Goal: Task Accomplishment & Management: Manage account settings

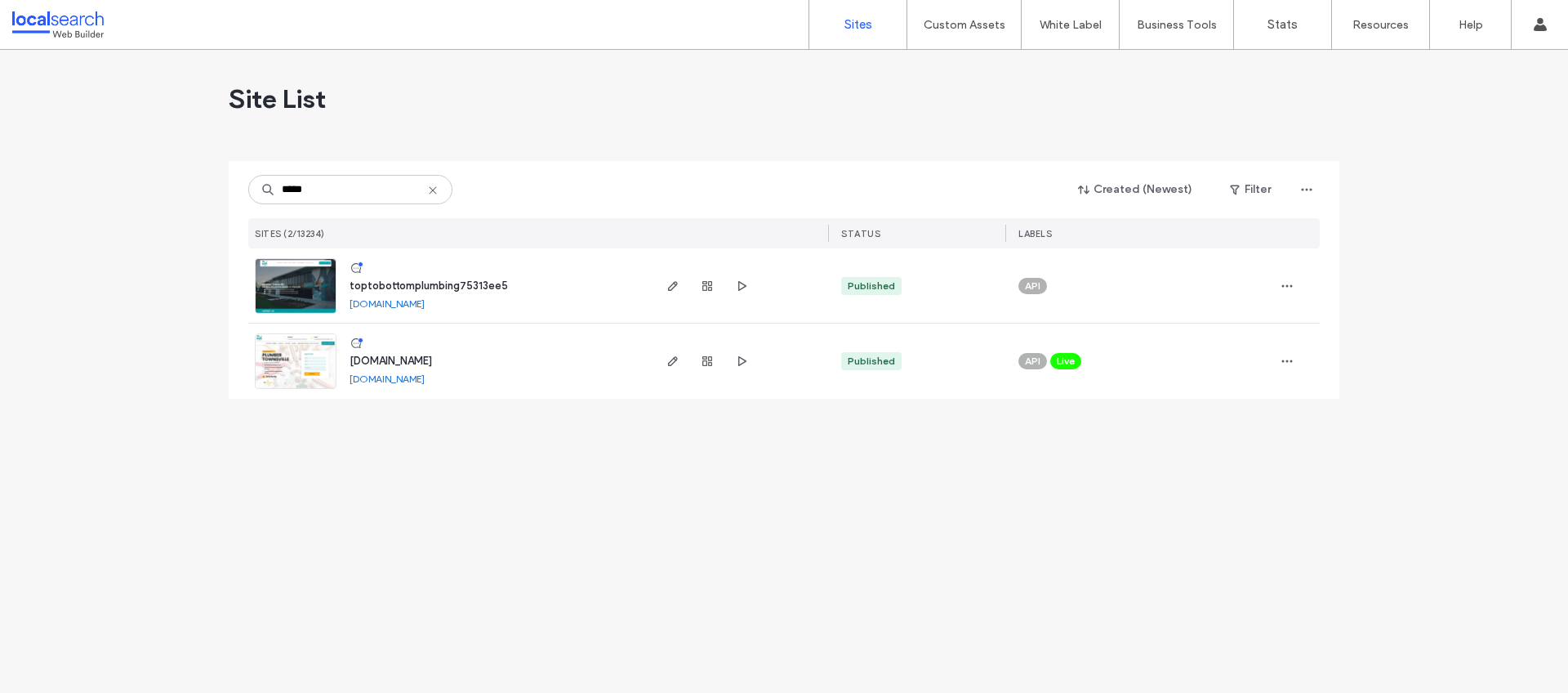
type input "*****"
click at [472, 287] on span "toptobottomplumbing75313ee5" at bounding box center [429, 285] width 159 height 12
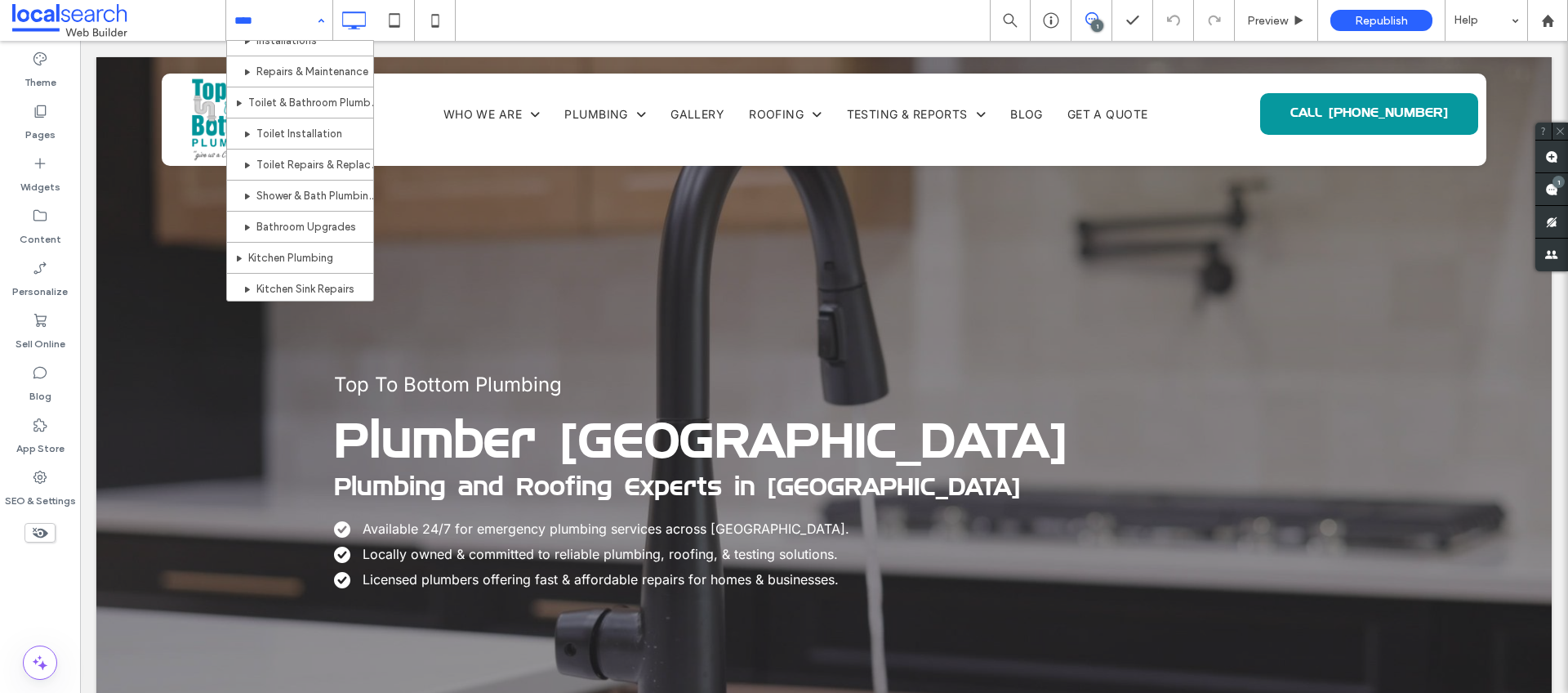
scroll to position [609, 0]
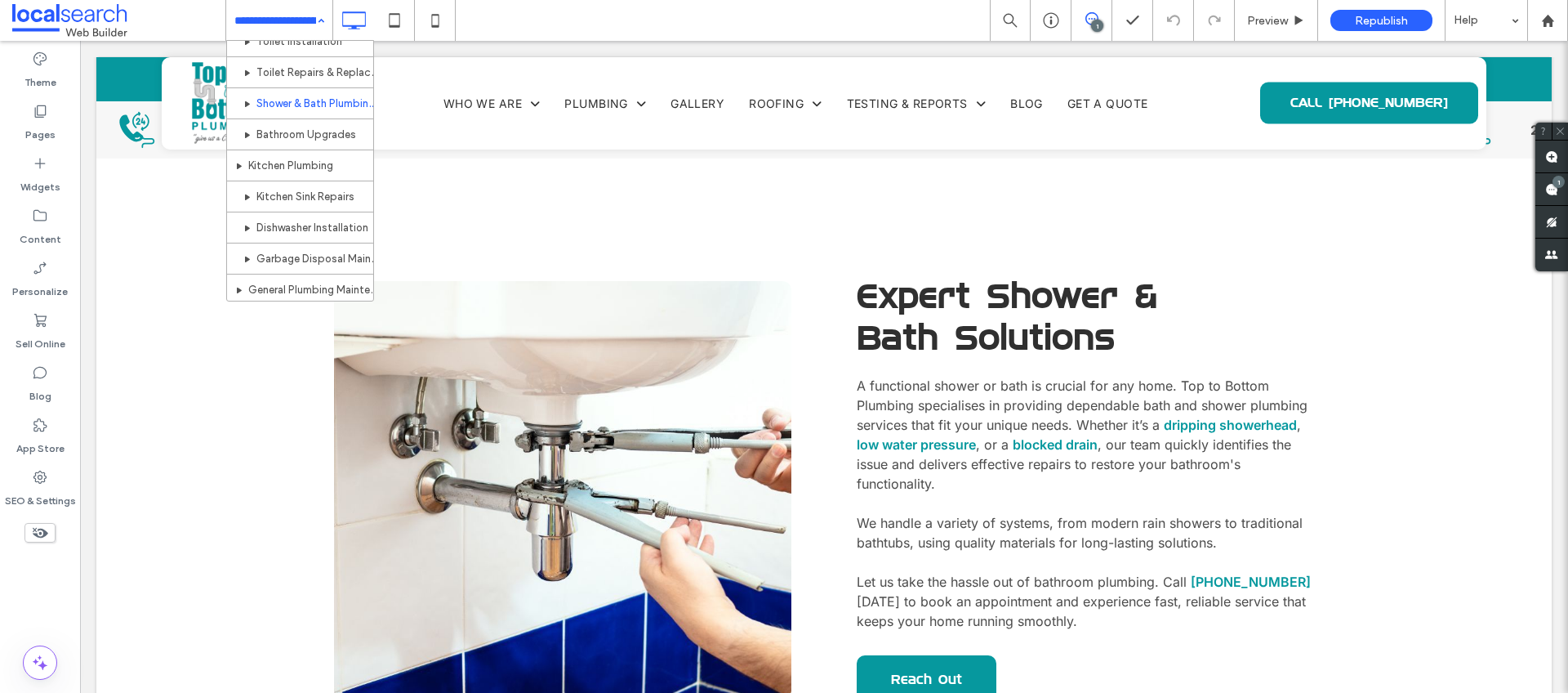
scroll to position [701, 0]
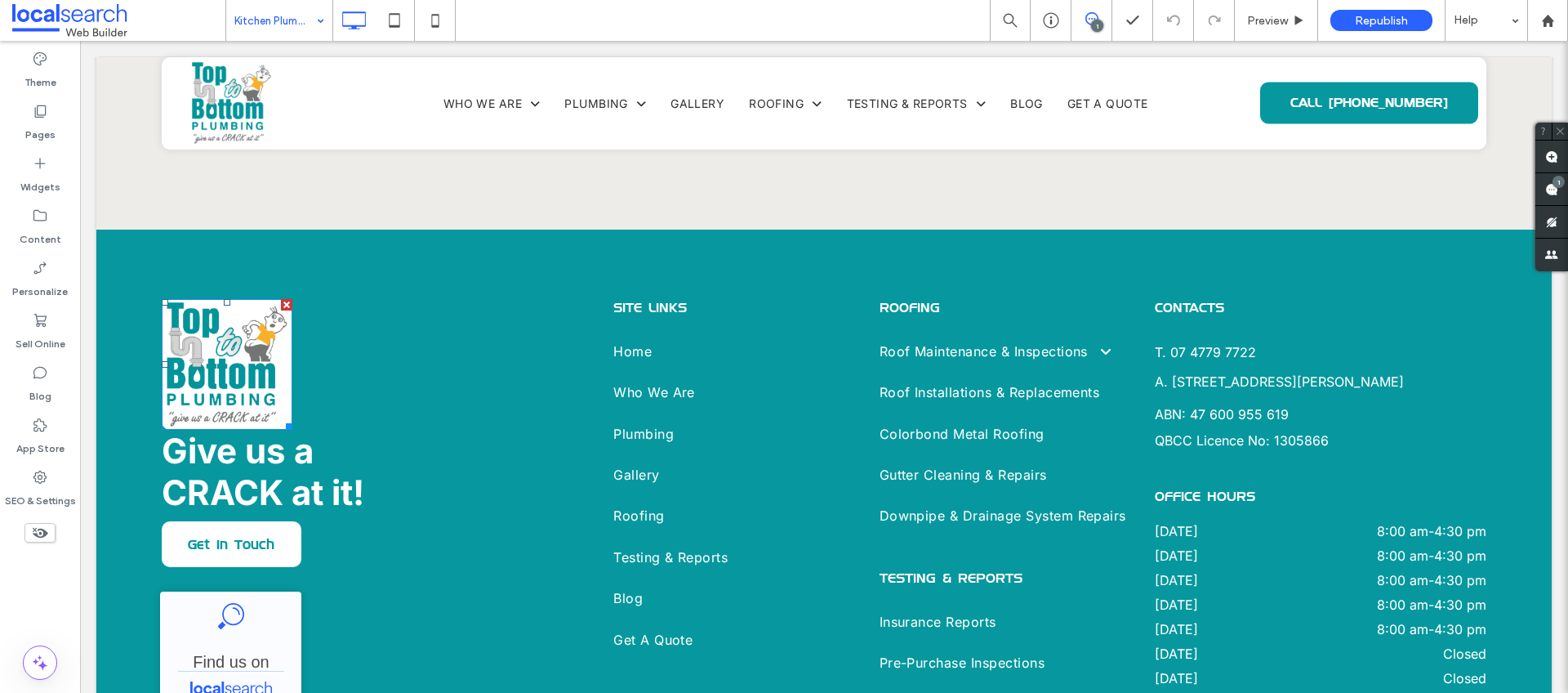
scroll to position [2081, 0]
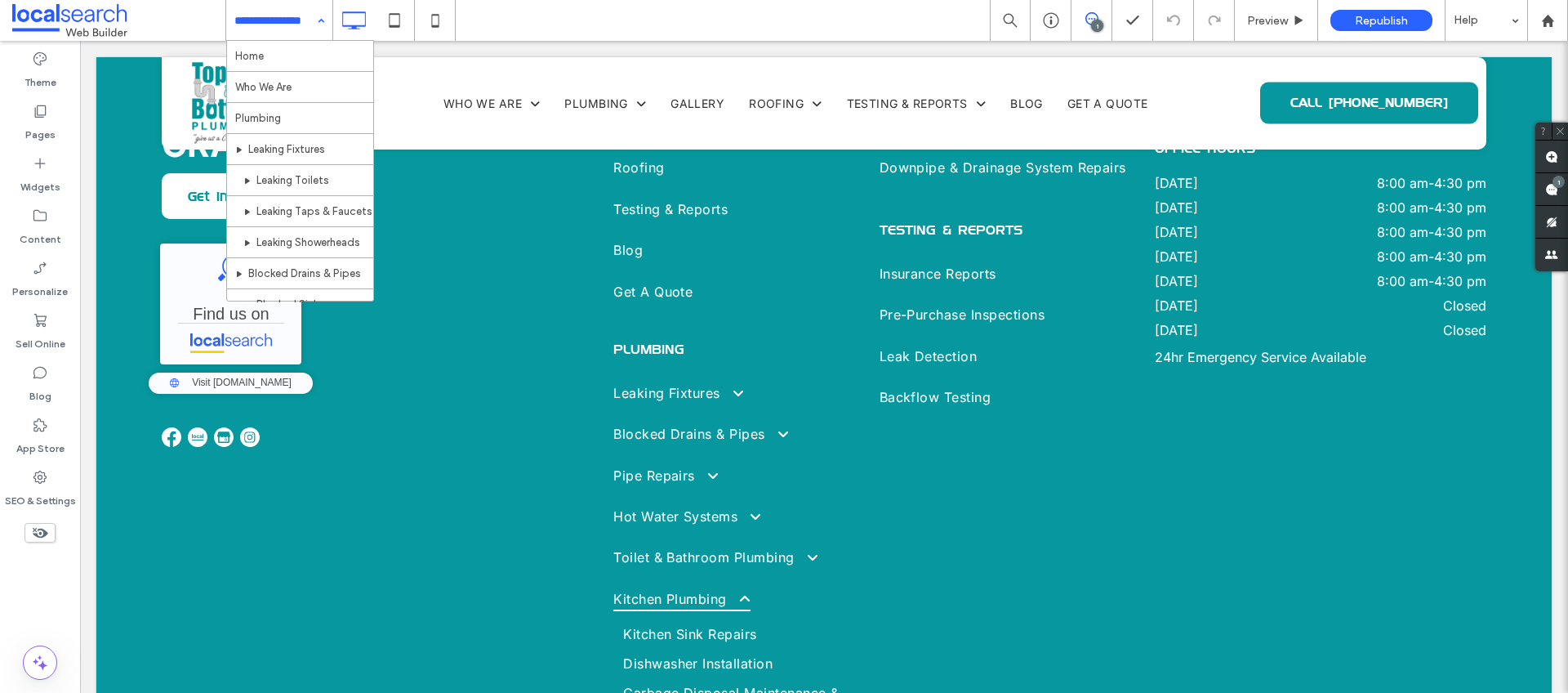
click at [286, 27] on input at bounding box center [275, 20] width 82 height 41
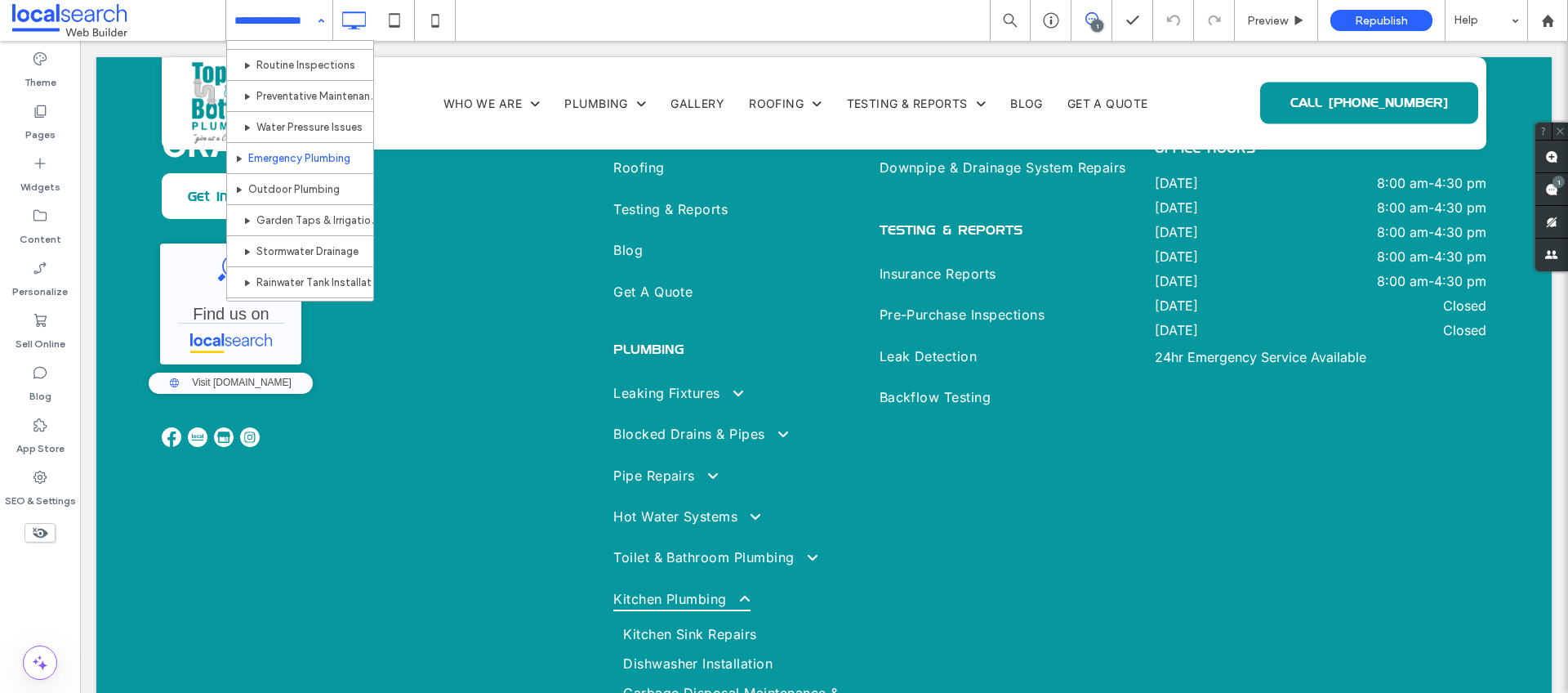
scroll to position [956, 0]
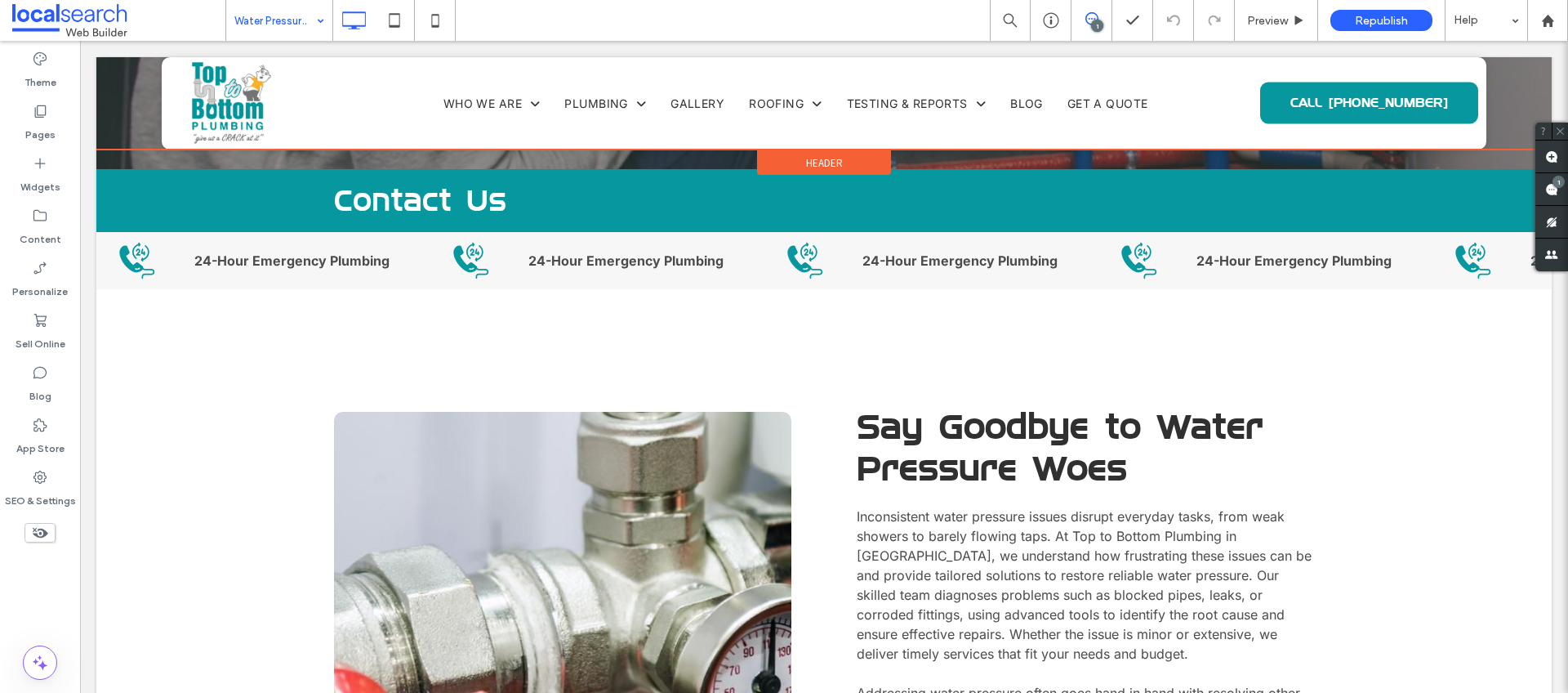
scroll to position [777, 0]
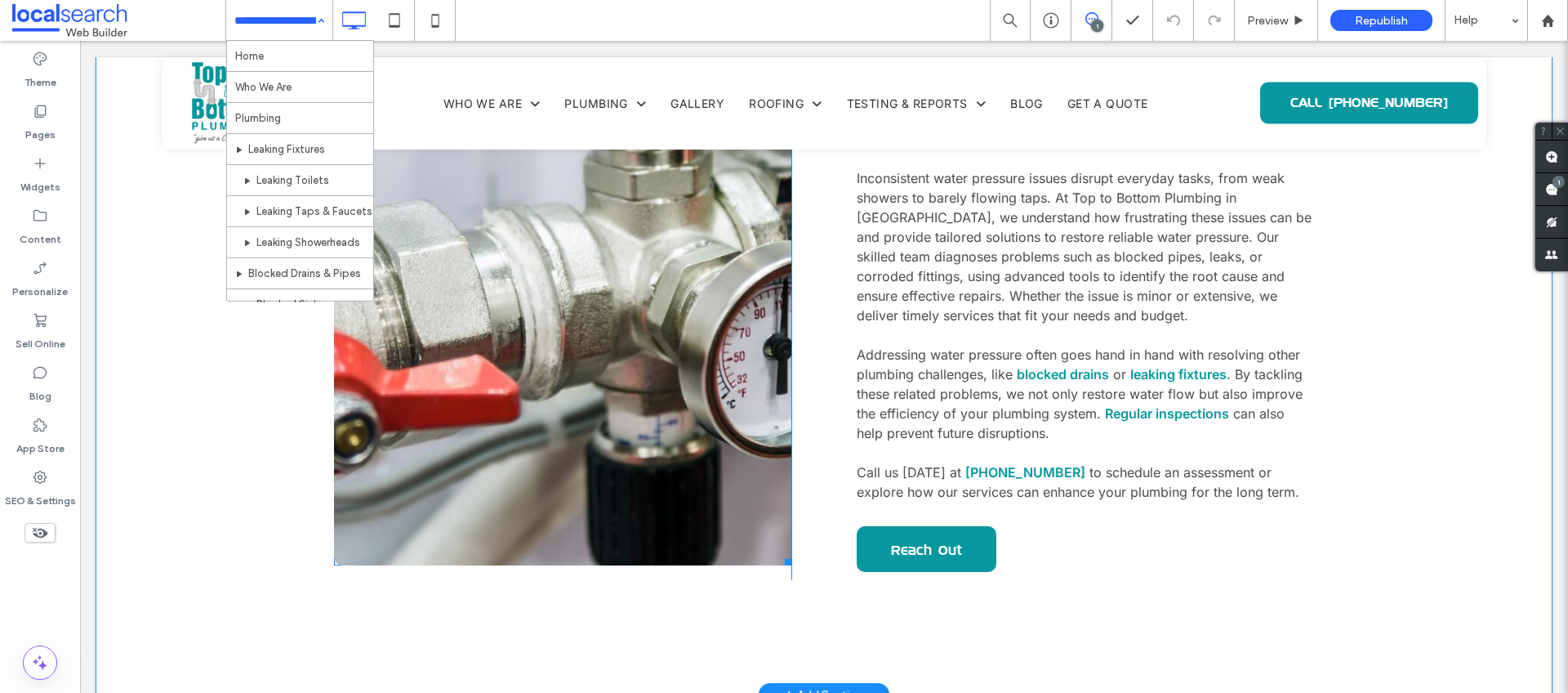
click at [514, 243] on link at bounding box center [563, 320] width 485 height 521
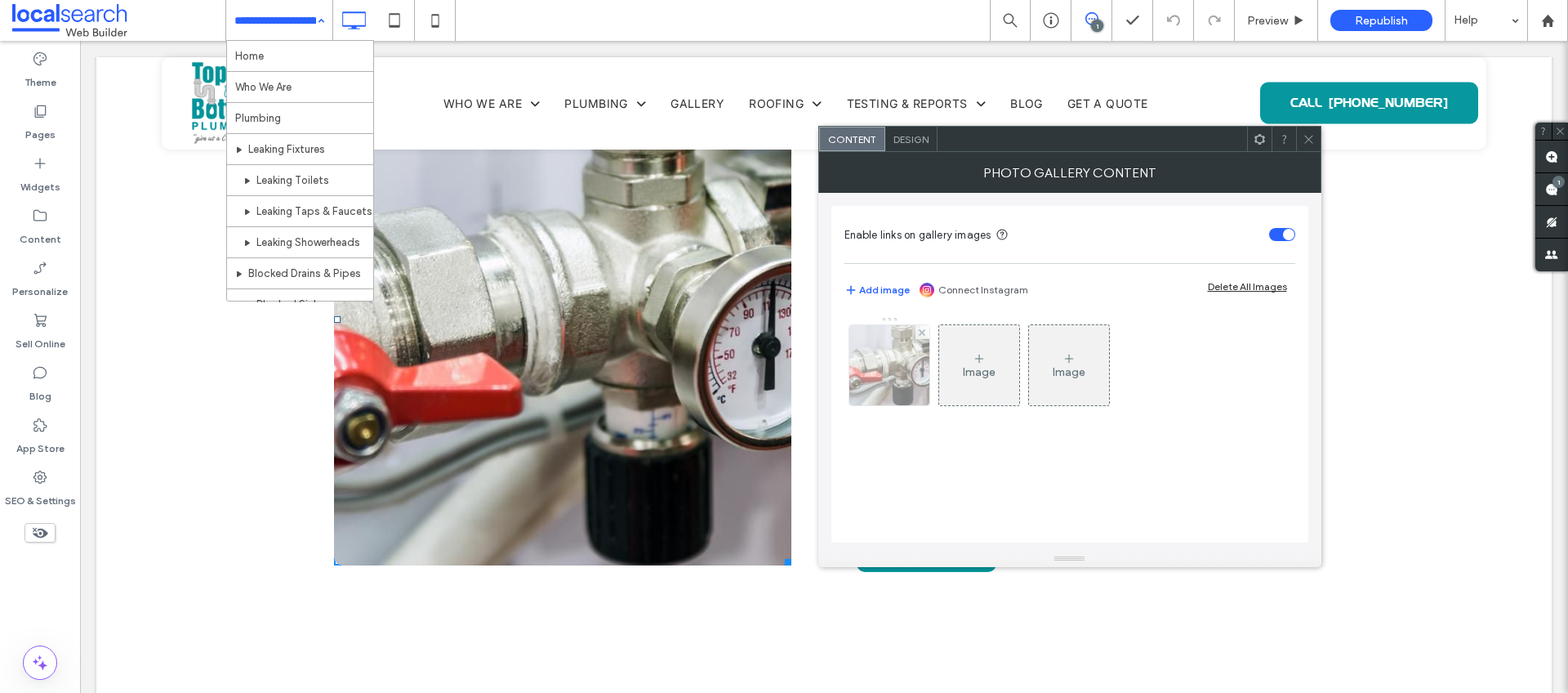
click at [904, 378] on img at bounding box center [889, 365] width 121 height 80
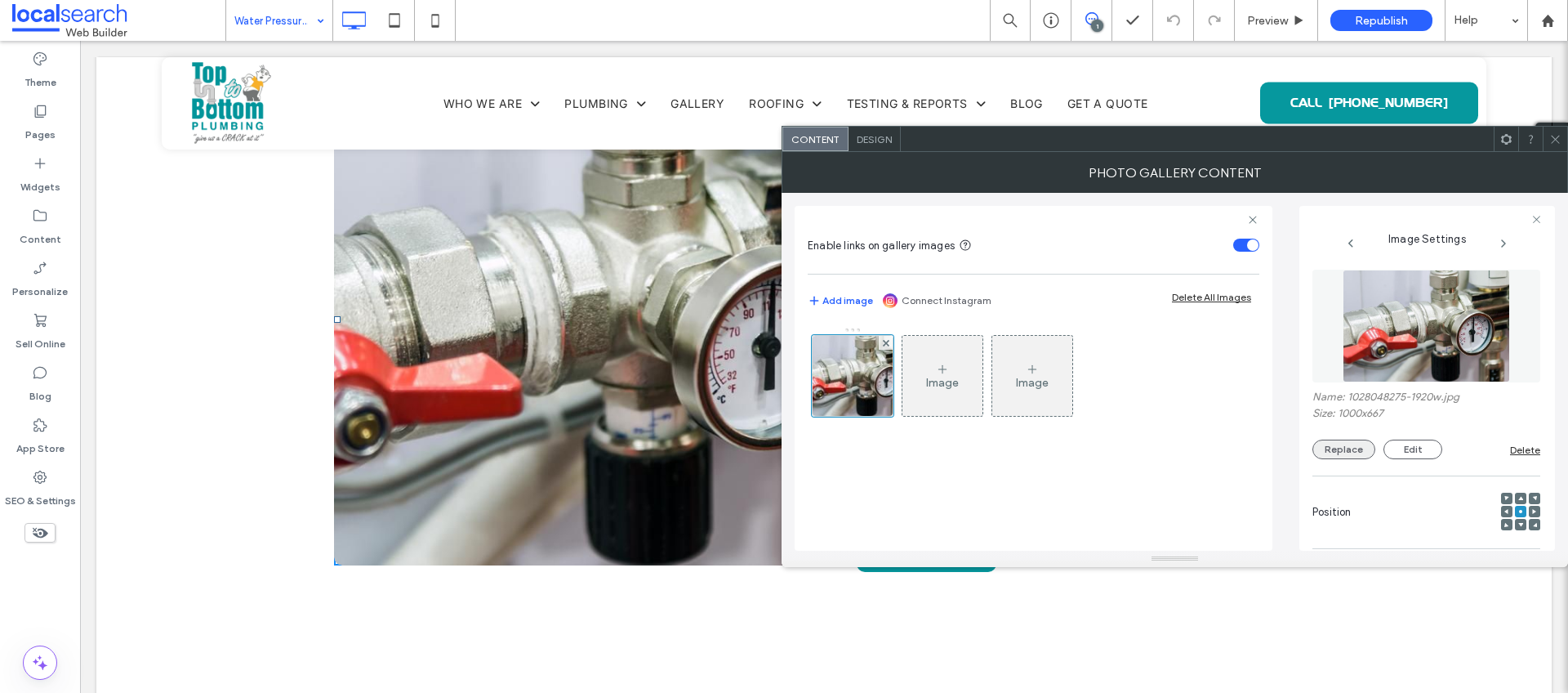
click at [1343, 442] on button "Replace" at bounding box center [1344, 450] width 63 height 20
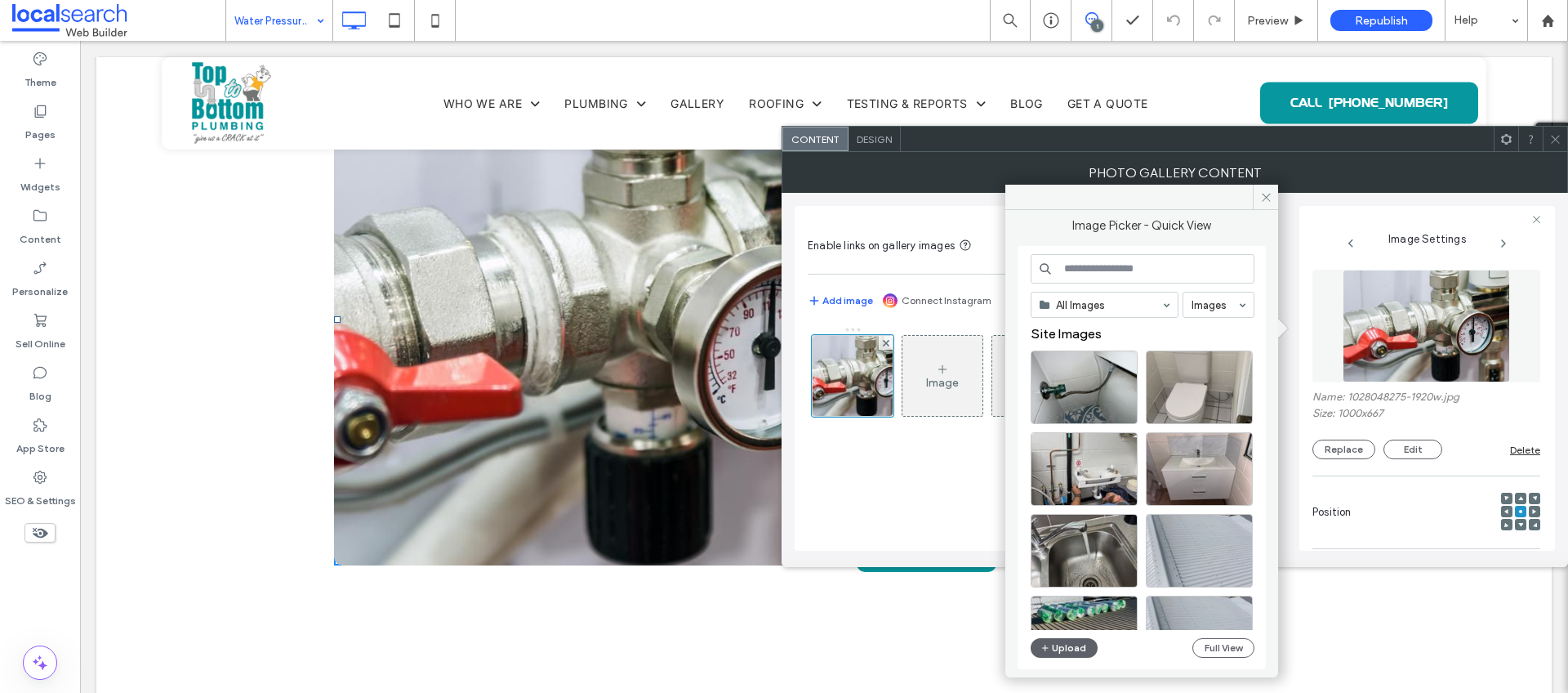
click at [1071, 635] on div "All Images Images Site Images Upload Full View" at bounding box center [1142, 458] width 223 height 408
click at [1070, 649] on button "Upload" at bounding box center [1064, 648] width 67 height 20
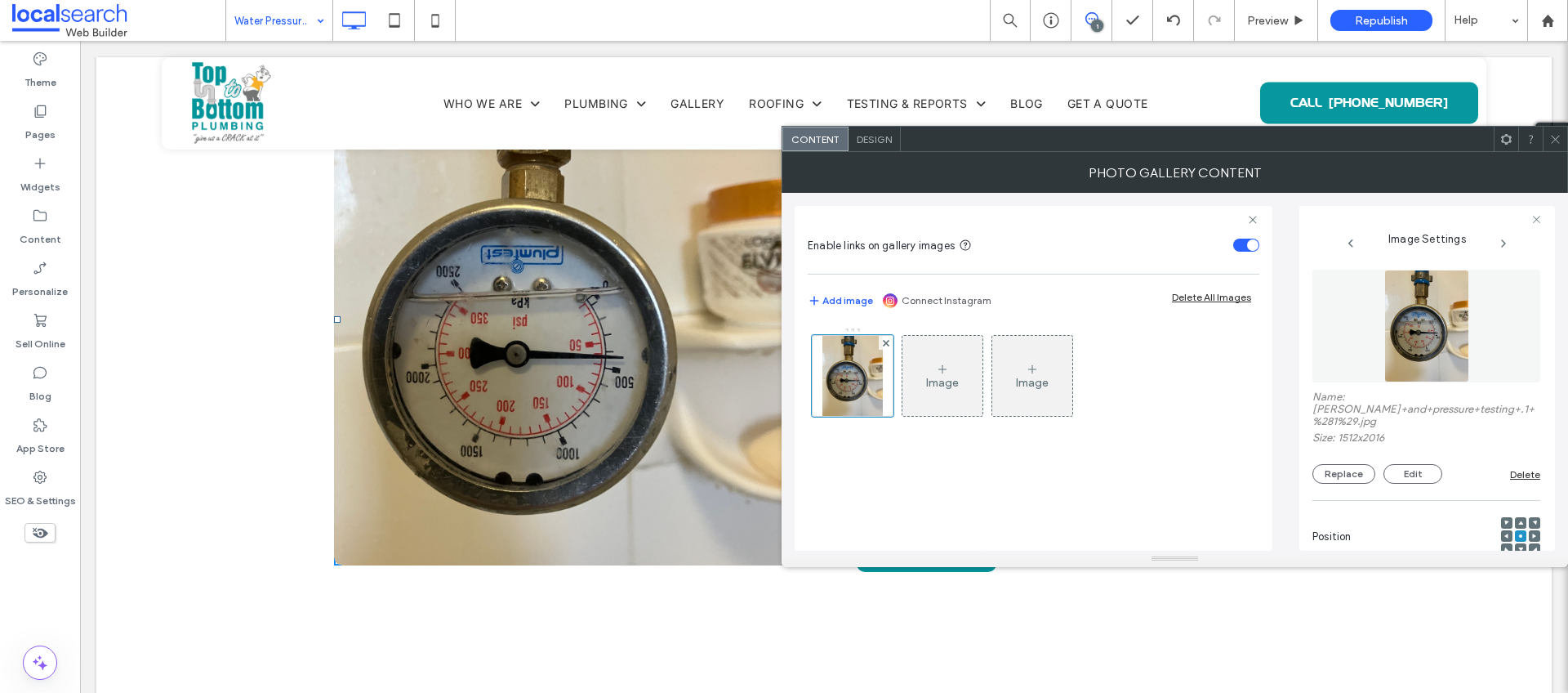
click at [1550, 136] on icon at bounding box center [1554, 139] width 12 height 12
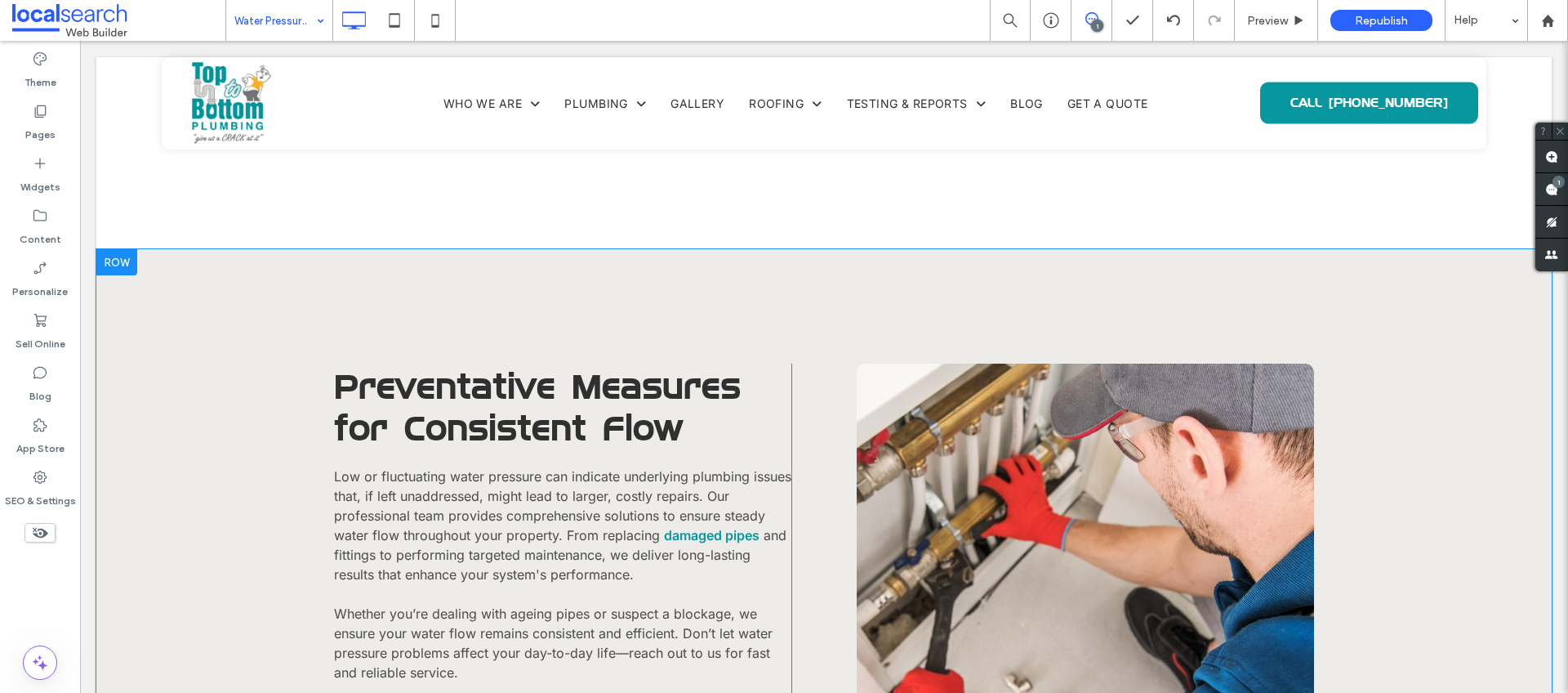
scroll to position [1305, 0]
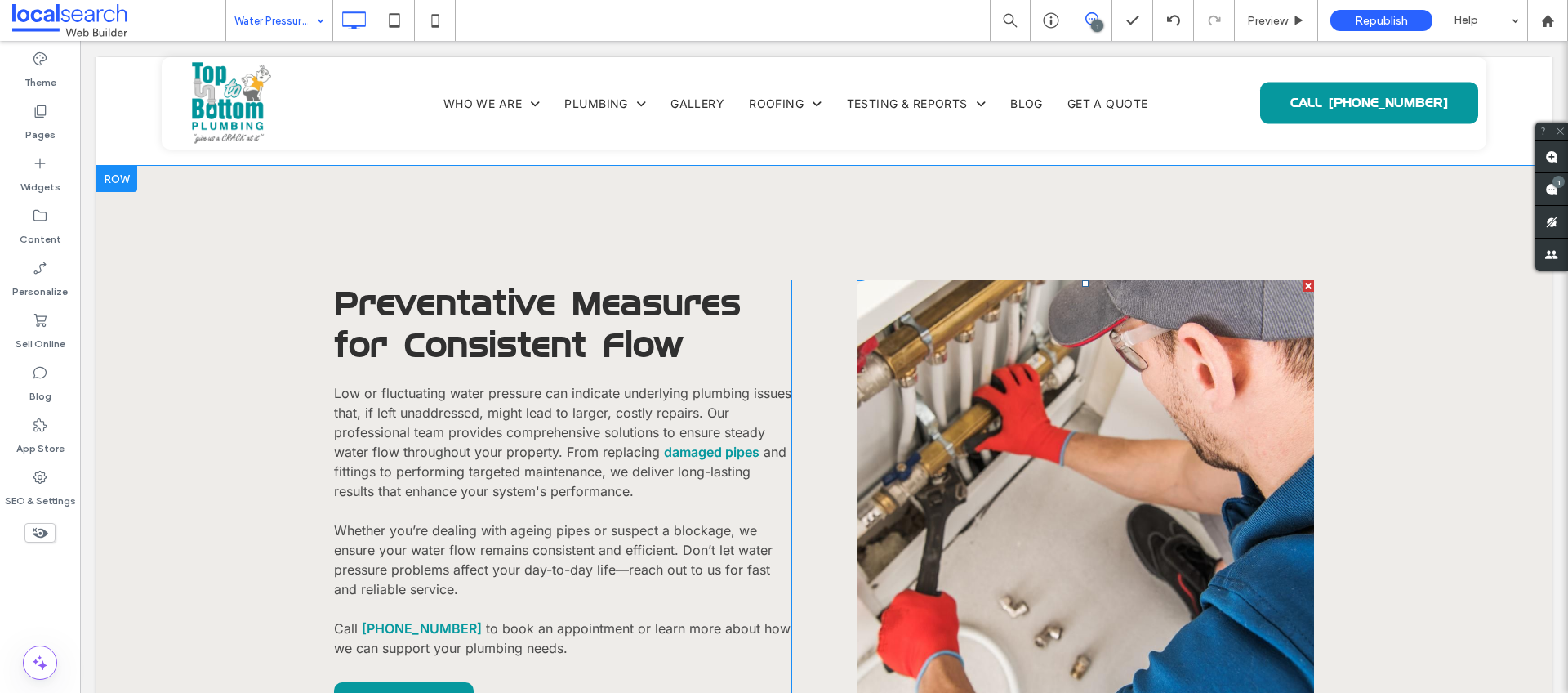
click at [1054, 442] on link at bounding box center [1085, 499] width 485 height 463
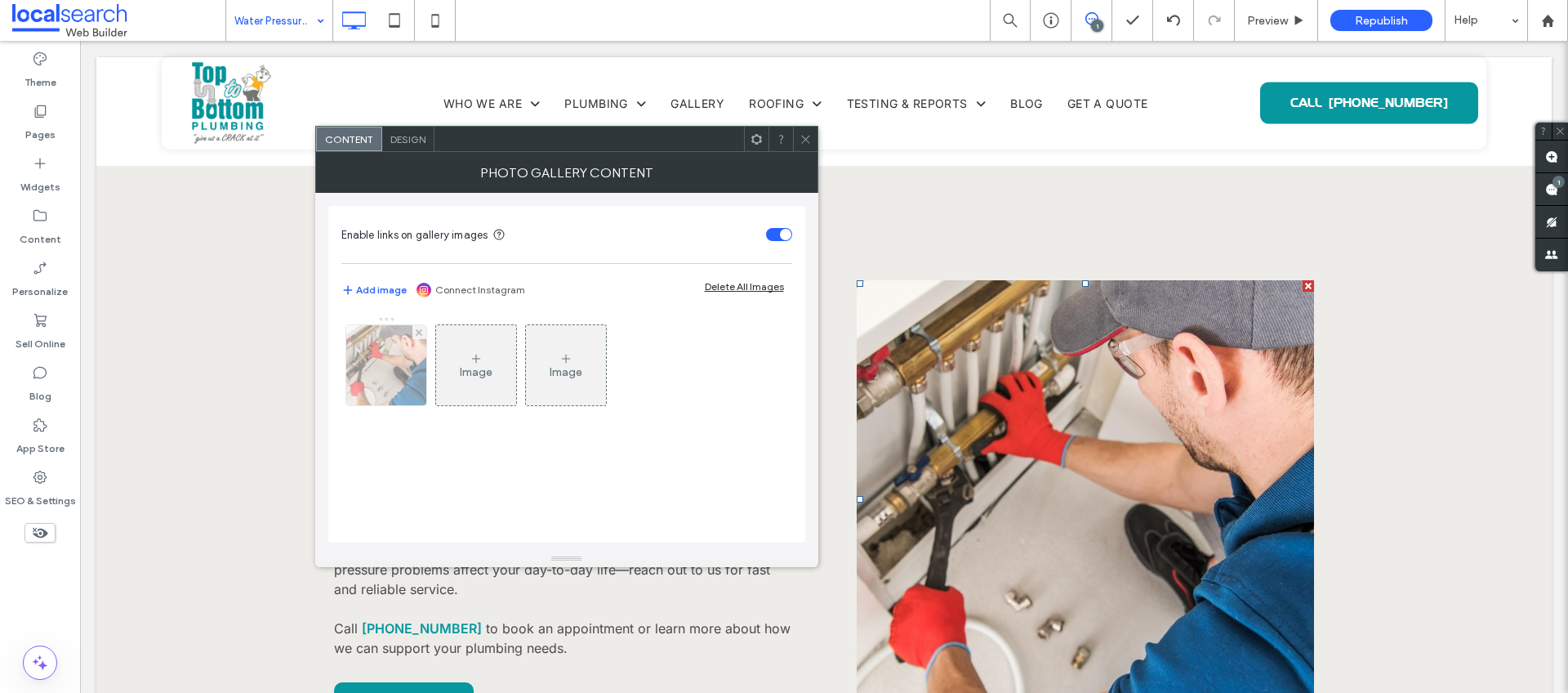
click at [397, 361] on img at bounding box center [386, 365] width 121 height 80
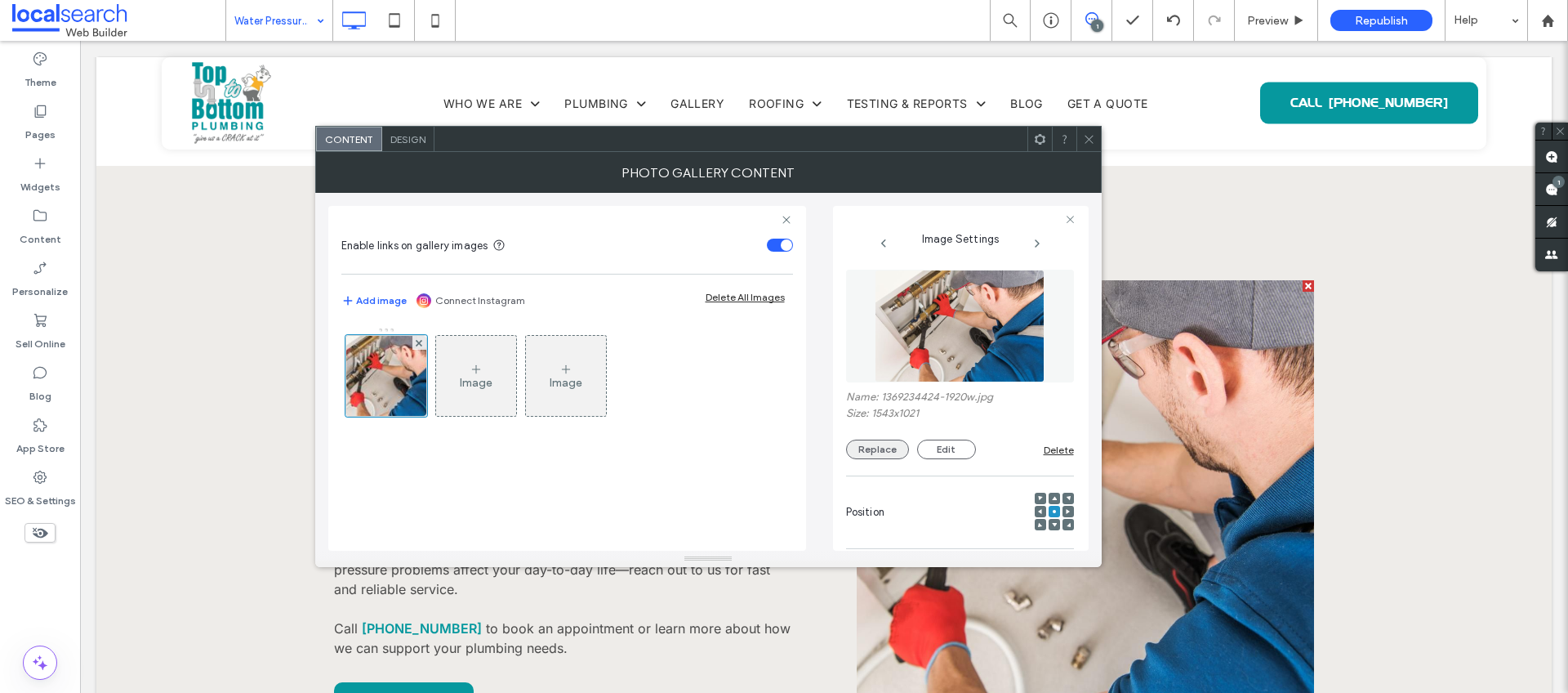
click at [876, 454] on button "Replace" at bounding box center [877, 450] width 63 height 20
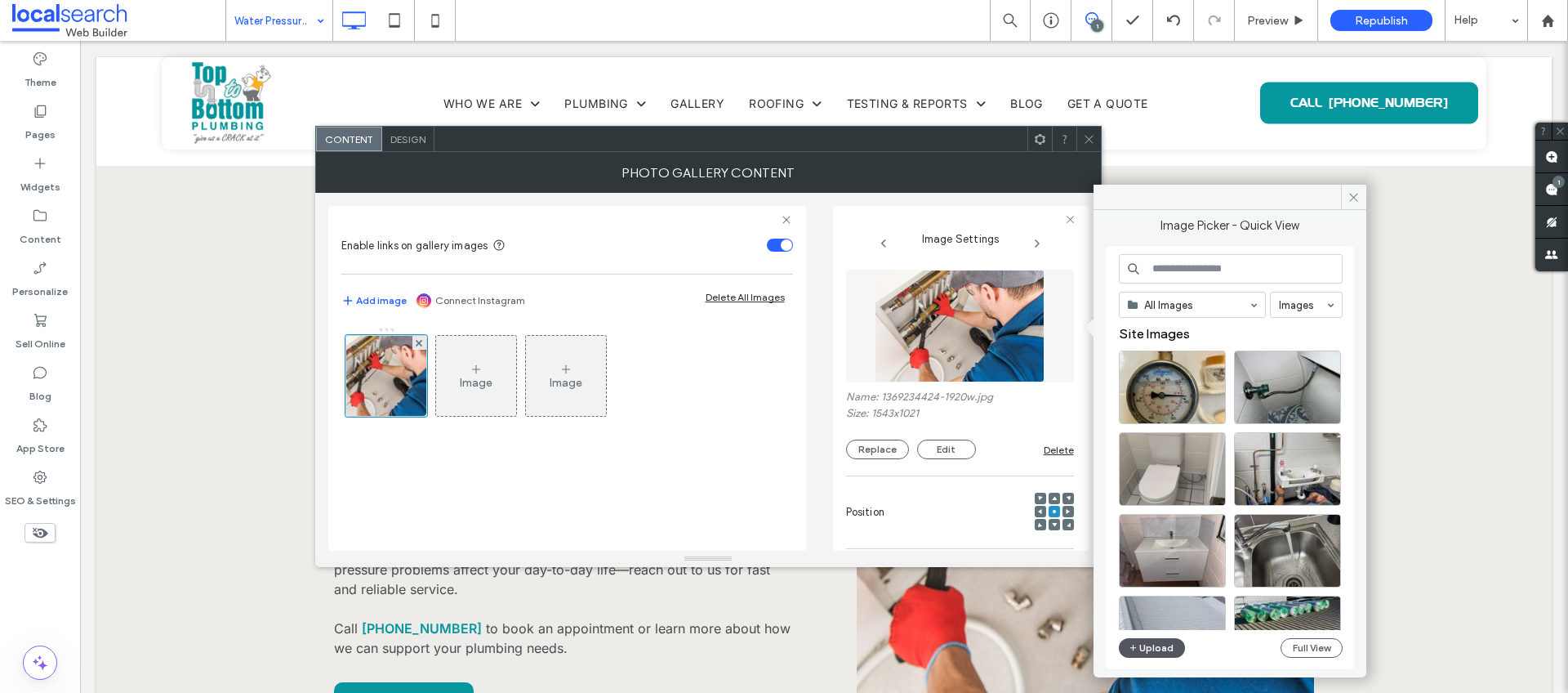
click at [1159, 645] on button "Upload" at bounding box center [1152, 648] width 67 height 20
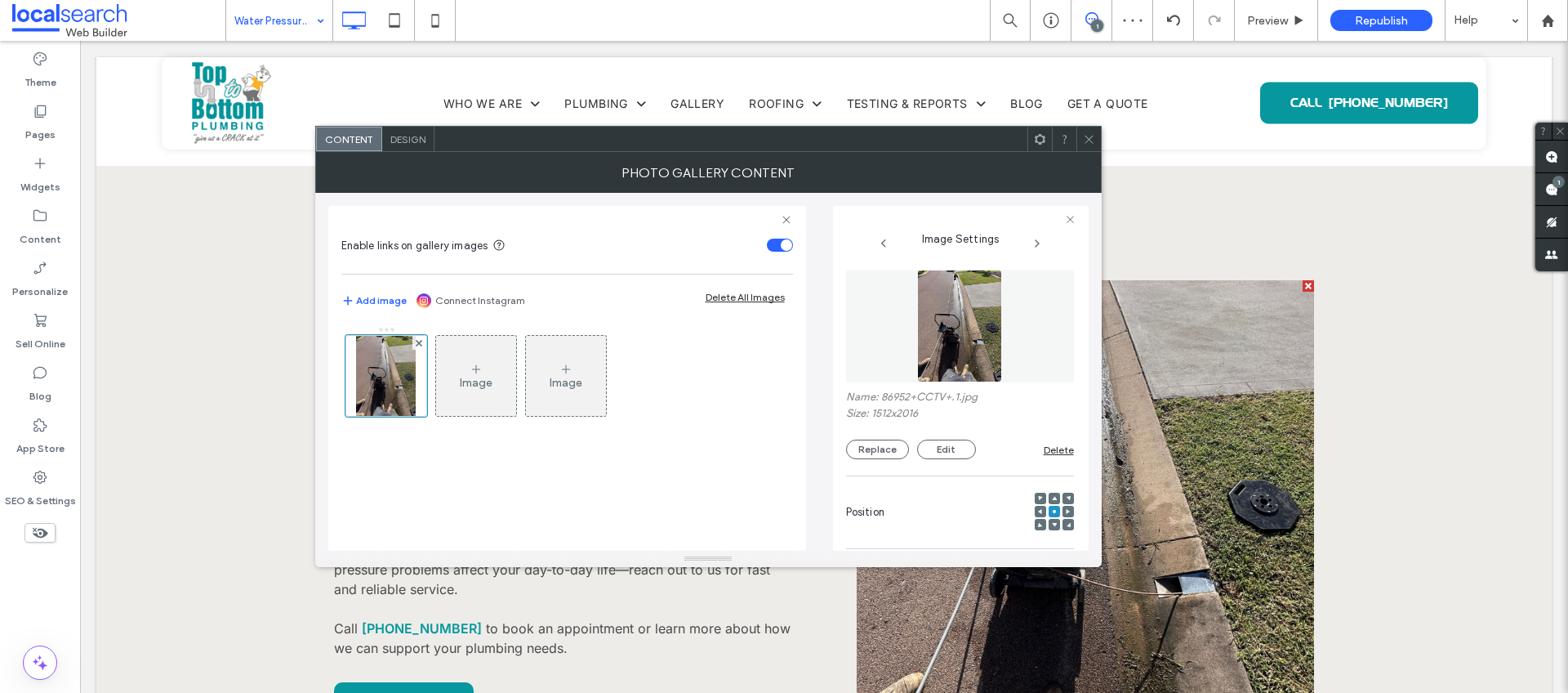
click at [1089, 140] on use at bounding box center [1089, 138] width 8 height 8
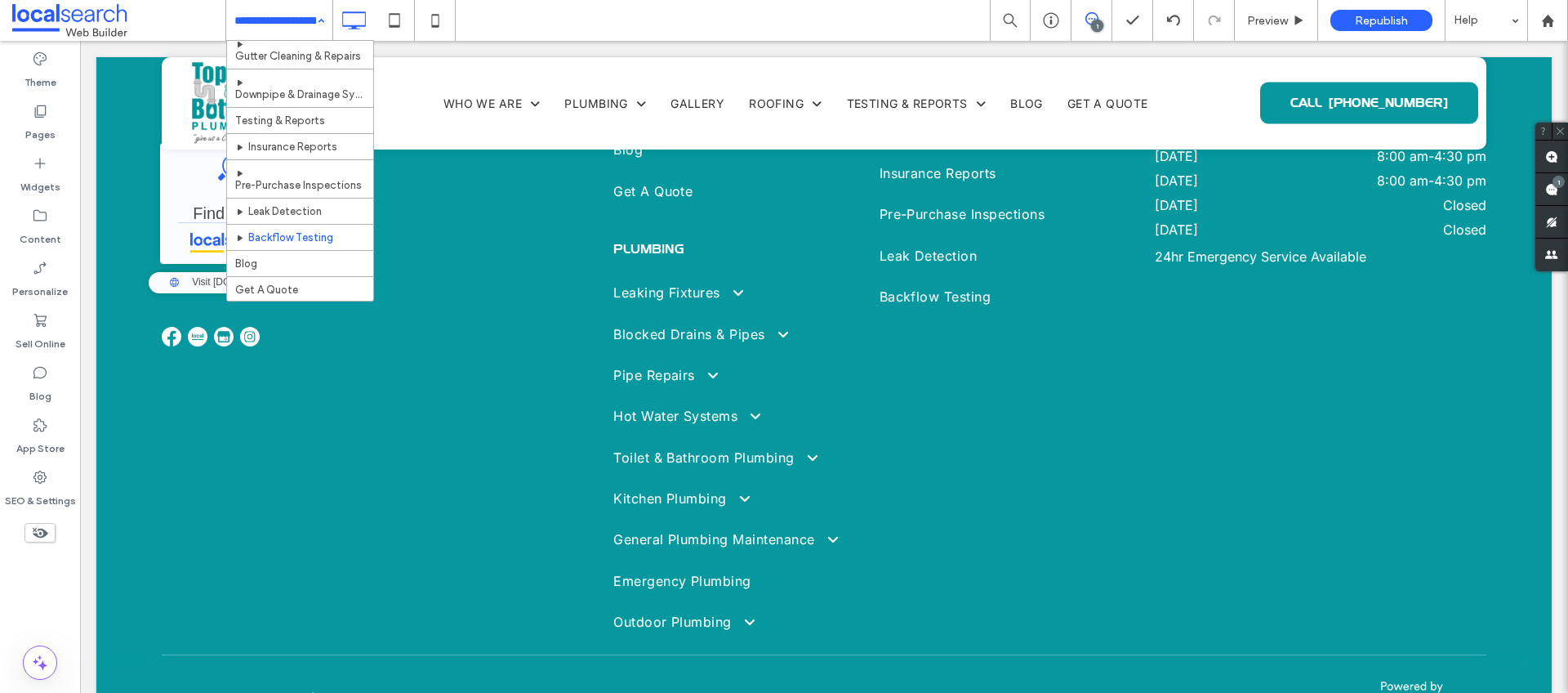
scroll to position [1492, 0]
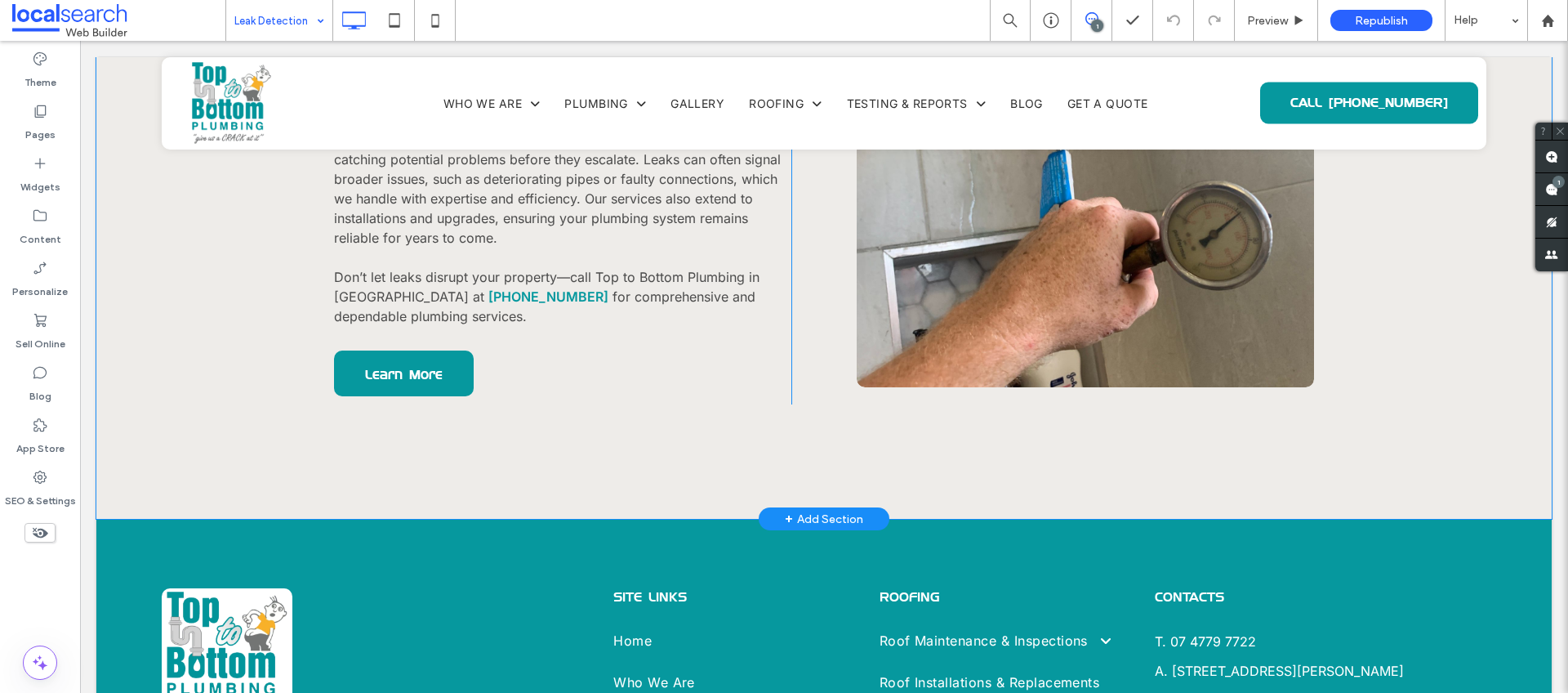
scroll to position [1792, 0]
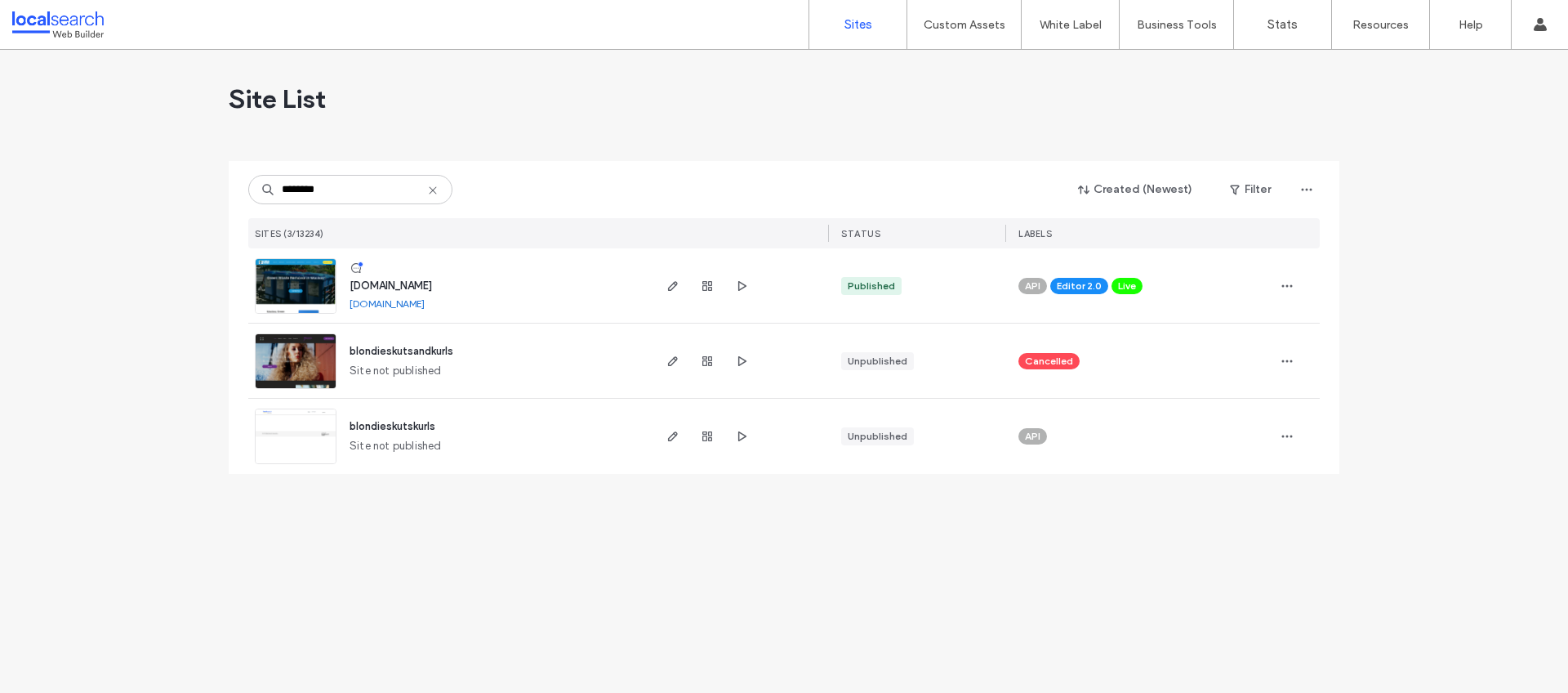
type input "********"
click at [432, 282] on span "www.blondiesbins.com.au" at bounding box center [390, 285] width 83 height 12
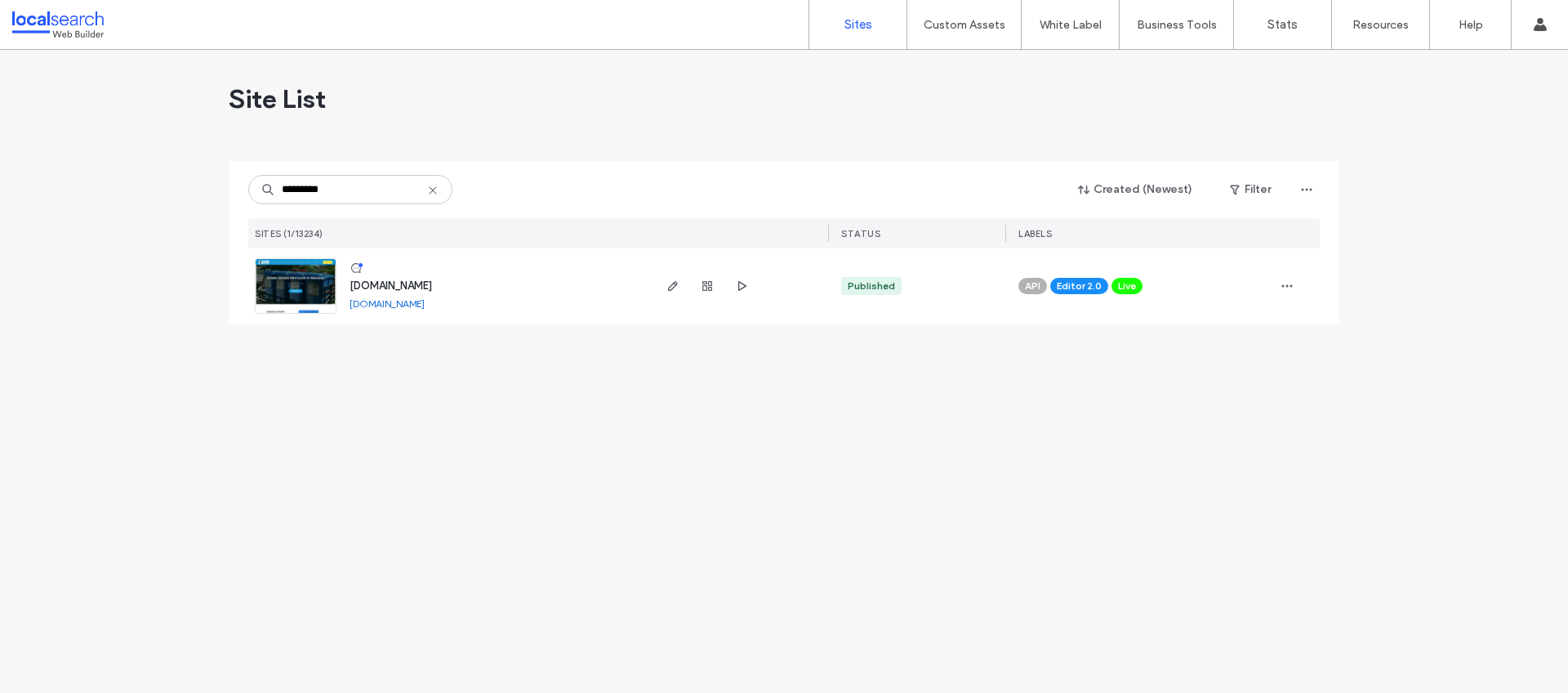
type input "*********"
click at [431, 280] on span "[DOMAIN_NAME]" at bounding box center [390, 285] width 83 height 12
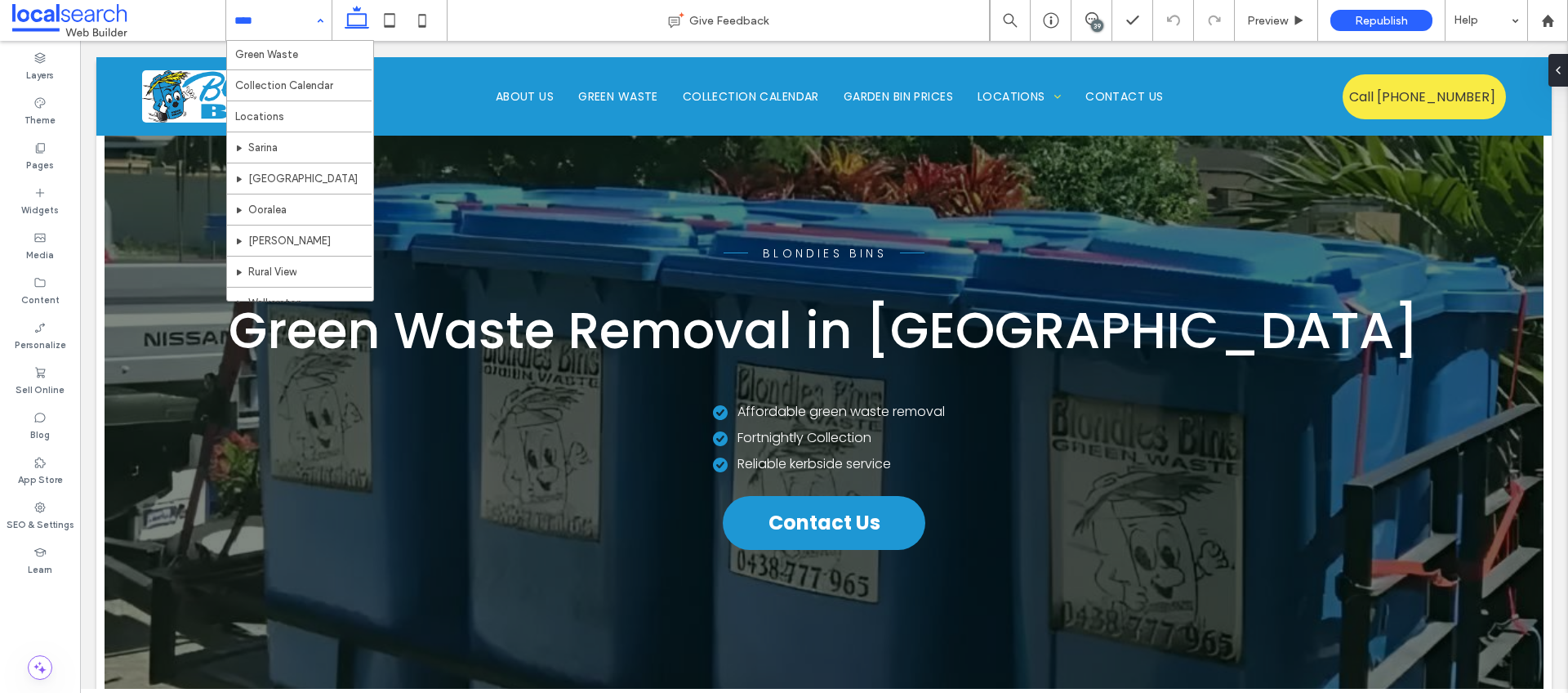
scroll to position [79, 0]
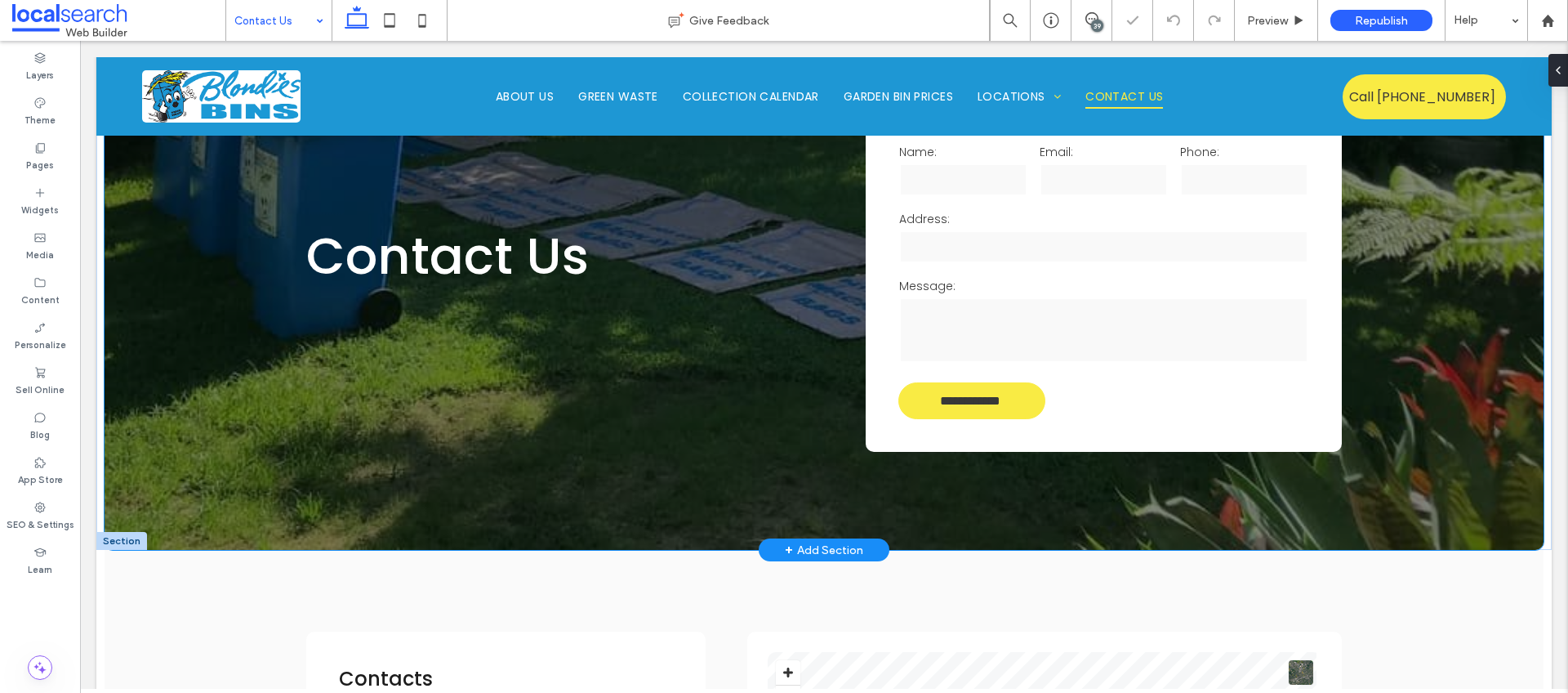
scroll to position [153, 0]
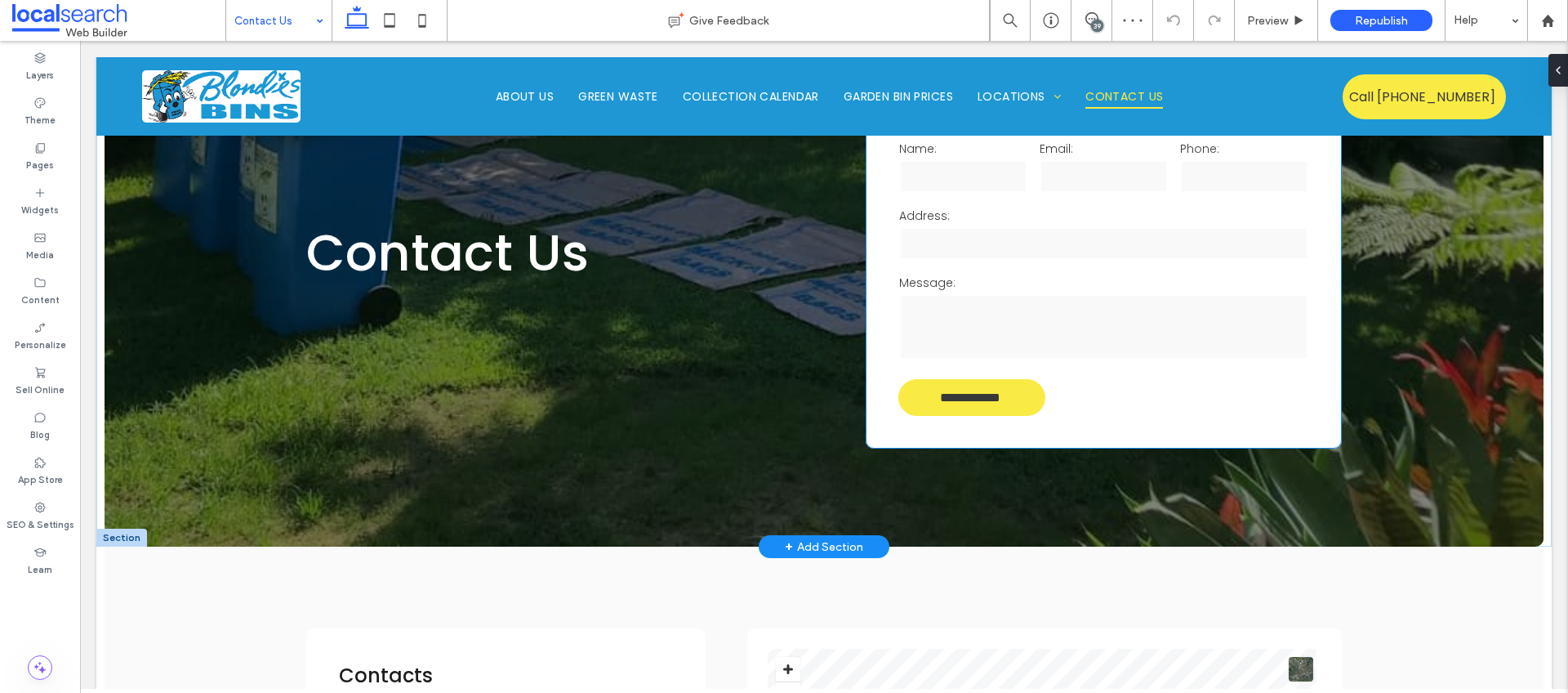
click at [1008, 409] on input "**********" at bounding box center [970, 397] width 143 height 30
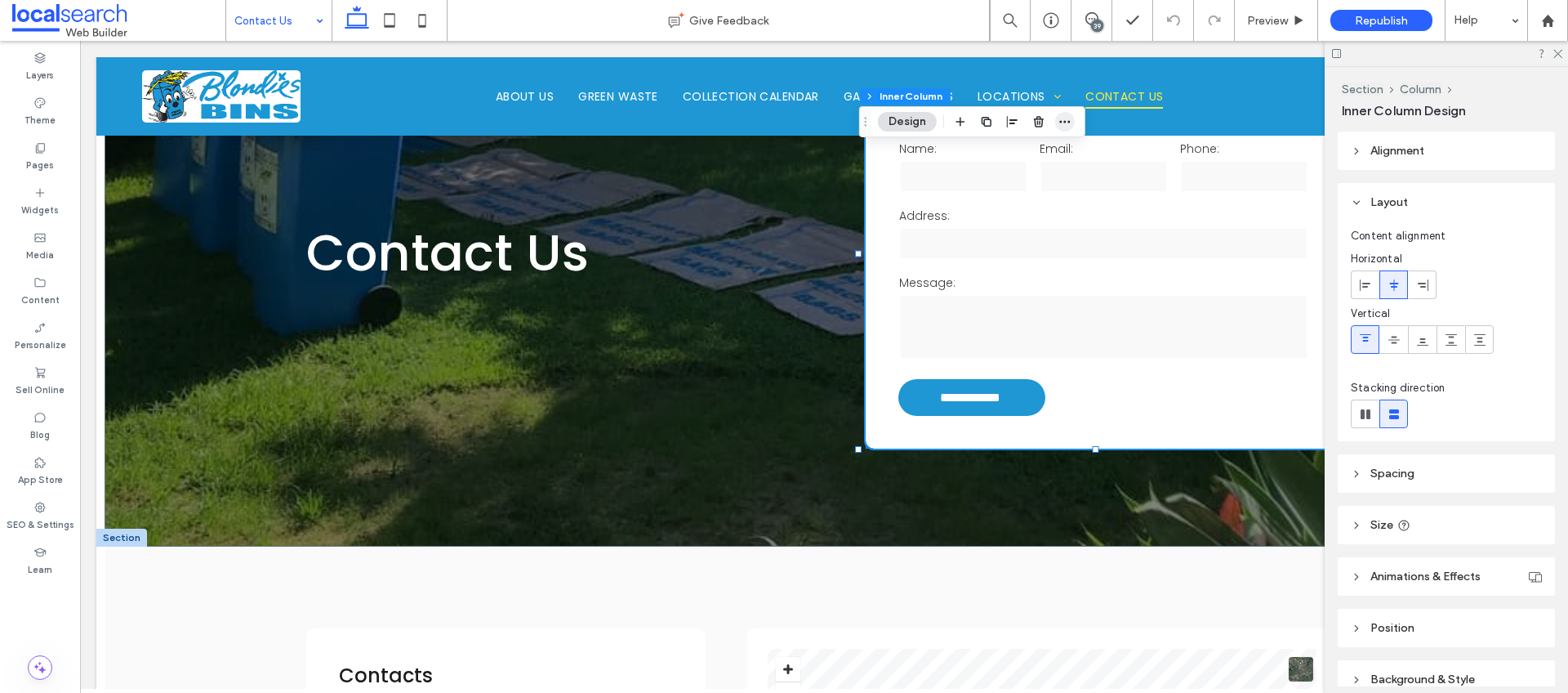
click at [1068, 124] on icon "button" at bounding box center [1065, 122] width 13 height 13
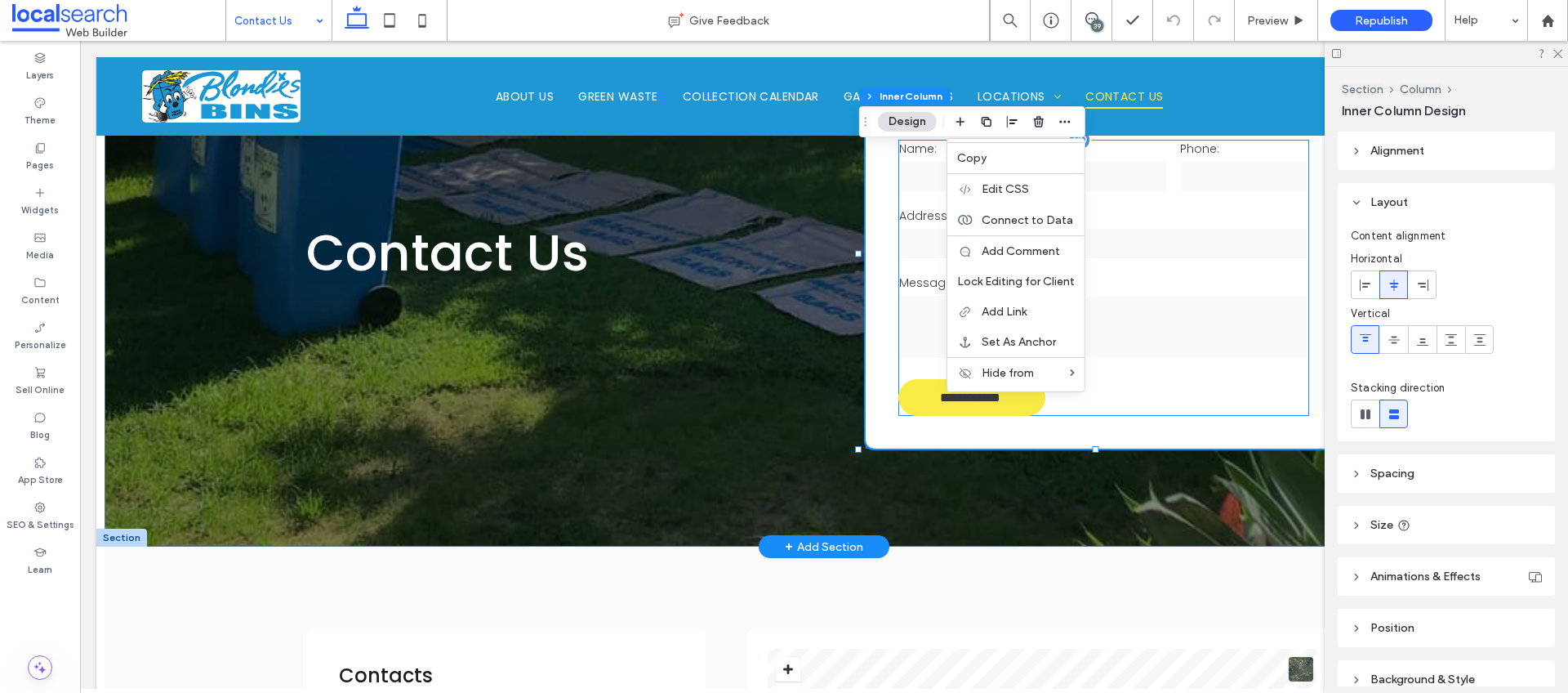
click at [929, 394] on input "**********" at bounding box center [970, 397] width 143 height 30
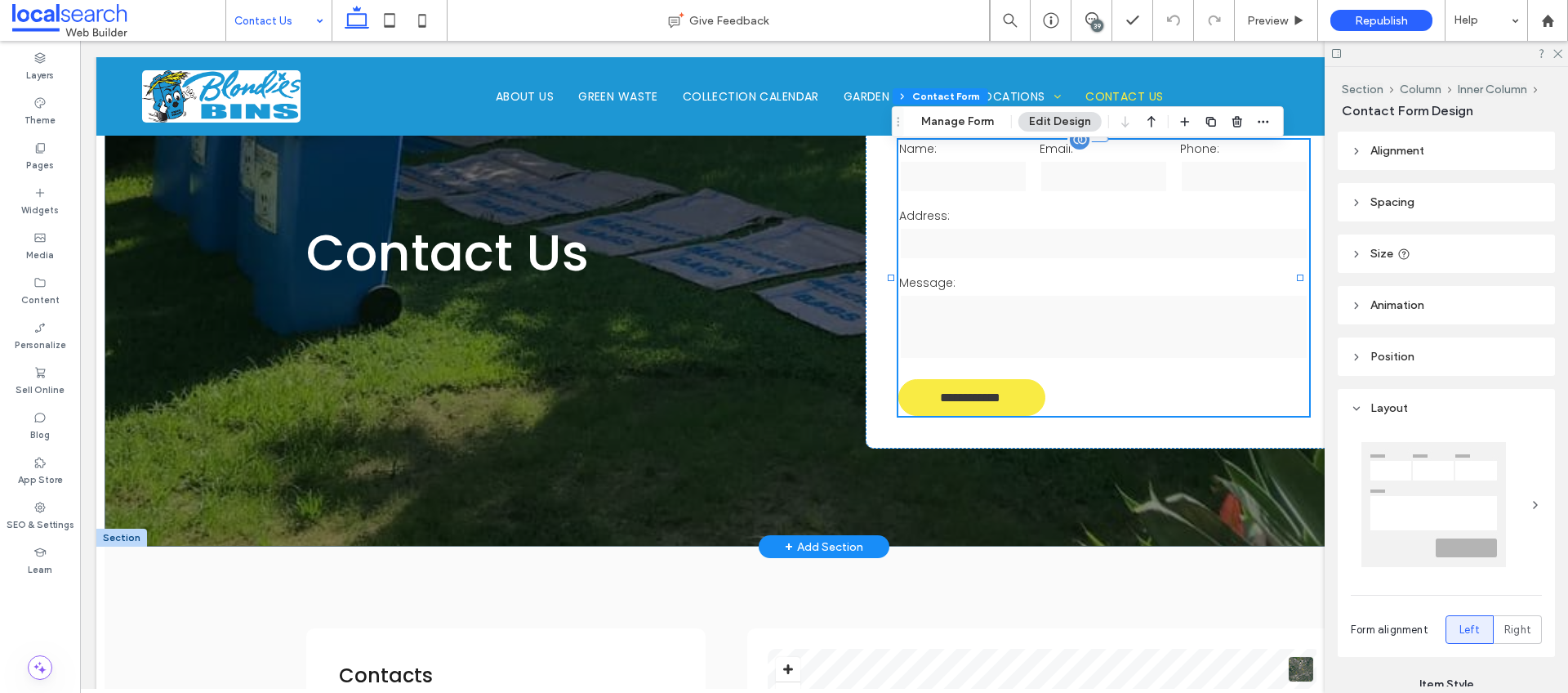
drag, startPoint x: 944, startPoint y: 399, endPoint x: 956, endPoint y: 399, distance: 12.0
click at [944, 399] on input "**********" at bounding box center [970, 397] width 143 height 30
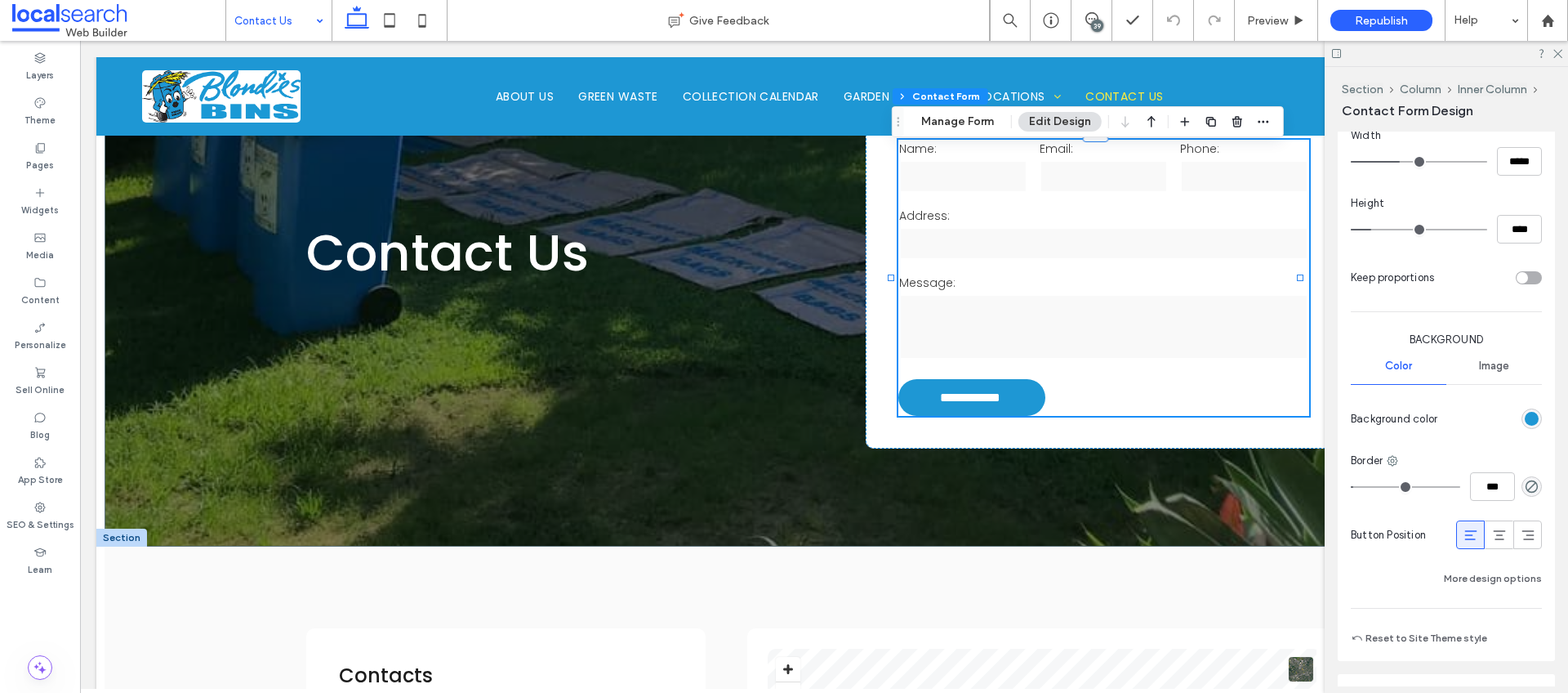
scroll to position [1296, 0]
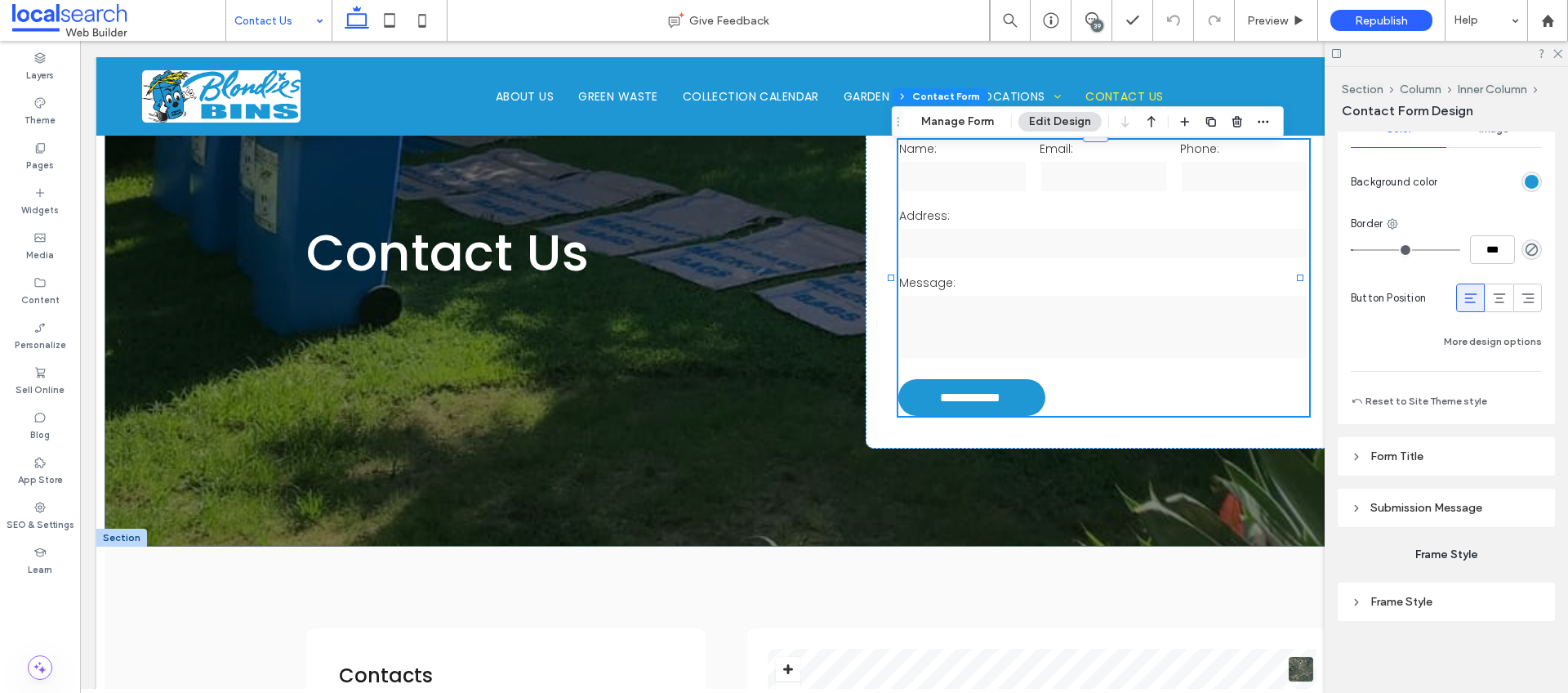
click at [1454, 512] on span "Submission Message" at bounding box center [1425, 507] width 112 height 14
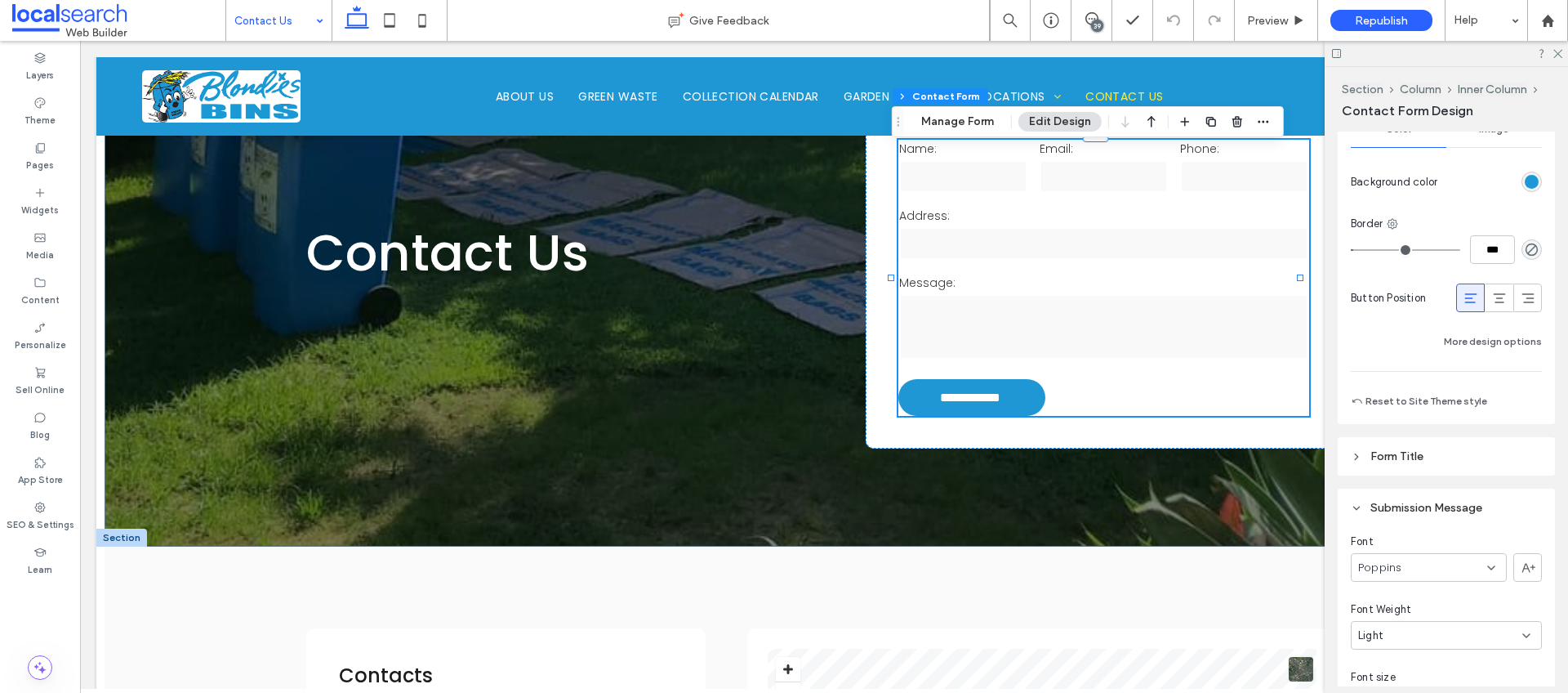
click at [1420, 461] on span "Form Title" at bounding box center [1396, 456] width 53 height 14
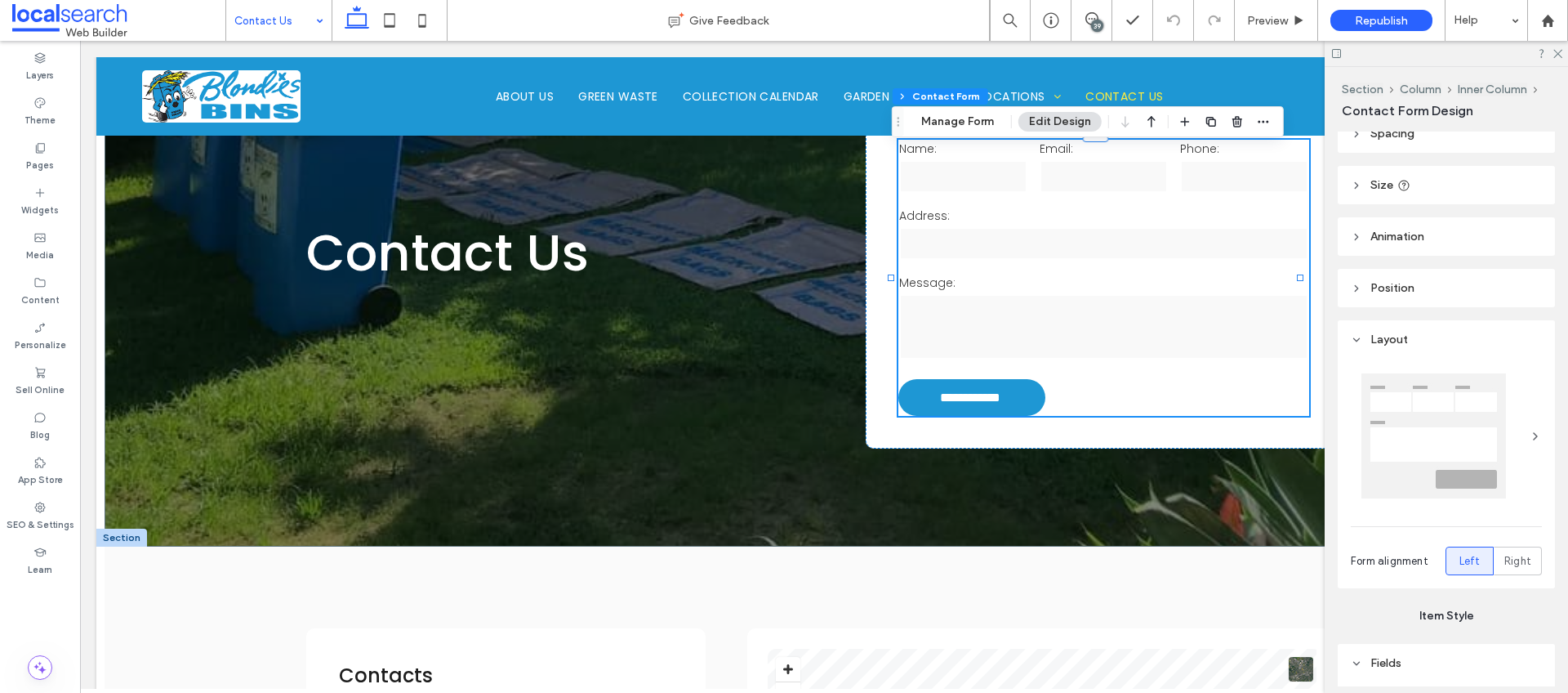
scroll to position [0, 0]
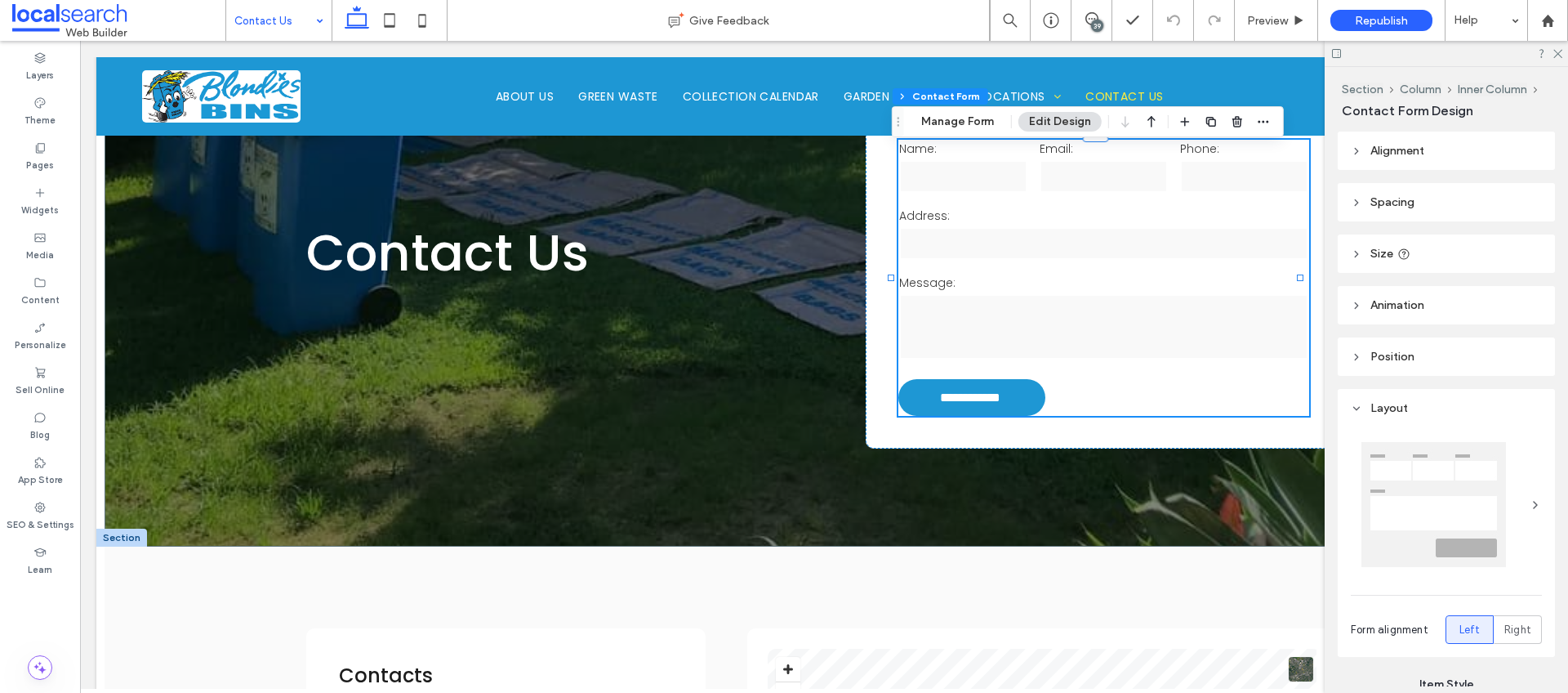
click at [1354, 403] on icon at bounding box center [1356, 408] width 12 height 12
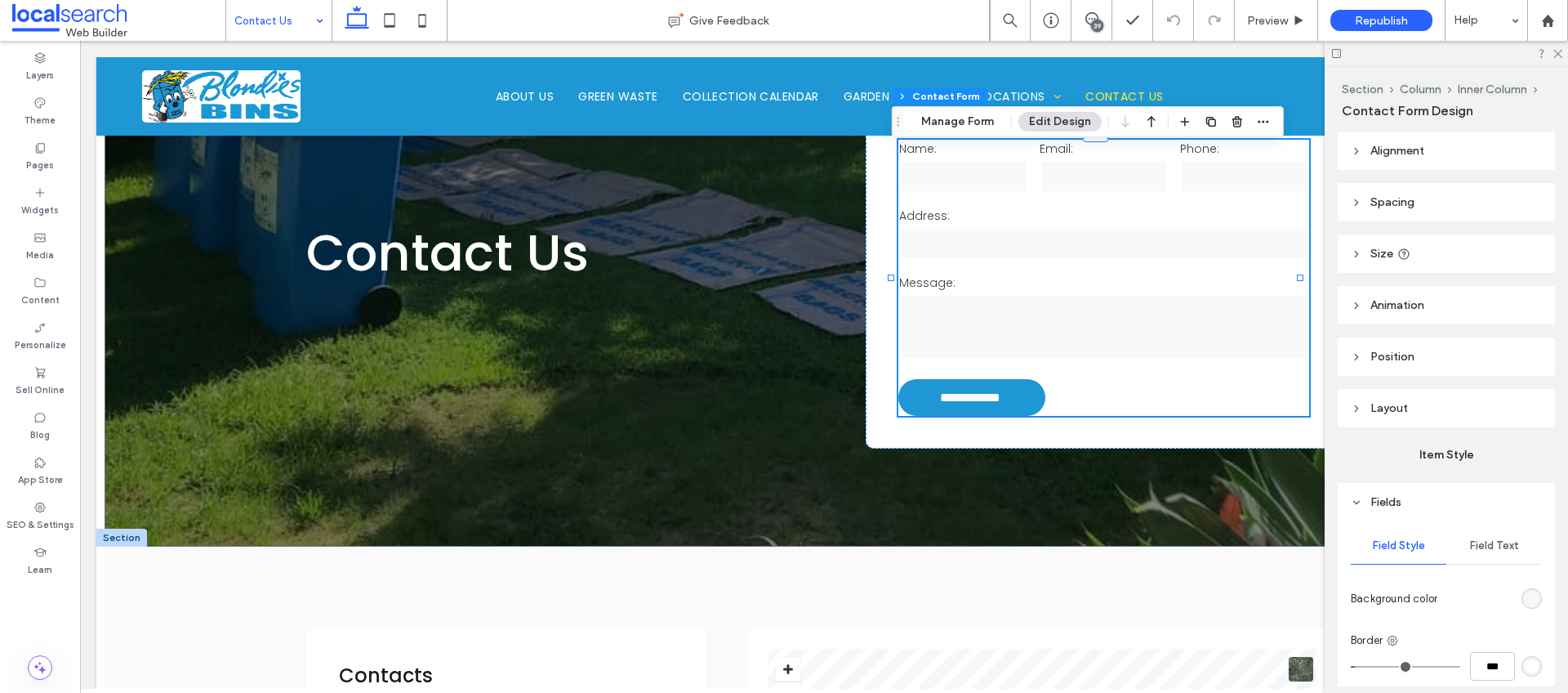
click at [1362, 500] on header "Fields" at bounding box center [1445, 502] width 217 height 38
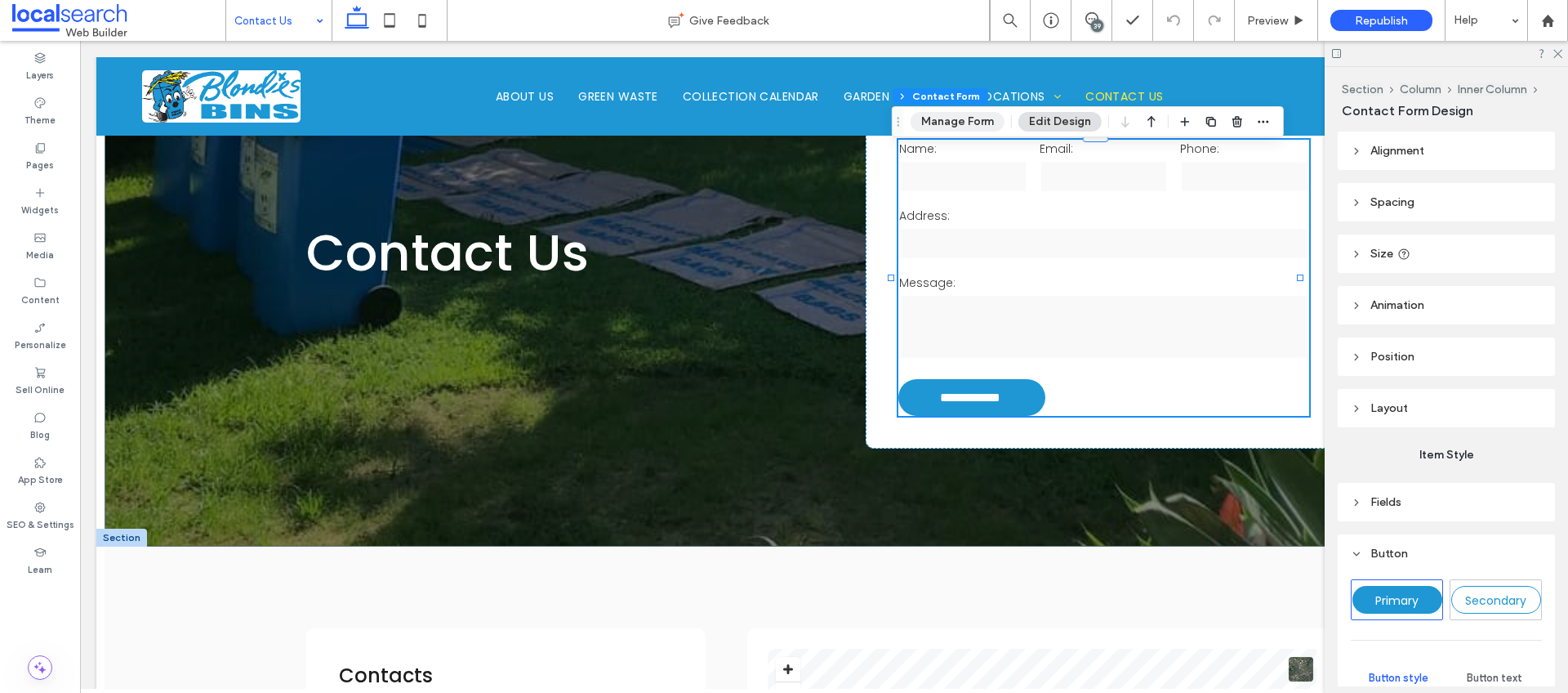
click at [974, 118] on button "Manage Form" at bounding box center [957, 122] width 94 height 20
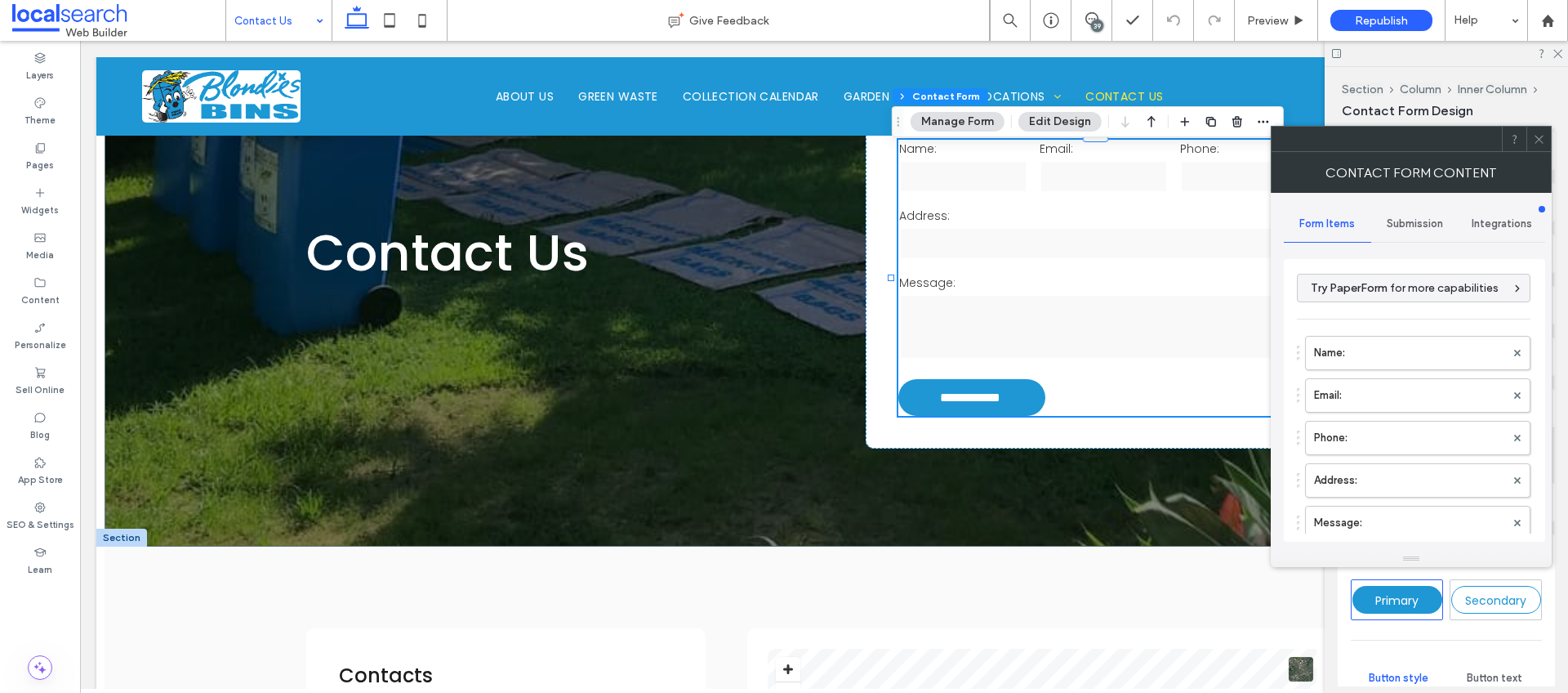
click at [1434, 229] on span "Submission" at bounding box center [1415, 223] width 56 height 13
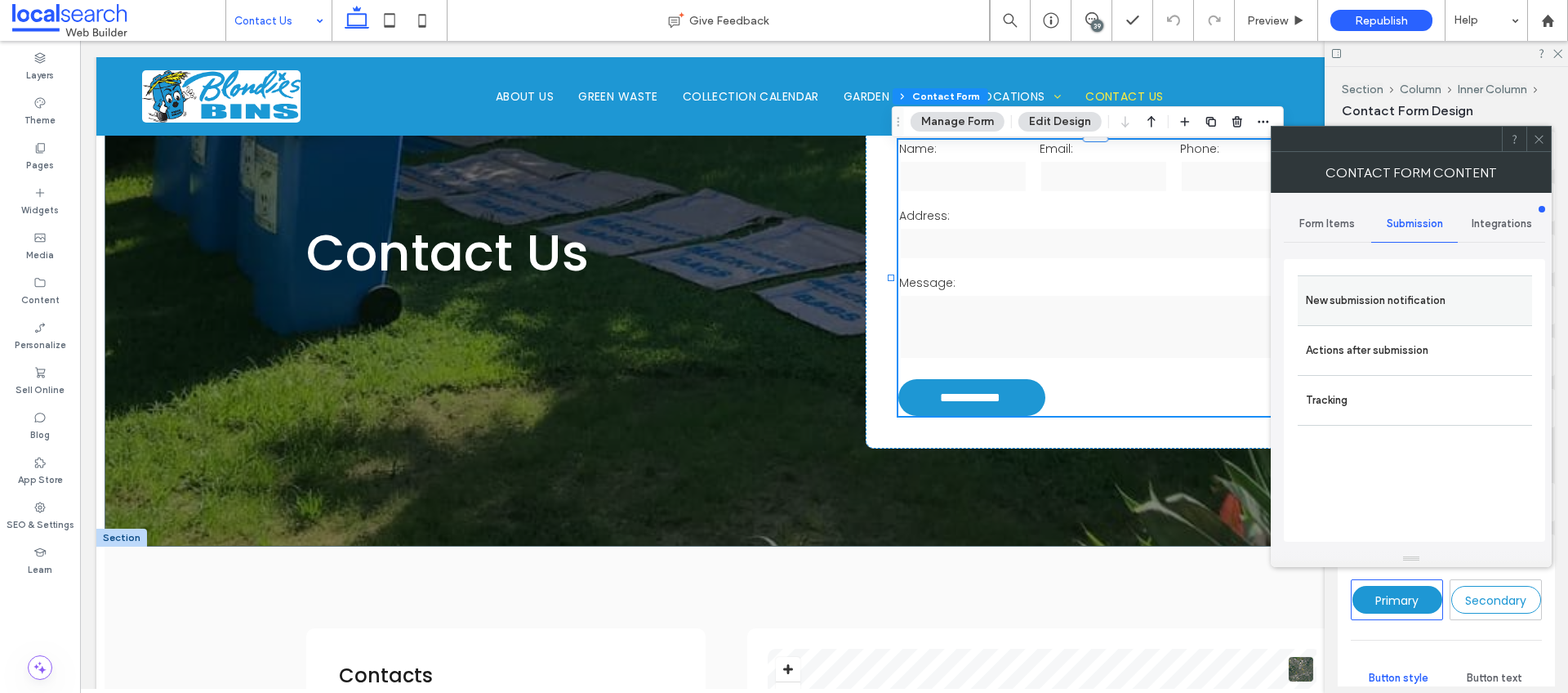
click at [1386, 305] on label "New submission notification" at bounding box center [1415, 301] width 218 height 33
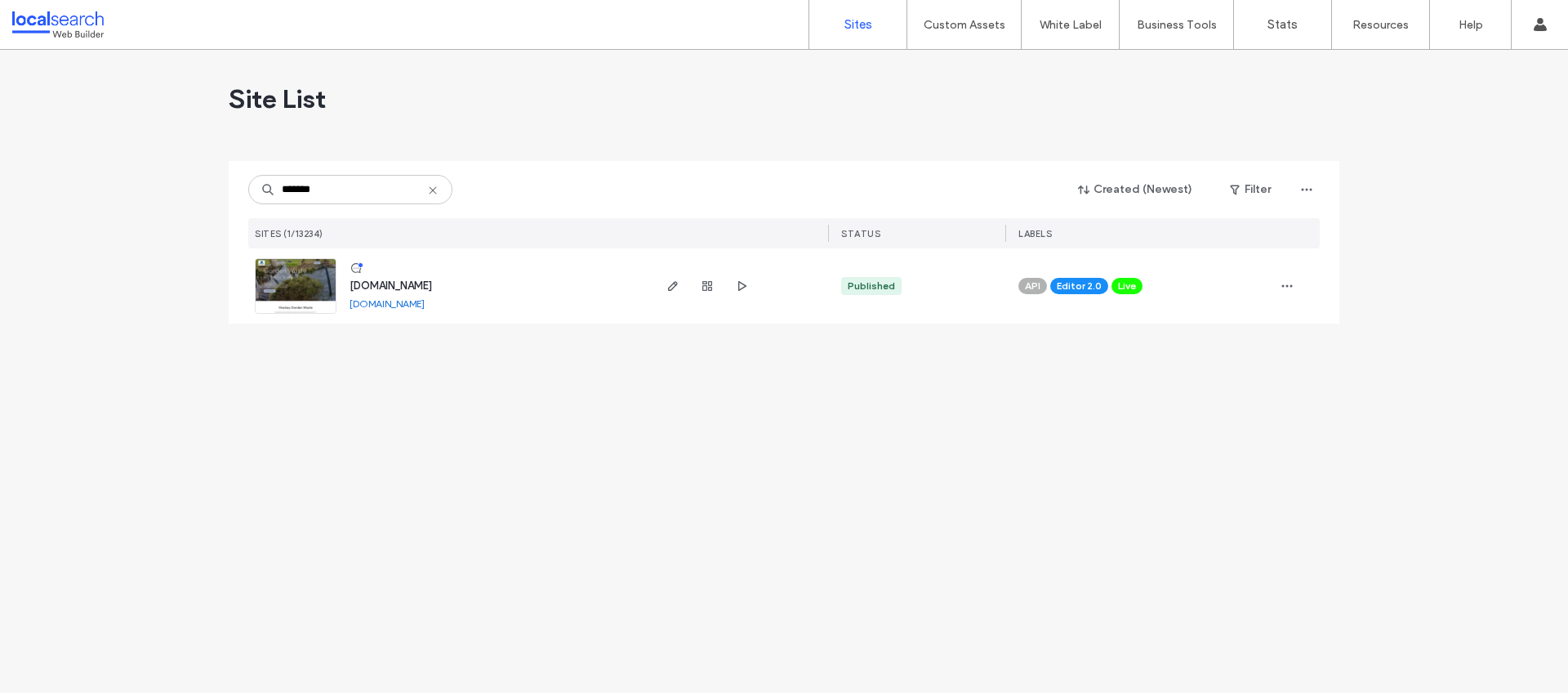
type input "*******"
click at [432, 287] on span "www.mackaybags.net.au" at bounding box center [390, 285] width 83 height 12
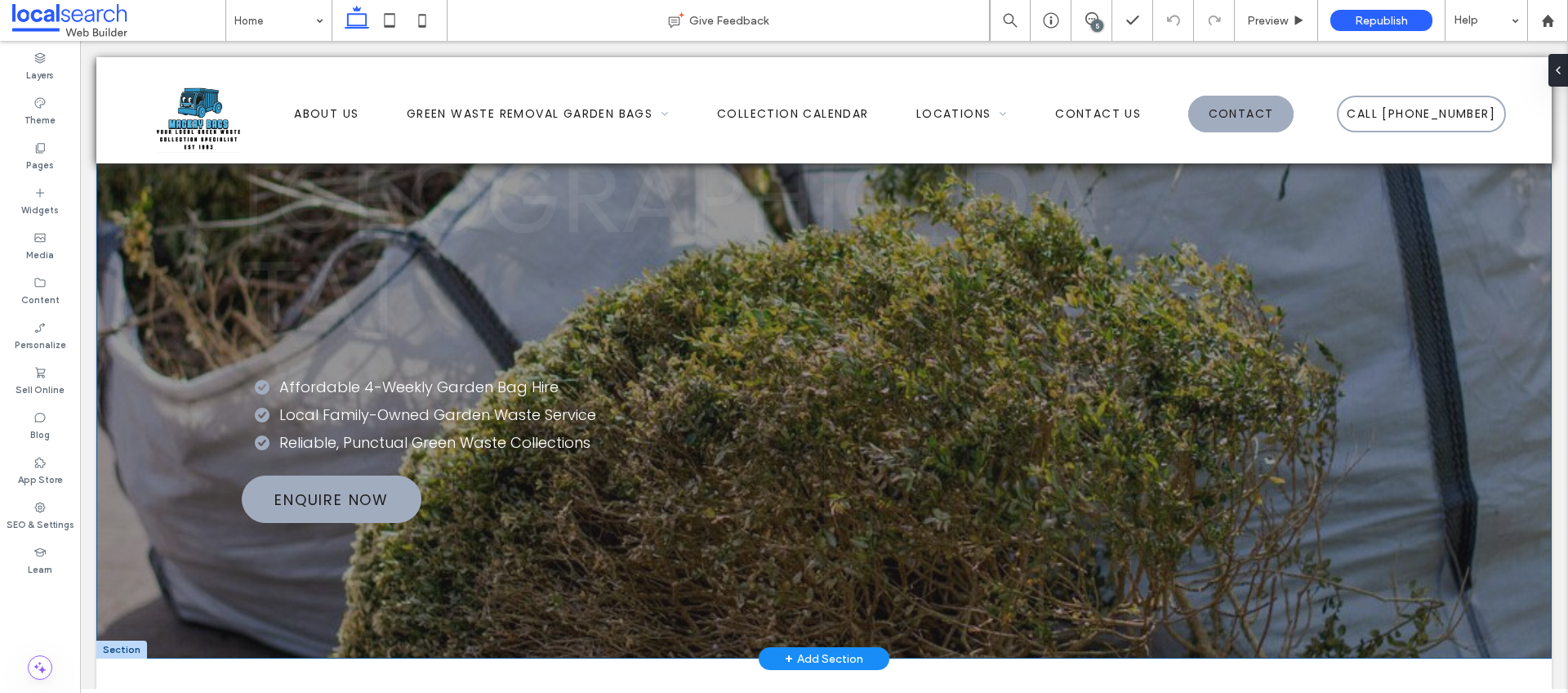
scroll to position [151, 0]
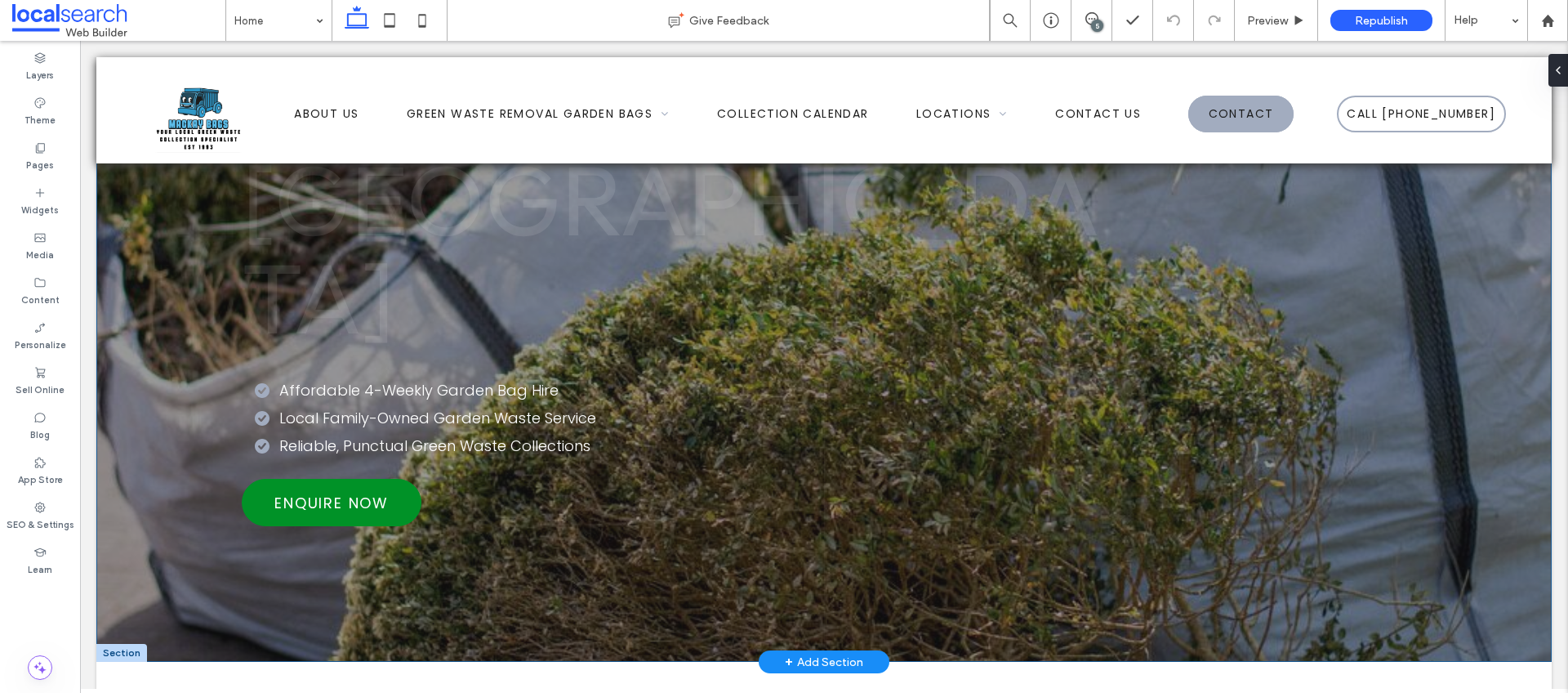
click at [312, 484] on span "Enquire Now" at bounding box center [331, 503] width 175 height 38
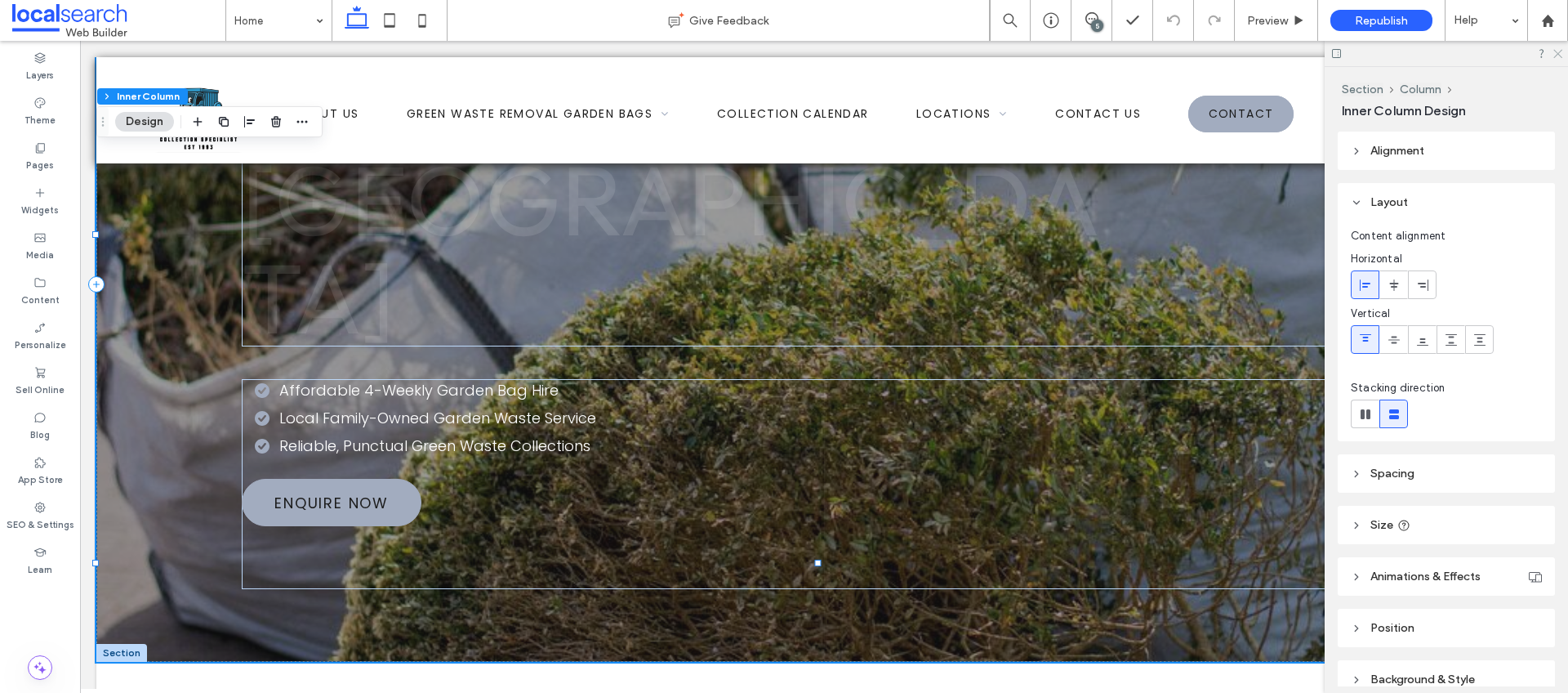
click at [1560, 57] on icon at bounding box center [1557, 53] width 11 height 11
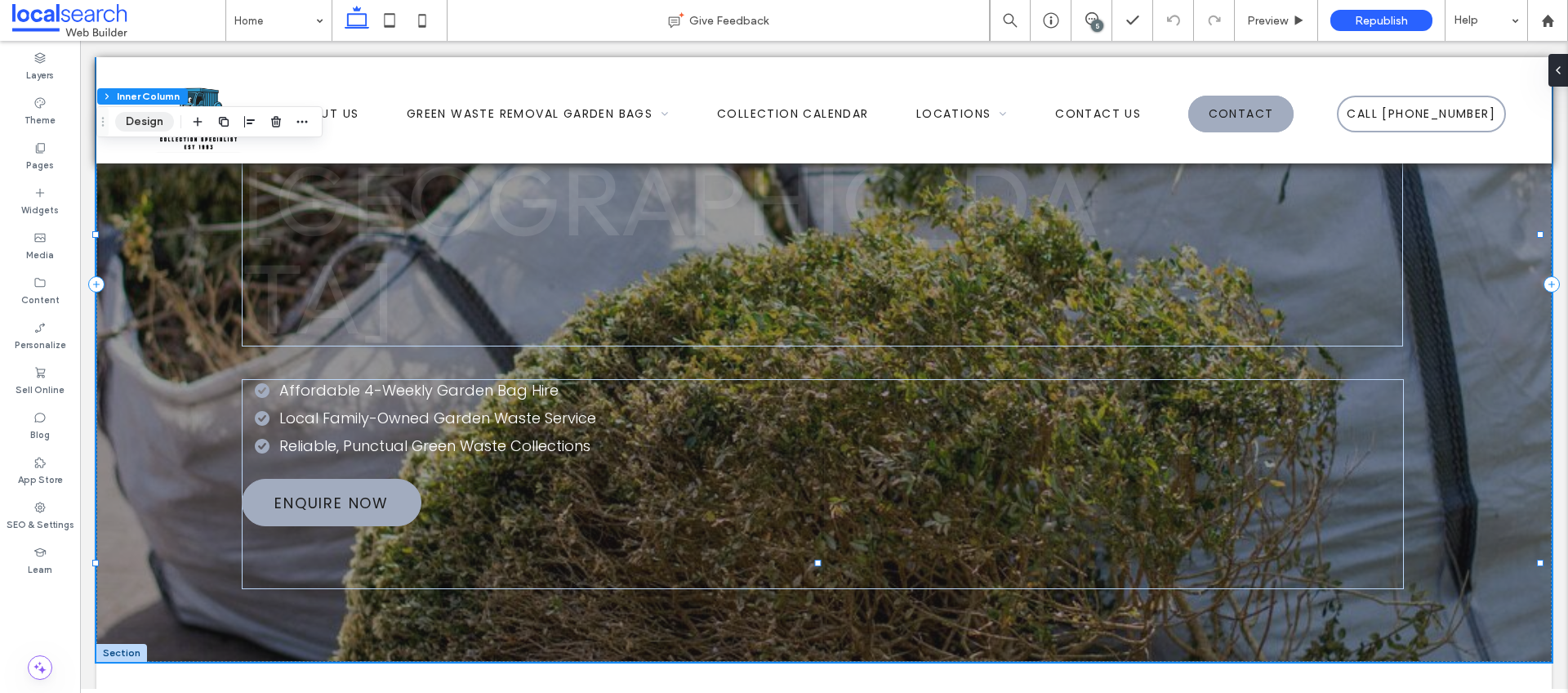
click at [159, 125] on button "Design" at bounding box center [144, 122] width 59 height 20
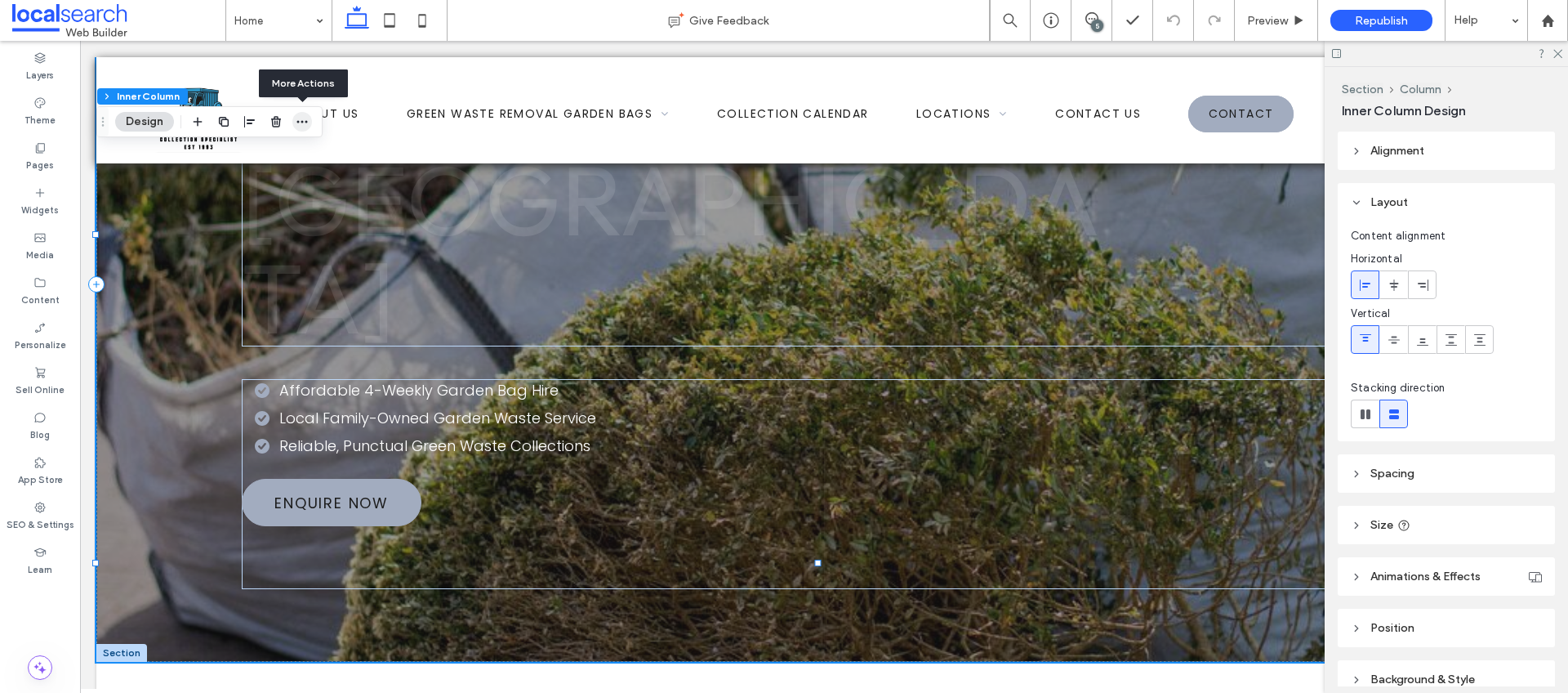
click at [302, 123] on use "button" at bounding box center [302, 122] width 11 height 3
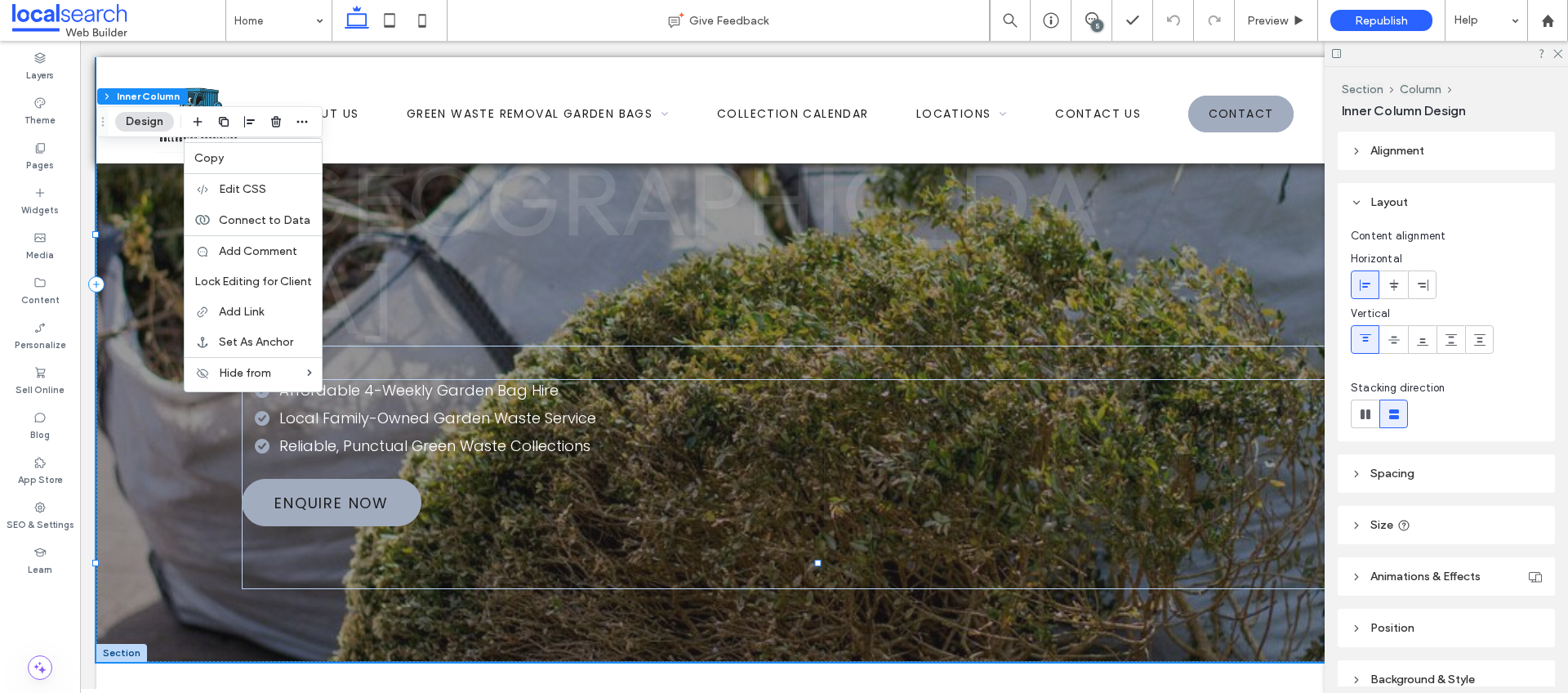
click at [1563, 48] on div at bounding box center [1446, 54] width 243 height 25
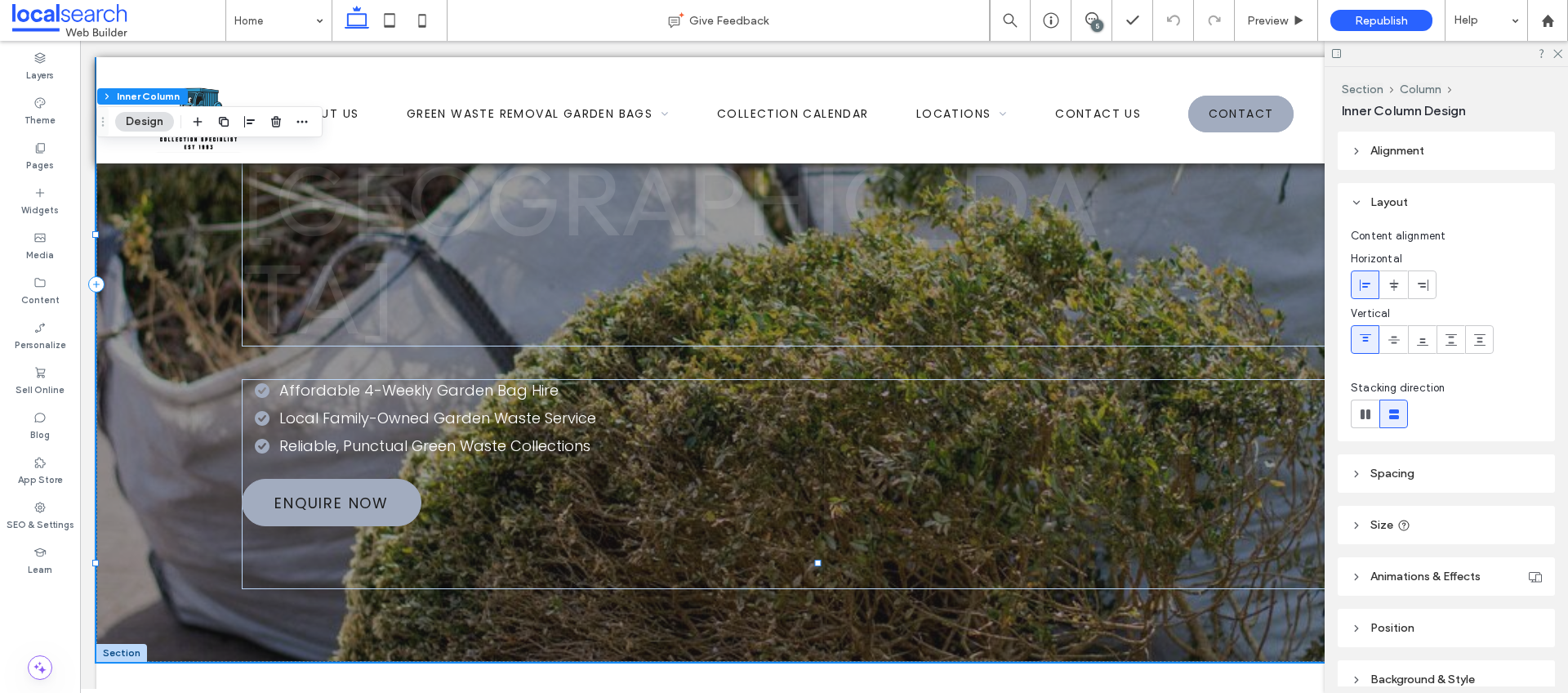
click at [1563, 53] on div at bounding box center [1446, 54] width 243 height 25
click at [1562, 54] on icon at bounding box center [1557, 53] width 11 height 11
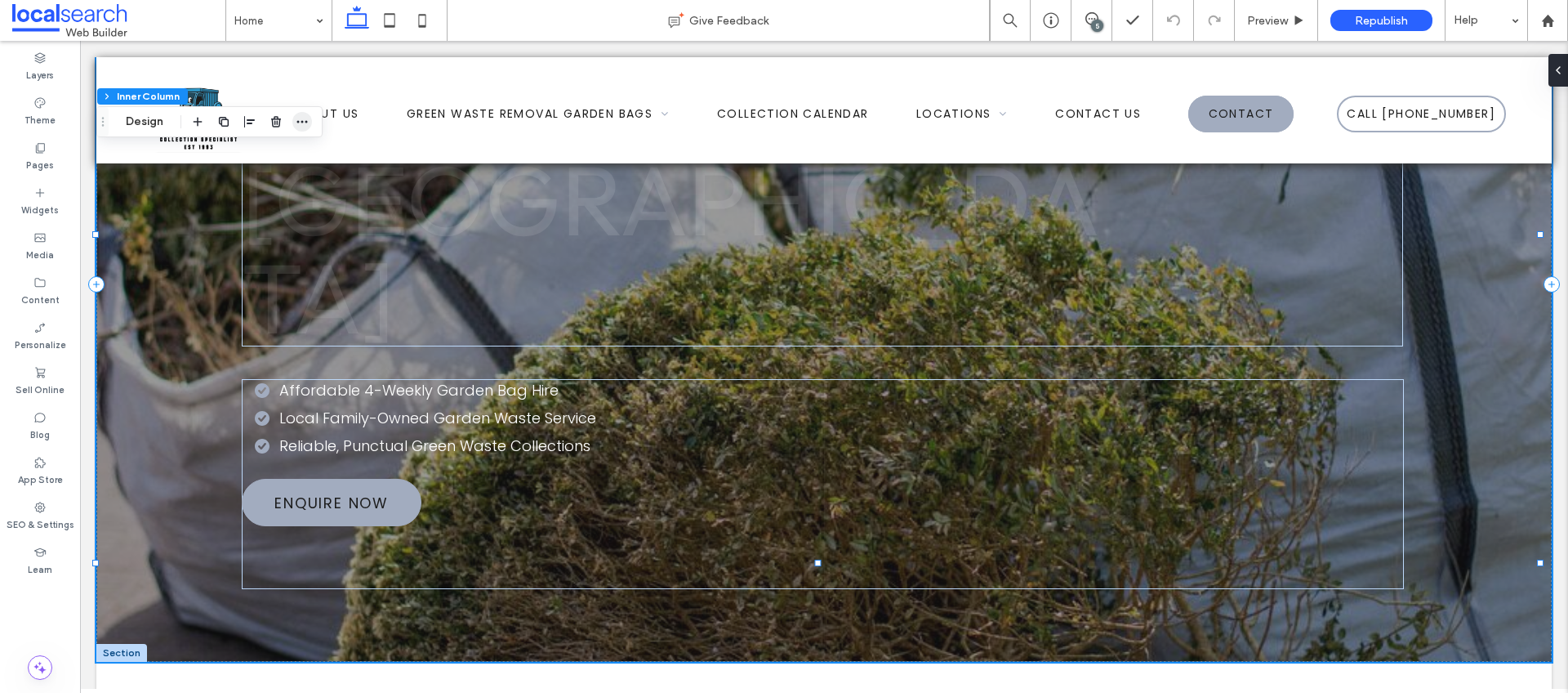
click at [308, 119] on icon "button" at bounding box center [302, 122] width 13 height 13
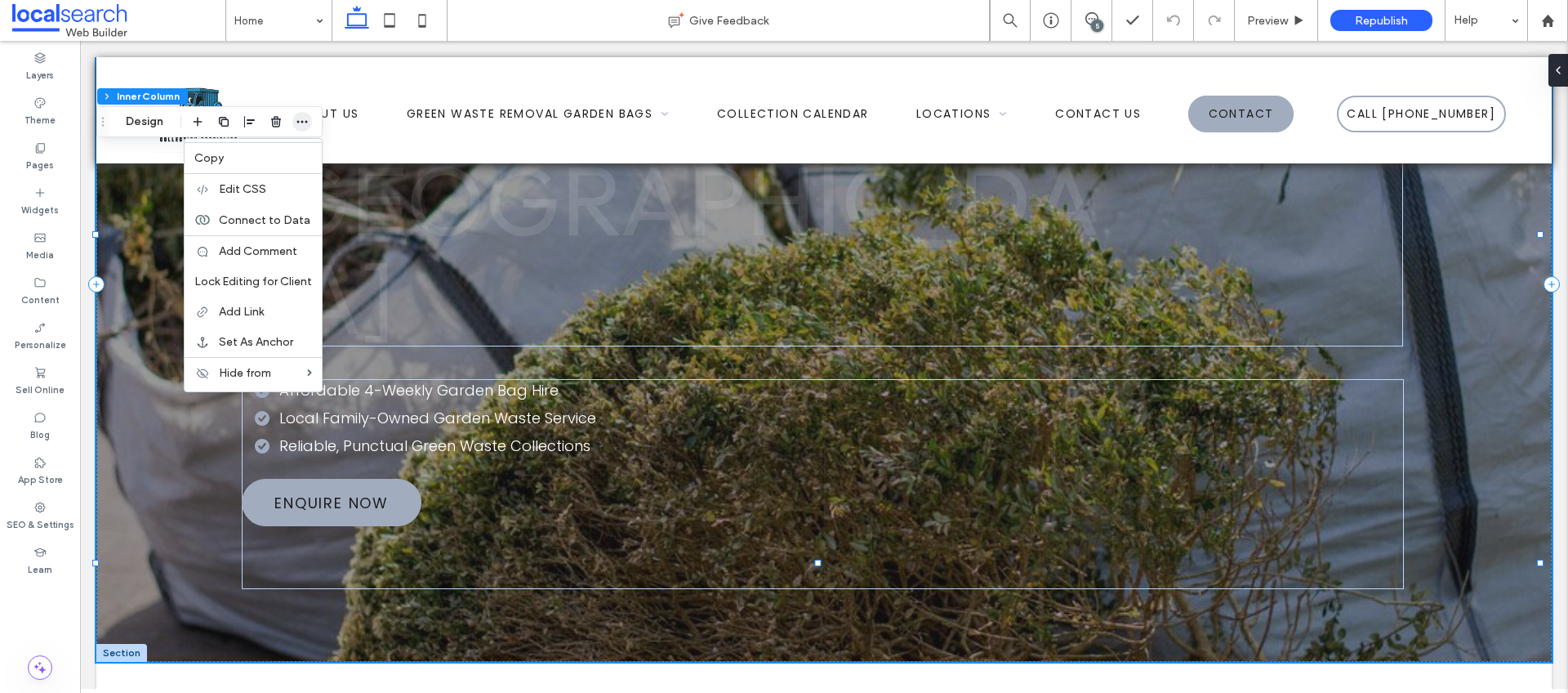
click at [304, 121] on icon "button" at bounding box center [302, 122] width 13 height 13
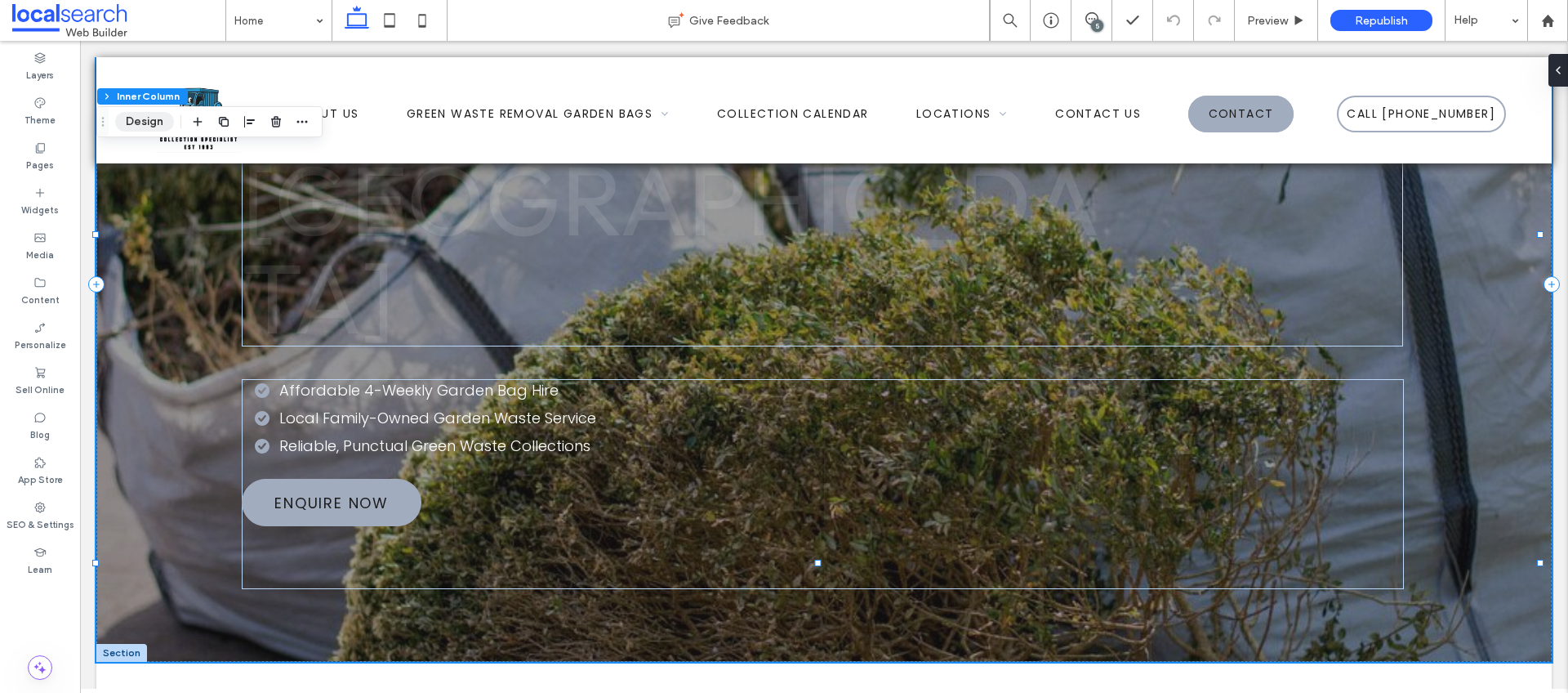
click at [146, 123] on button "Design" at bounding box center [144, 122] width 59 height 20
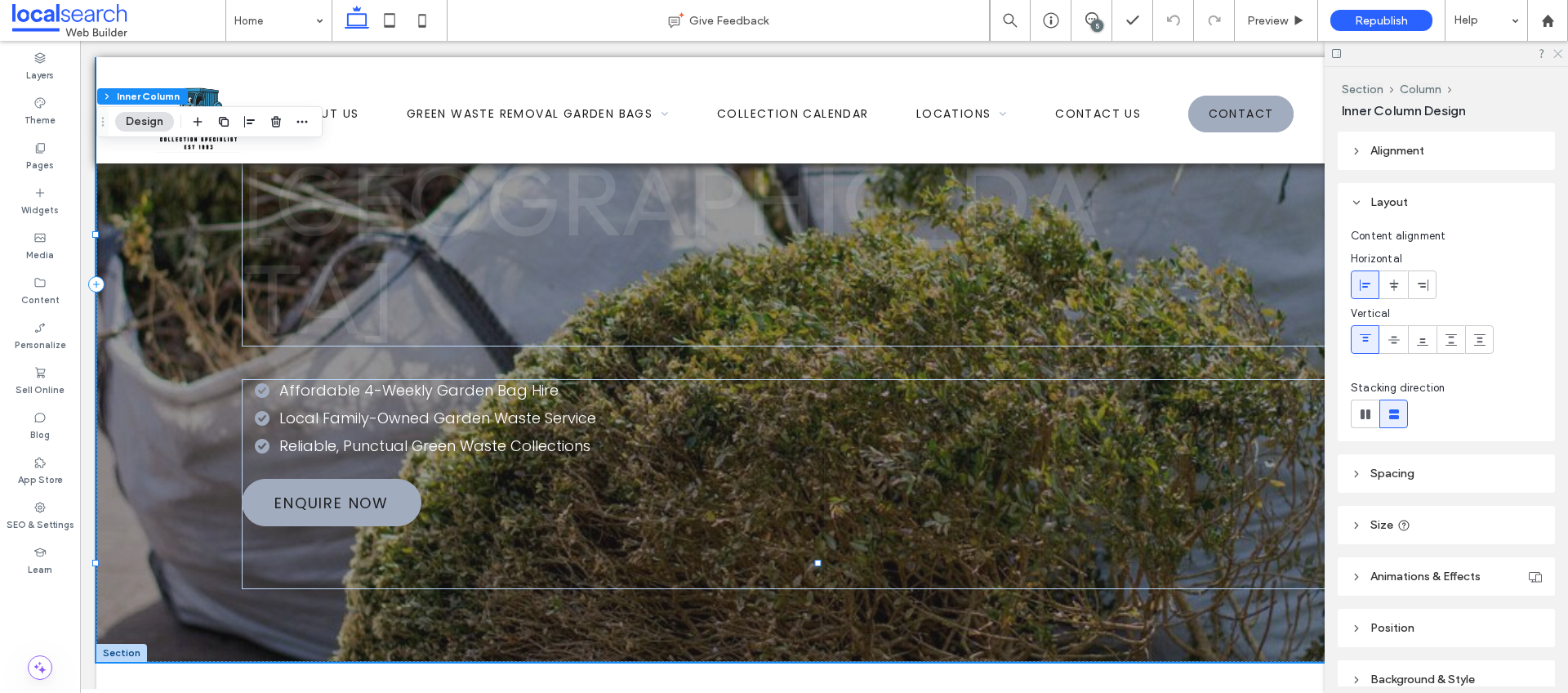
drag, startPoint x: 1557, startPoint y: 53, endPoint x: 1477, endPoint y: 12, distance: 89.9
click at [1557, 53] on use at bounding box center [1558, 54] width 9 height 9
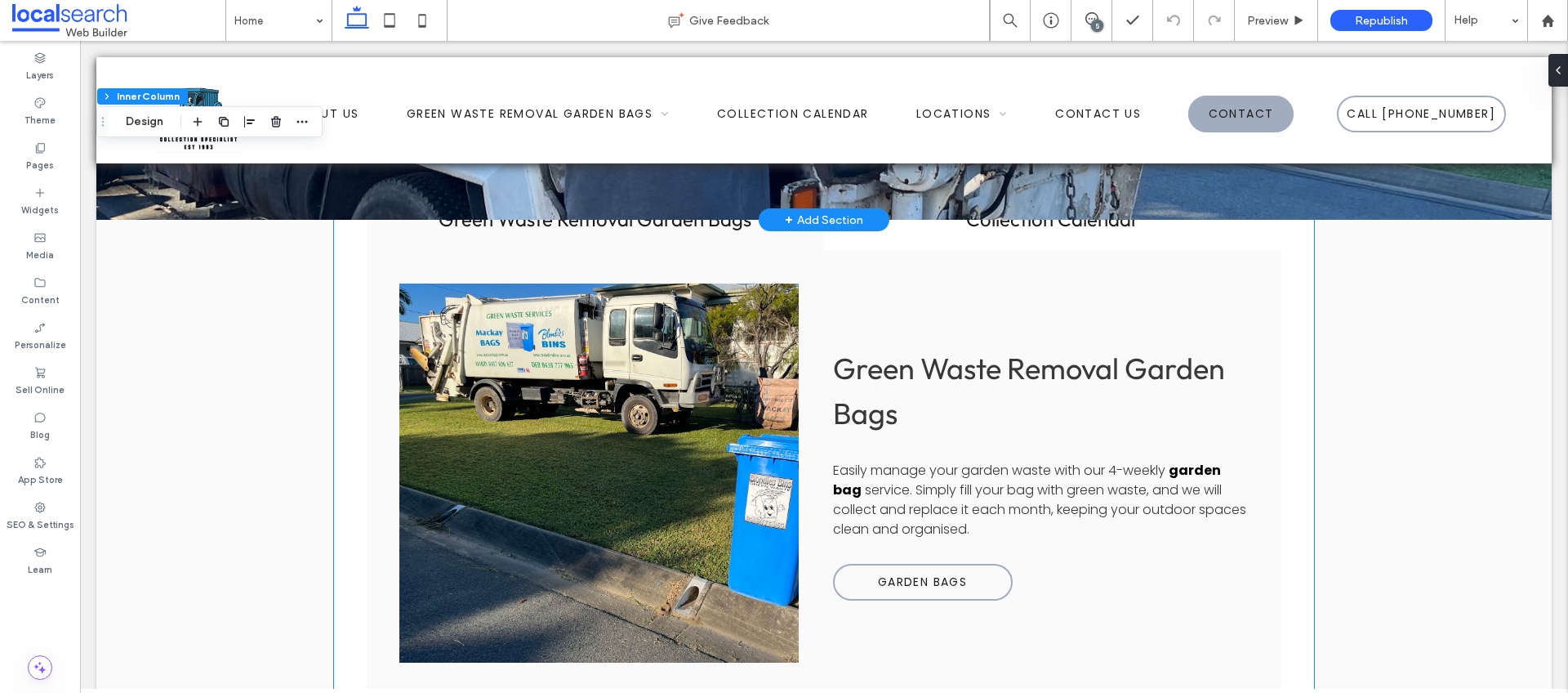
scroll to position [1886, 0]
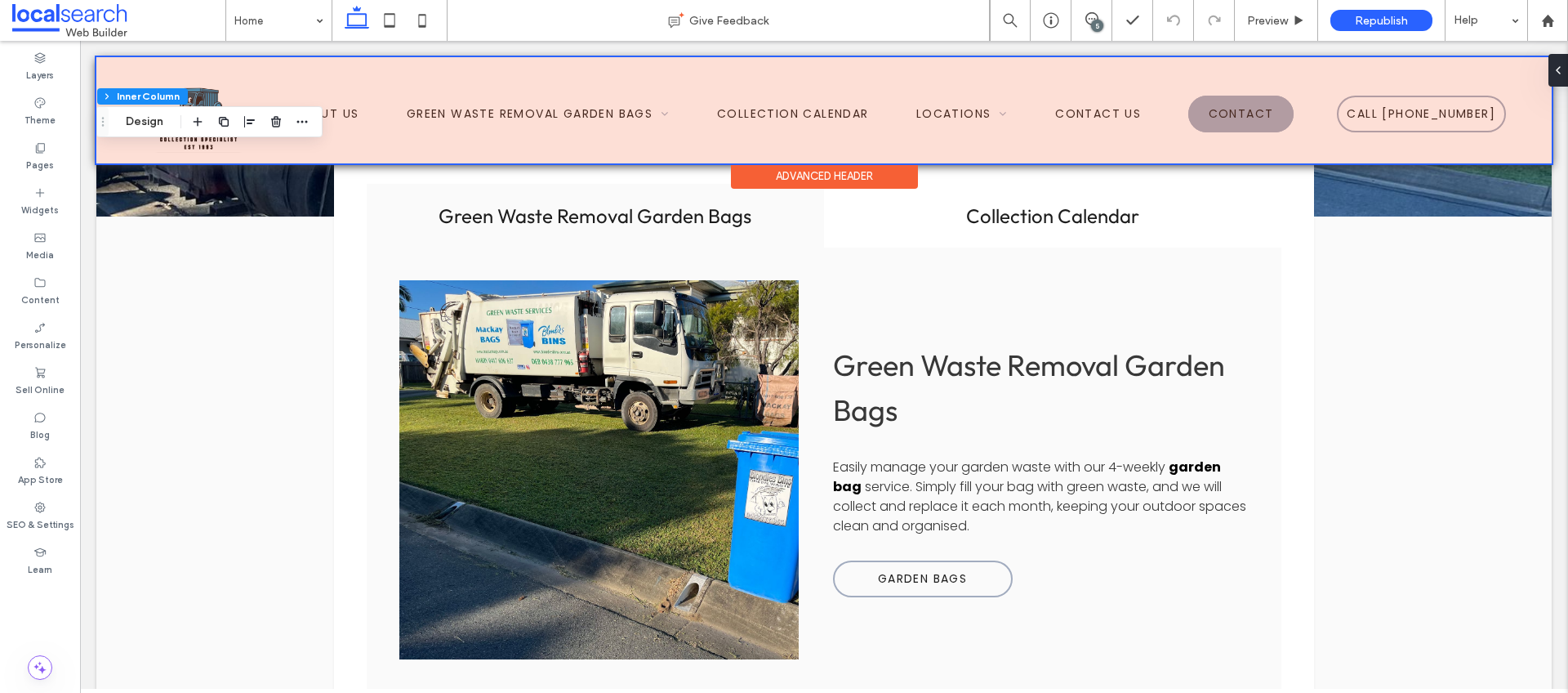
click at [1189, 117] on div at bounding box center [823, 110] width 1455 height 106
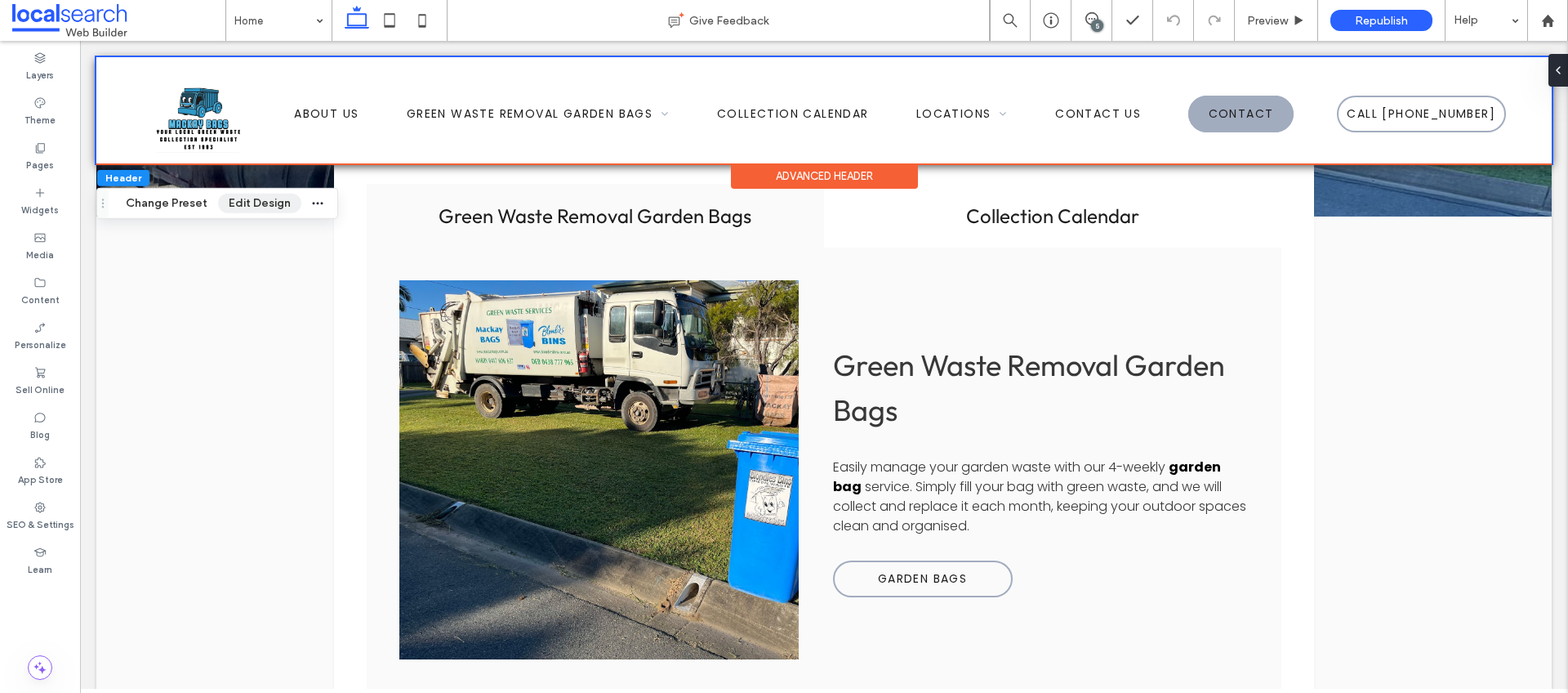
click at [248, 199] on button "Edit Design" at bounding box center [260, 203] width 84 height 20
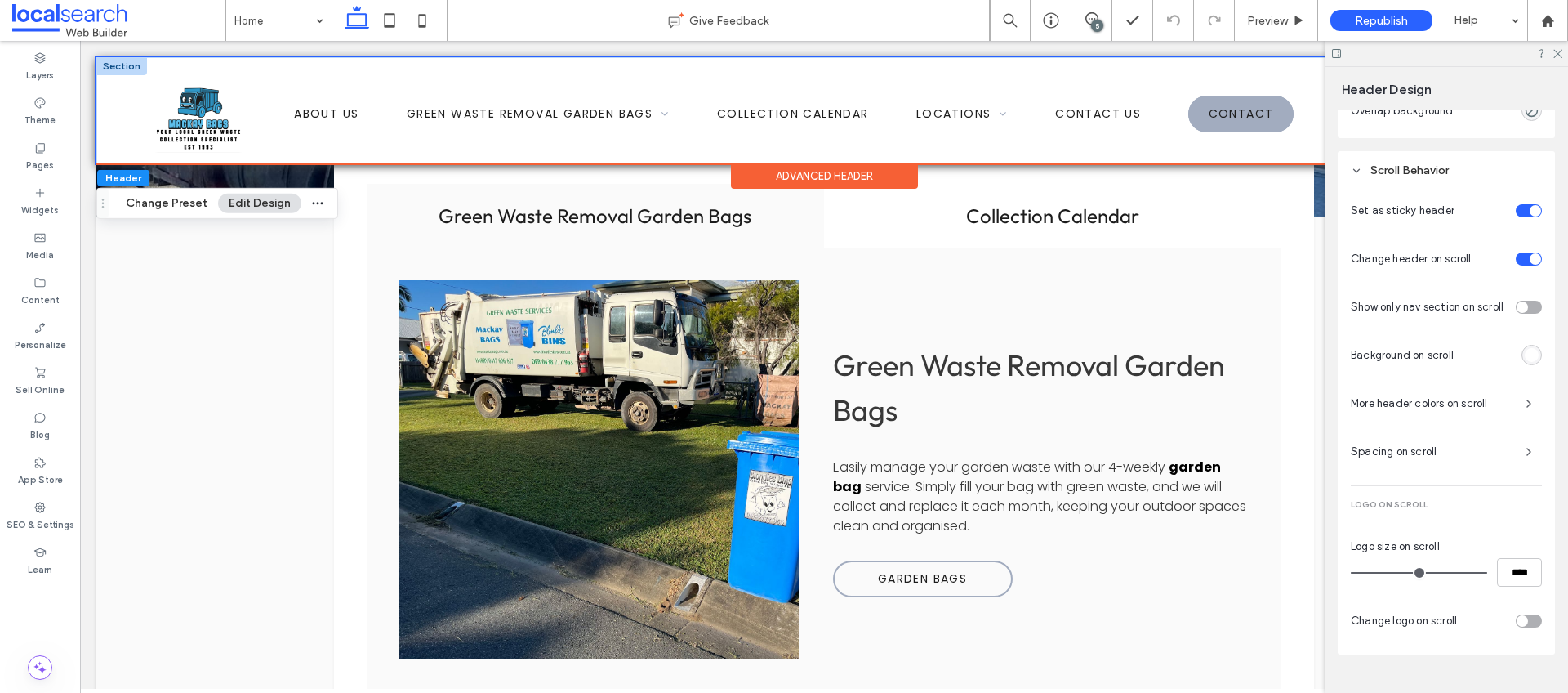
scroll to position [892, 0]
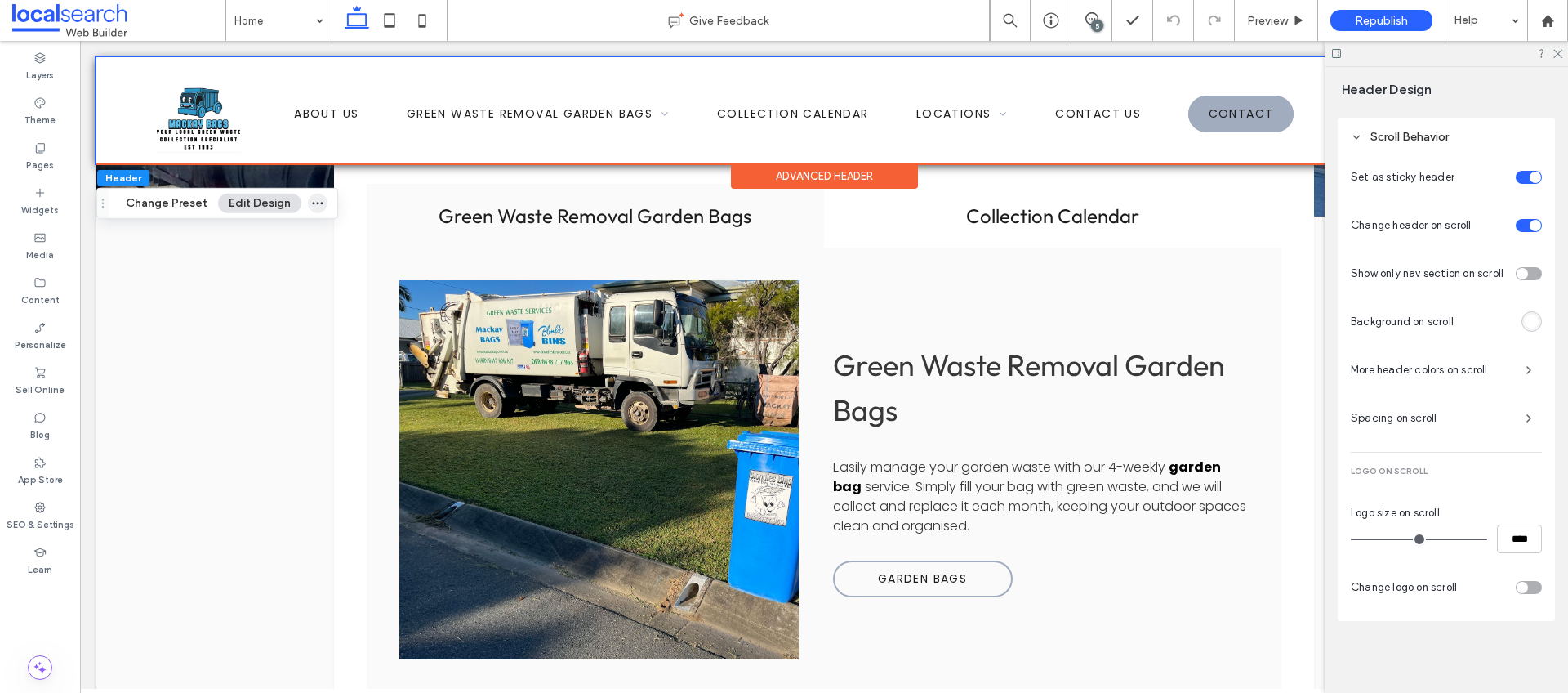
click at [315, 201] on icon "button" at bounding box center [318, 203] width 13 height 13
click at [132, 345] on div "Green Waste Removal Garden Bags Collection Calendar Button Green Waste Removal …" at bounding box center [823, 479] width 1455 height 525
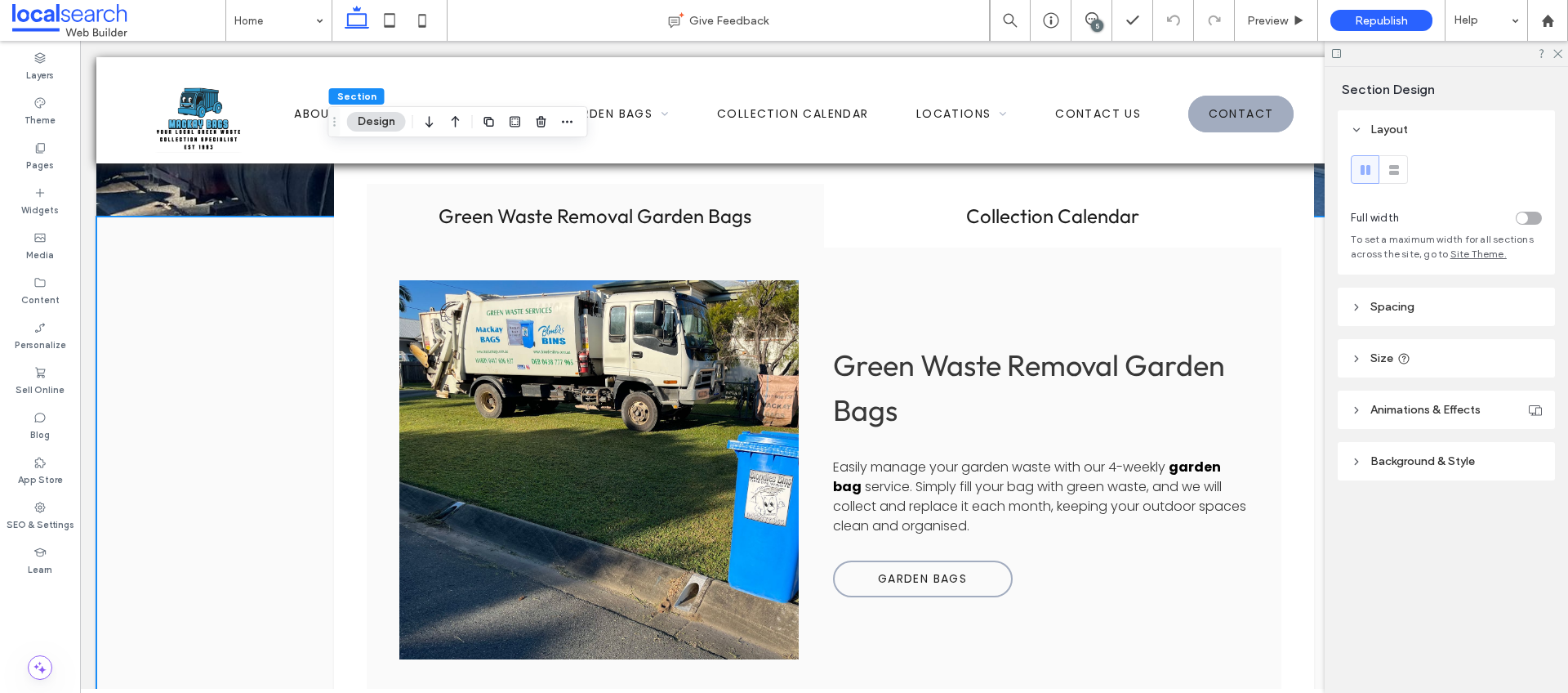
click at [1560, 45] on div at bounding box center [1446, 54] width 243 height 25
click at [1559, 48] on icon at bounding box center [1557, 53] width 11 height 11
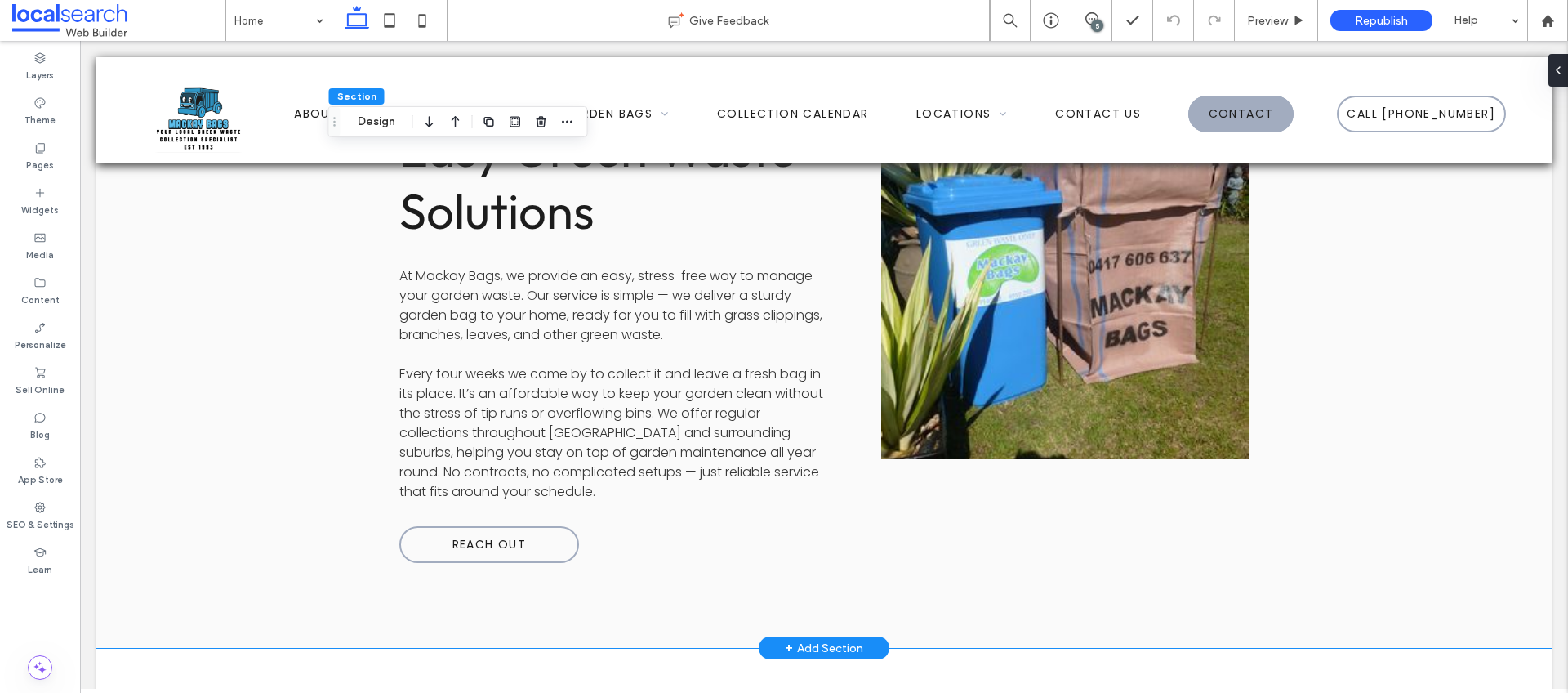
scroll to position [2533, 0]
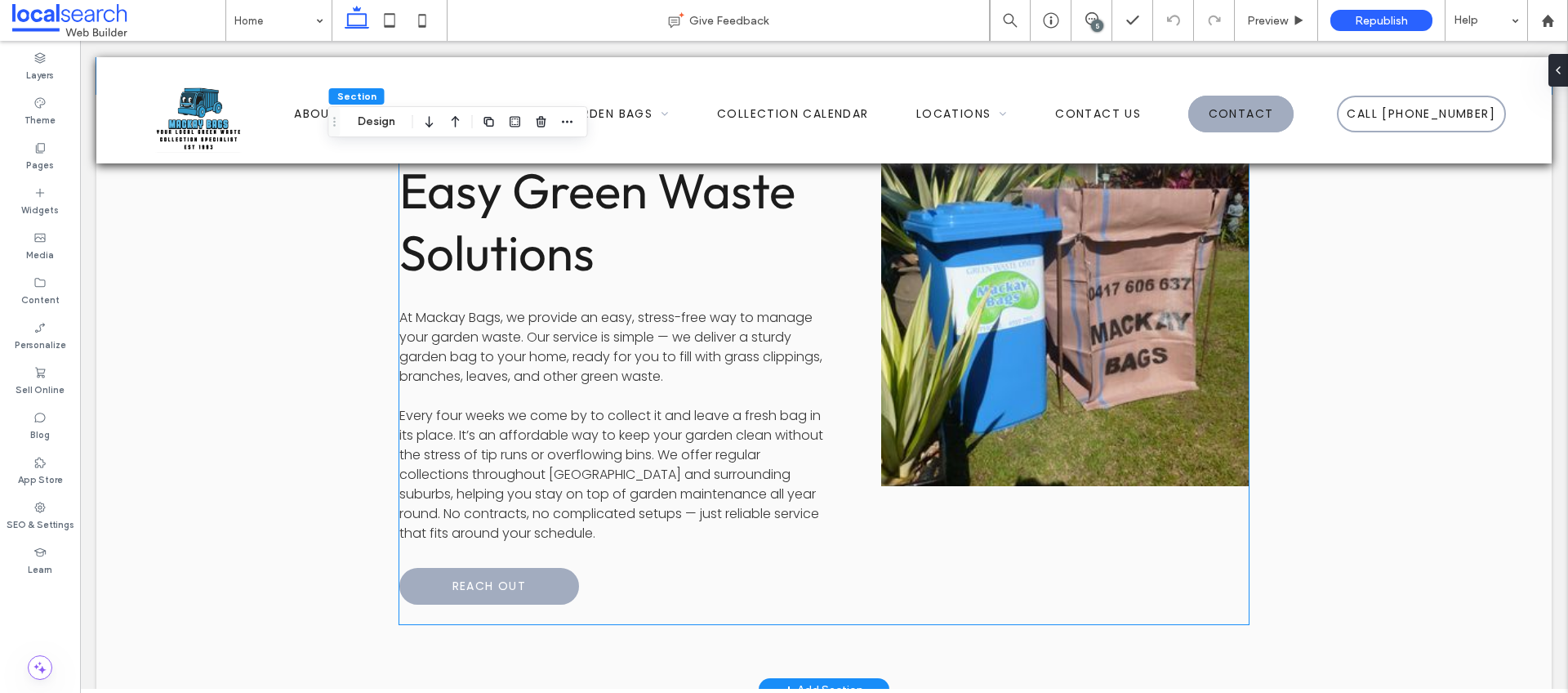
click at [551, 568] on link "Reach Out" at bounding box center [489, 586] width 180 height 36
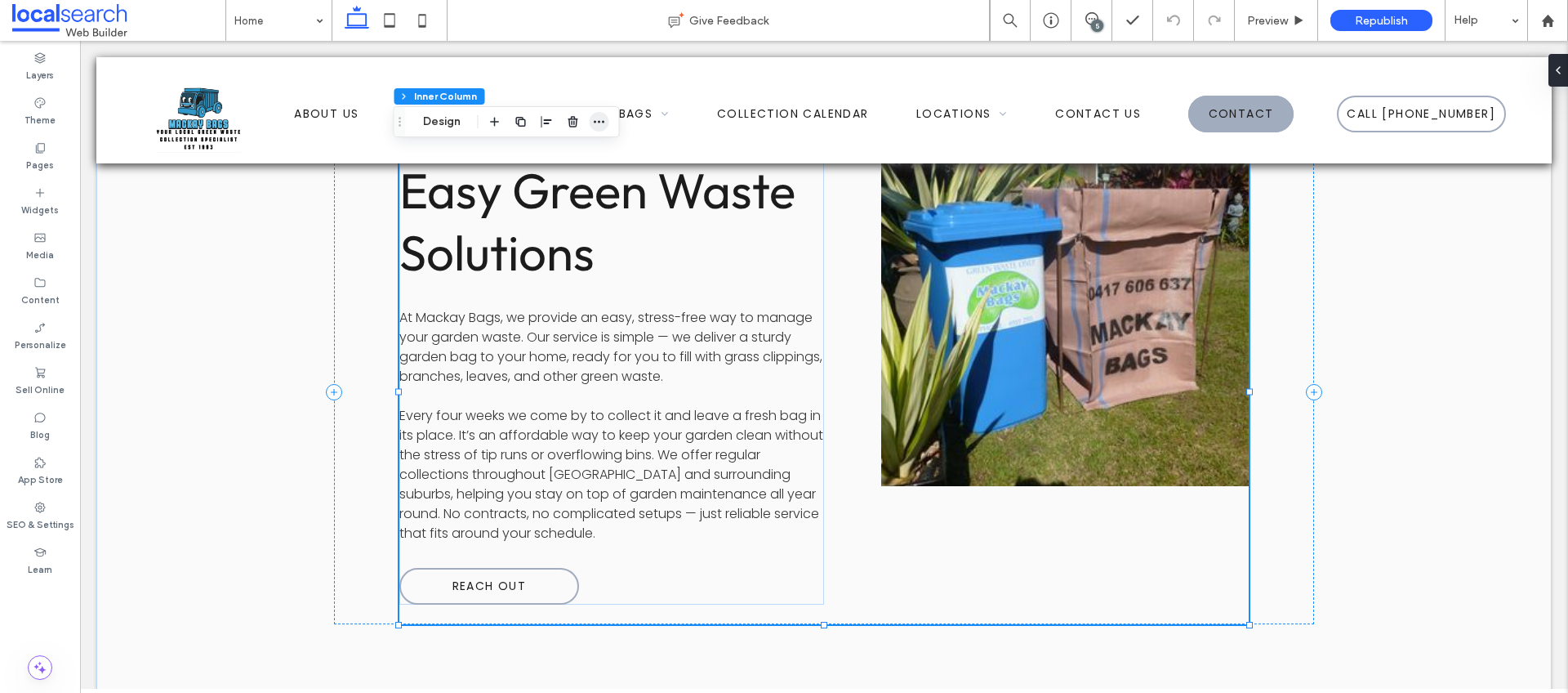
click at [598, 117] on icon "button" at bounding box center [599, 122] width 13 height 13
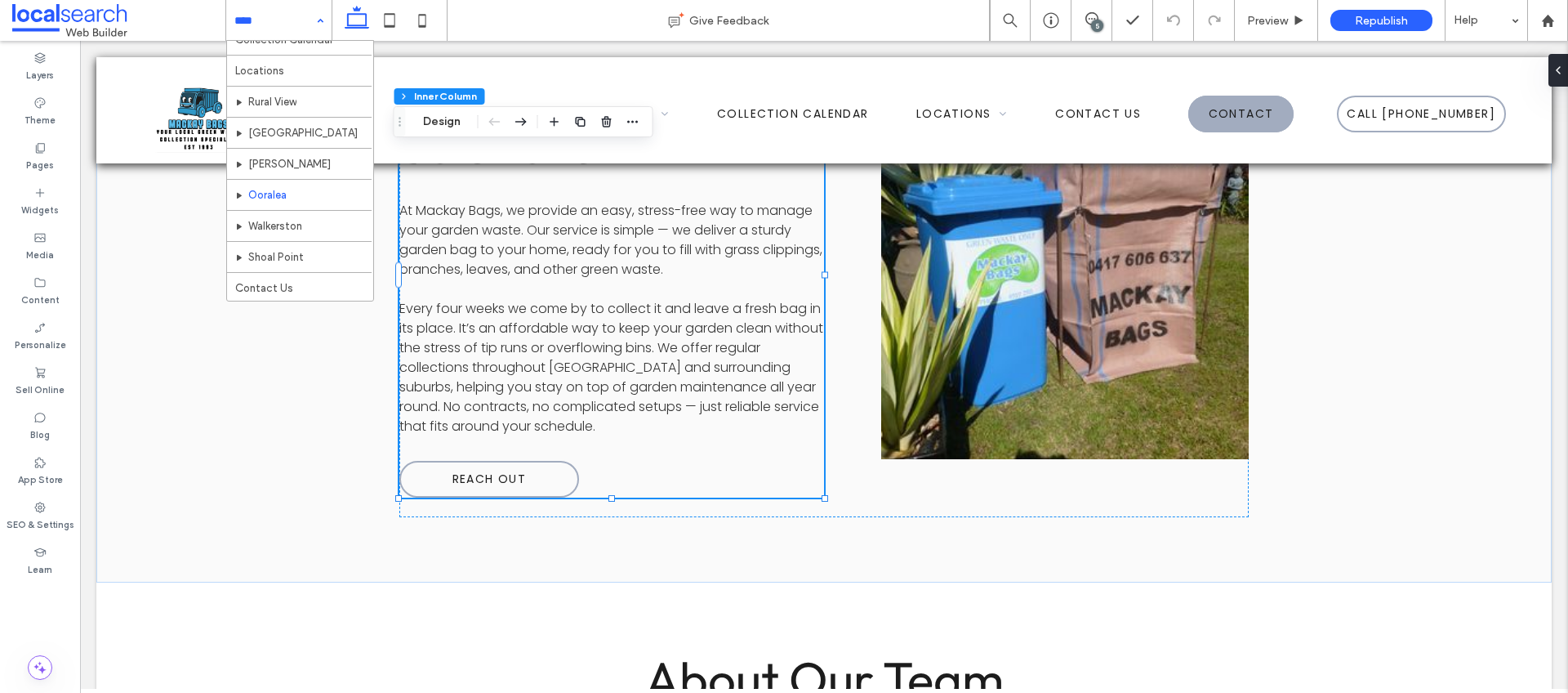
scroll to position [79, 0]
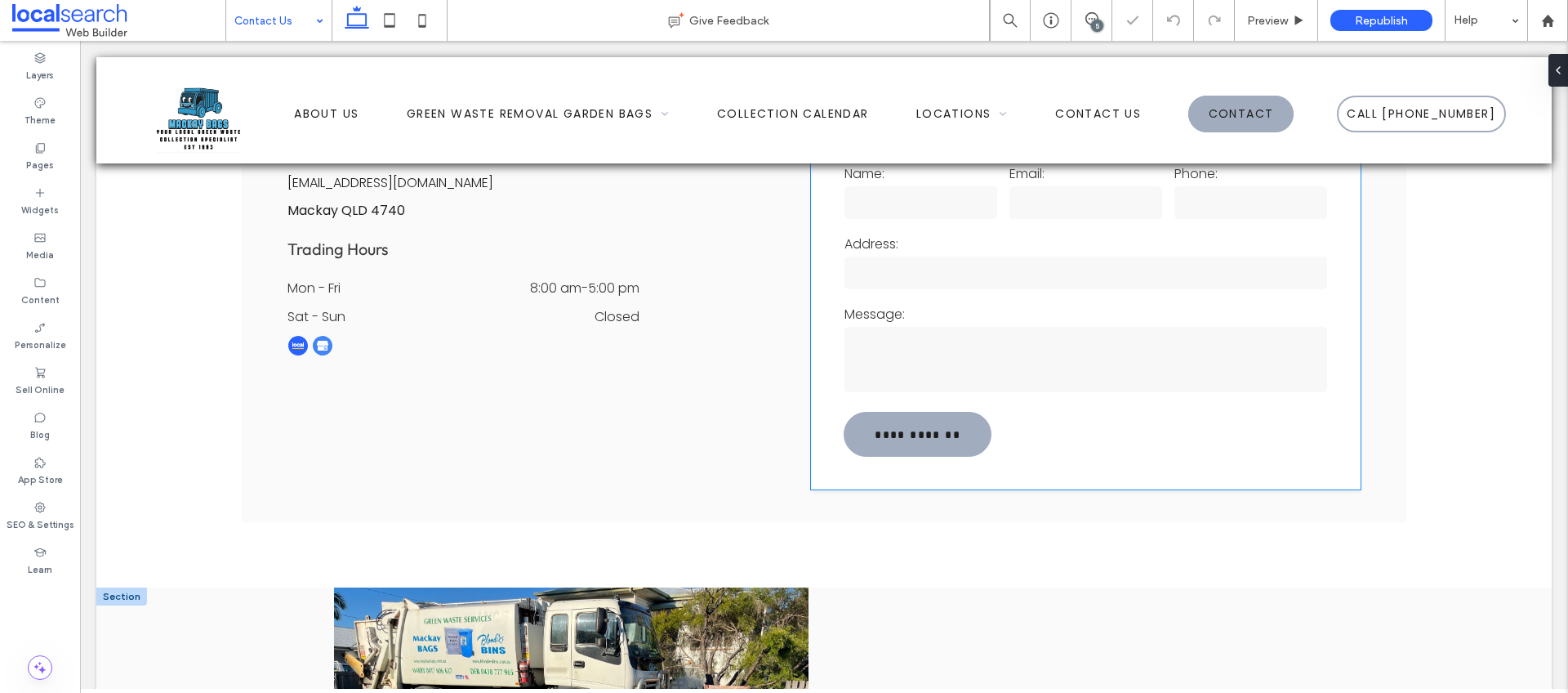
scroll to position [649, 0]
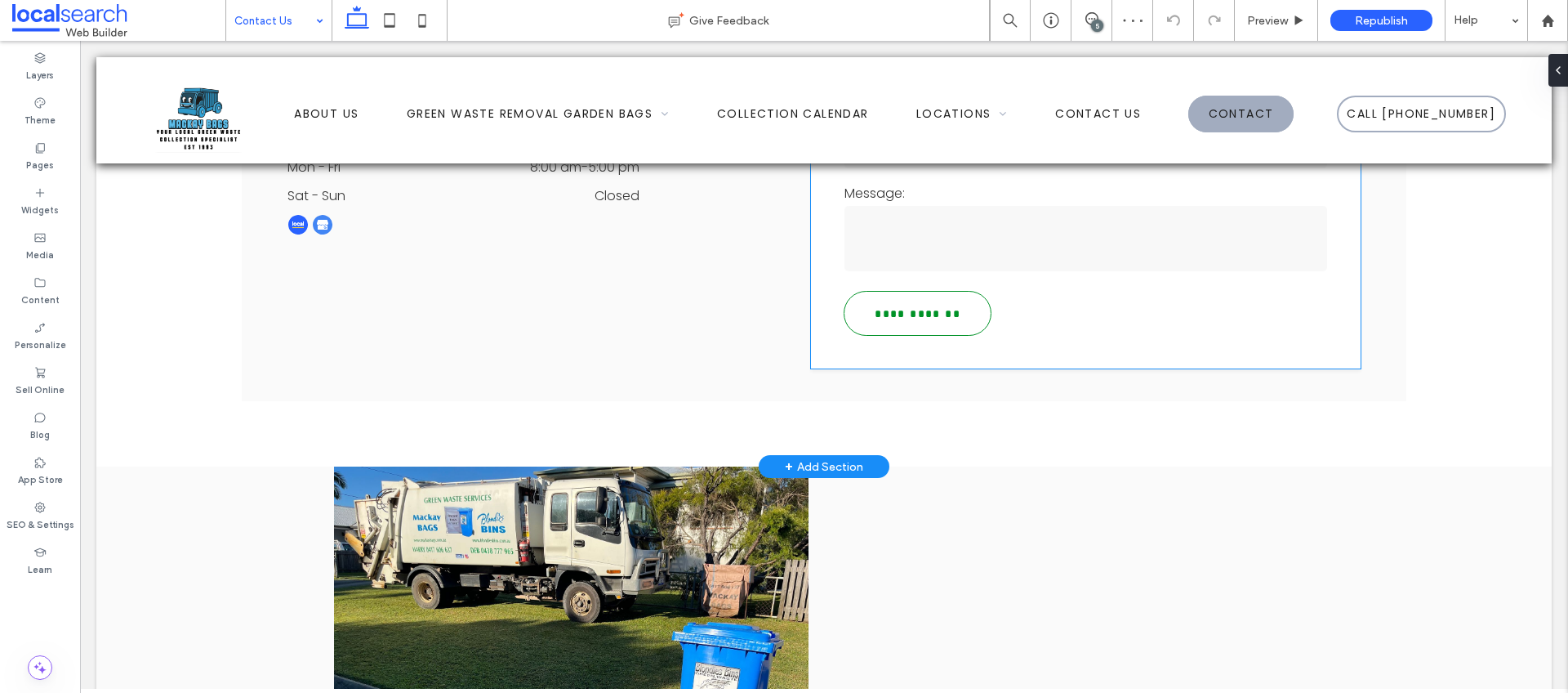
click at [947, 315] on input "**********" at bounding box center [917, 313] width 143 height 28
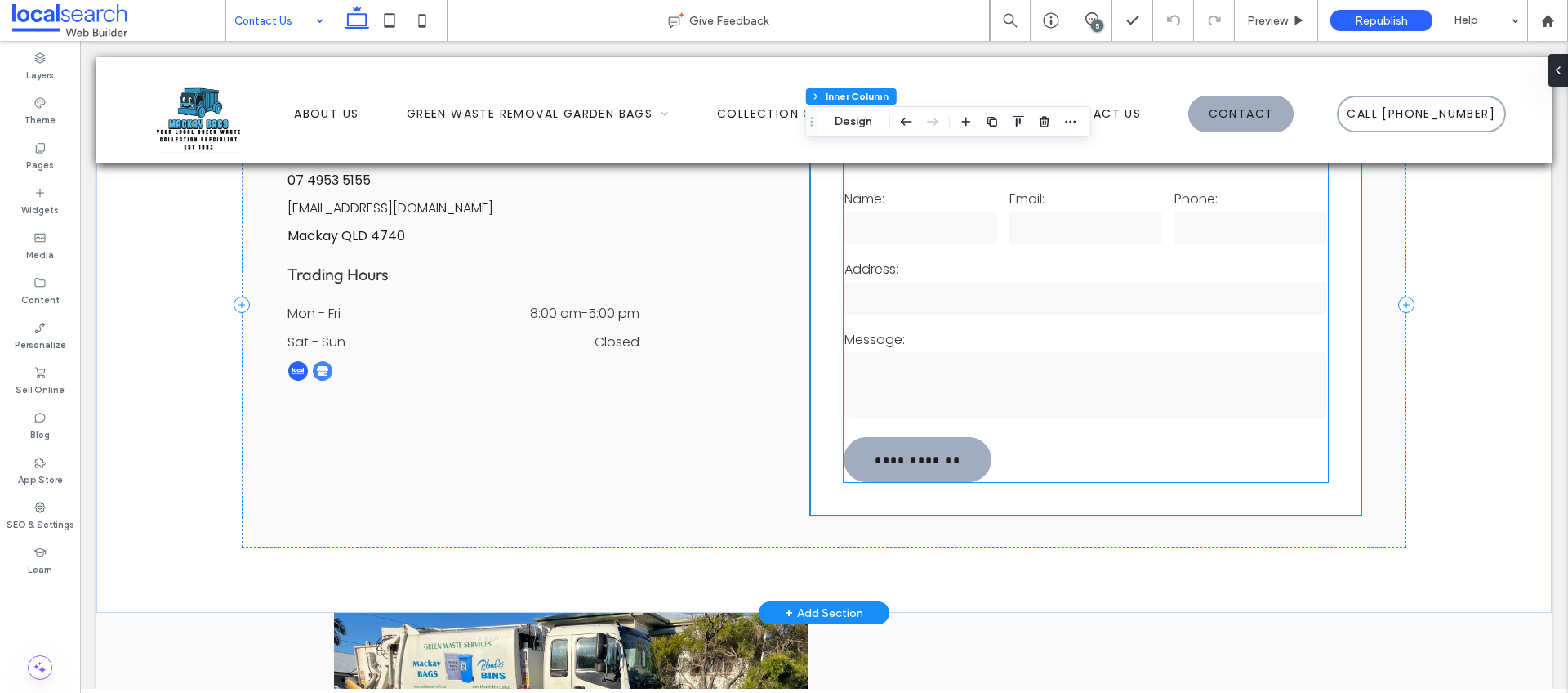
scroll to position [322, 0]
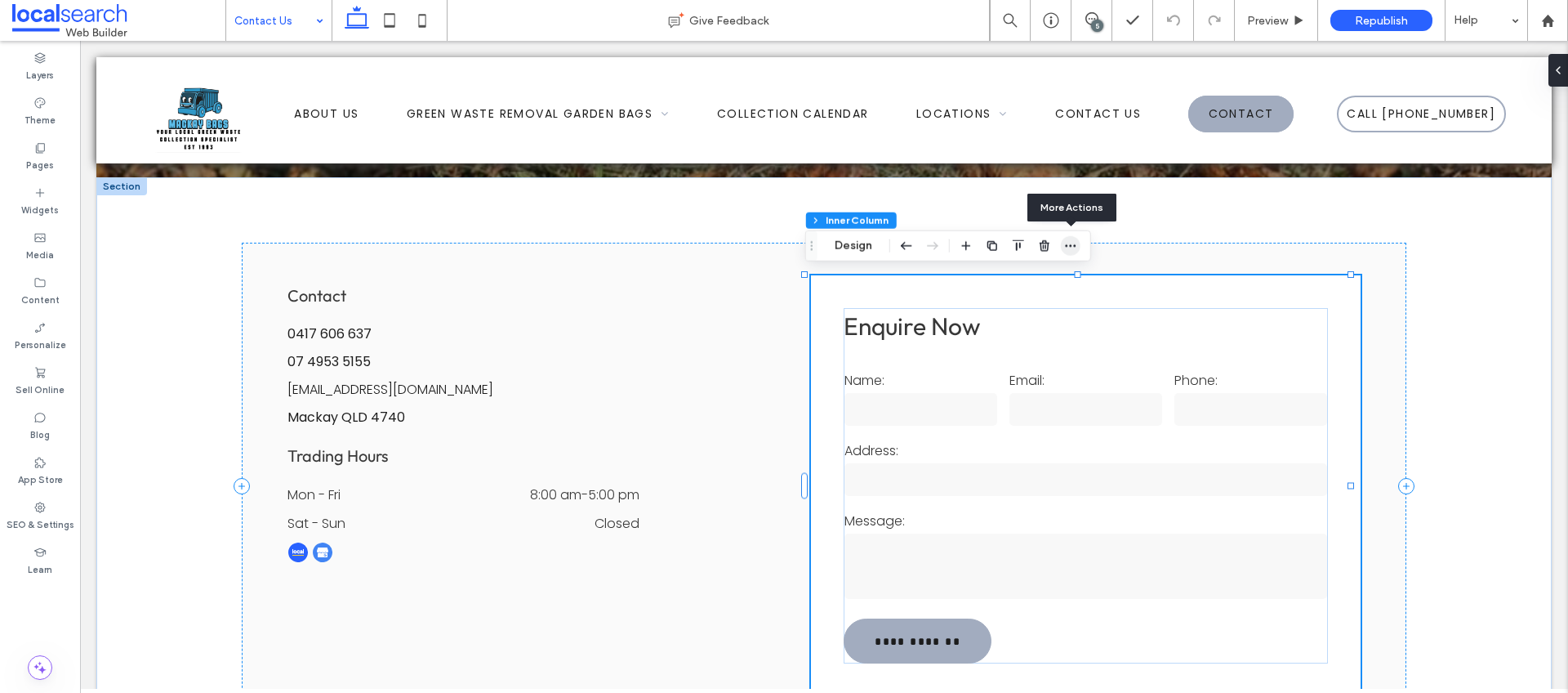
click at [1078, 239] on span "button" at bounding box center [1071, 246] width 20 height 20
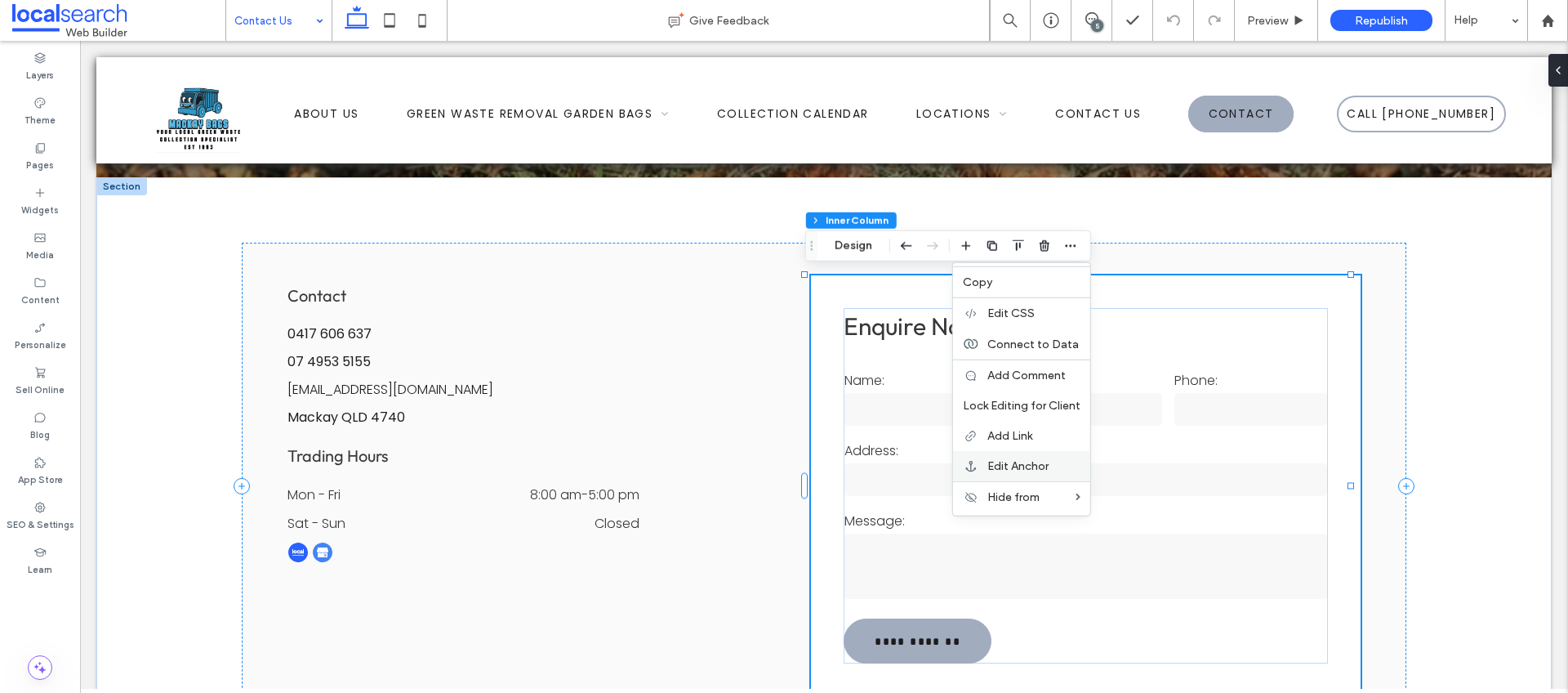
click at [1042, 468] on span "Edit Anchor" at bounding box center [1018, 466] width 61 height 14
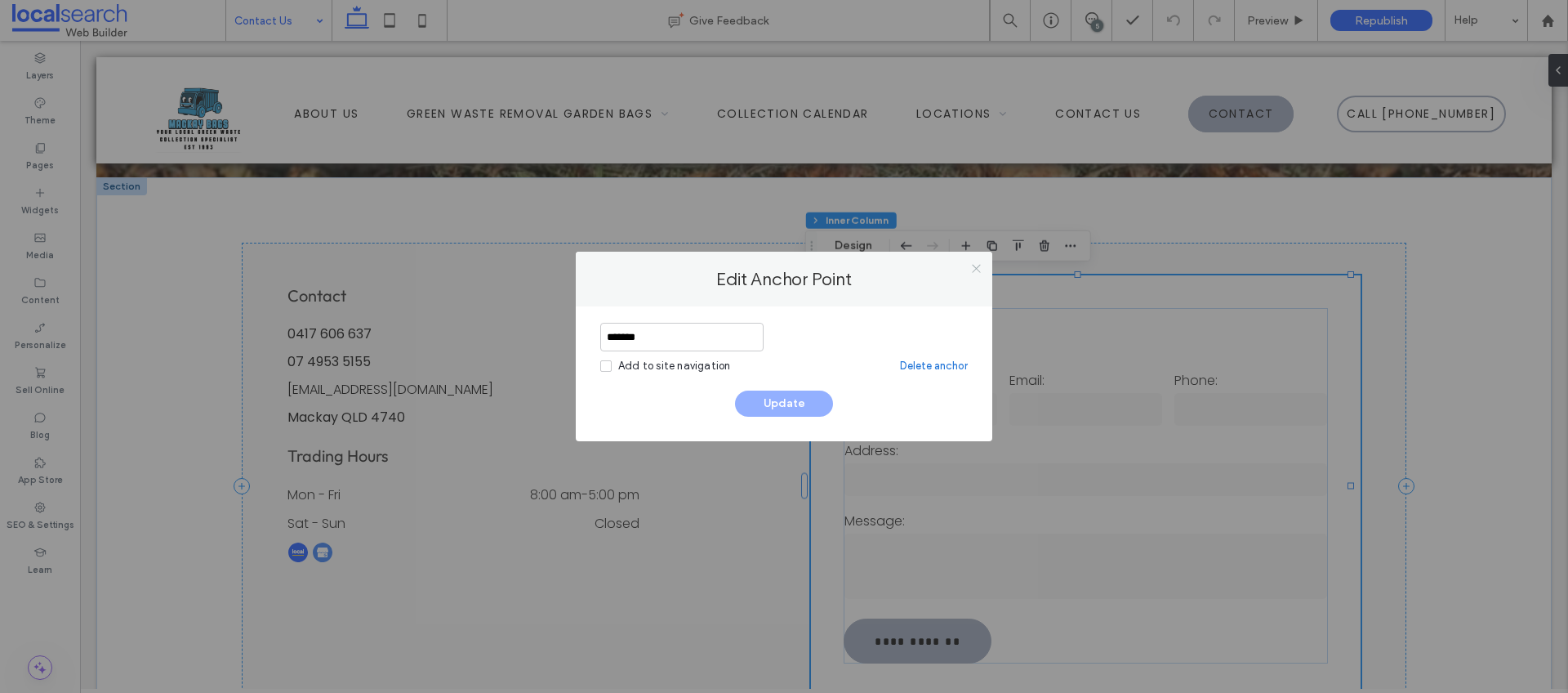
click at [980, 265] on icon at bounding box center [976, 268] width 12 height 12
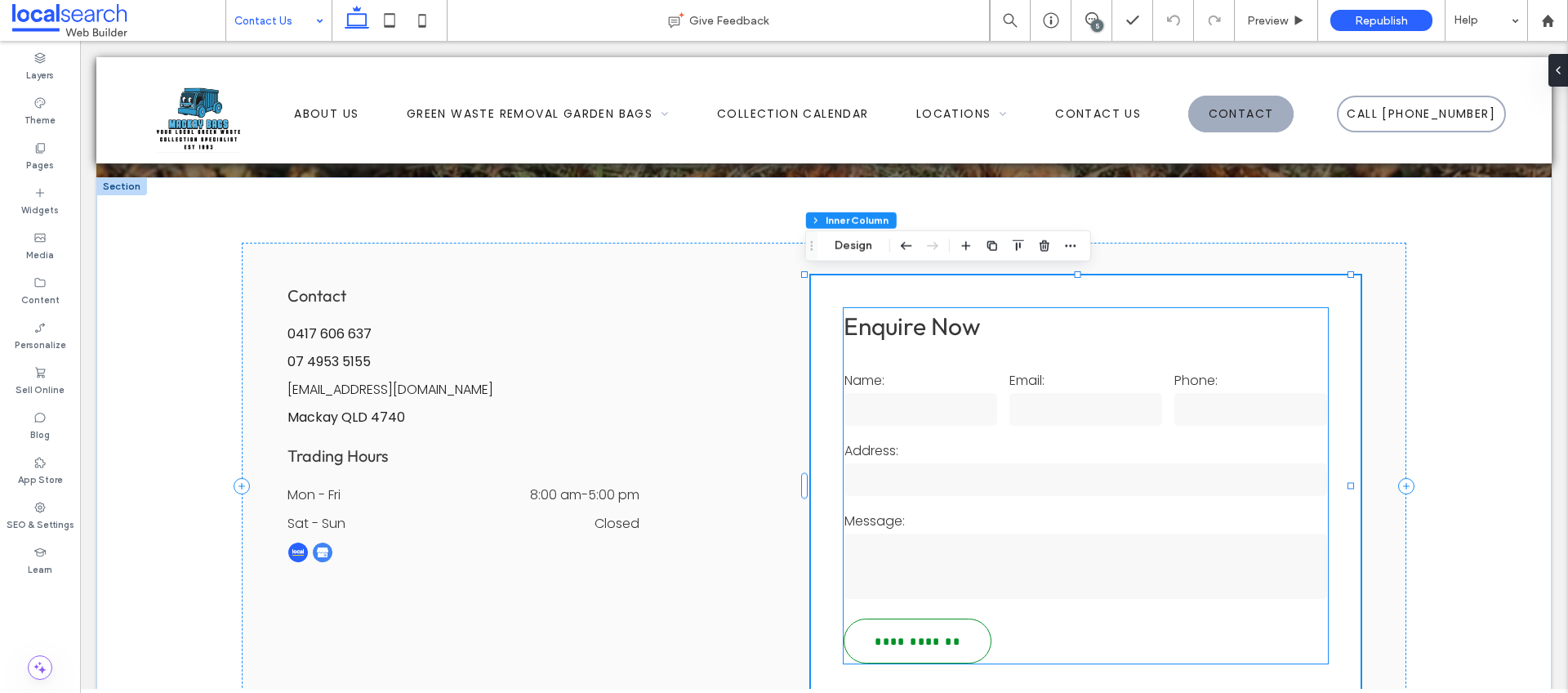
click at [931, 633] on input "**********" at bounding box center [917, 641] width 143 height 28
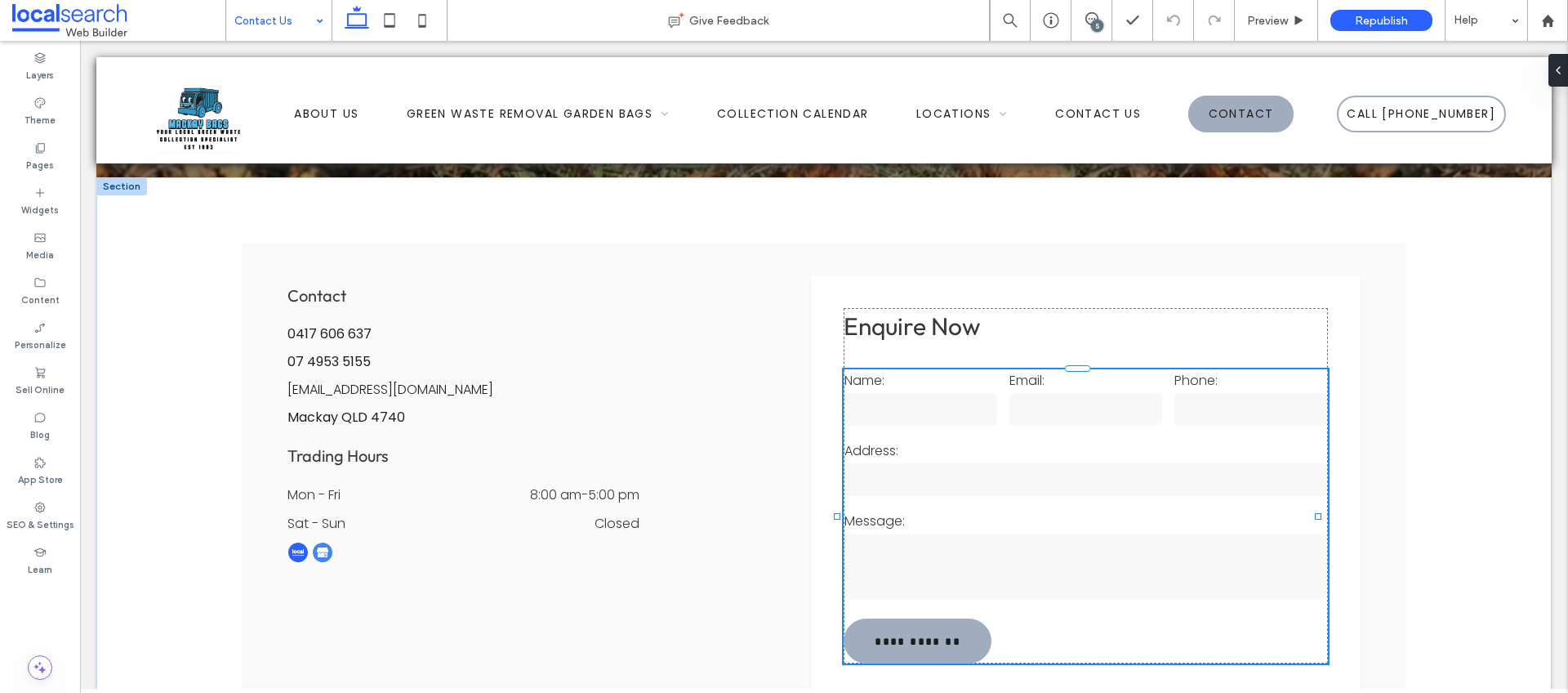
type input "*"
type input "***"
click at [926, 340] on button "Manage Form" at bounding box center [903, 340] width 94 height 20
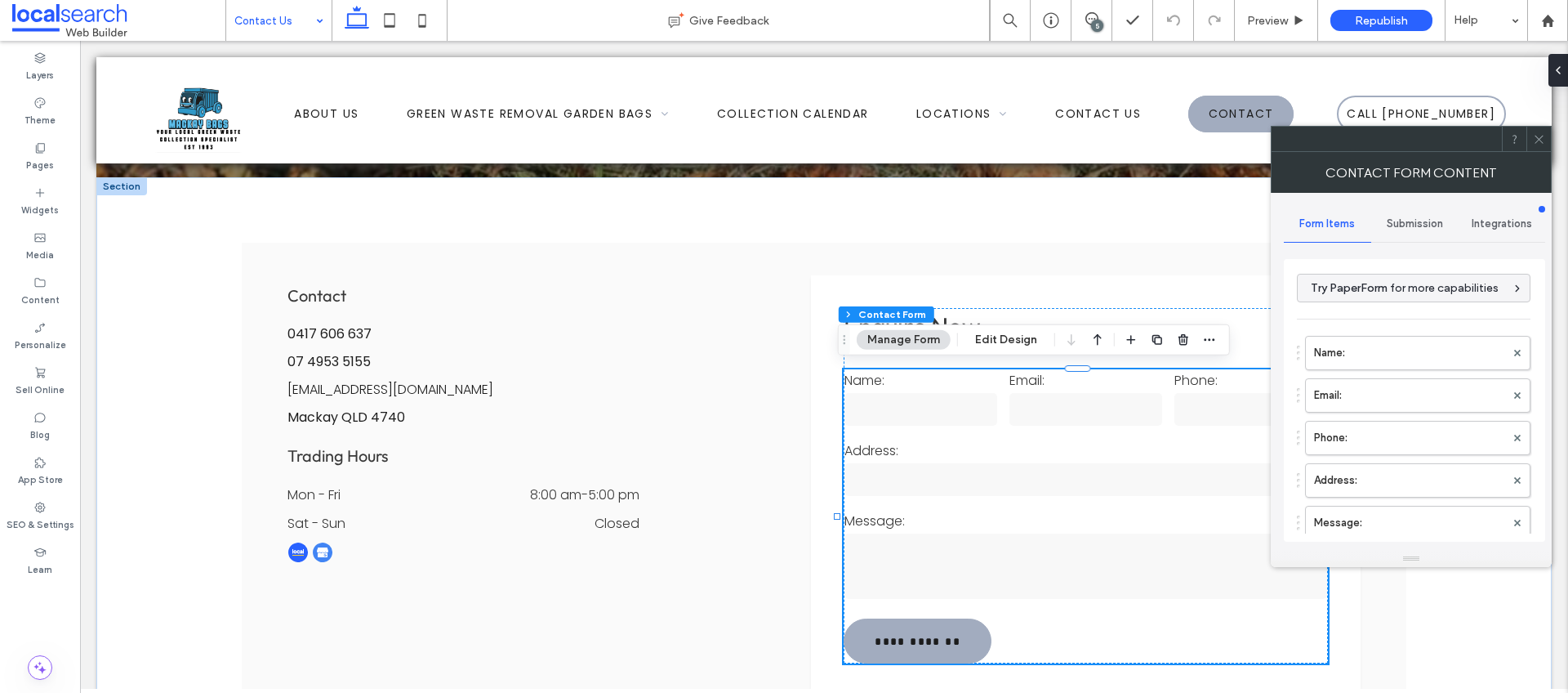
click at [1413, 221] on span "Submission" at bounding box center [1415, 223] width 56 height 13
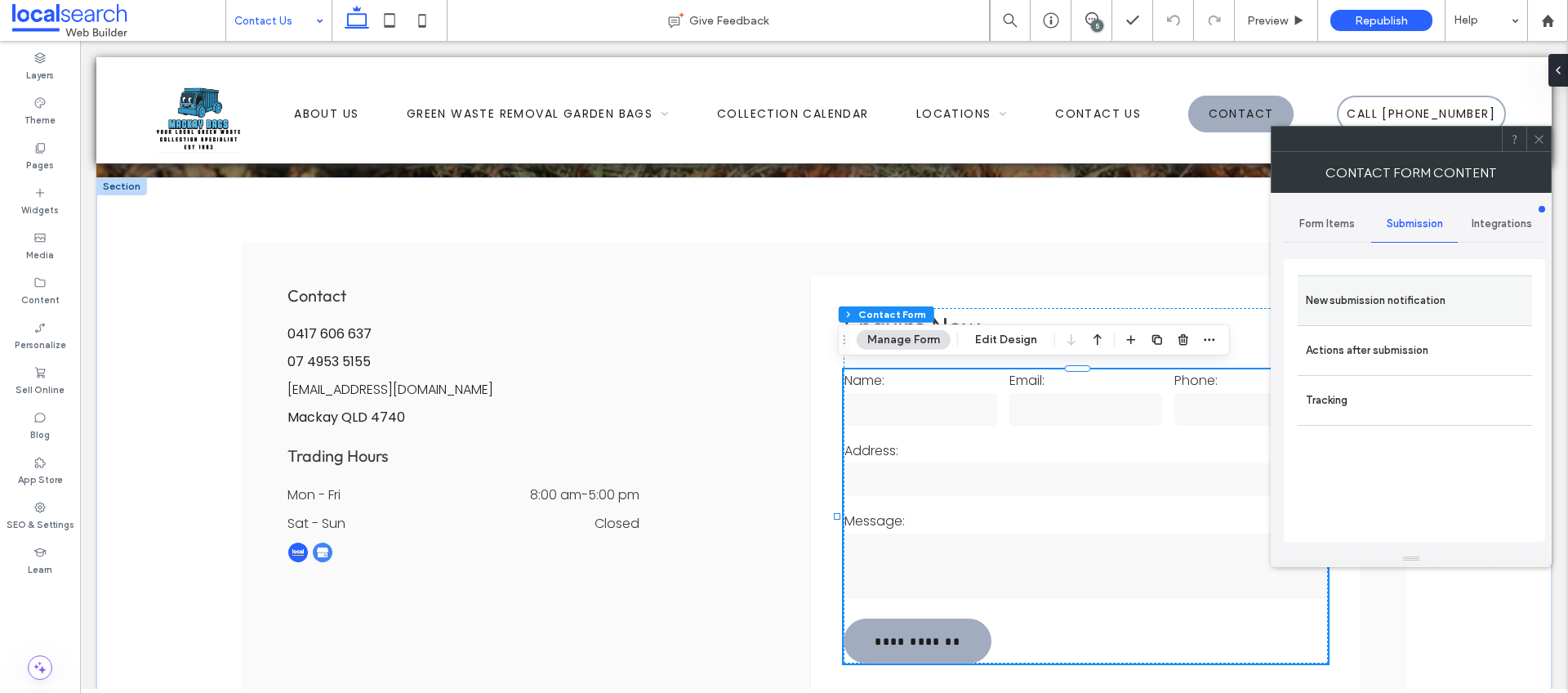
click at [1419, 301] on label "New submission notification" at bounding box center [1415, 301] width 218 height 33
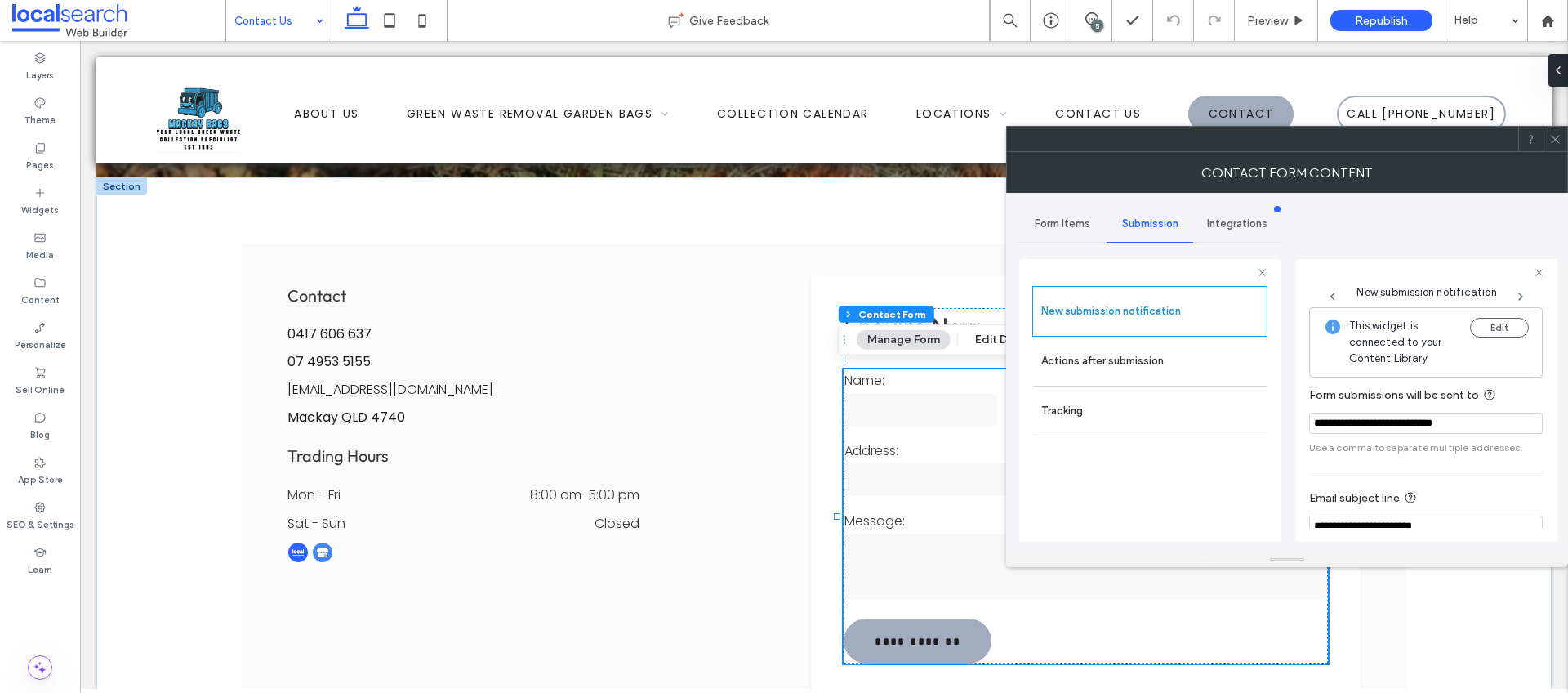
drag, startPoint x: 1474, startPoint y: 427, endPoint x: 1286, endPoint y: 414, distance: 188.4
click at [1286, 414] on div "**********" at bounding box center [1287, 371] width 536 height 358
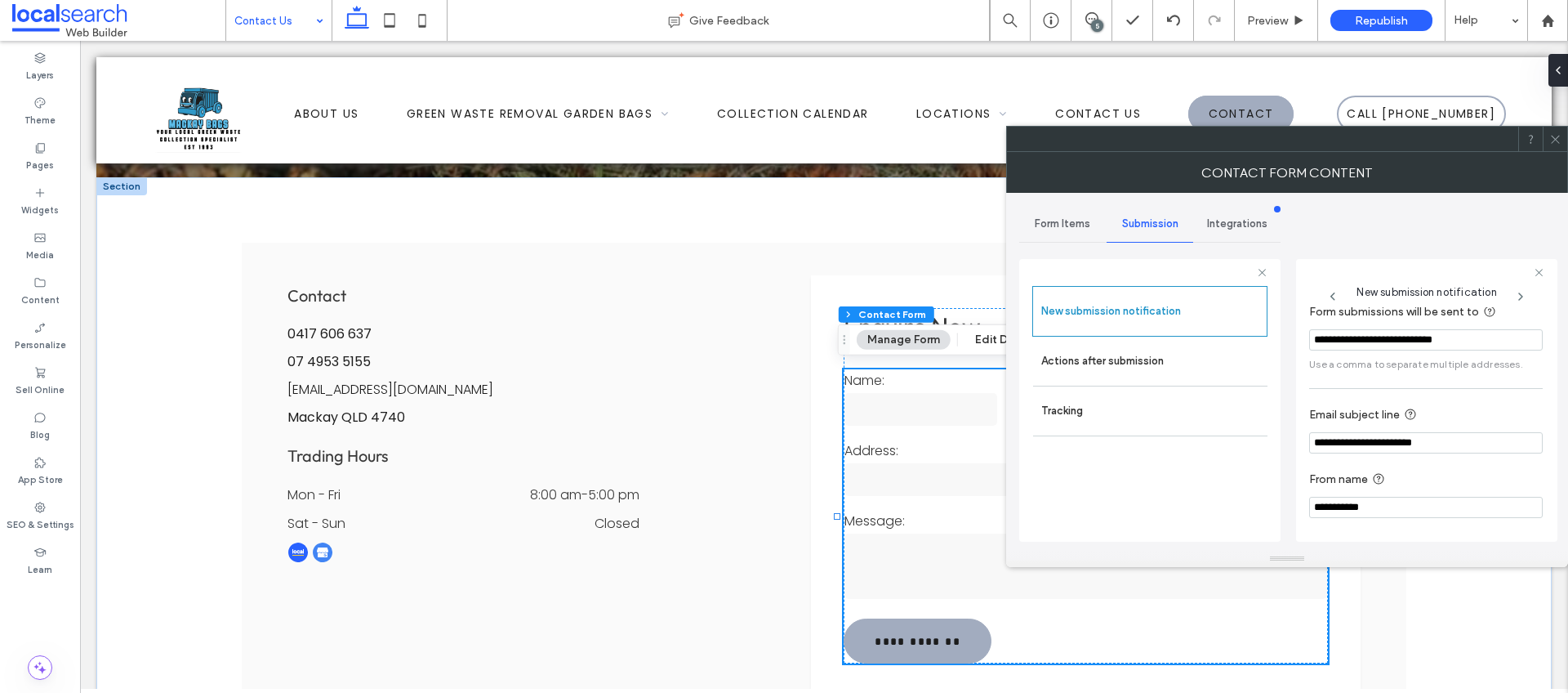
scroll to position [85, 0]
click at [1557, 140] on icon at bounding box center [1554, 139] width 12 height 12
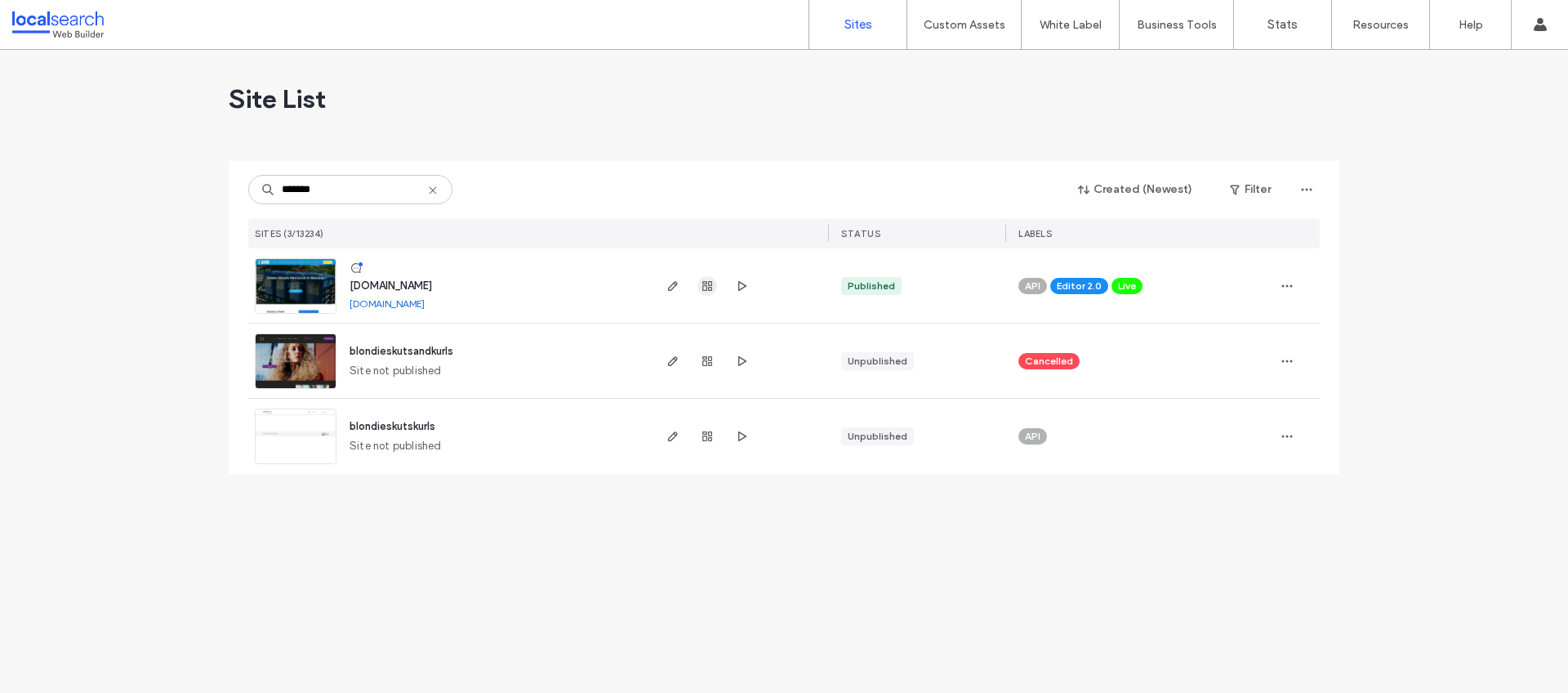
type input "*******"
click at [709, 285] on icon "button" at bounding box center [707, 286] width 13 height 13
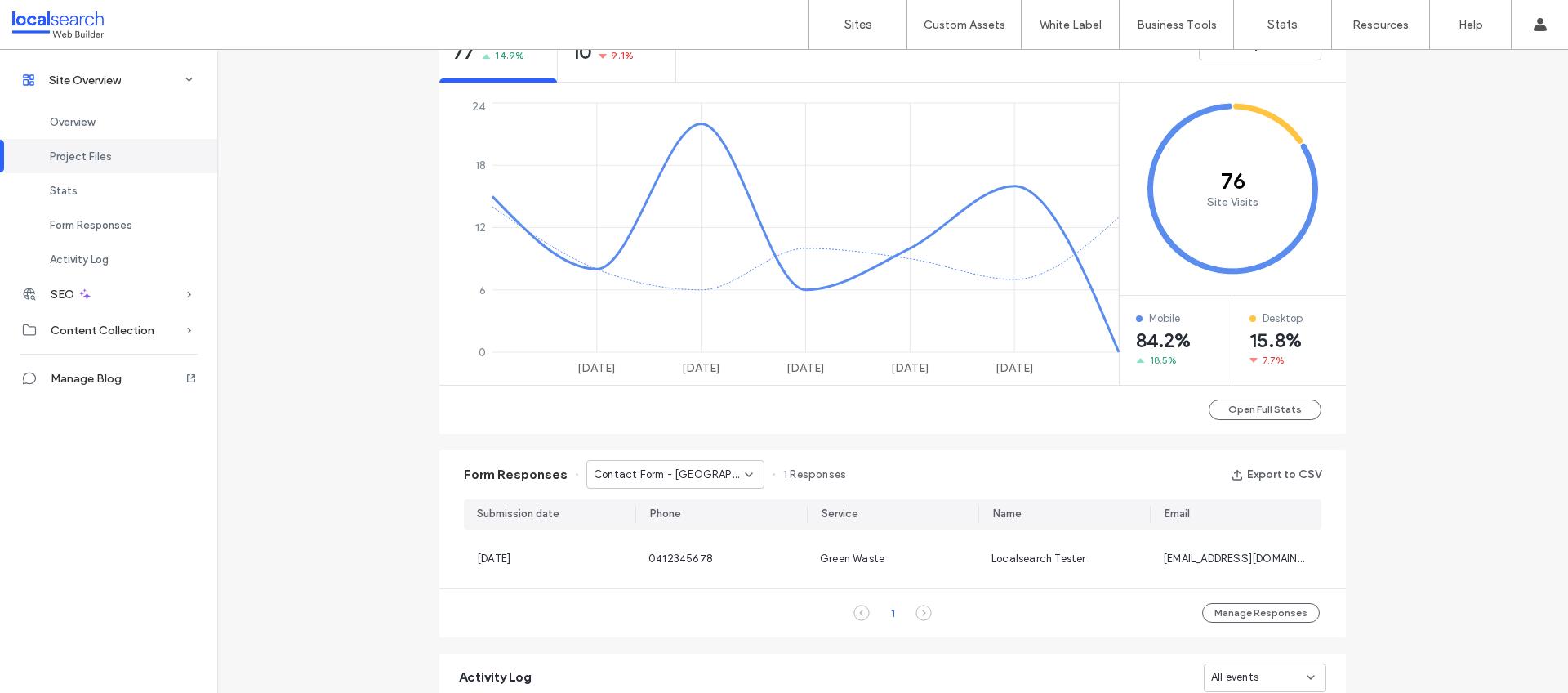
scroll to position [677, 0]
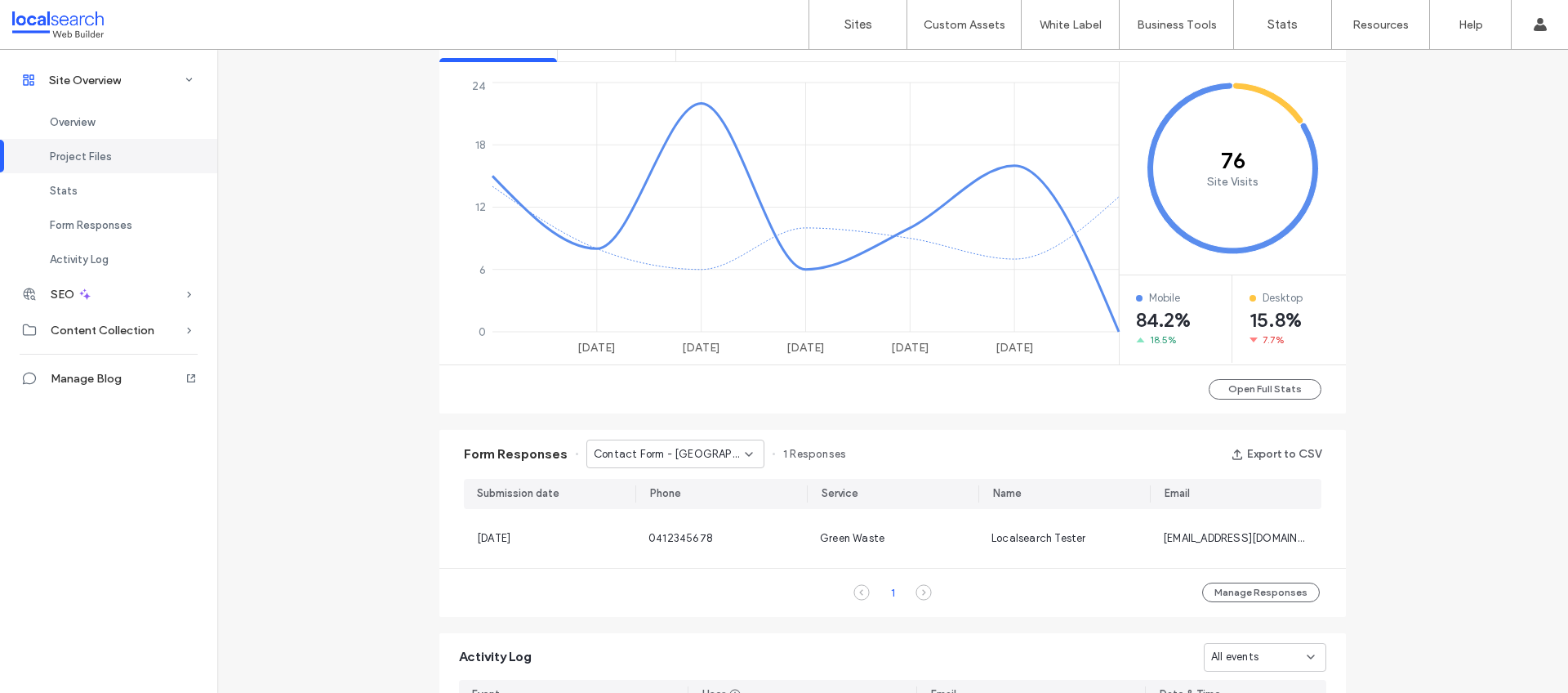
click at [729, 449] on span "Contact Form - [GEOGRAPHIC_DATA] page" at bounding box center [669, 454] width 151 height 16
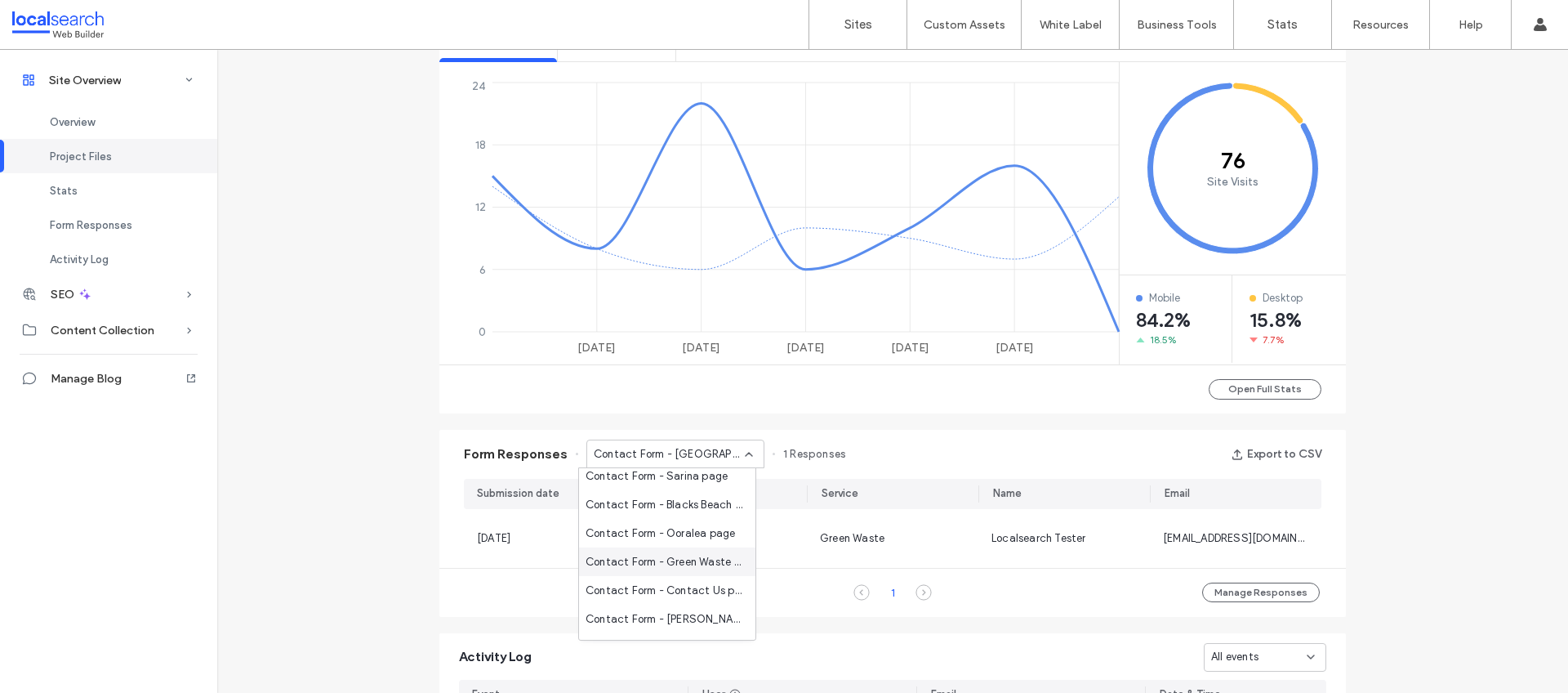
scroll to position [57, 0]
click at [680, 570] on span "Contact Form - Contact Us page" at bounding box center [664, 569] width 157 height 16
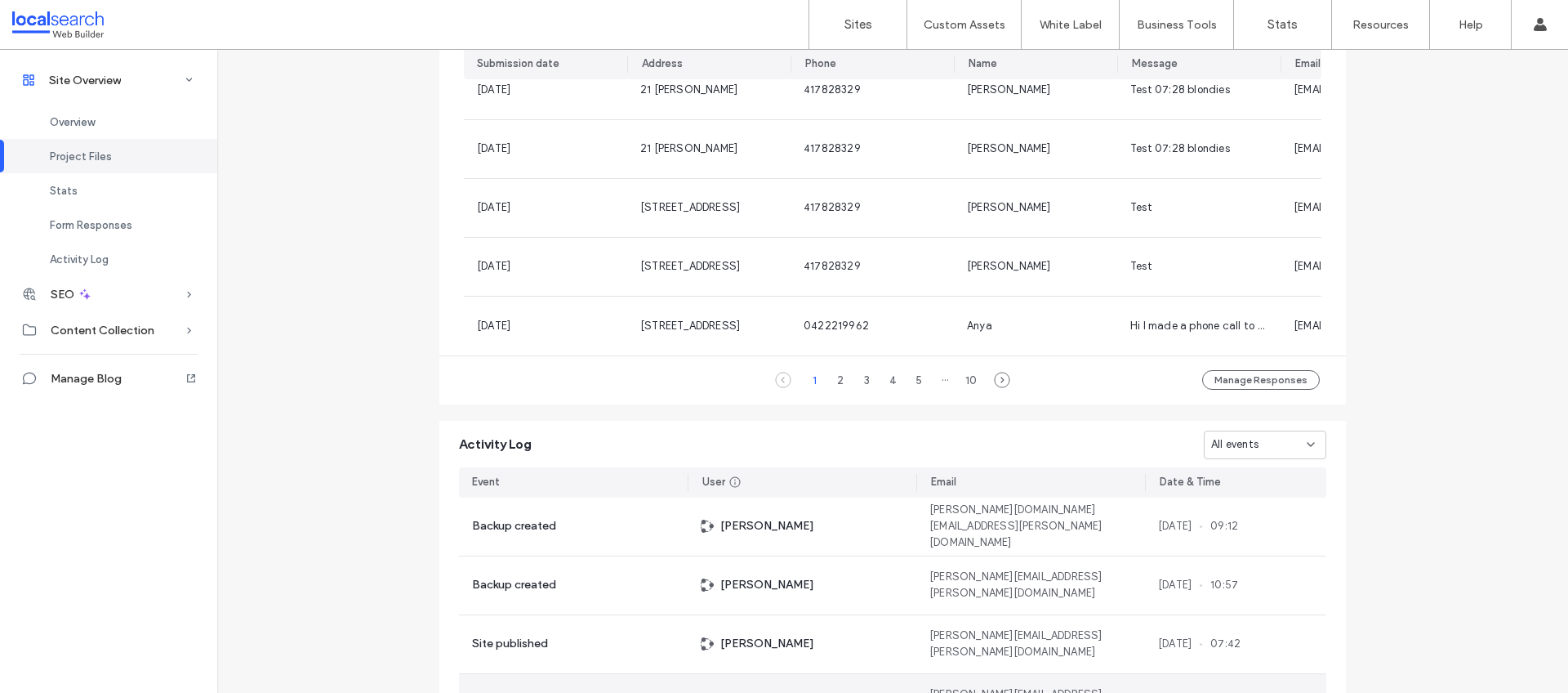
scroll to position [994, 0]
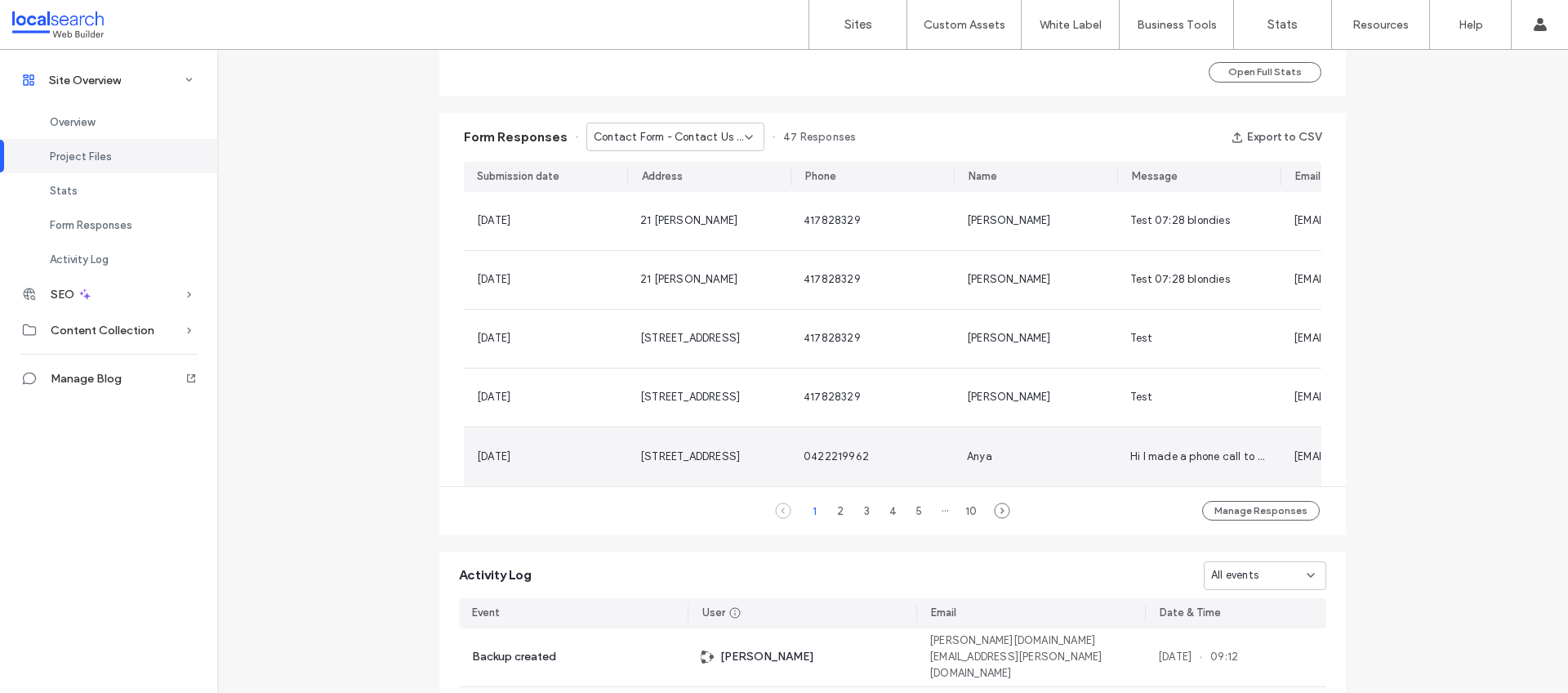
click at [675, 456] on span "3 Windsor Drive, Hay Point" at bounding box center [690, 456] width 100 height 12
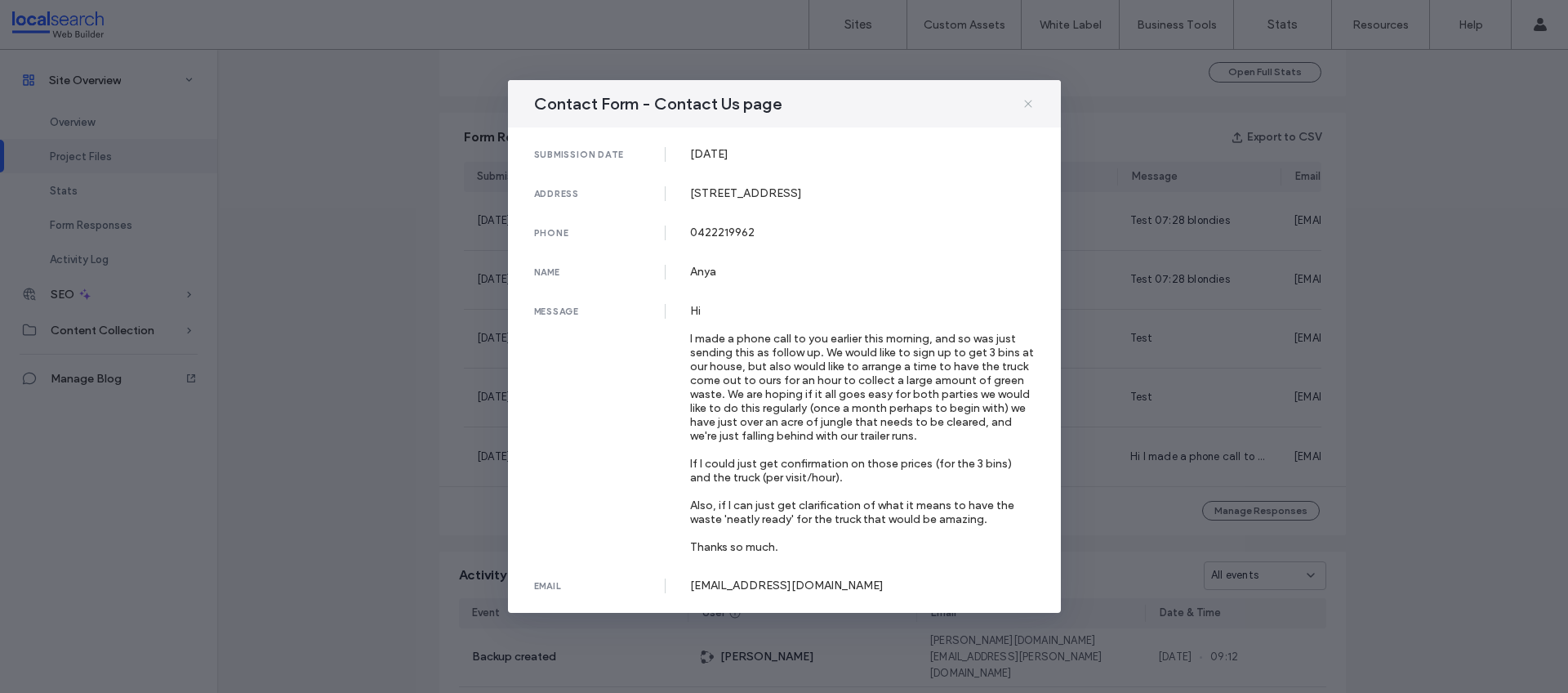
click at [1034, 101] on icon at bounding box center [1028, 104] width 13 height 13
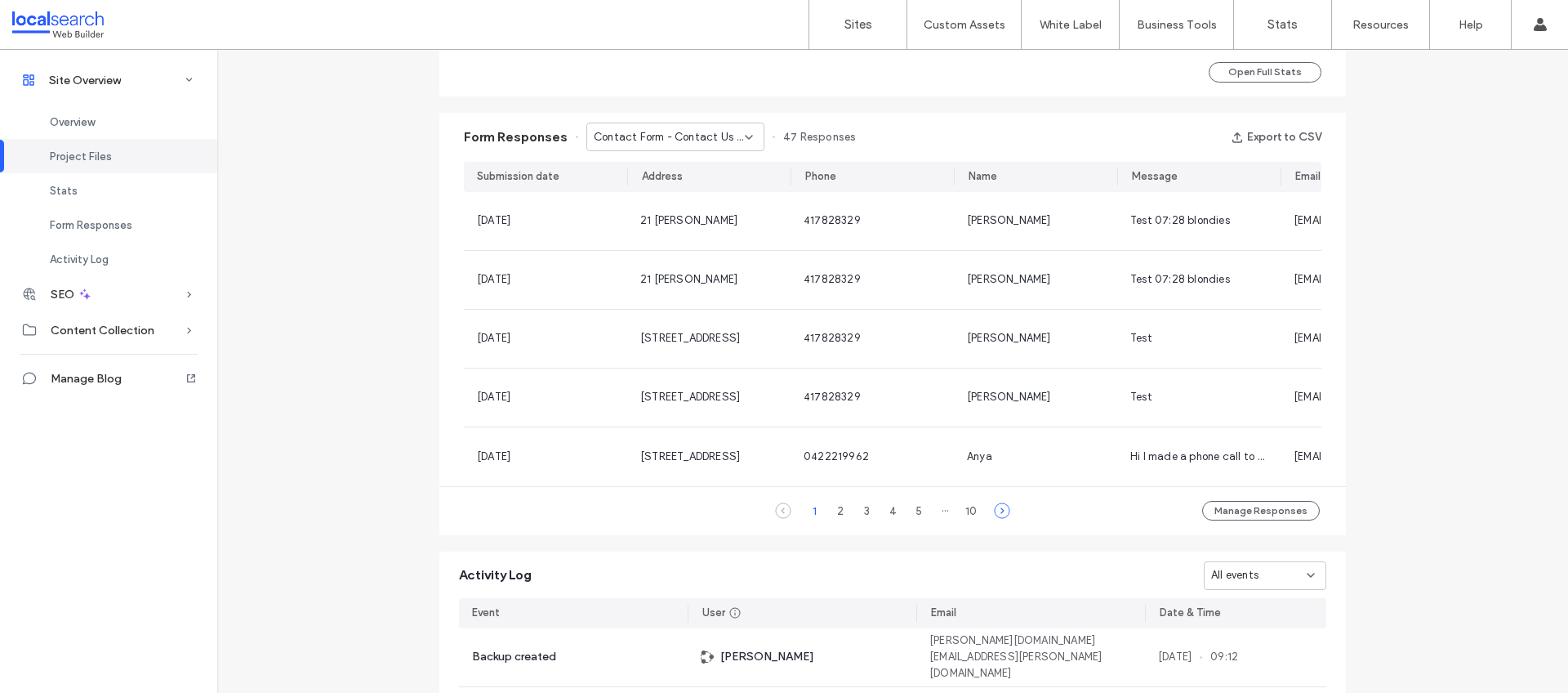
click at [995, 519] on icon at bounding box center [1002, 510] width 16 height 16
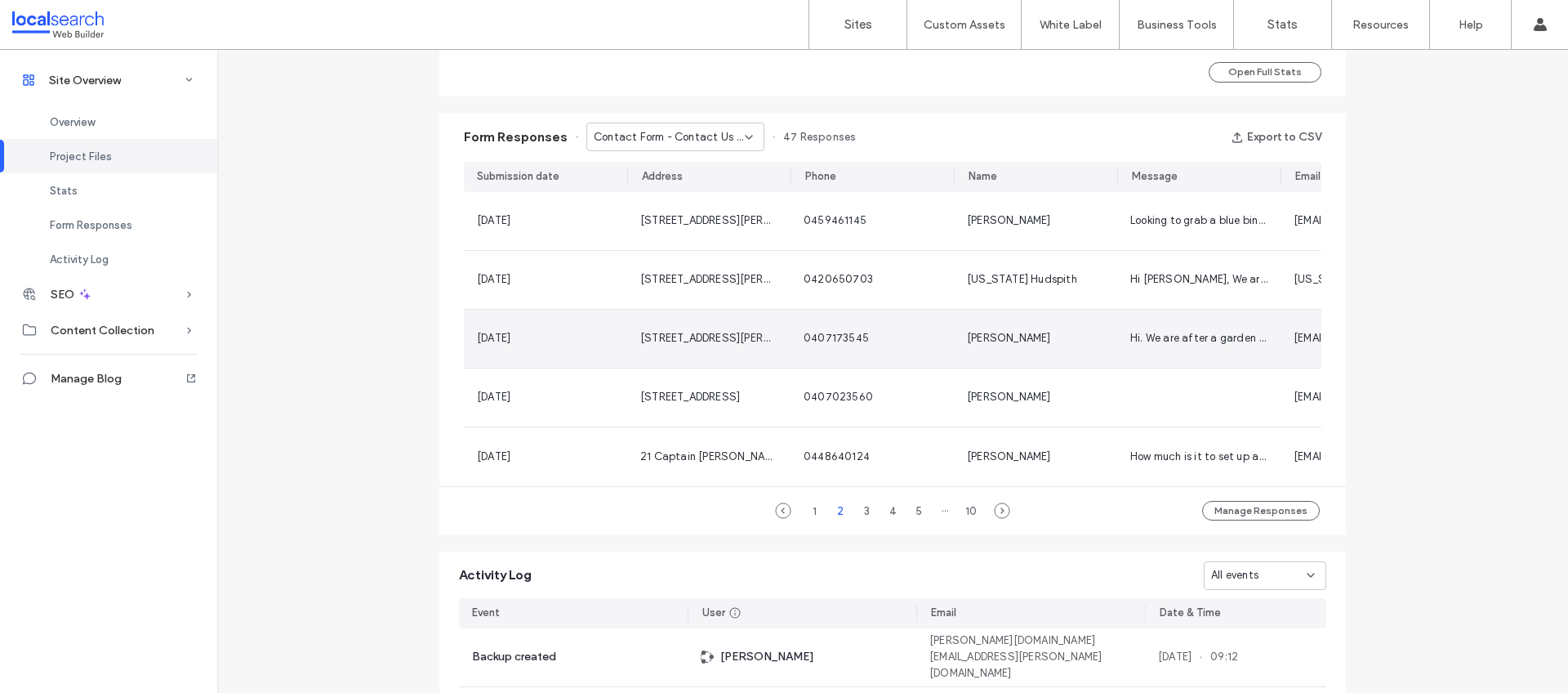
click at [919, 332] on div "0407173545" at bounding box center [872, 338] width 137 height 16
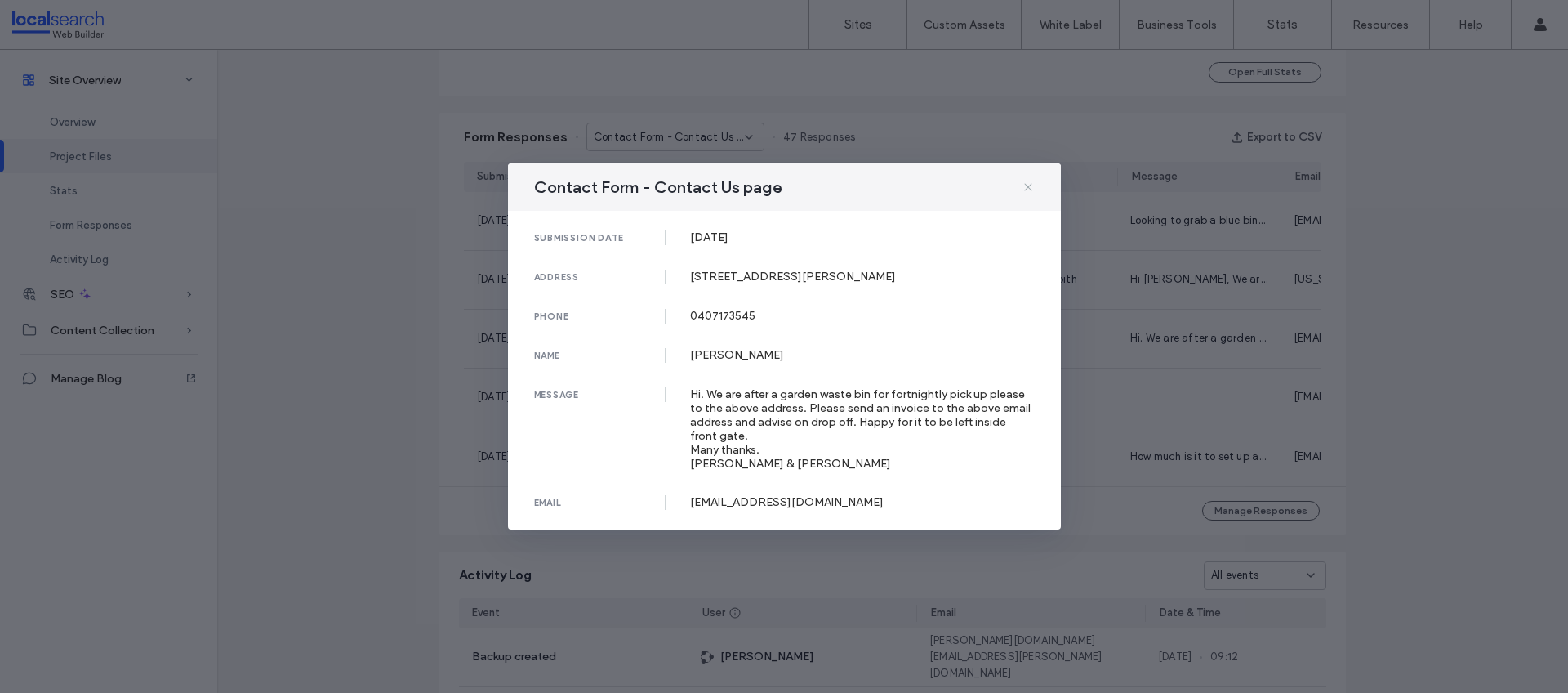
click at [1029, 188] on icon at bounding box center [1028, 187] width 13 height 13
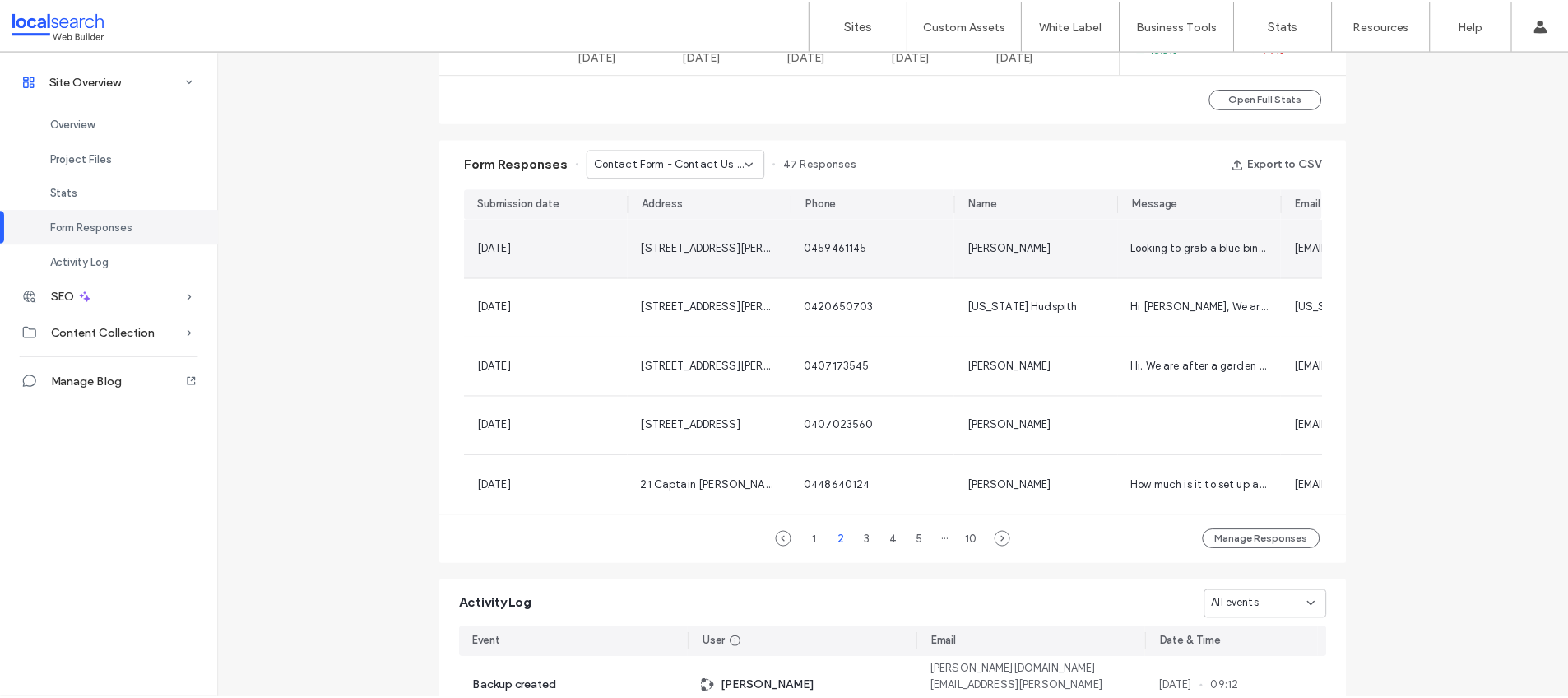
scroll to position [972, 0]
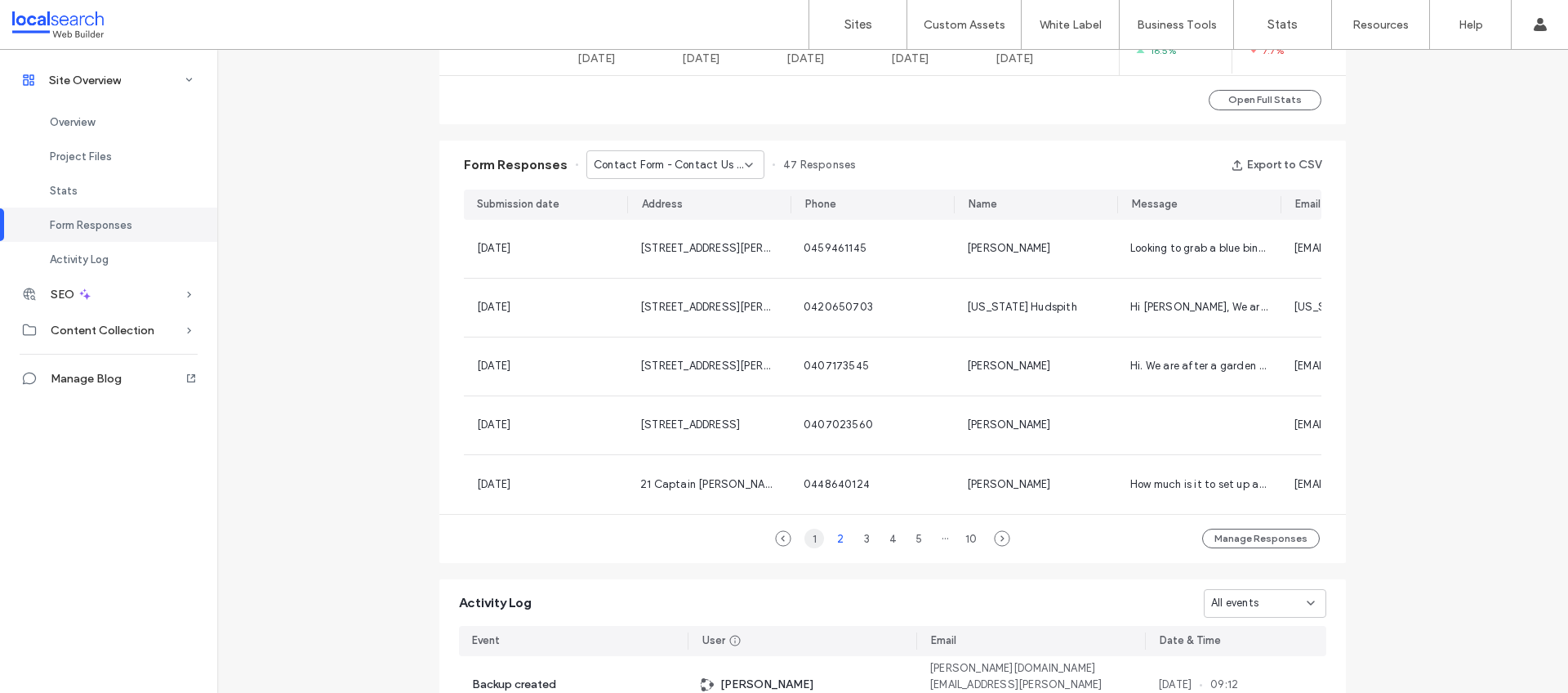
click at [811, 547] on div "1" at bounding box center [814, 539] width 20 height 20
click at [1001, 547] on icon at bounding box center [1002, 539] width 16 height 16
click at [781, 547] on icon at bounding box center [784, 539] width 16 height 16
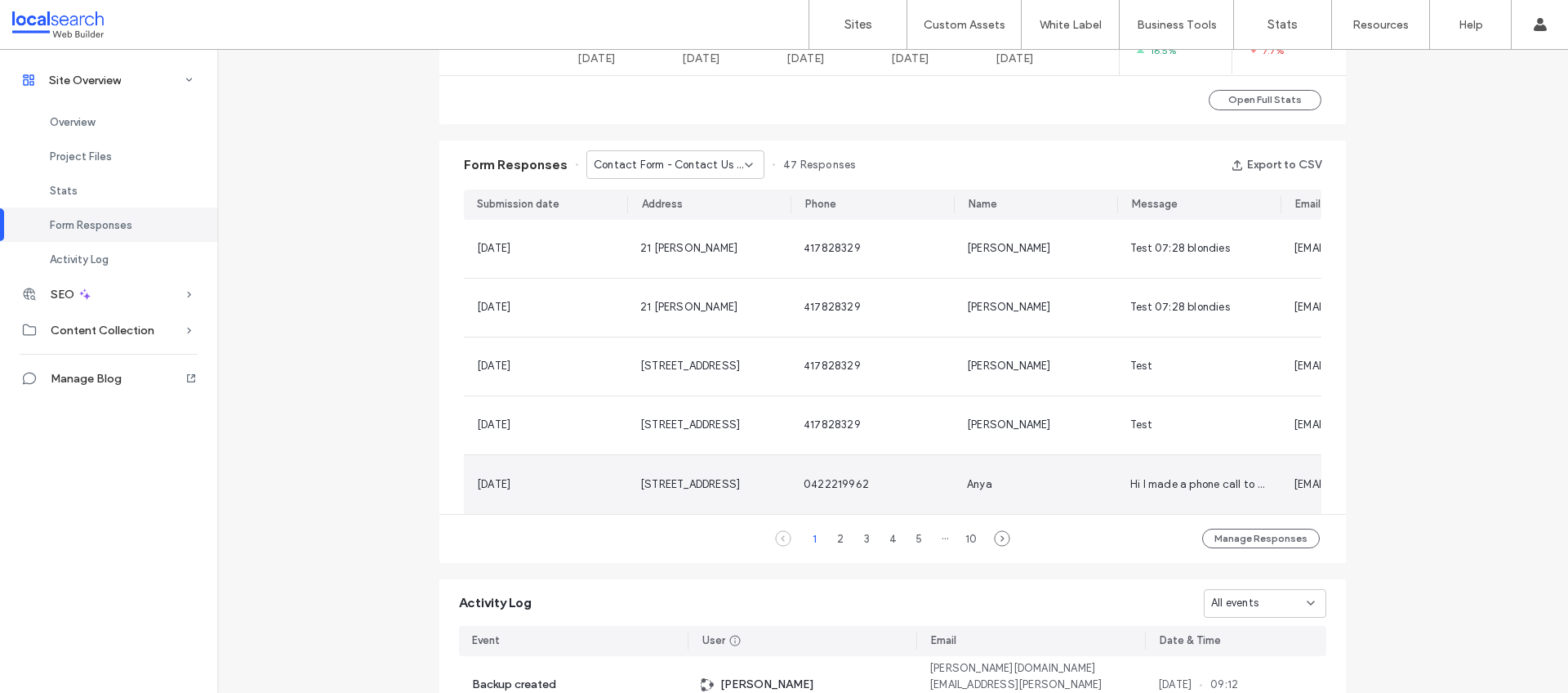
click at [826, 484] on span "0422219962" at bounding box center [836, 483] width 65 height 12
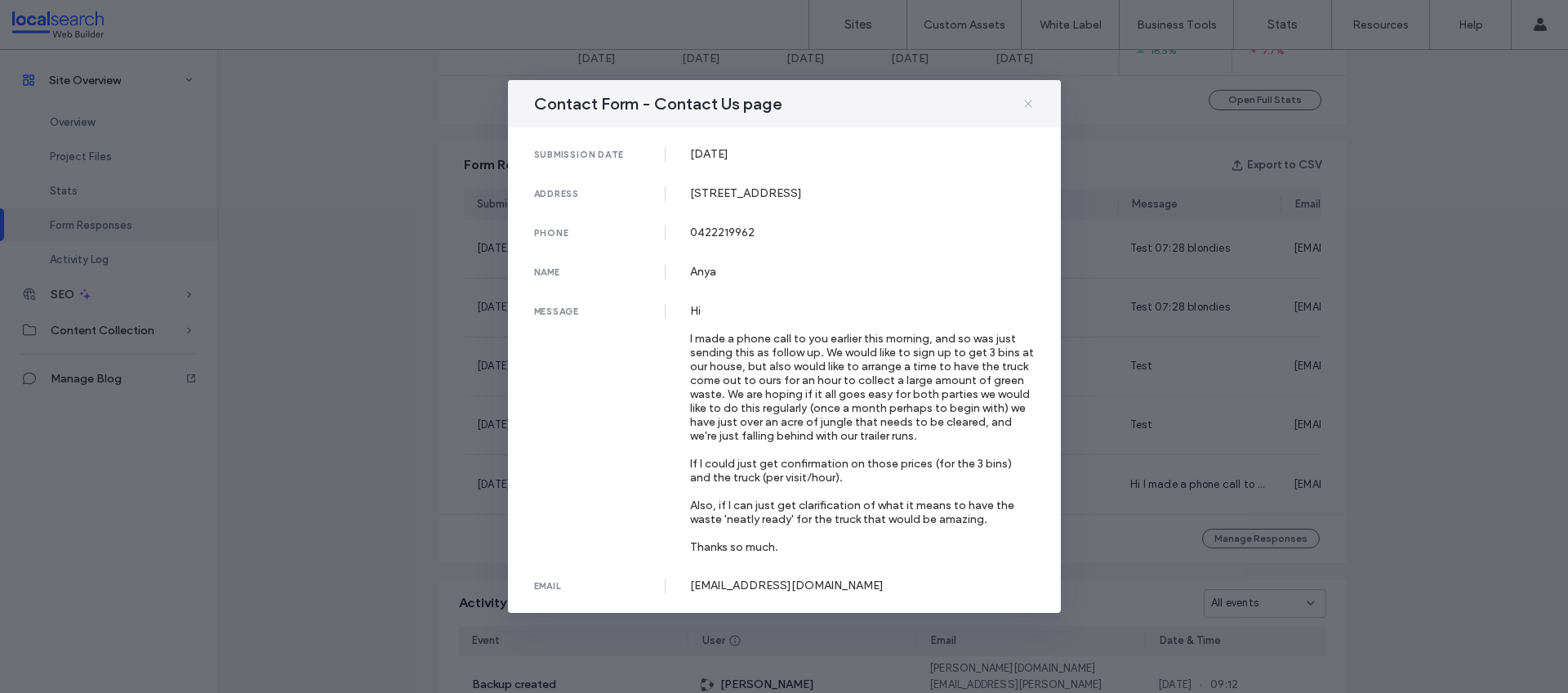
click at [1031, 104] on icon at bounding box center [1028, 104] width 13 height 13
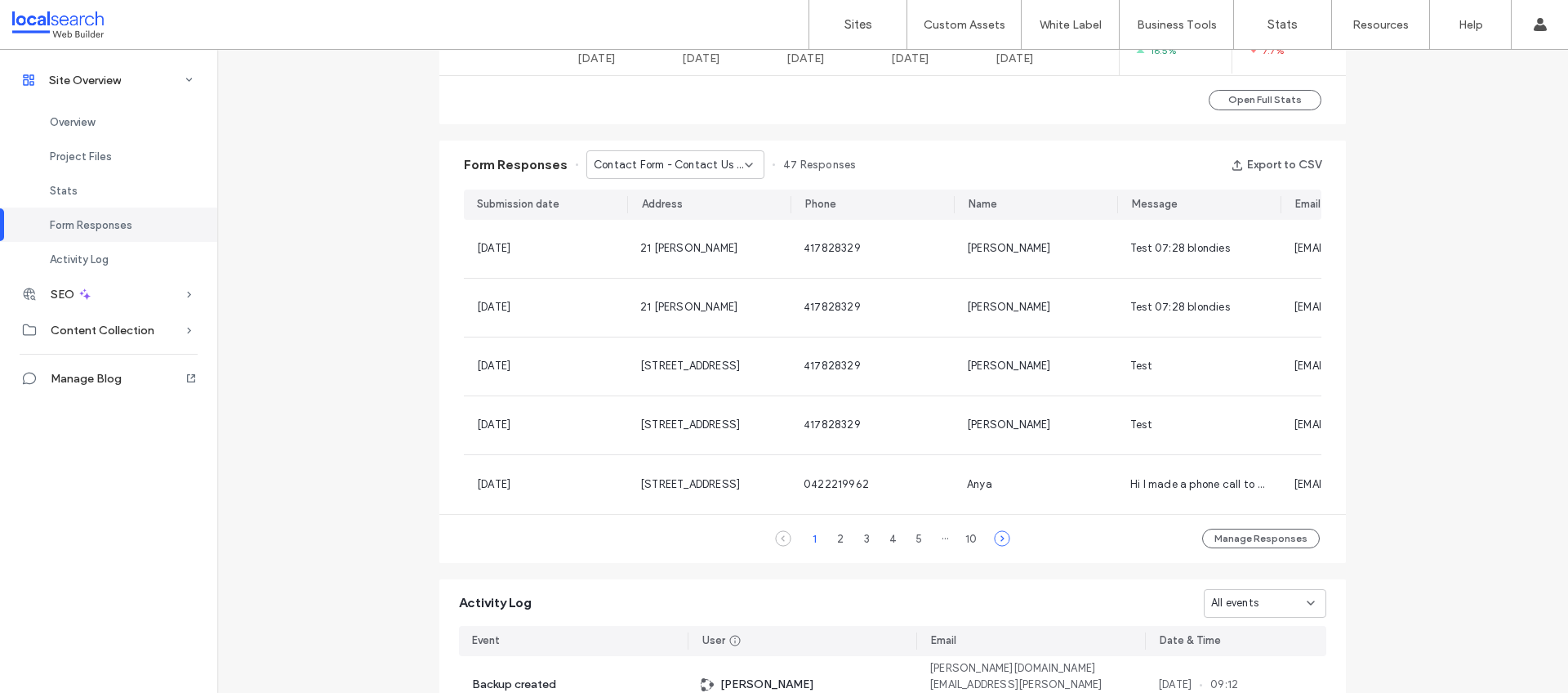
click at [998, 547] on icon at bounding box center [1002, 539] width 16 height 16
click at [995, 547] on icon at bounding box center [1002, 539] width 16 height 16
click at [1437, 427] on div "Site Overview www.blondiesbins.com.au Site ID: 946e323e https://www.blondiesbin…" at bounding box center [892, 64] width 1351 height 1958
click at [1277, 162] on button "Export to CSV" at bounding box center [1277, 164] width 91 height 26
click at [743, 165] on icon at bounding box center [749, 165] width 13 height 13
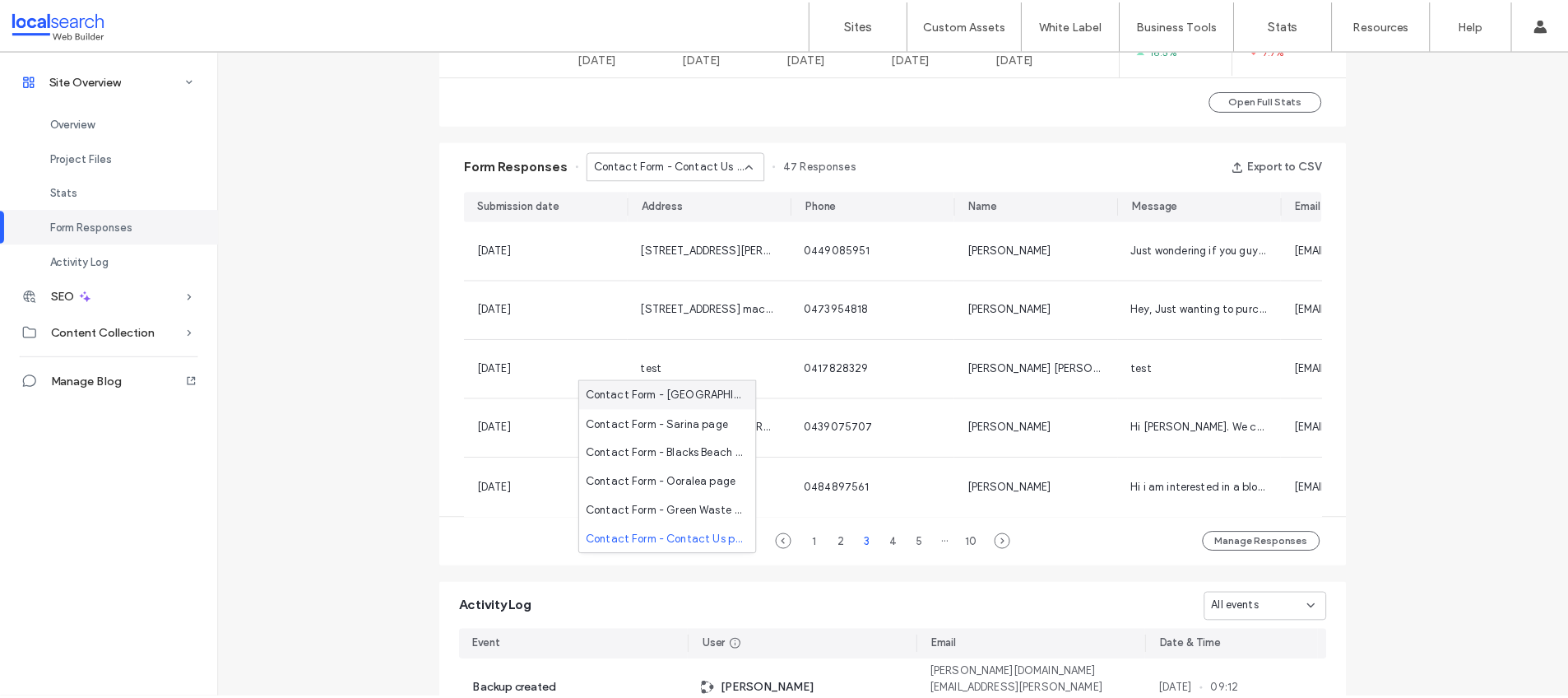
scroll to position [0, 0]
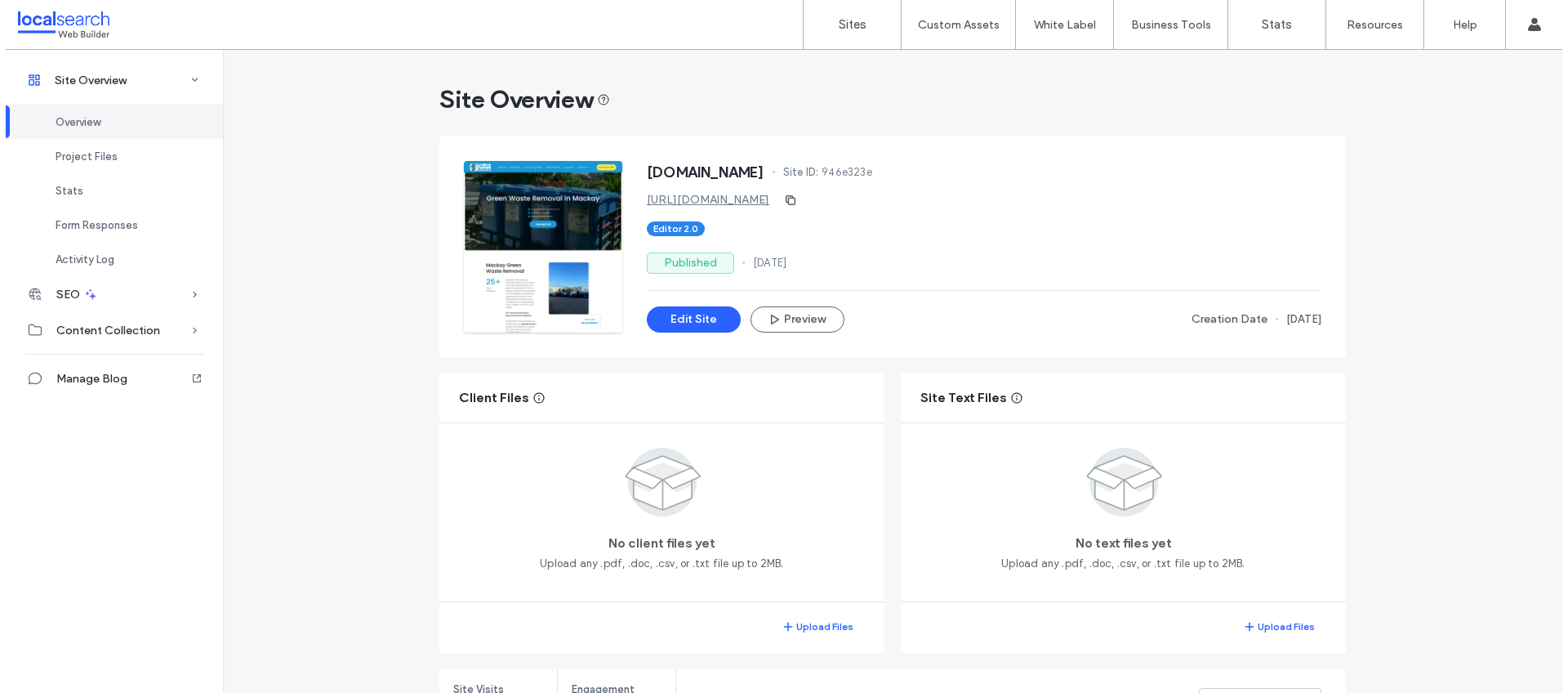
scroll to position [570, 0]
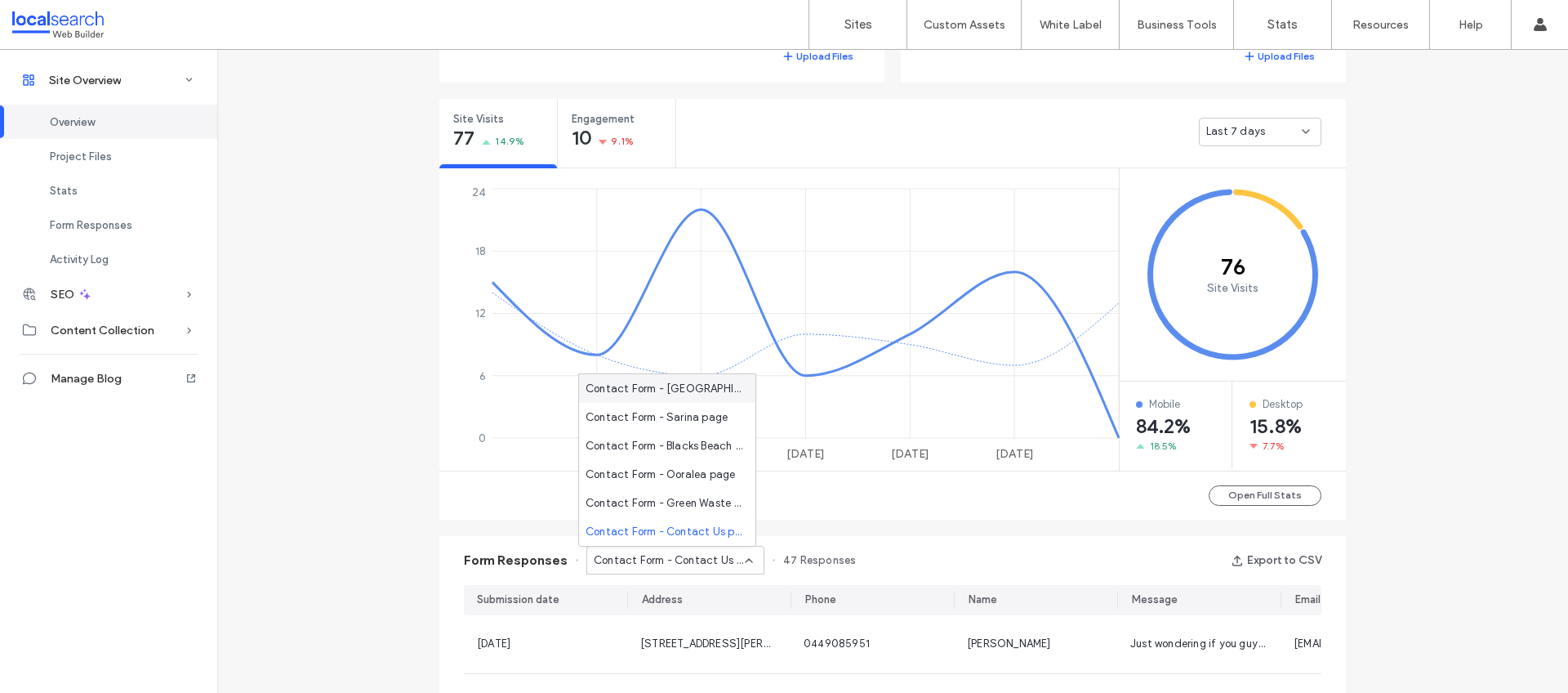
click at [683, 388] on span "Contact Form - [GEOGRAPHIC_DATA] page" at bounding box center [664, 389] width 157 height 16
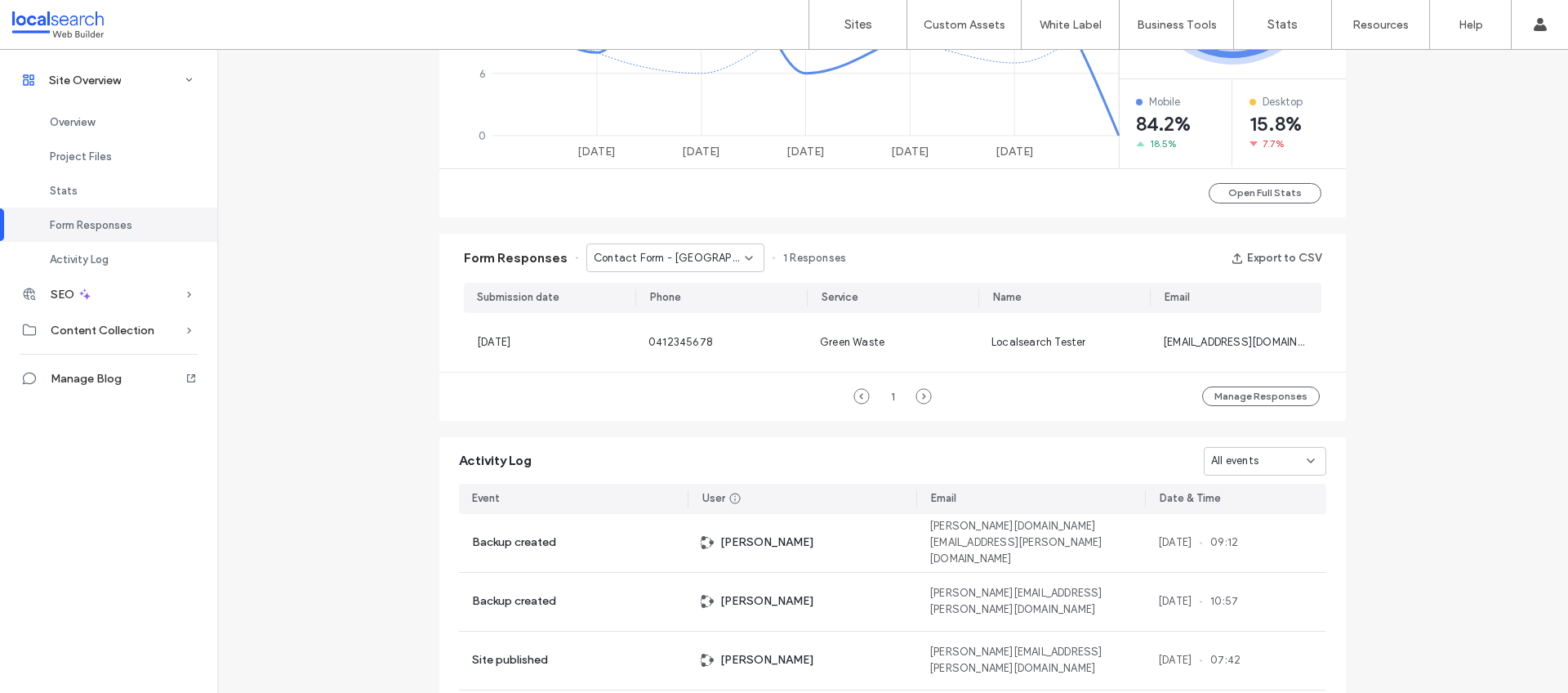
scroll to position [903, 0]
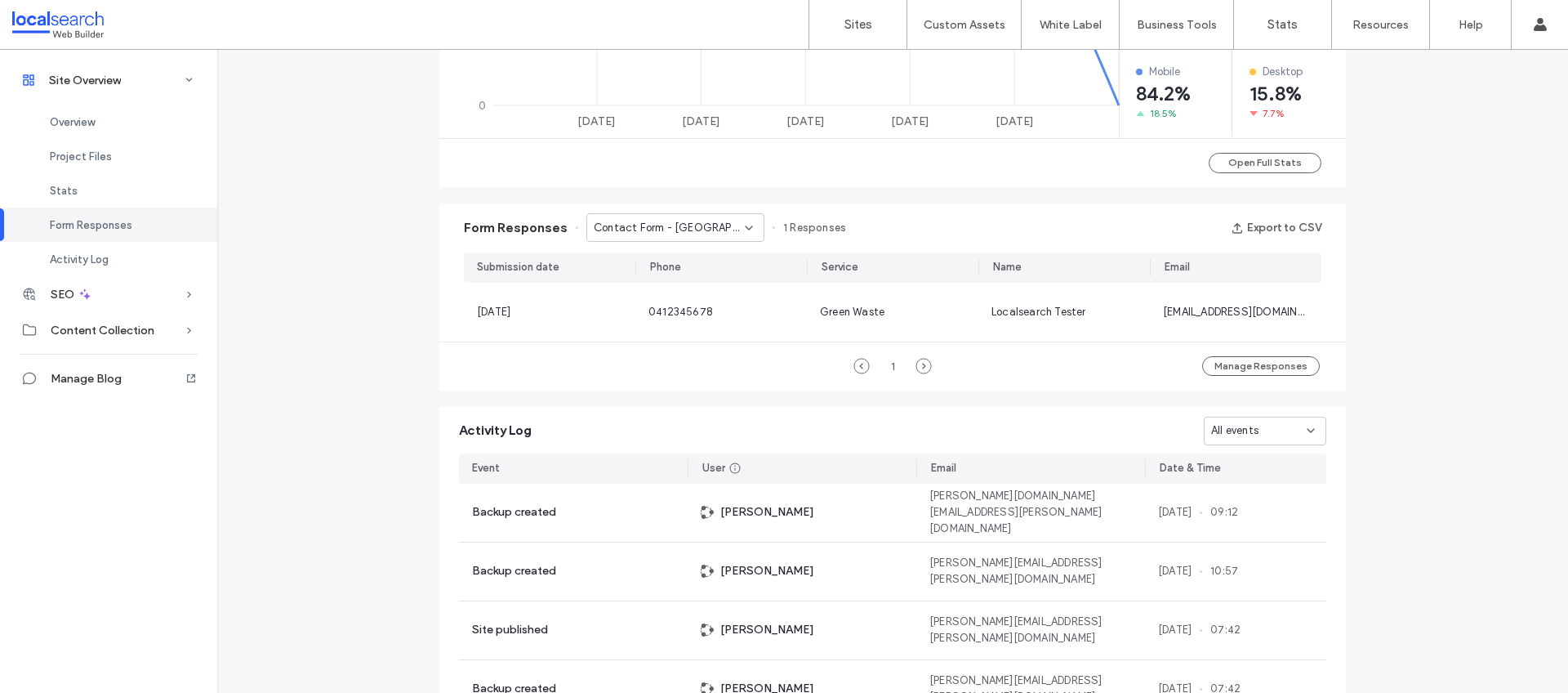
click at [686, 223] on span "Contact Form - [GEOGRAPHIC_DATA] page" at bounding box center [669, 228] width 151 height 16
click at [689, 272] on div "Contact Form - Sarina page" at bounding box center [667, 284] width 176 height 28
click at [706, 232] on span "Contact Form - Sarina page" at bounding box center [665, 228] width 143 height 16
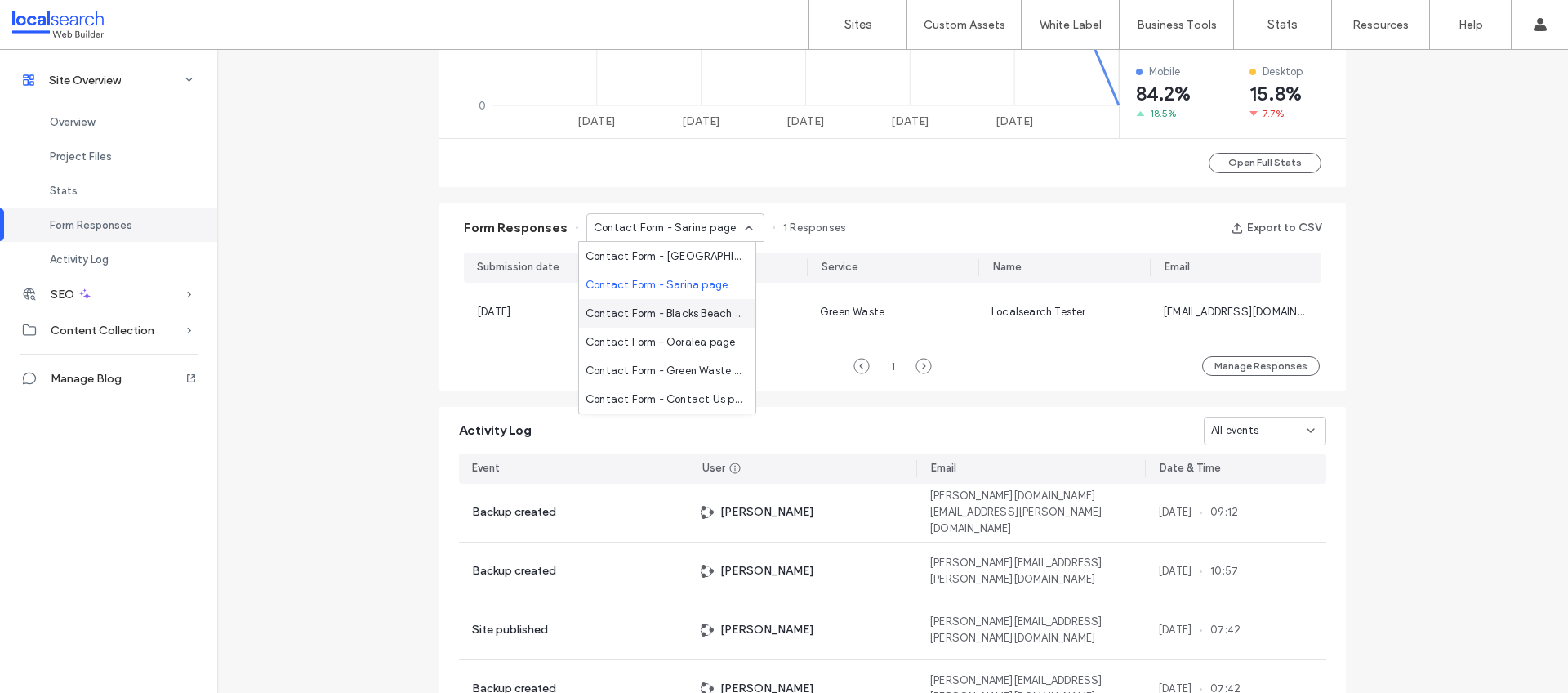
click at [687, 316] on span "Contact Form - Blacks Beach page" at bounding box center [664, 313] width 157 height 16
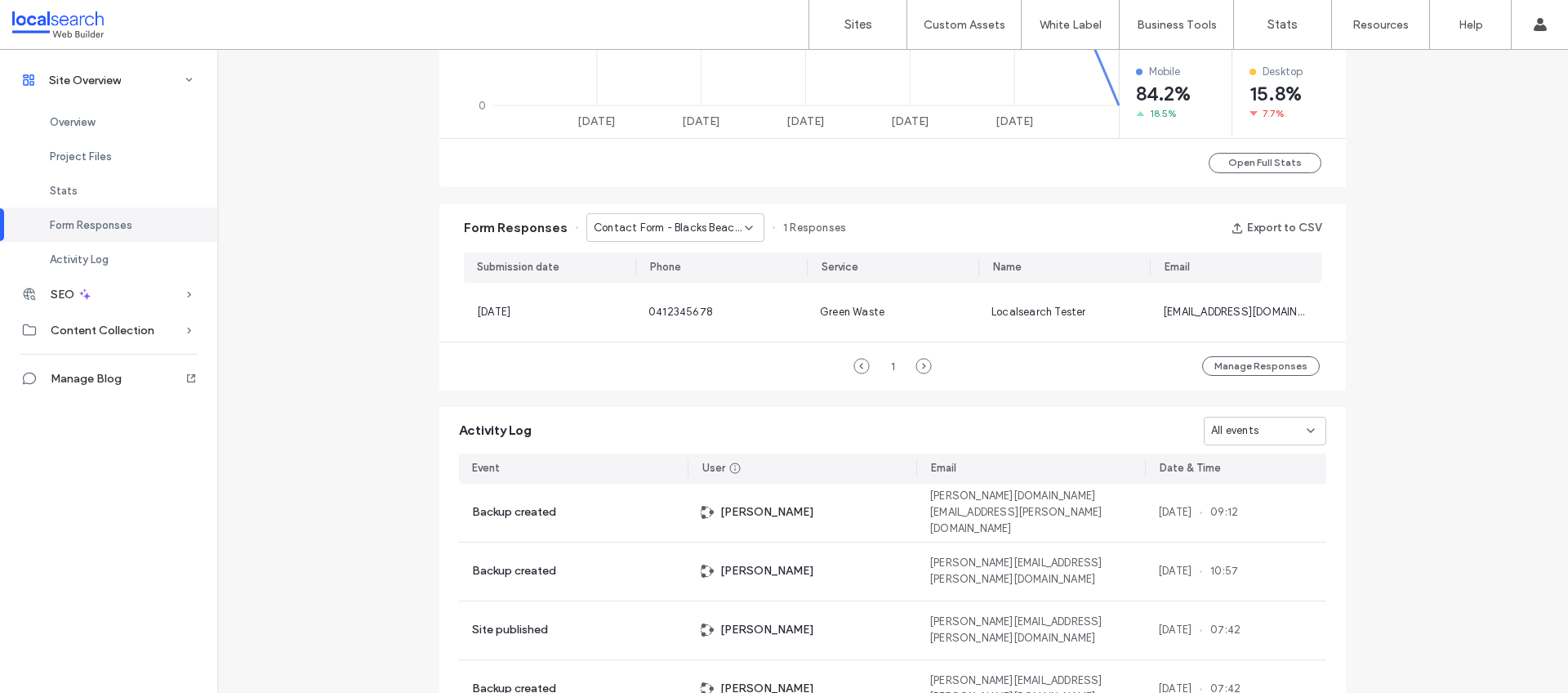
click at [746, 212] on div "Form Responses Contact Form - Blacks Beach page 1 Responses Export to CSV" at bounding box center [892, 228] width 907 height 49
click at [743, 222] on icon at bounding box center [749, 228] width 13 height 13
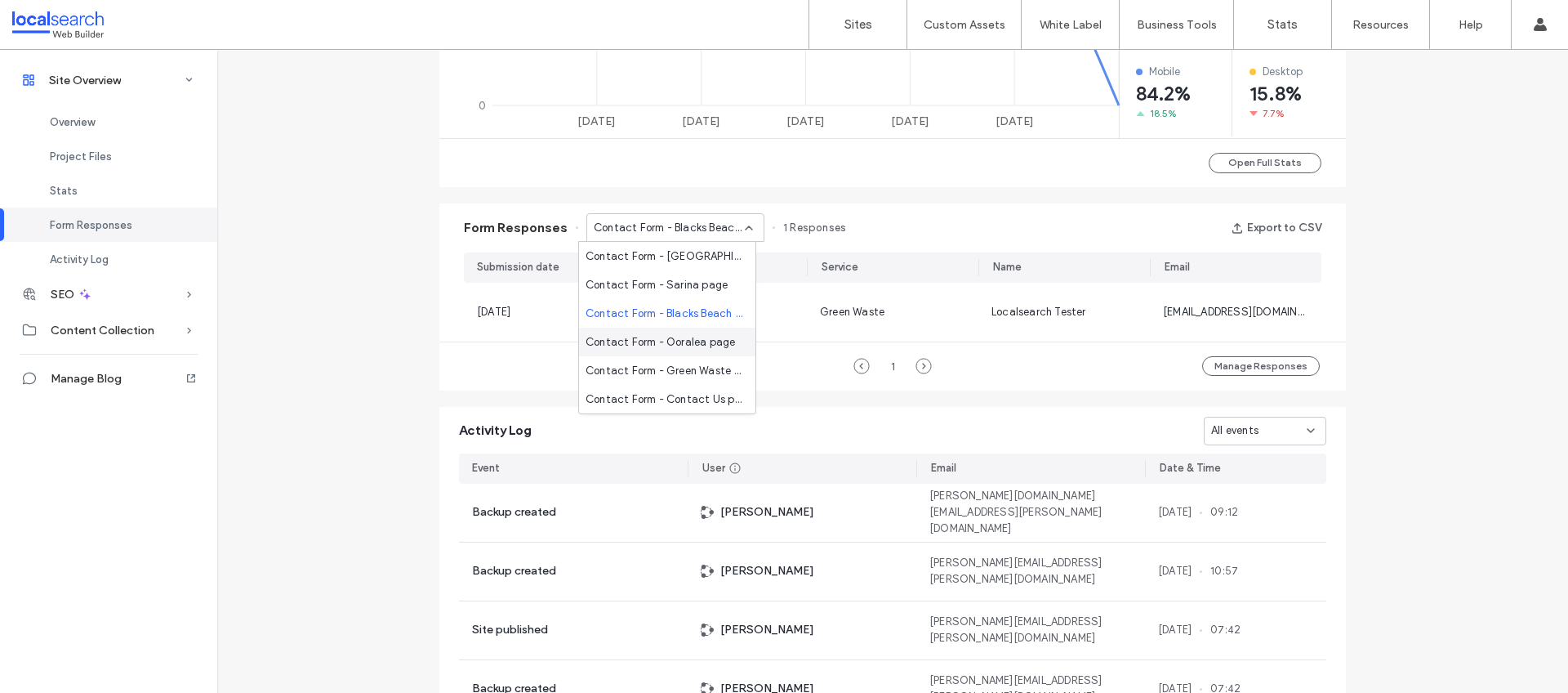
click at [683, 347] on span "Contact Form - Ooralea page" at bounding box center [660, 342] width 150 height 16
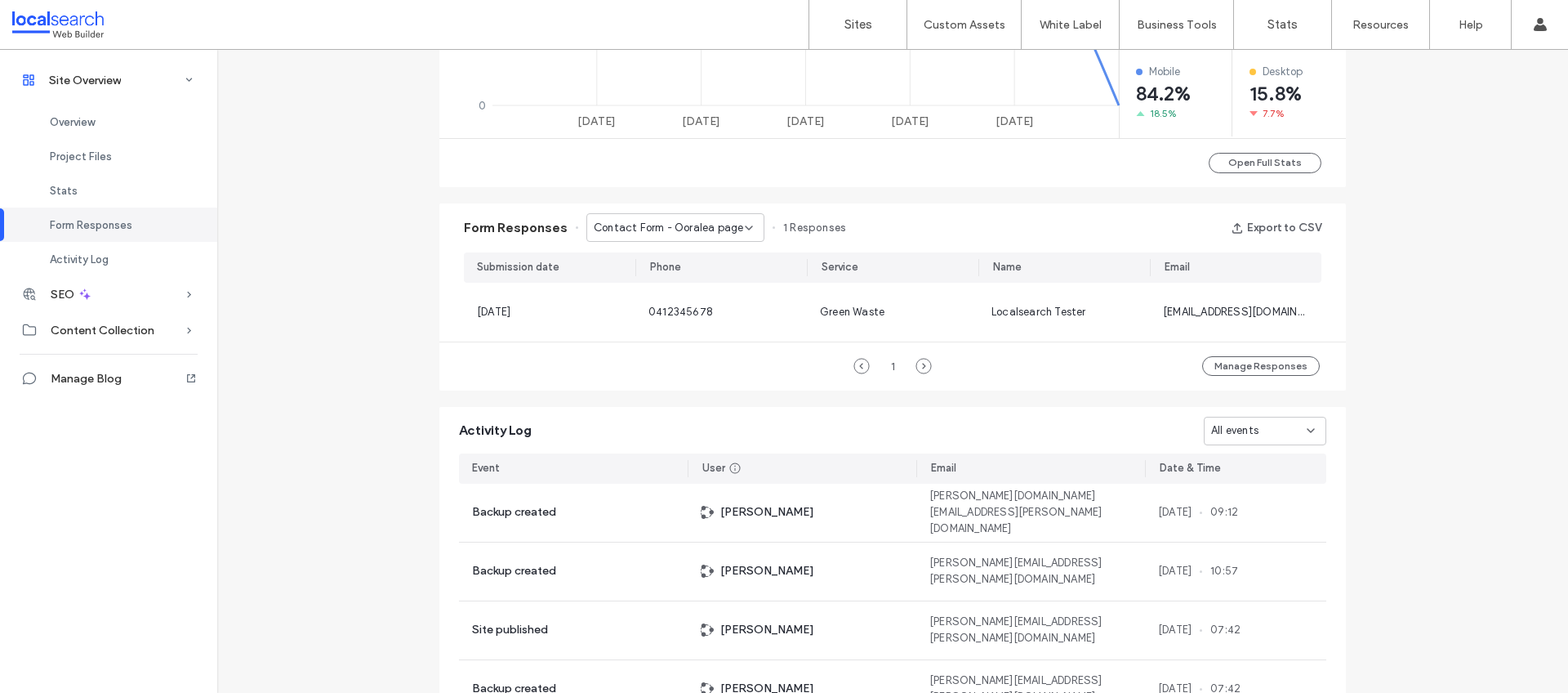
click at [745, 225] on icon at bounding box center [749, 228] width 13 height 13
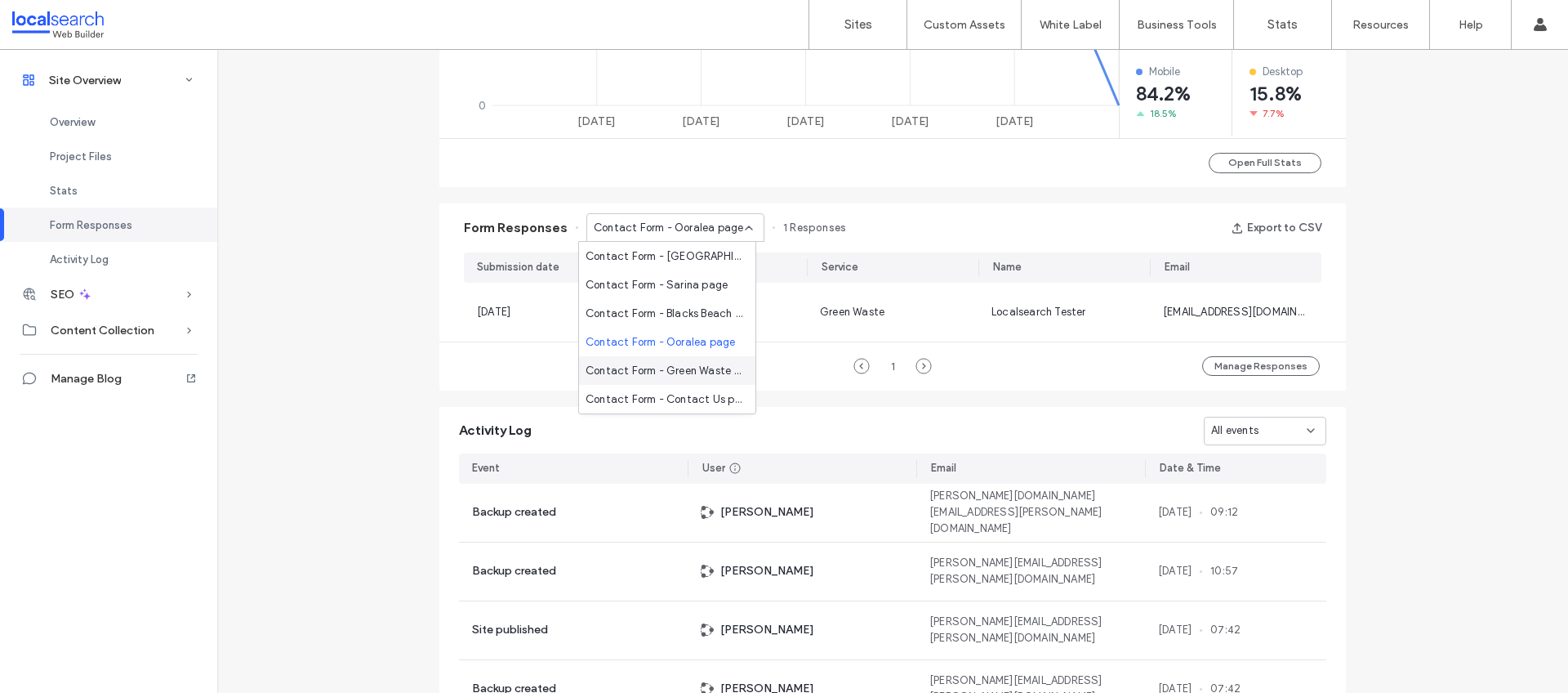
click at [687, 368] on span "Contact Form - Green Waste page" at bounding box center [664, 371] width 157 height 16
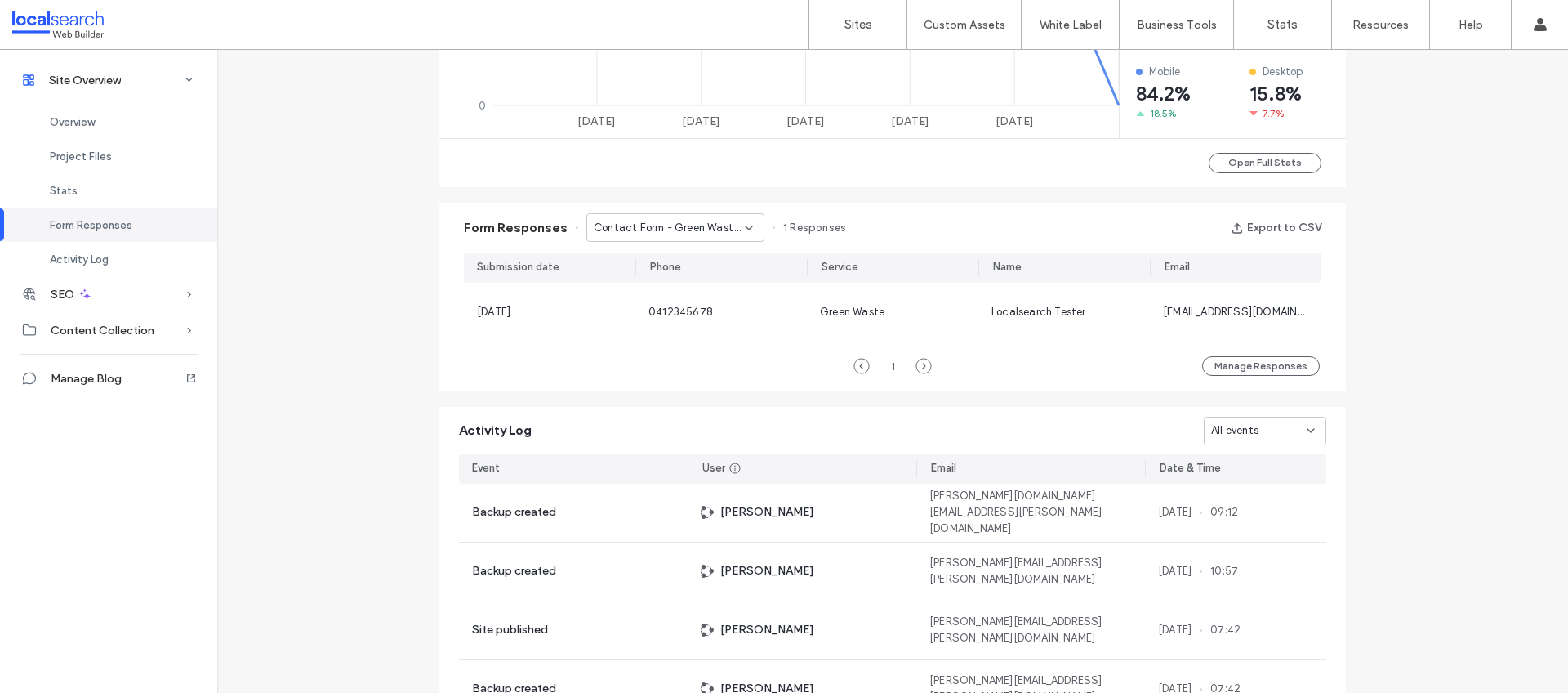
drag, startPoint x: 744, startPoint y: 229, endPoint x: 740, endPoint y: 238, distance: 9.8
click at [744, 228] on icon at bounding box center [749, 228] width 13 height 13
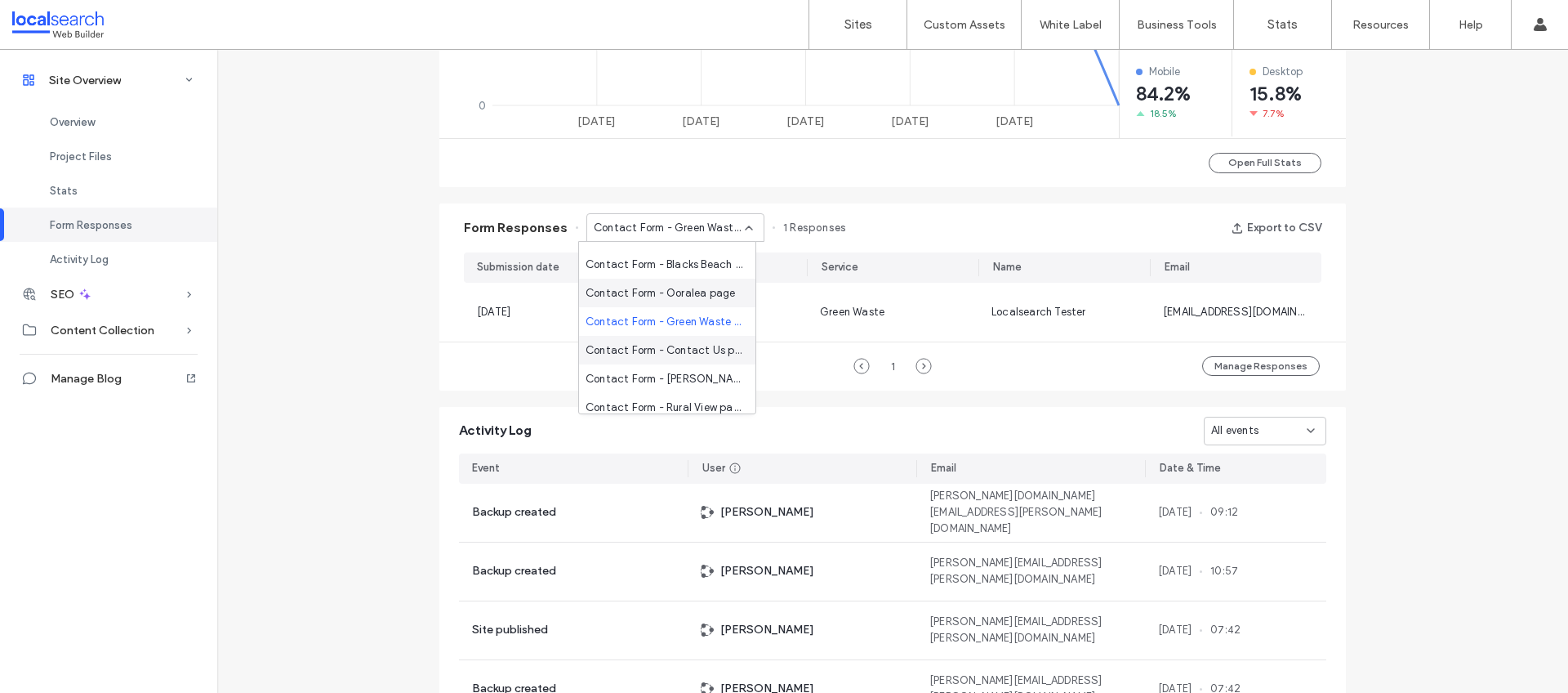
scroll to position [57, 0]
click at [695, 346] on span "Contact Form - Contact Us page" at bounding box center [664, 342] width 157 height 16
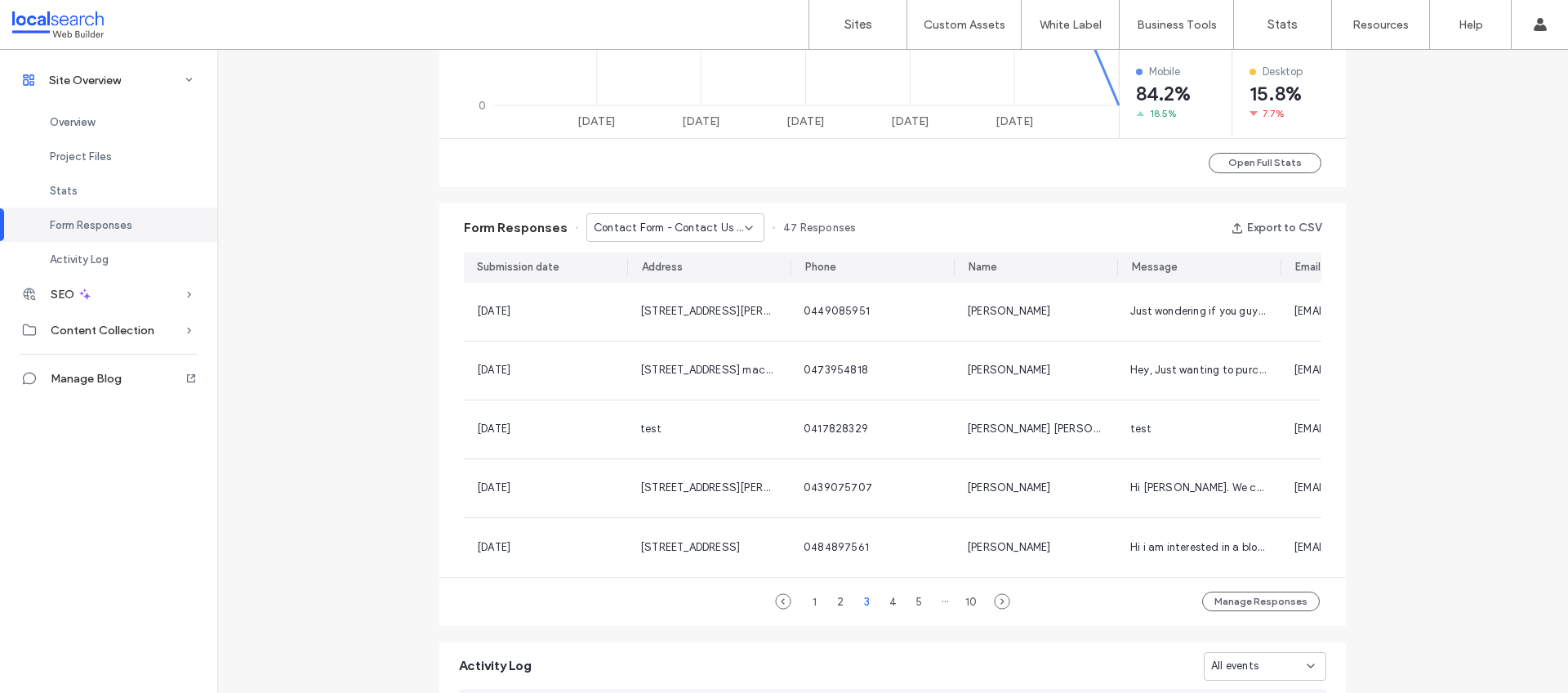
click at [745, 228] on use at bounding box center [748, 228] width 6 height 4
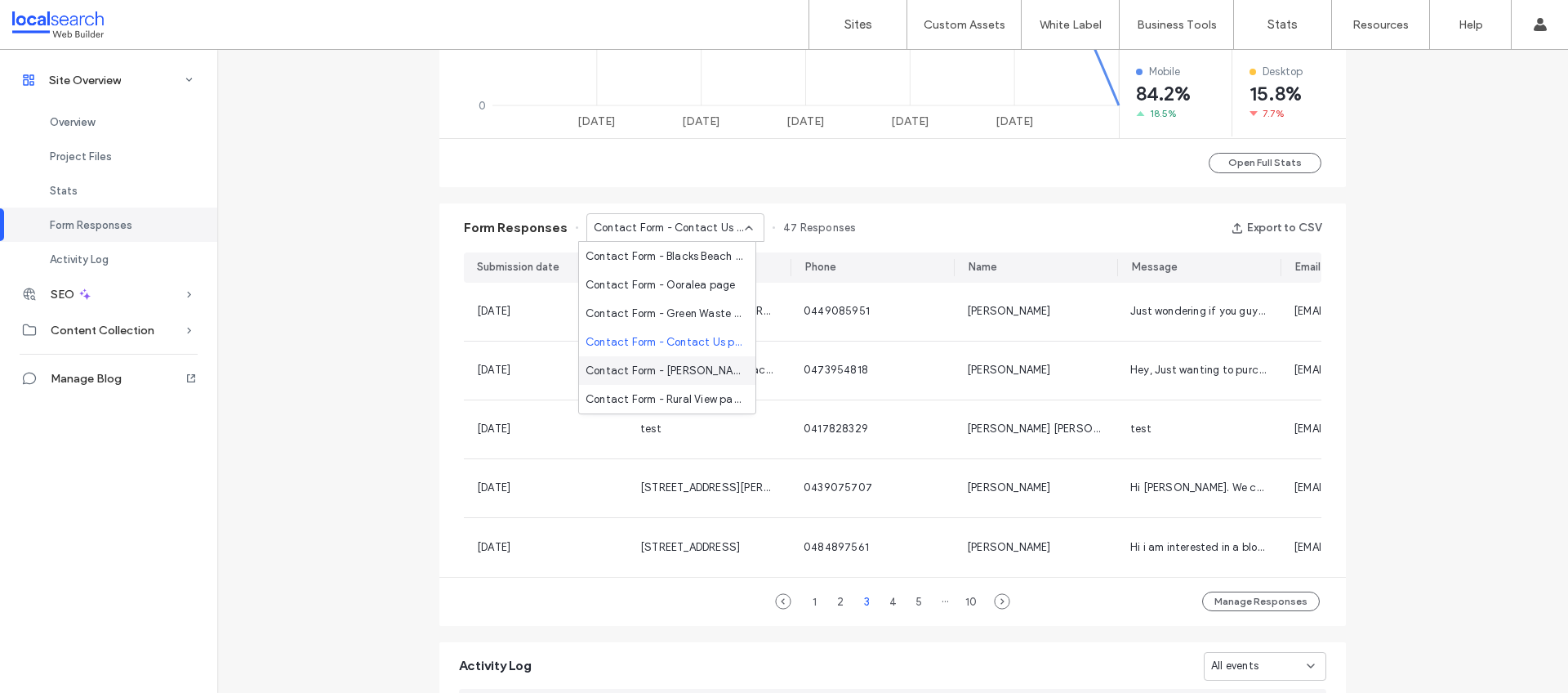
click at [681, 370] on span "Contact Form - [PERSON_NAME] page" at bounding box center [664, 371] width 157 height 16
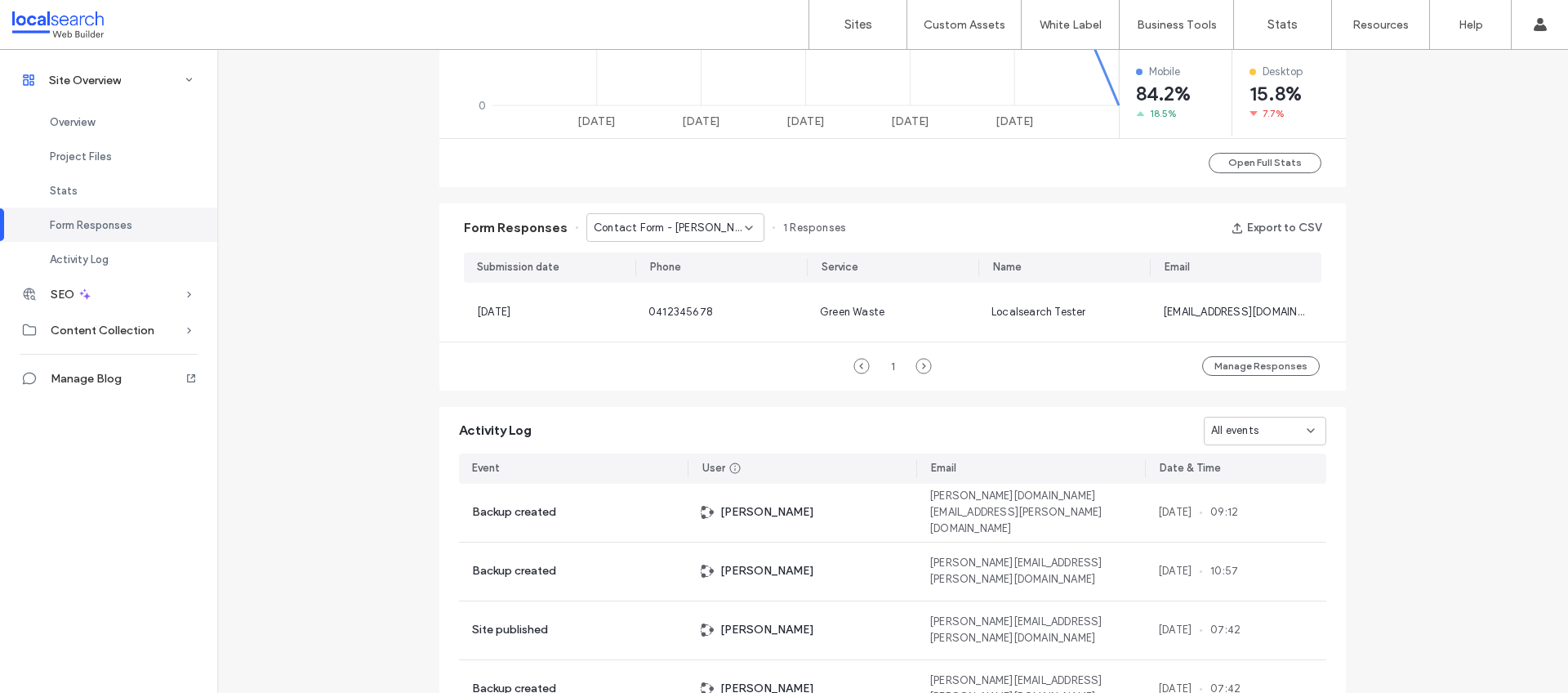
click at [749, 219] on div "Contact Form - [PERSON_NAME] page" at bounding box center [676, 227] width 178 height 28
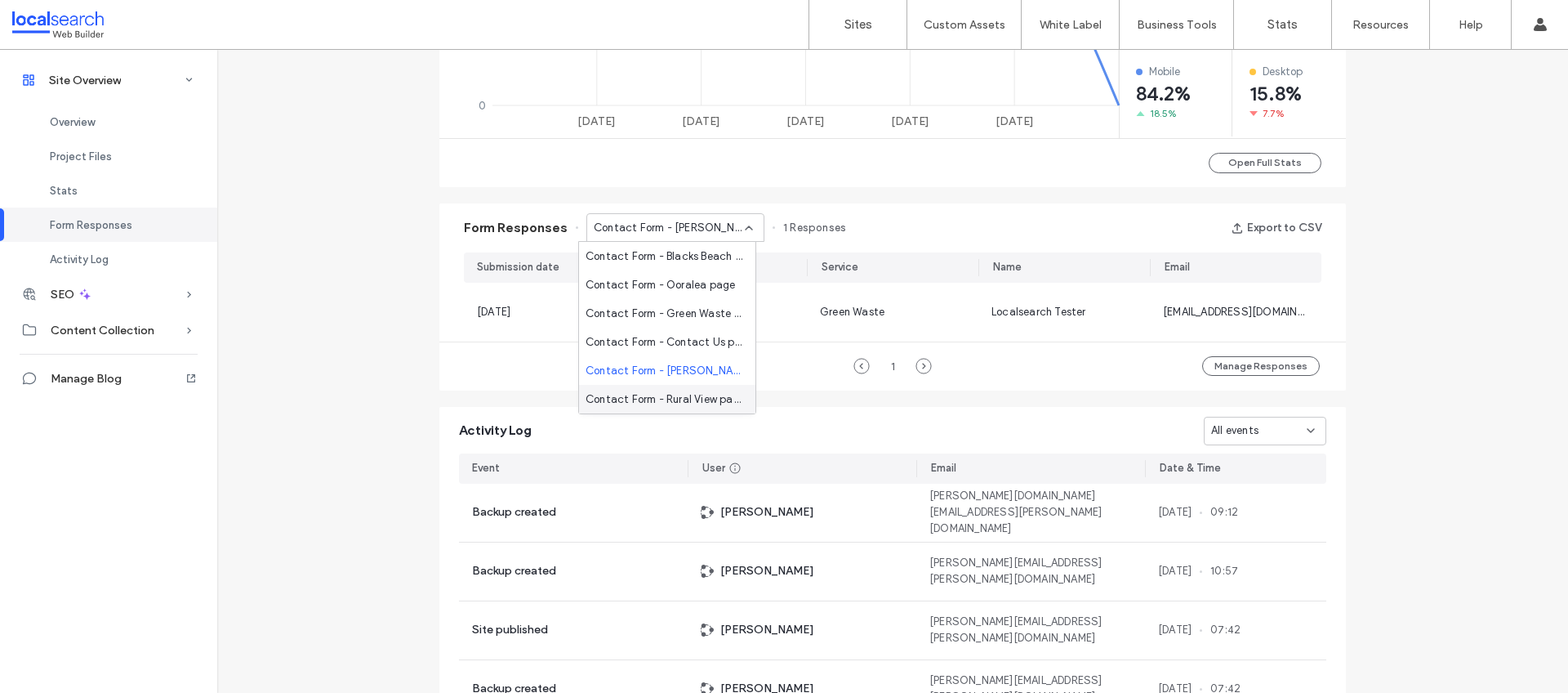
click at [699, 402] on span "Contact Form - Rural View page" at bounding box center [664, 400] width 157 height 16
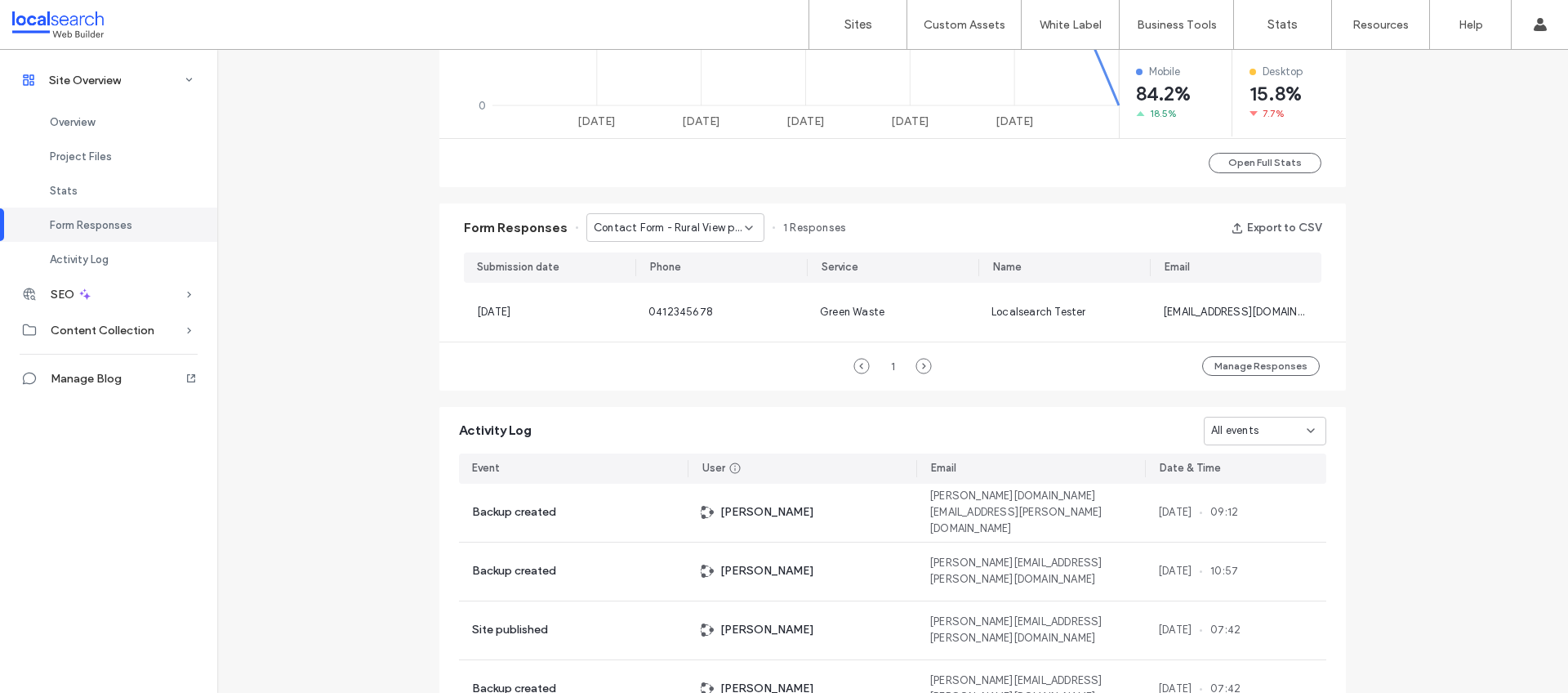
scroll to position [184, 0]
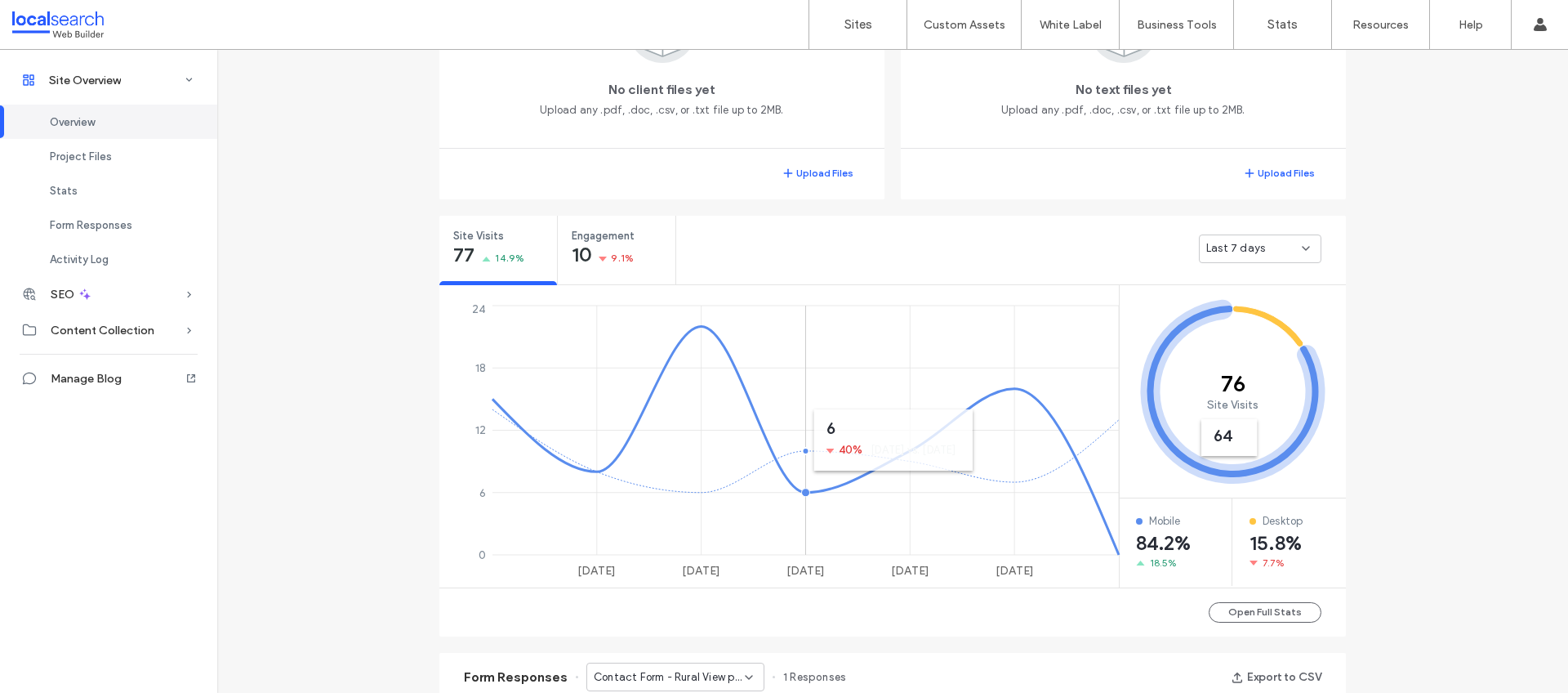
scroll to position [462, 0]
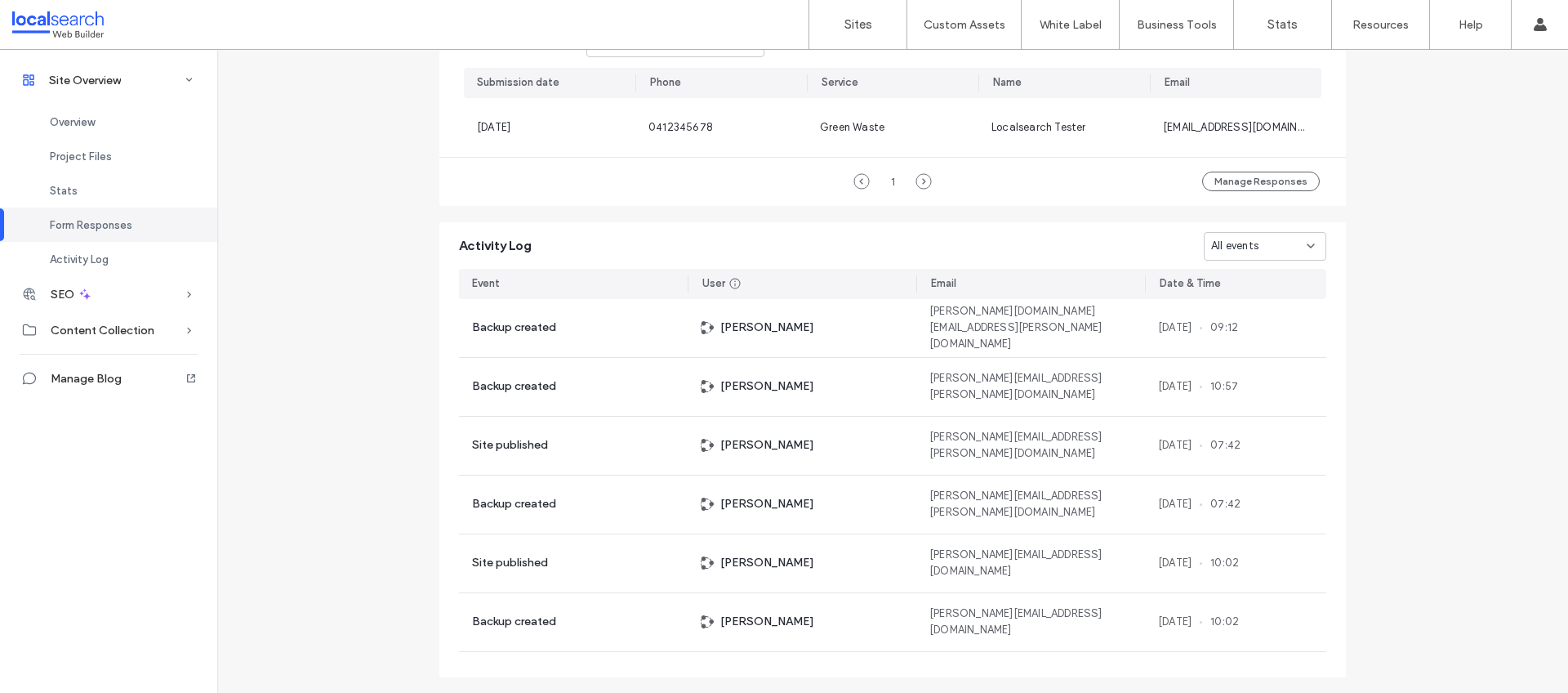
scroll to position [1124, 0]
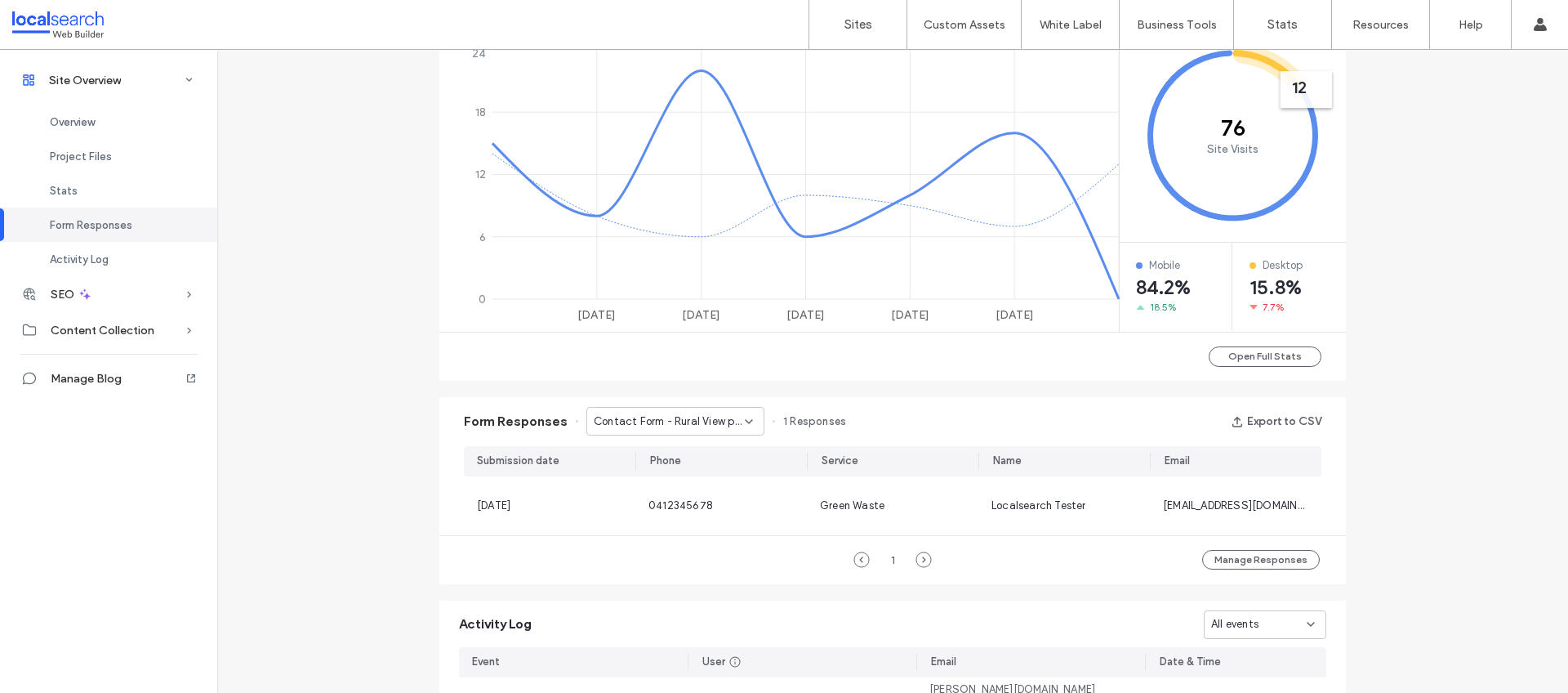
scroll to position [739, 0]
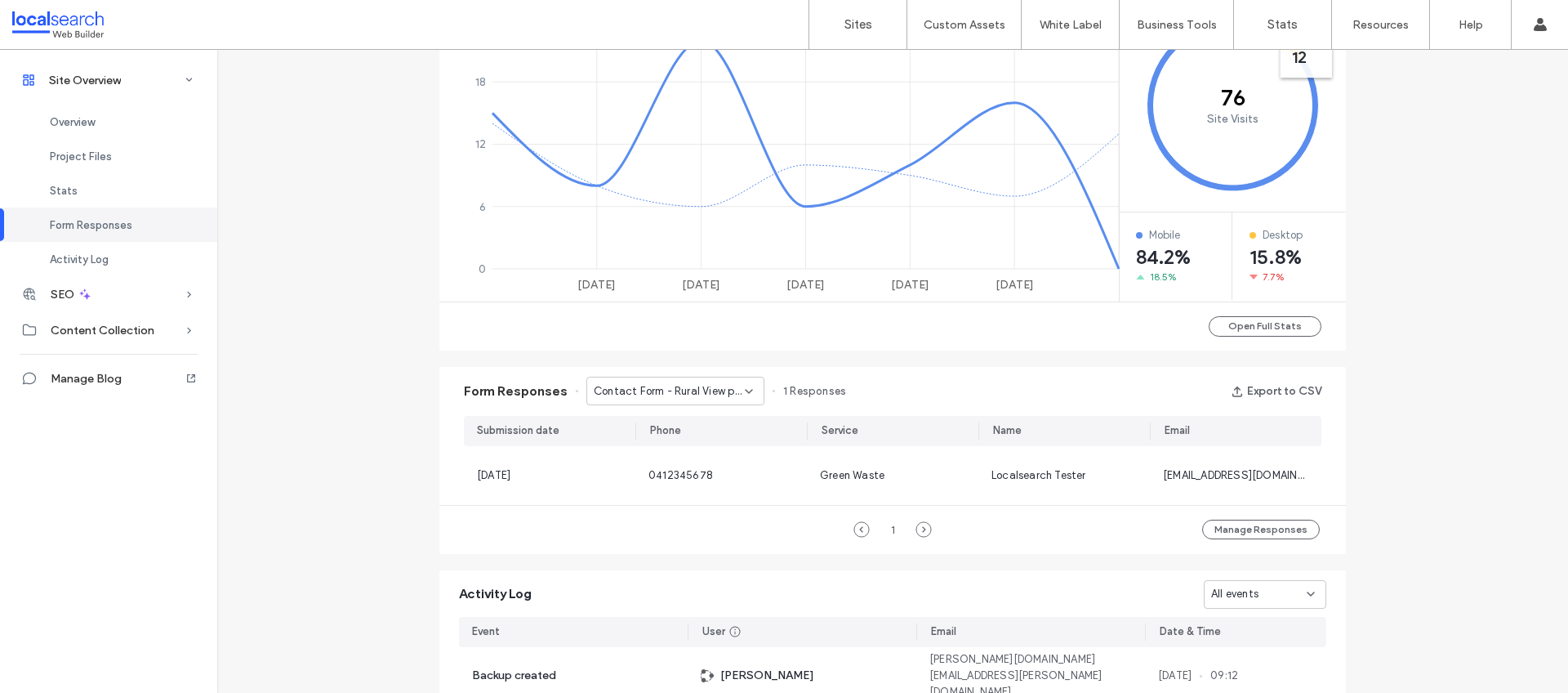
click at [743, 390] on icon at bounding box center [749, 391] width 13 height 13
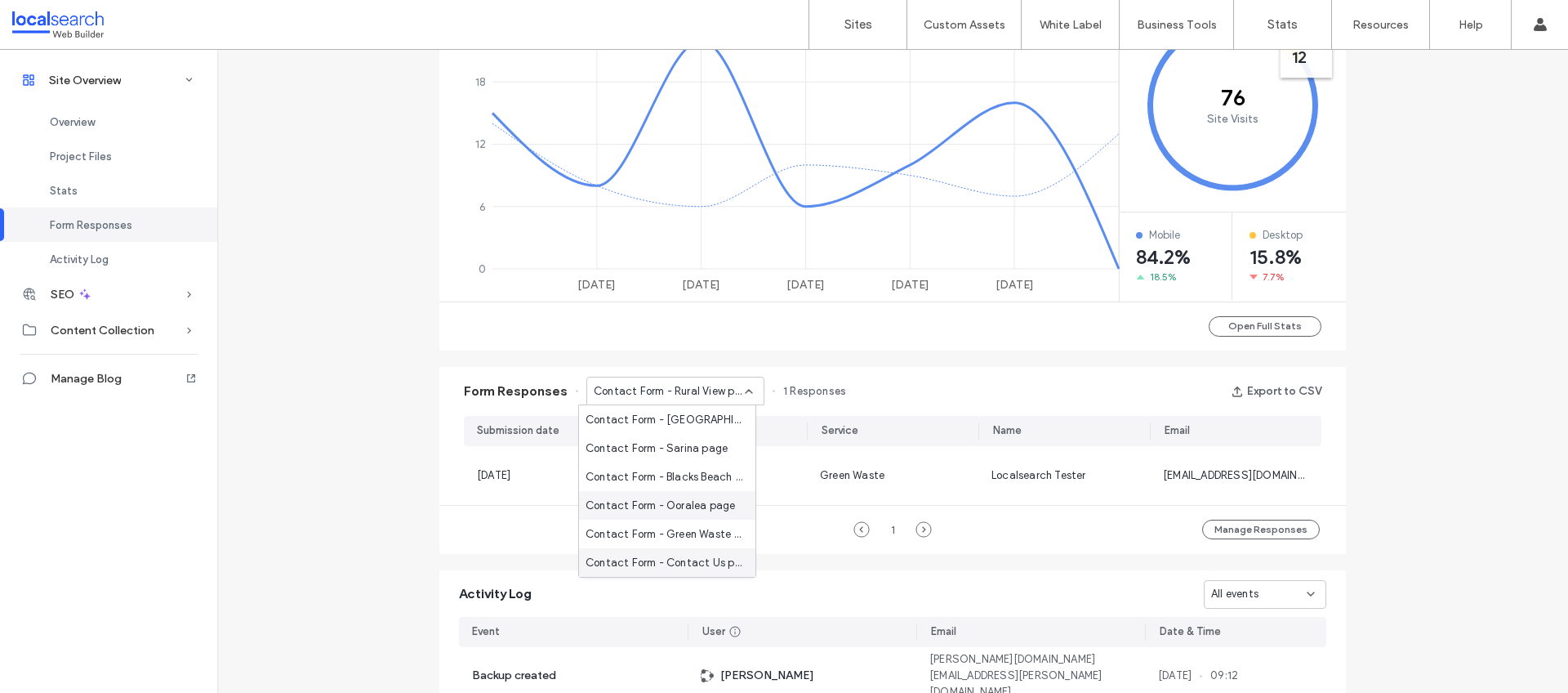
scroll to position [57, 0]
click at [690, 506] on span "Contact Form - Contact Us page" at bounding box center [664, 506] width 157 height 16
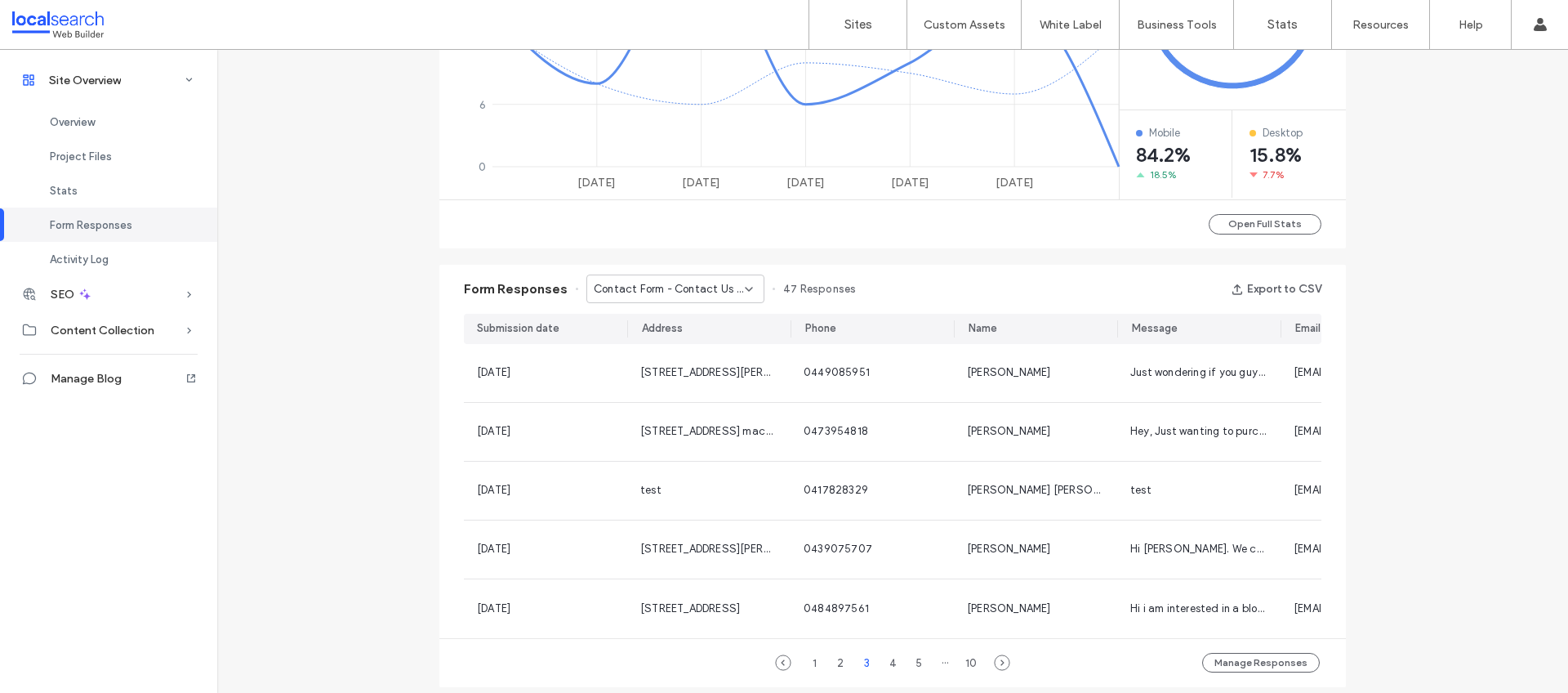
scroll to position [838, 0]
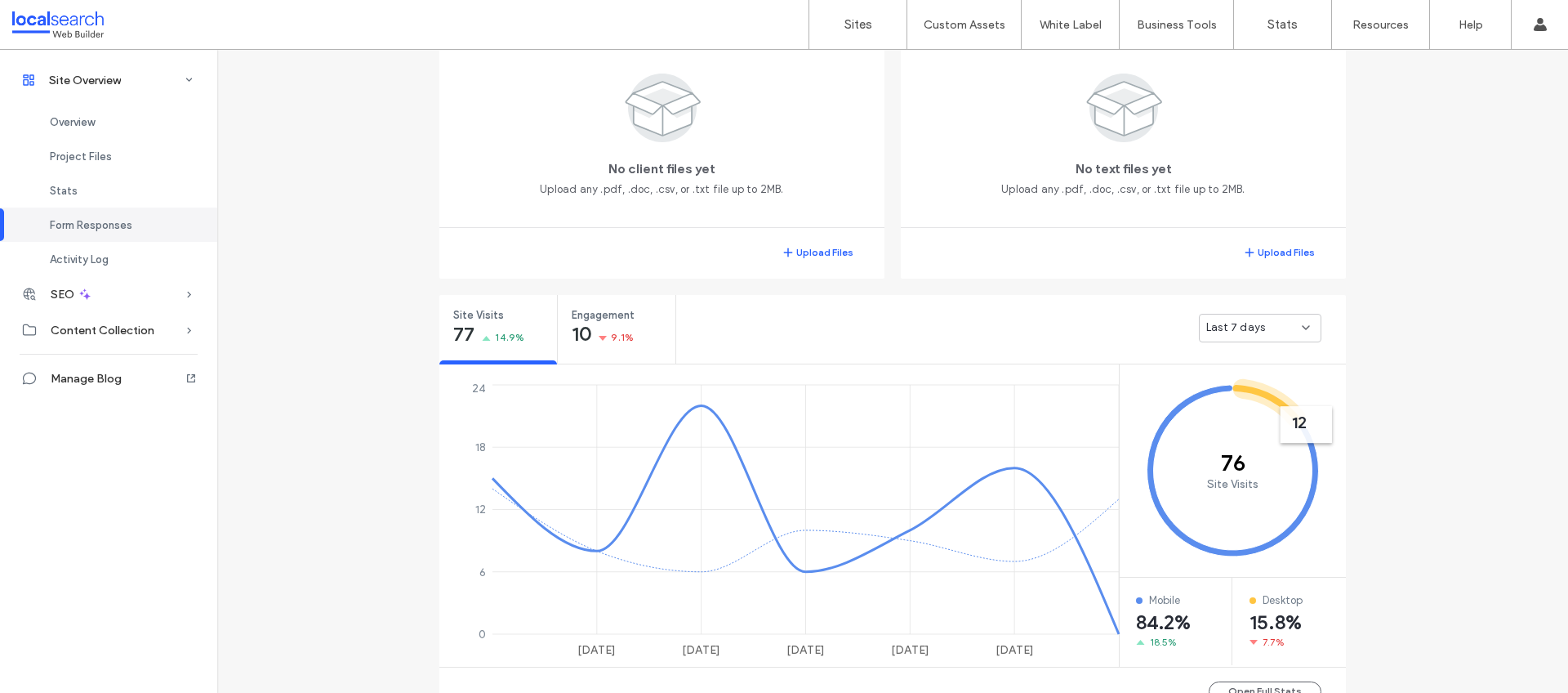
scroll to position [48, 0]
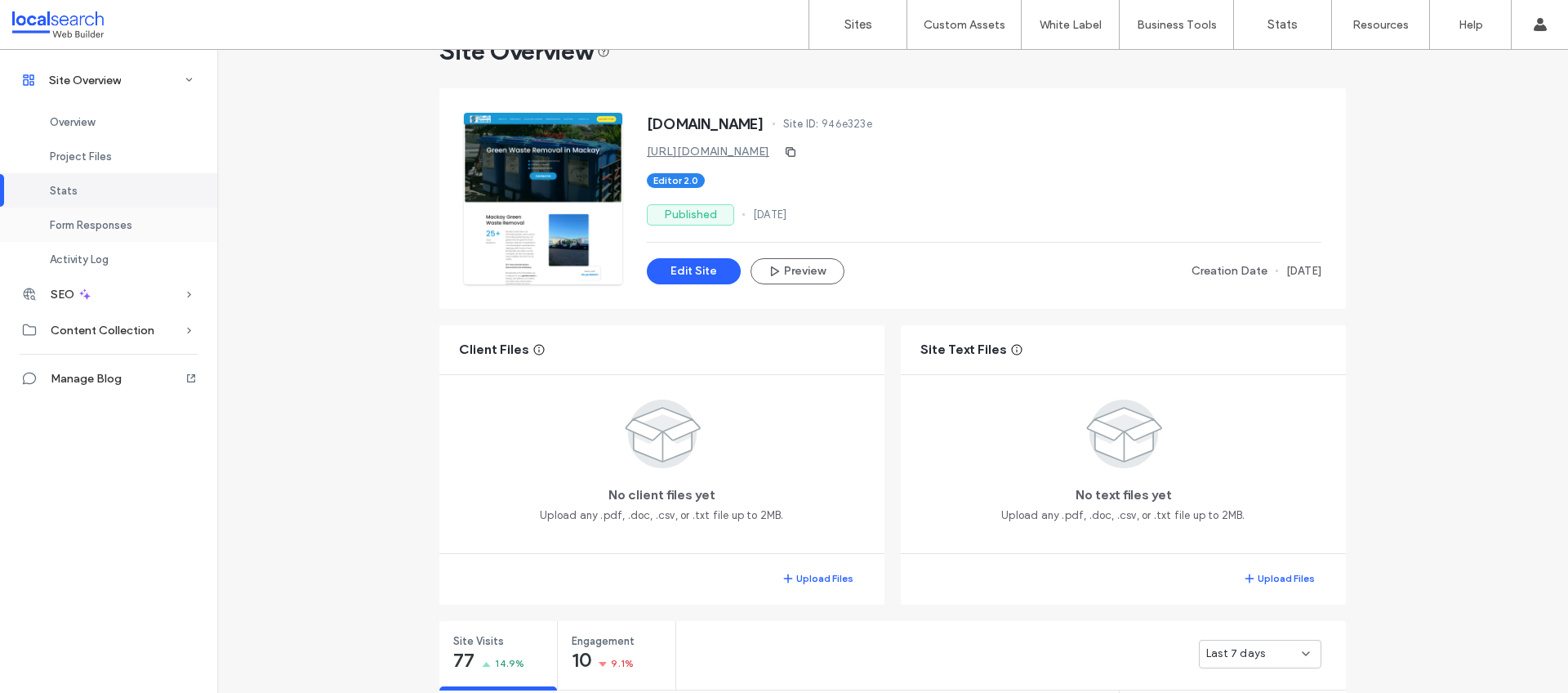
click at [105, 223] on span "Form Responses" at bounding box center [91, 224] width 83 height 12
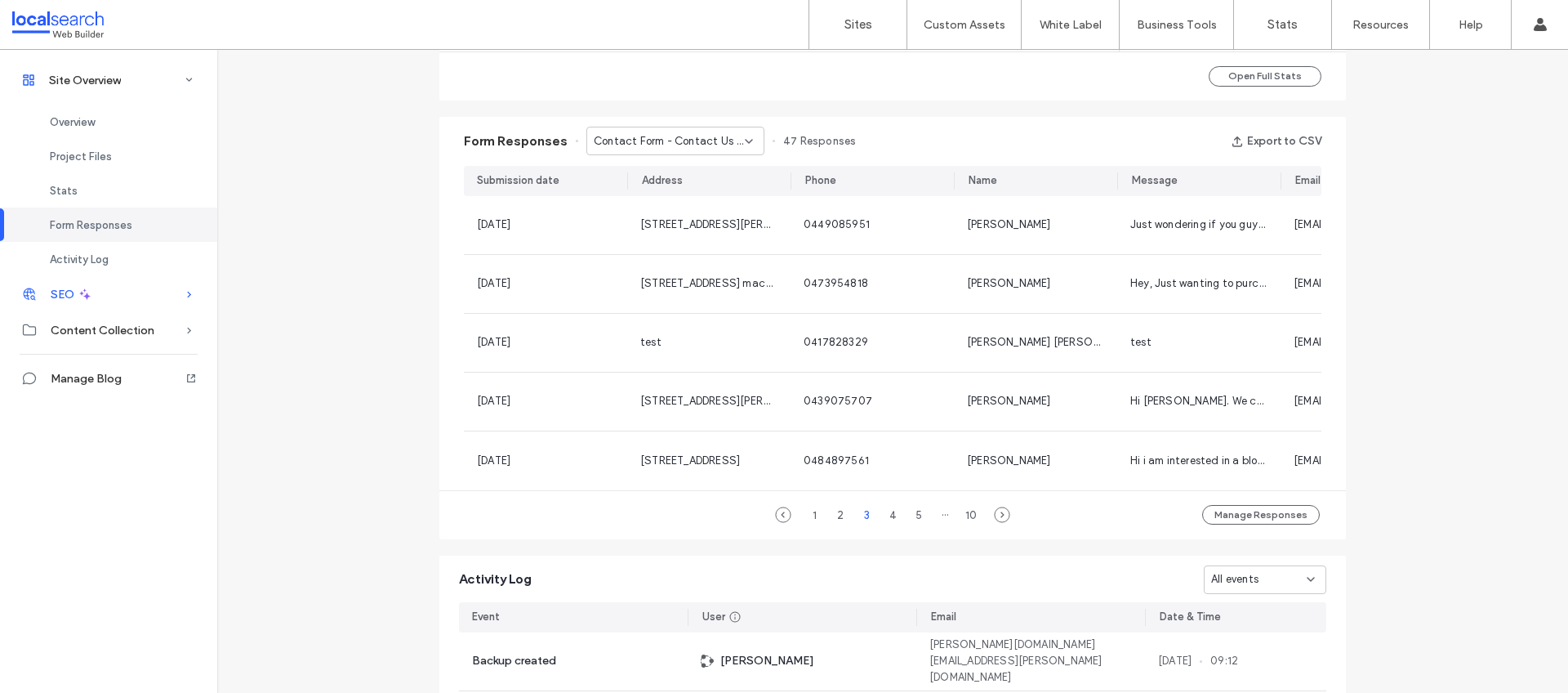
scroll to position [1049, 0]
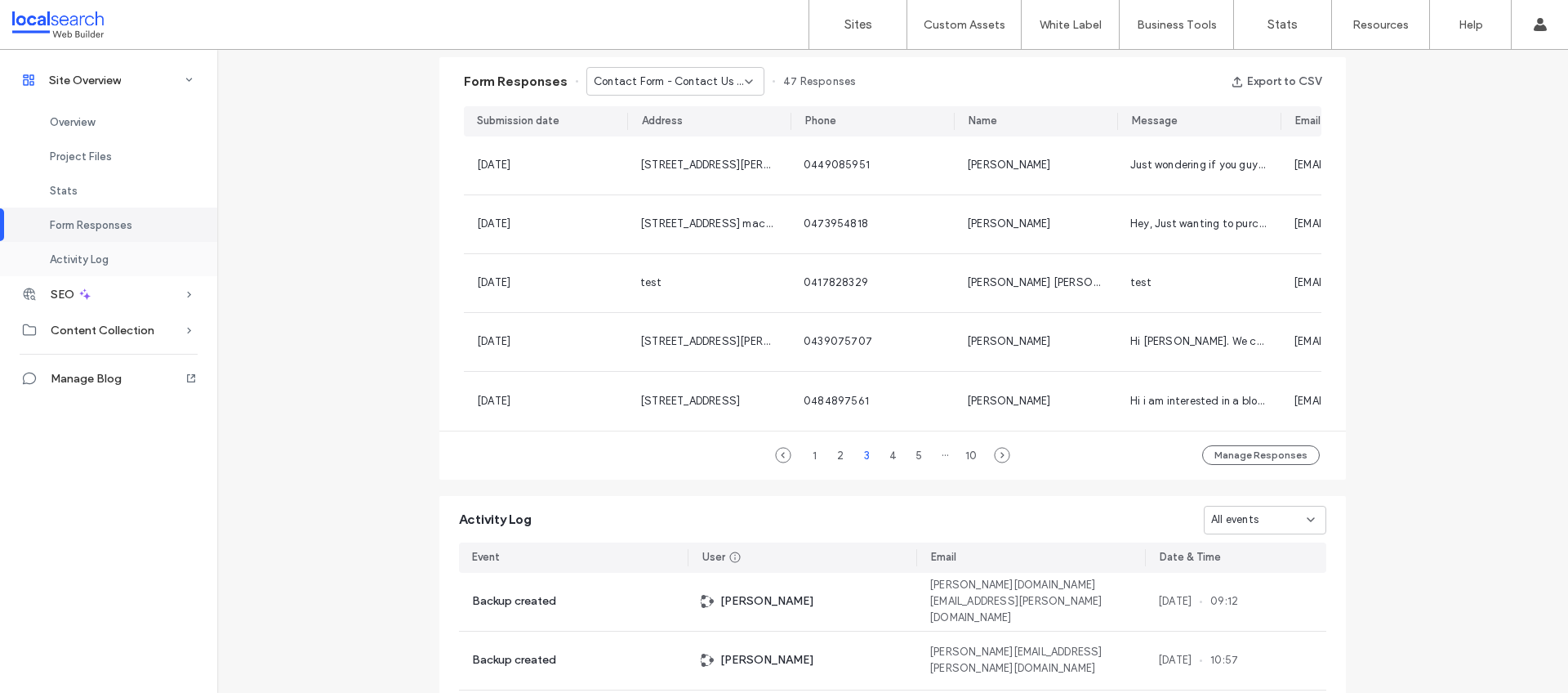
click at [91, 264] on span "Activity Log" at bounding box center [79, 259] width 59 height 12
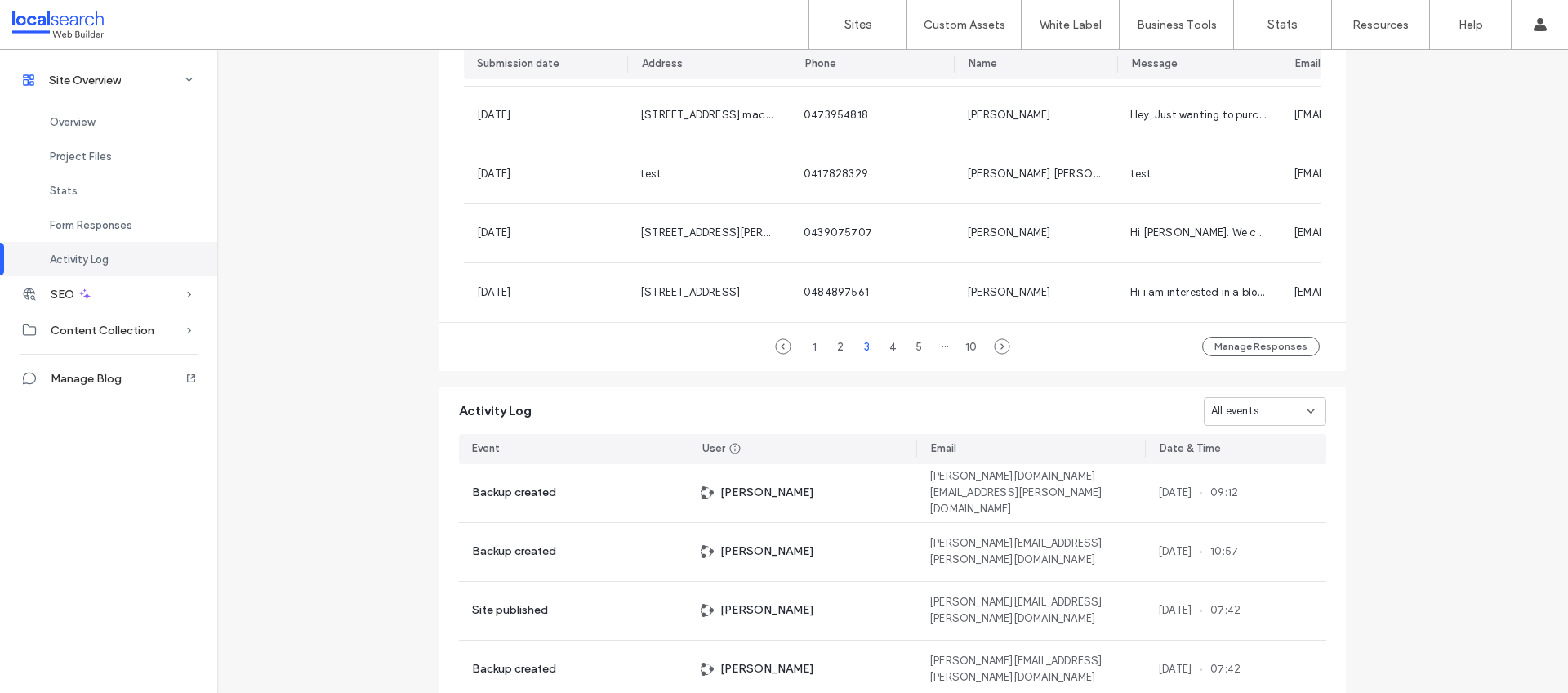
scroll to position [1368, 0]
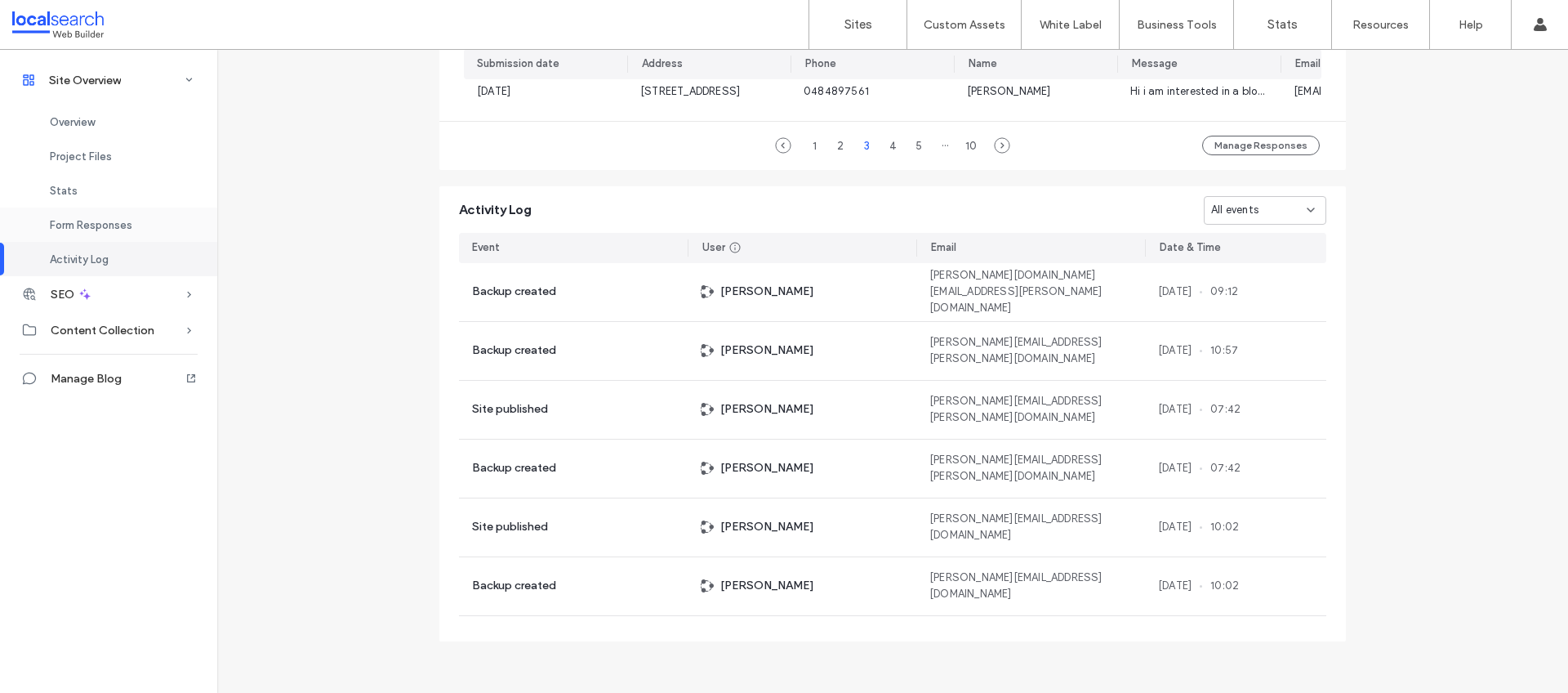
click at [95, 233] on div "Form Responses" at bounding box center [108, 224] width 217 height 35
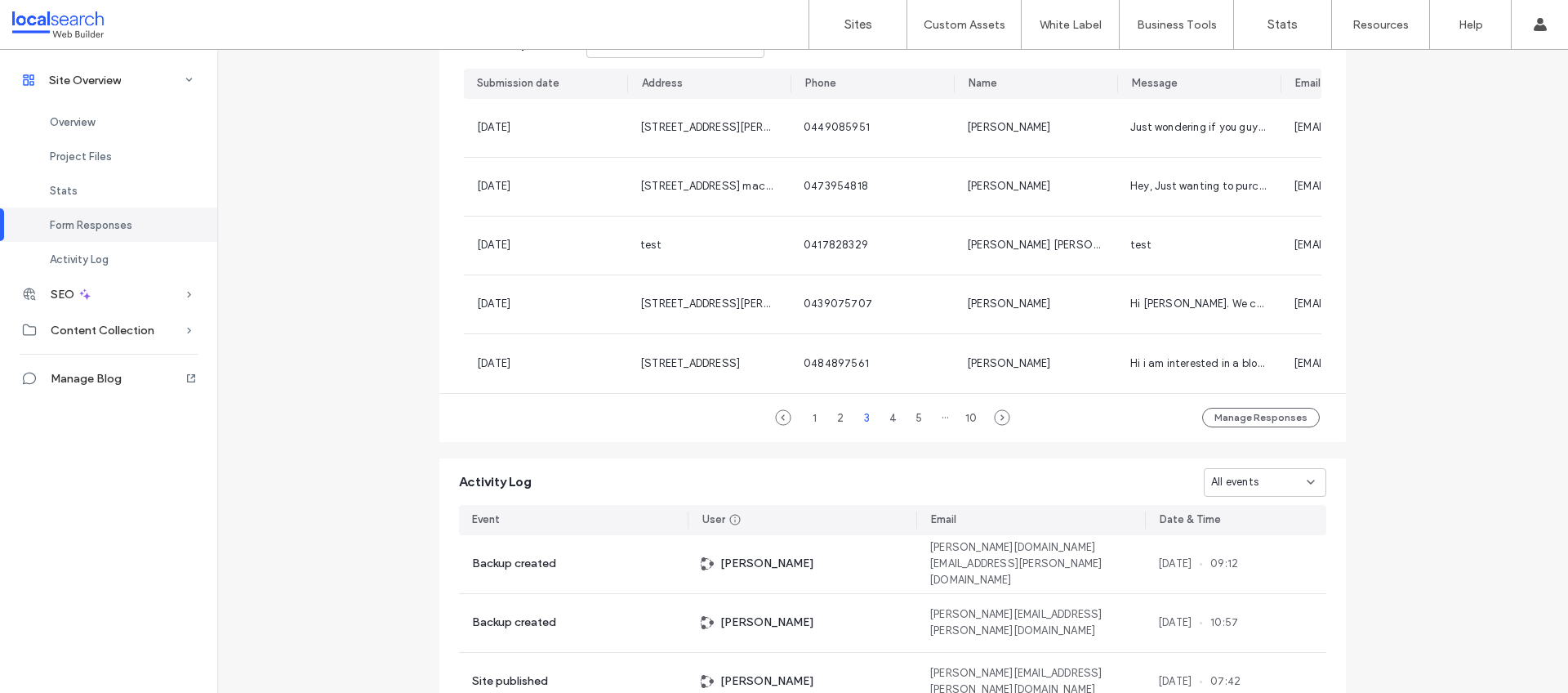
scroll to position [1049, 0]
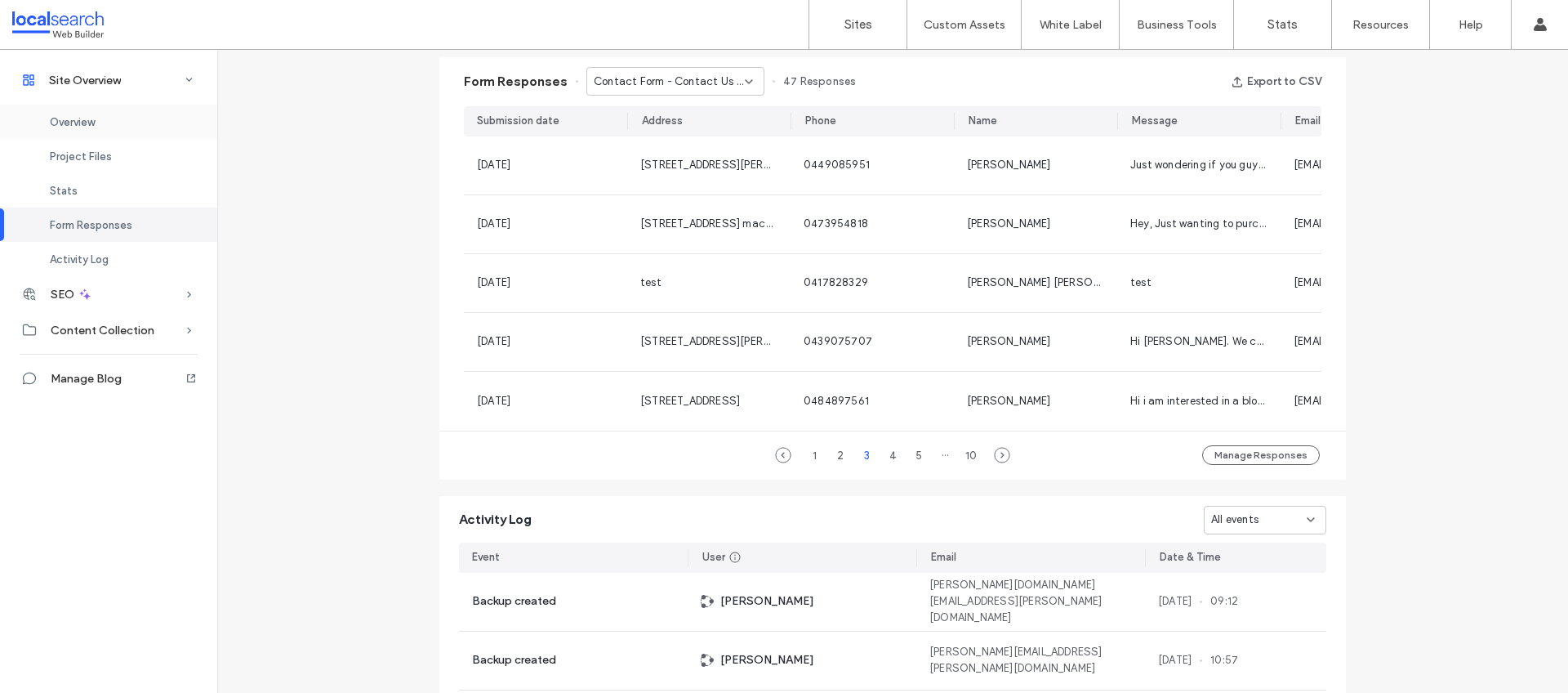
click at [96, 120] on div "Overview" at bounding box center [108, 122] width 217 height 35
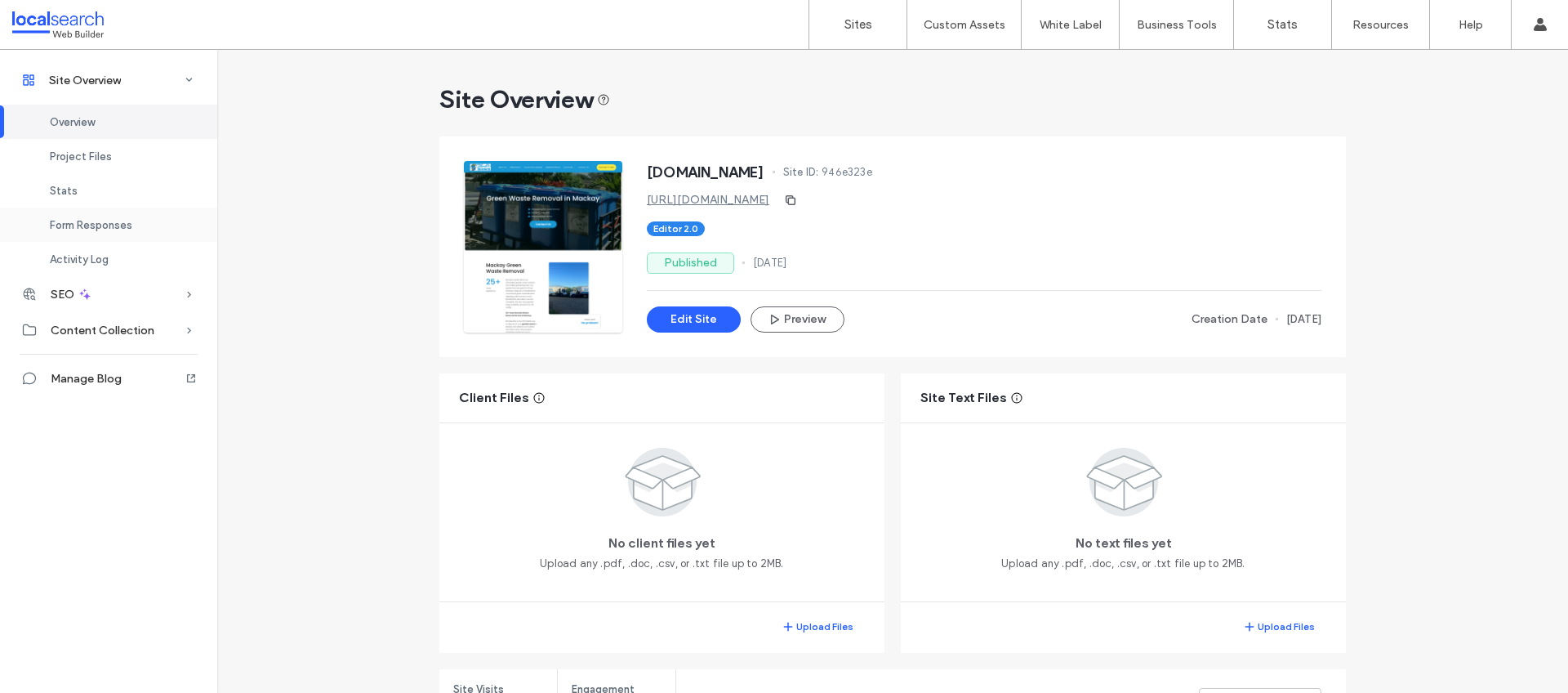
click at [108, 219] on span "Form Responses" at bounding box center [91, 224] width 83 height 12
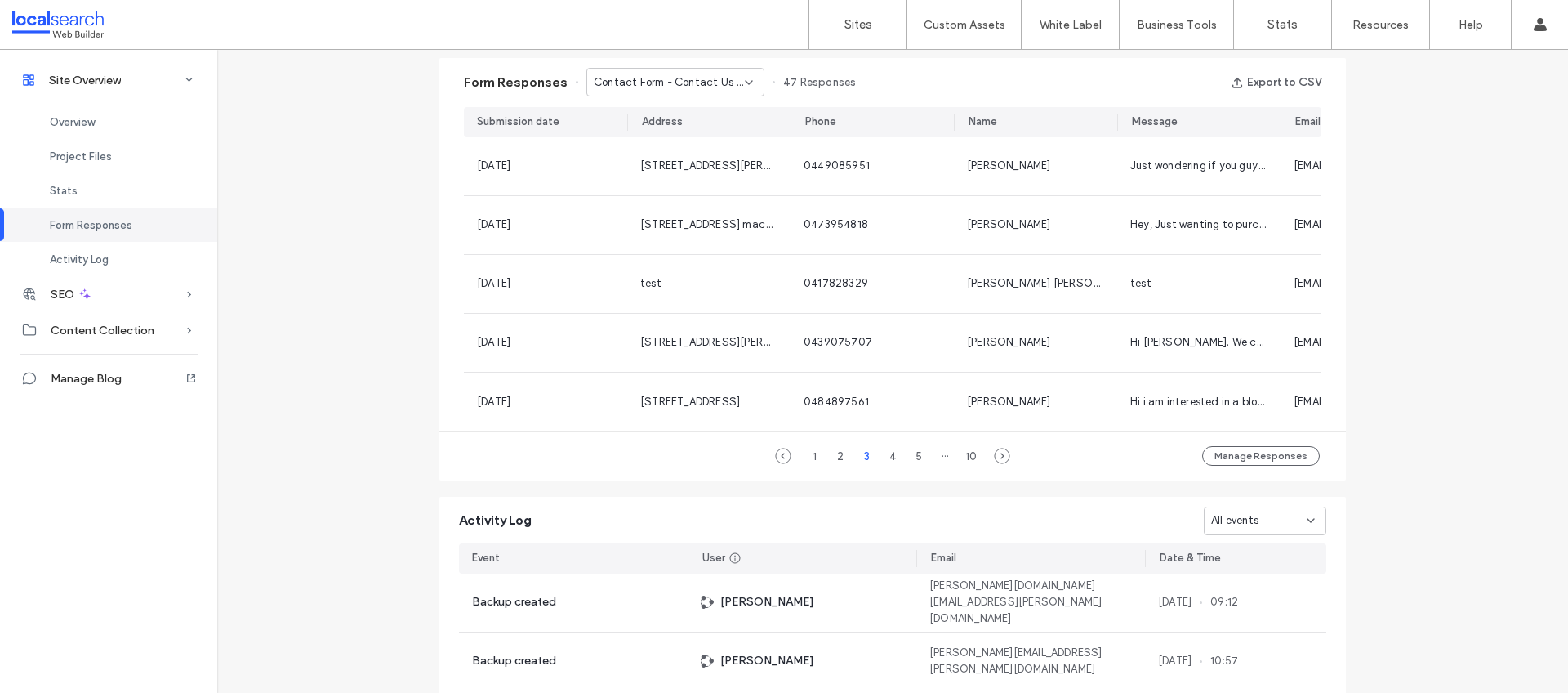
scroll to position [1049, 0]
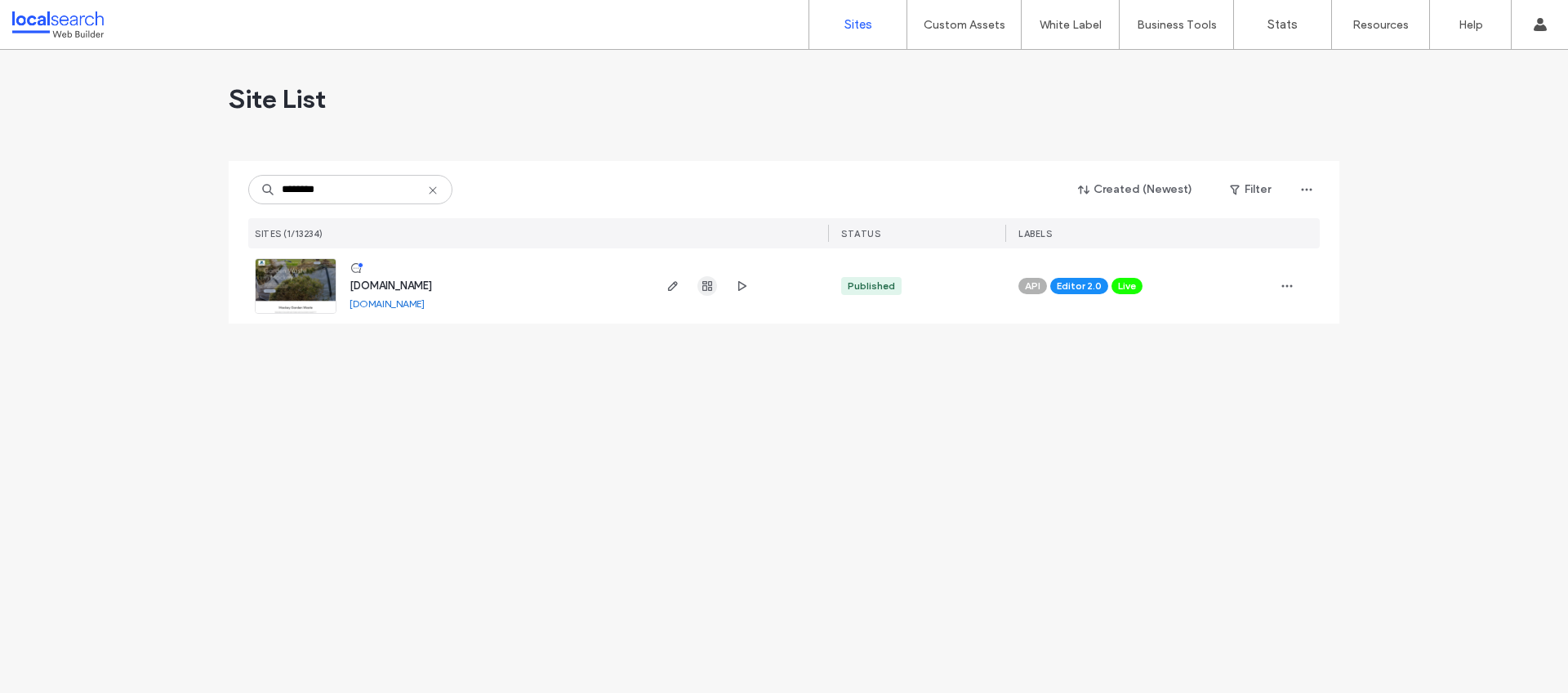
type input "********"
click at [708, 281] on use "button" at bounding box center [707, 285] width 10 height 10
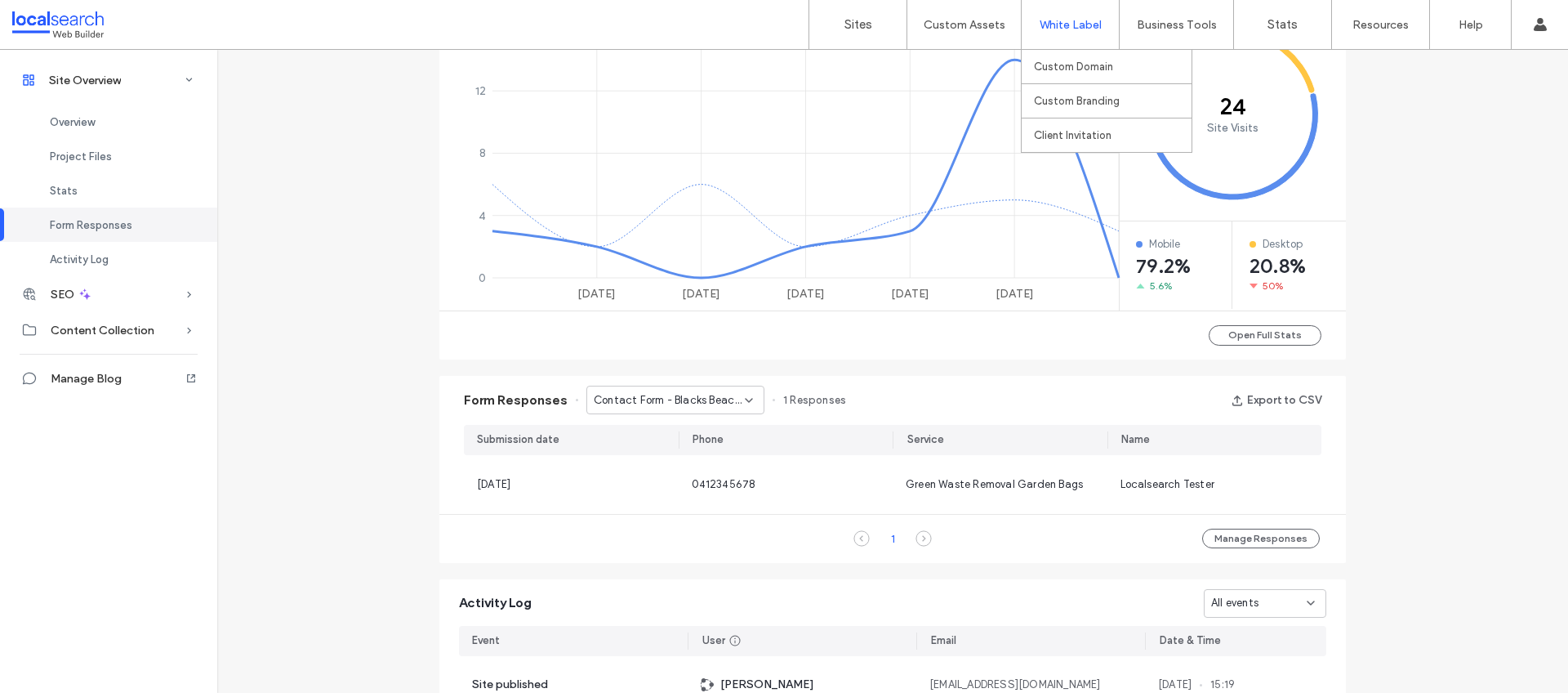
scroll to position [744, 0]
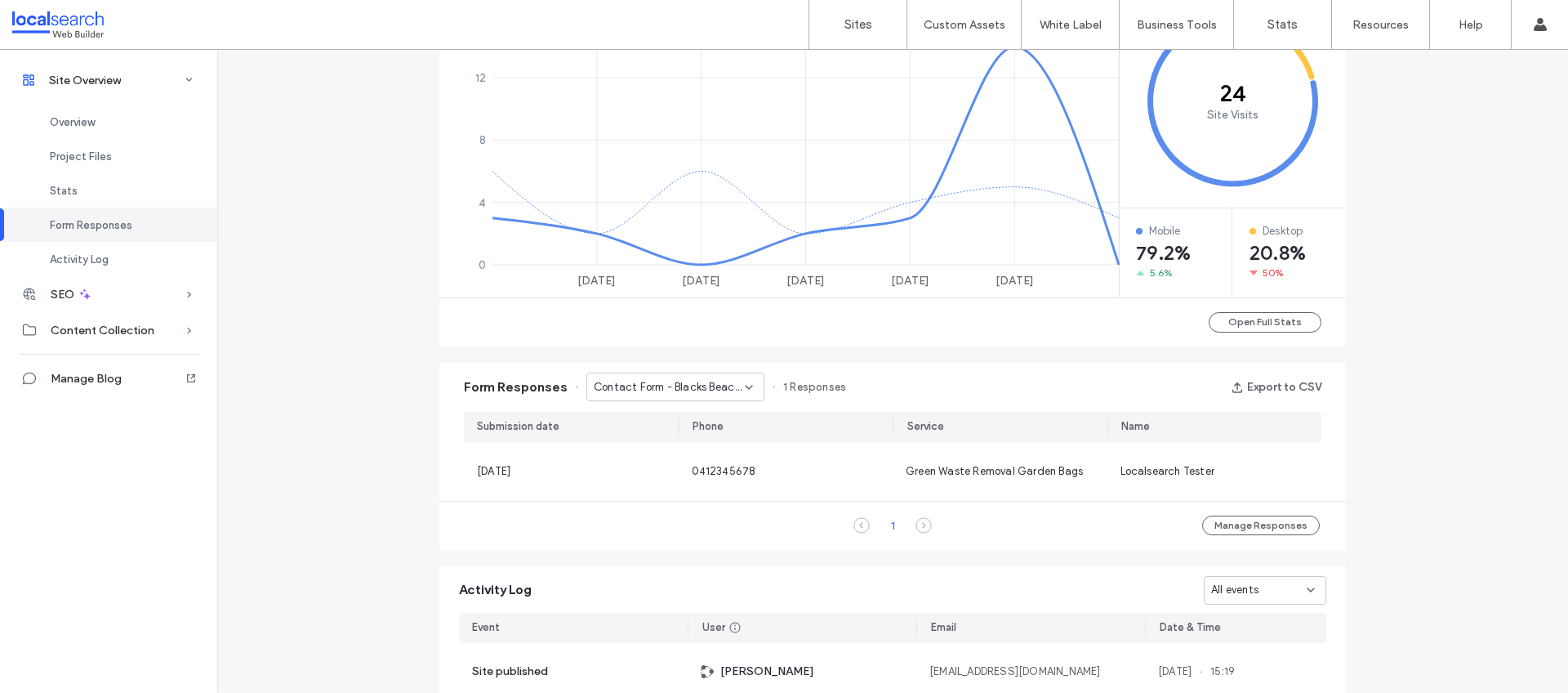
click at [743, 381] on icon at bounding box center [749, 387] width 13 height 13
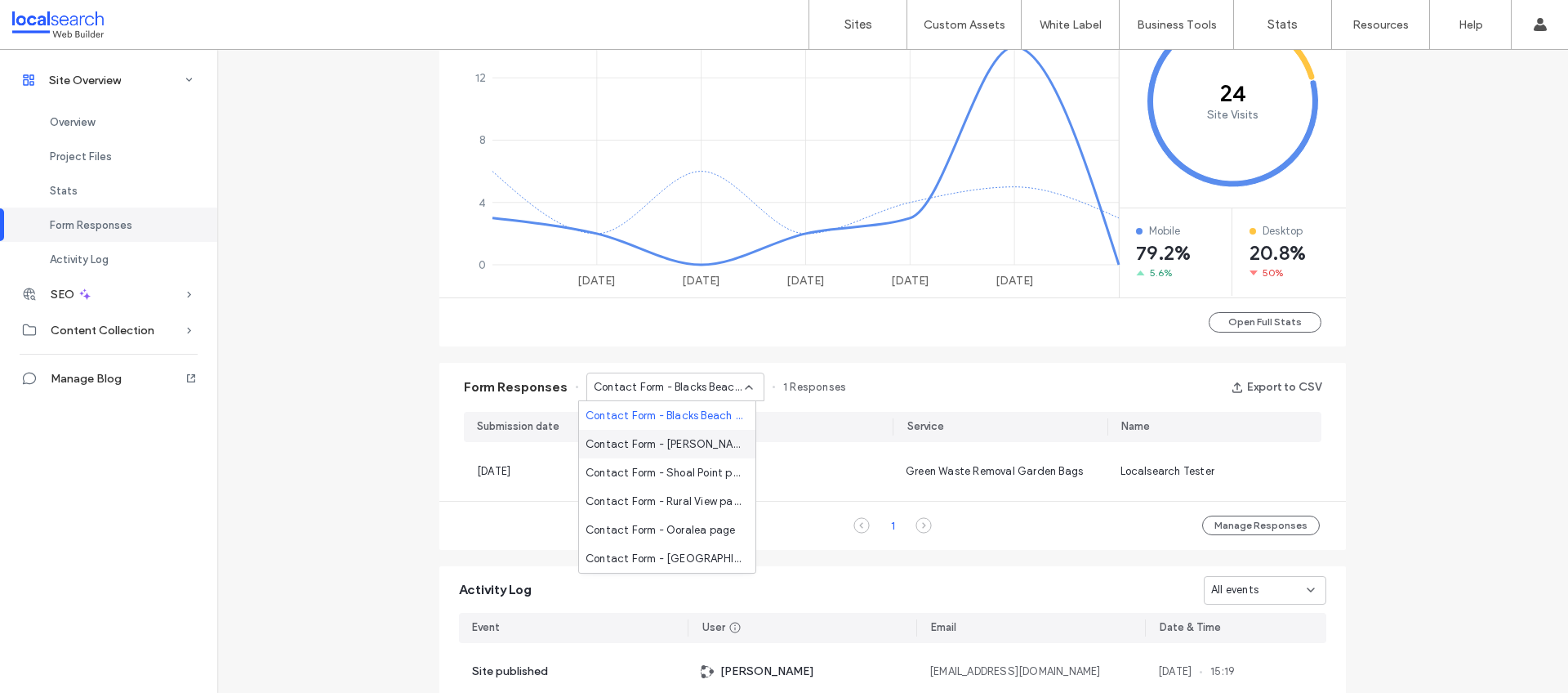
click at [677, 449] on span "Contact Form - [PERSON_NAME] page" at bounding box center [664, 444] width 157 height 16
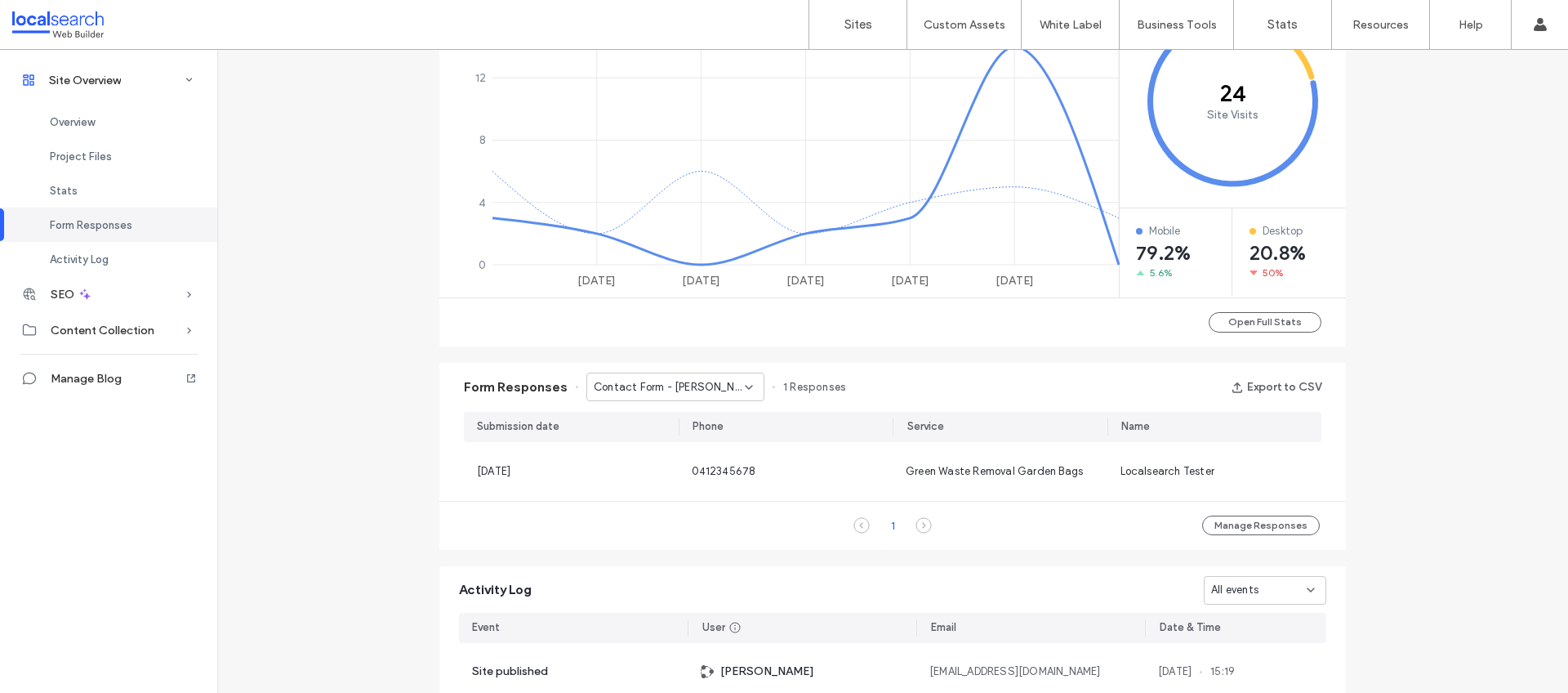
click at [747, 389] on div "Contact Form - [PERSON_NAME] page" at bounding box center [676, 386] width 178 height 28
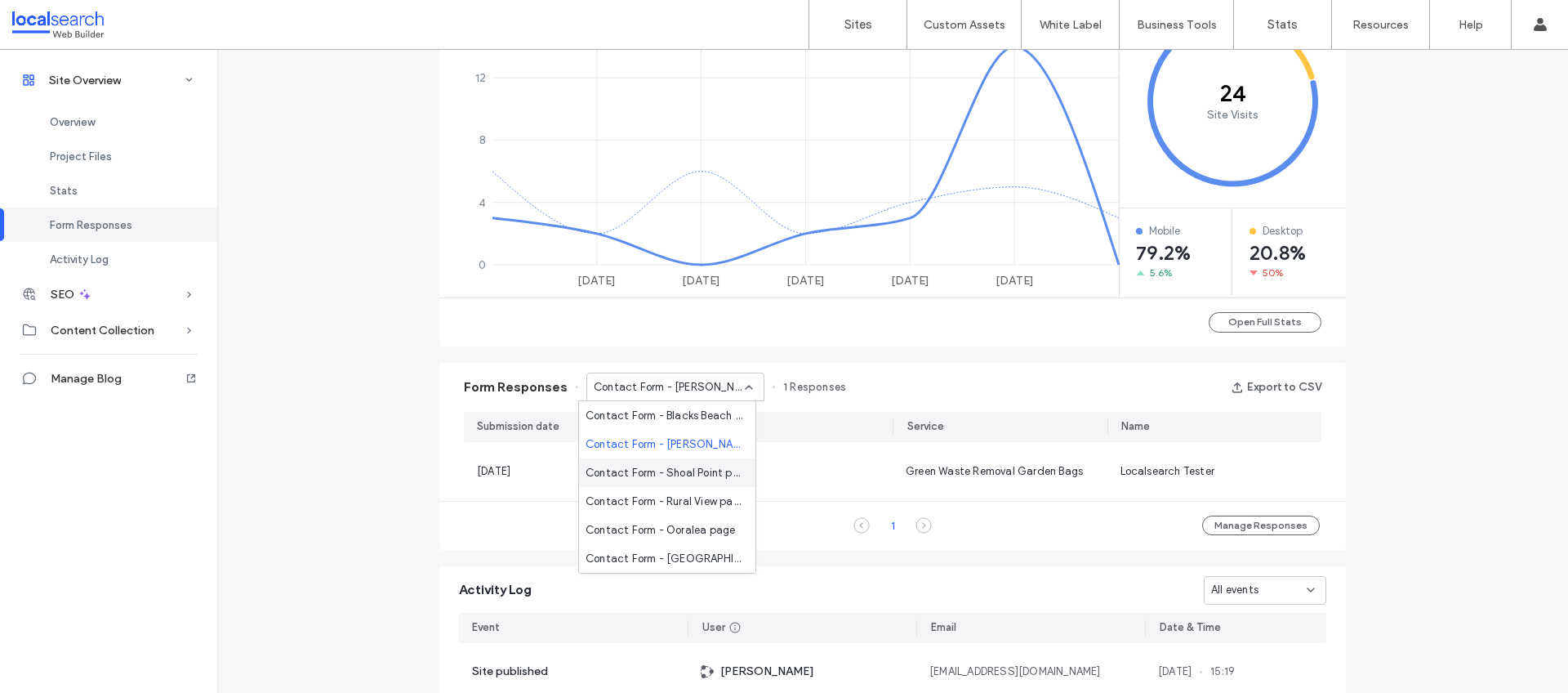
click at [687, 472] on span "Contact Form - Shoal Point page" at bounding box center [664, 473] width 157 height 16
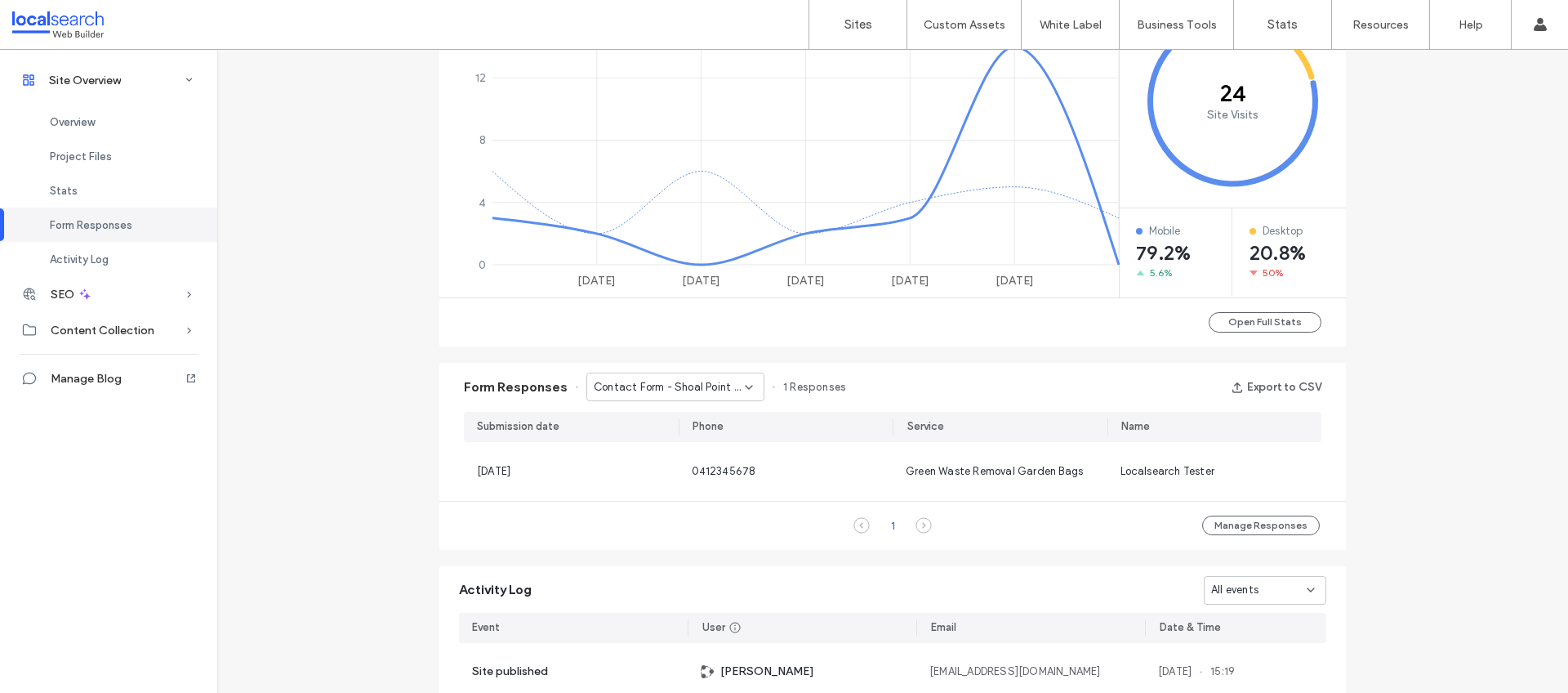
click at [744, 386] on icon at bounding box center [749, 387] width 13 height 13
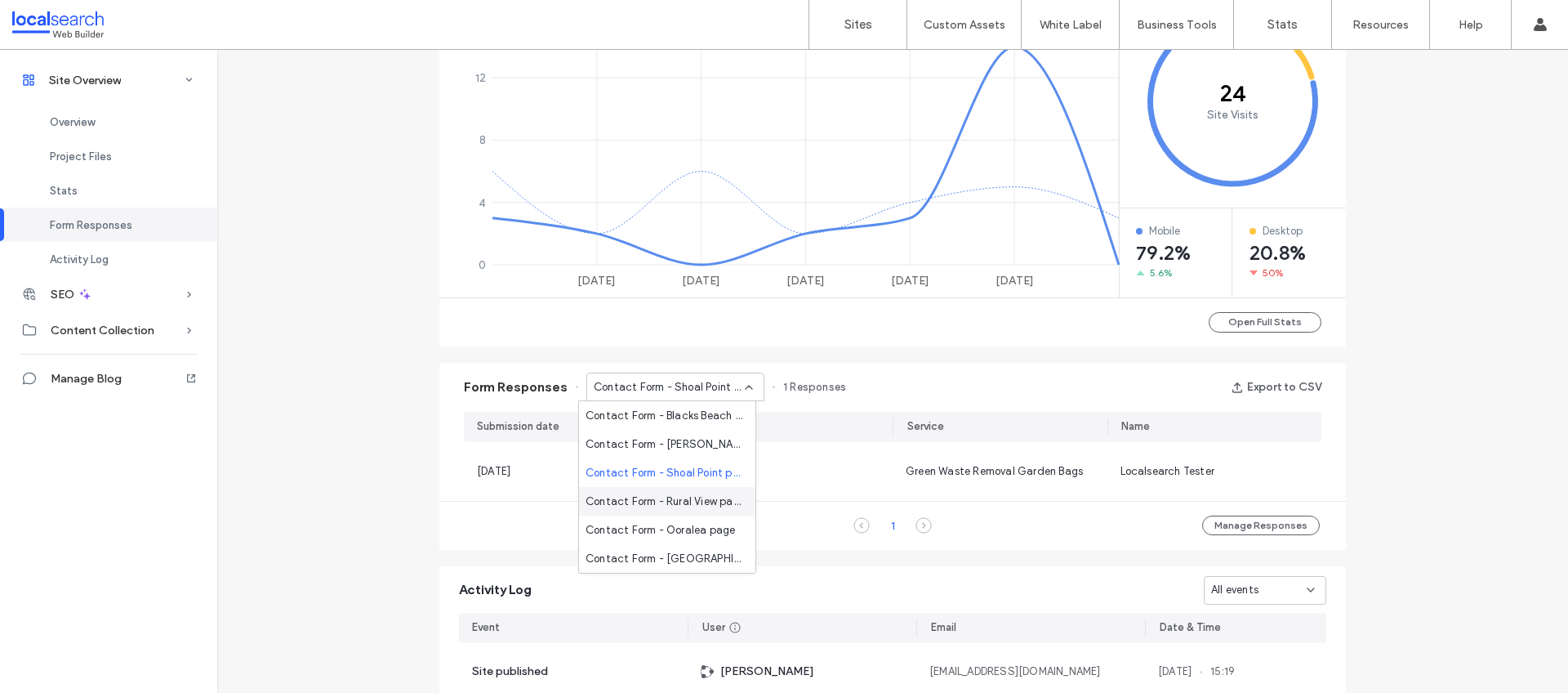
click at [685, 502] on span "Contact Form - Rural View page" at bounding box center [664, 501] width 157 height 16
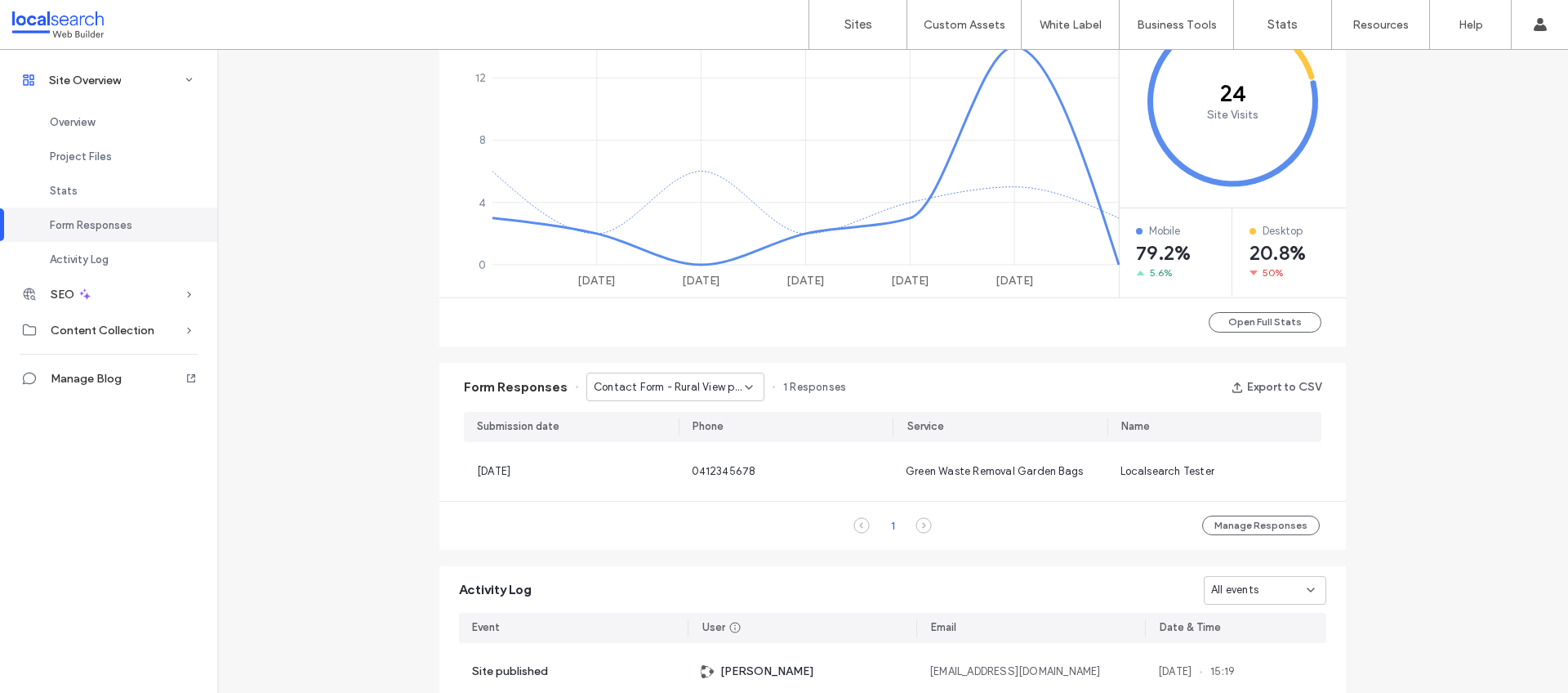
click at [744, 381] on icon at bounding box center [749, 387] width 13 height 13
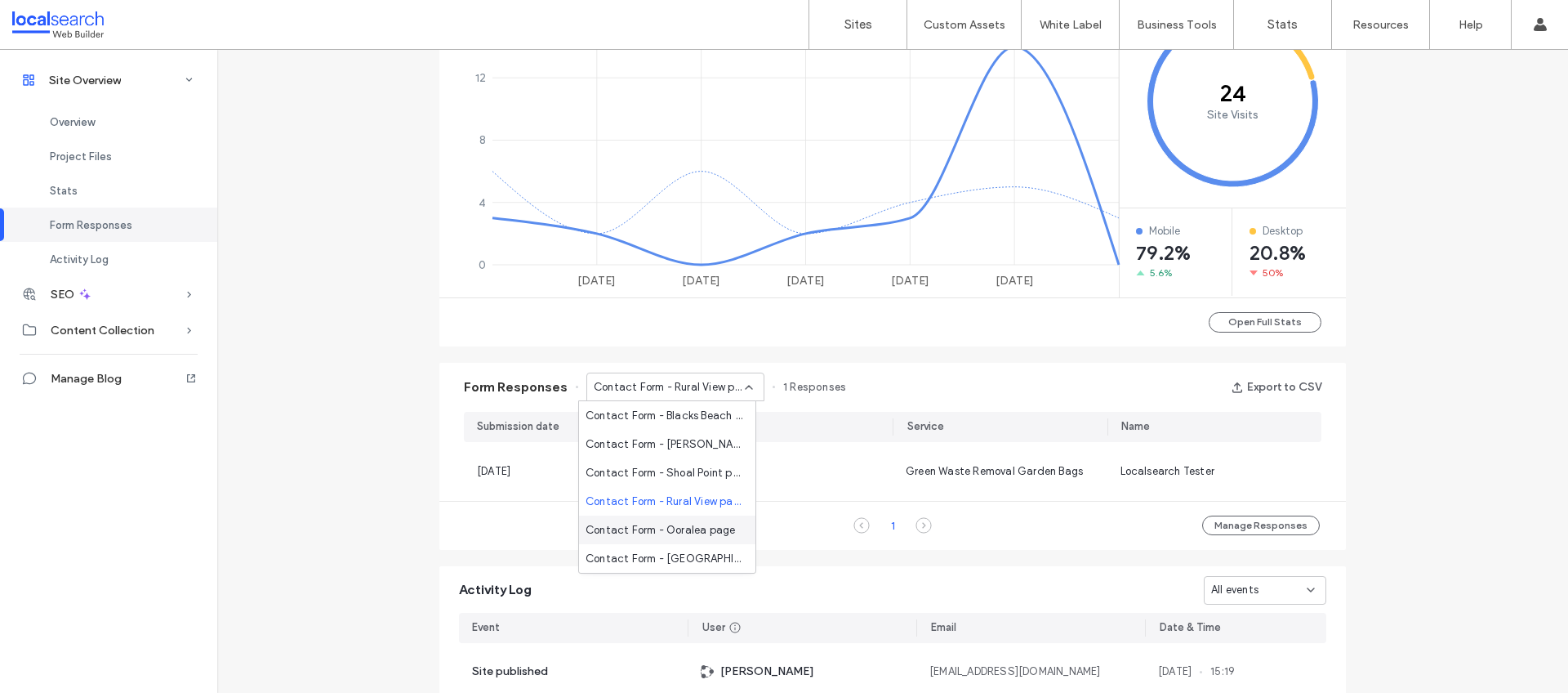
drag, startPoint x: 693, startPoint y: 530, endPoint x: 704, endPoint y: 504, distance: 28.2
click at [693, 529] on span "Contact Form - Ooralea page" at bounding box center [660, 530] width 150 height 16
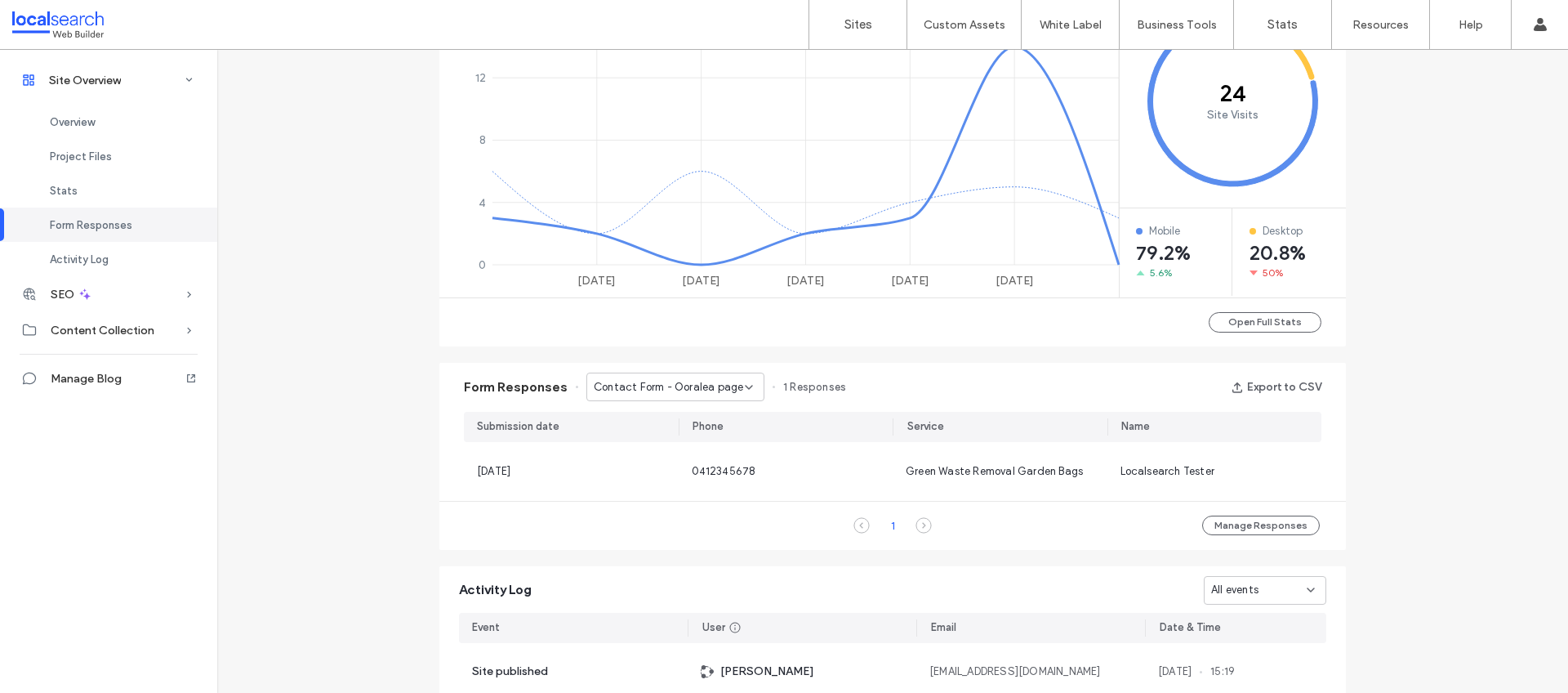
click at [744, 384] on icon at bounding box center [749, 387] width 13 height 13
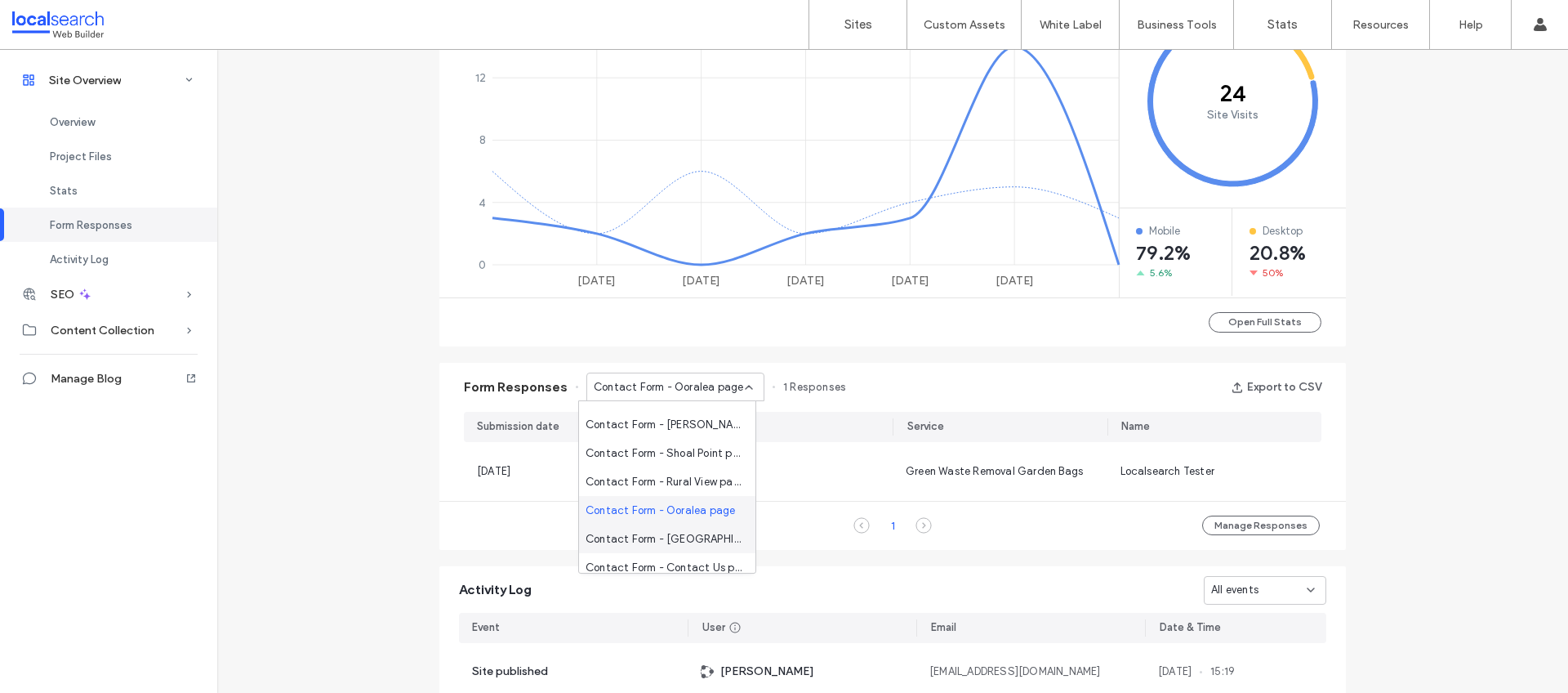
scroll to position [28, 0]
click at [676, 531] on span "Contact Form - [GEOGRAPHIC_DATA] page" at bounding box center [664, 530] width 157 height 16
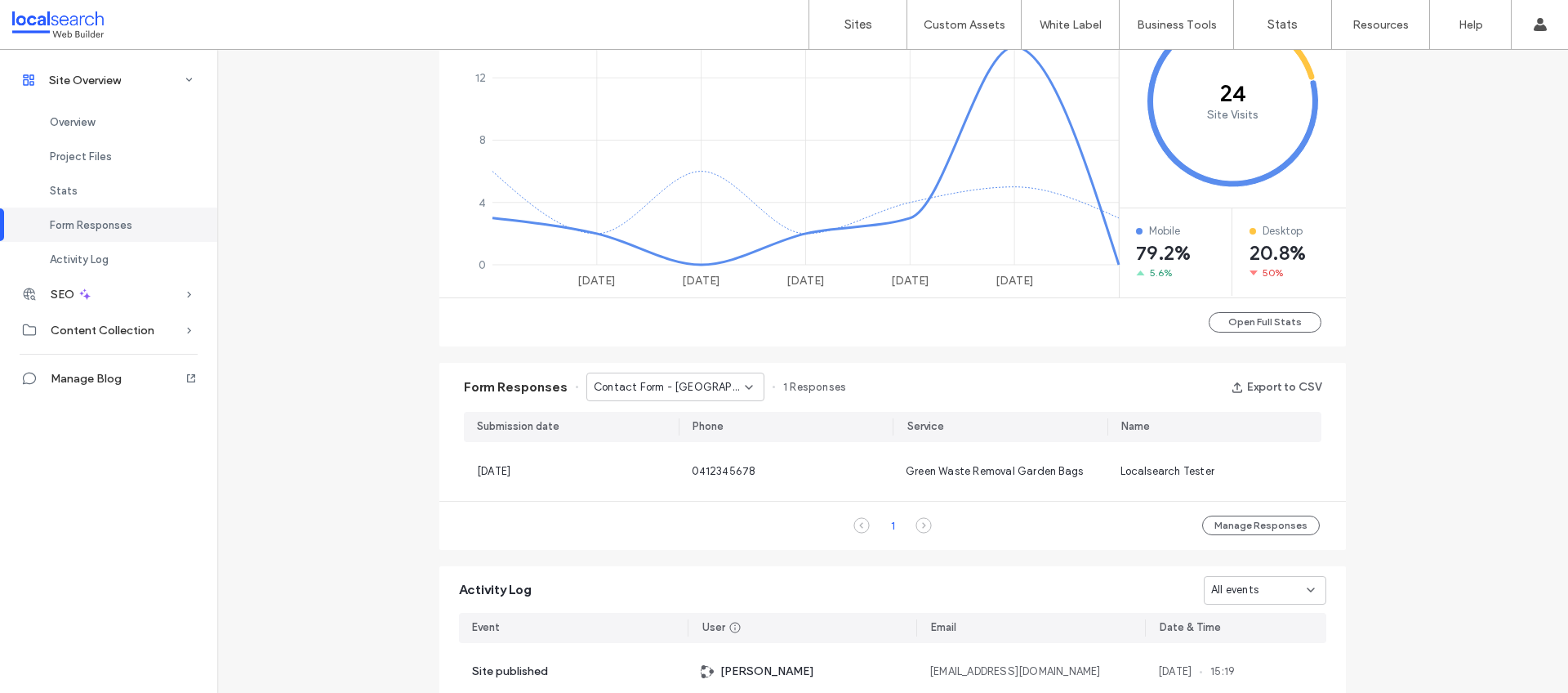
click at [744, 384] on icon at bounding box center [749, 387] width 13 height 13
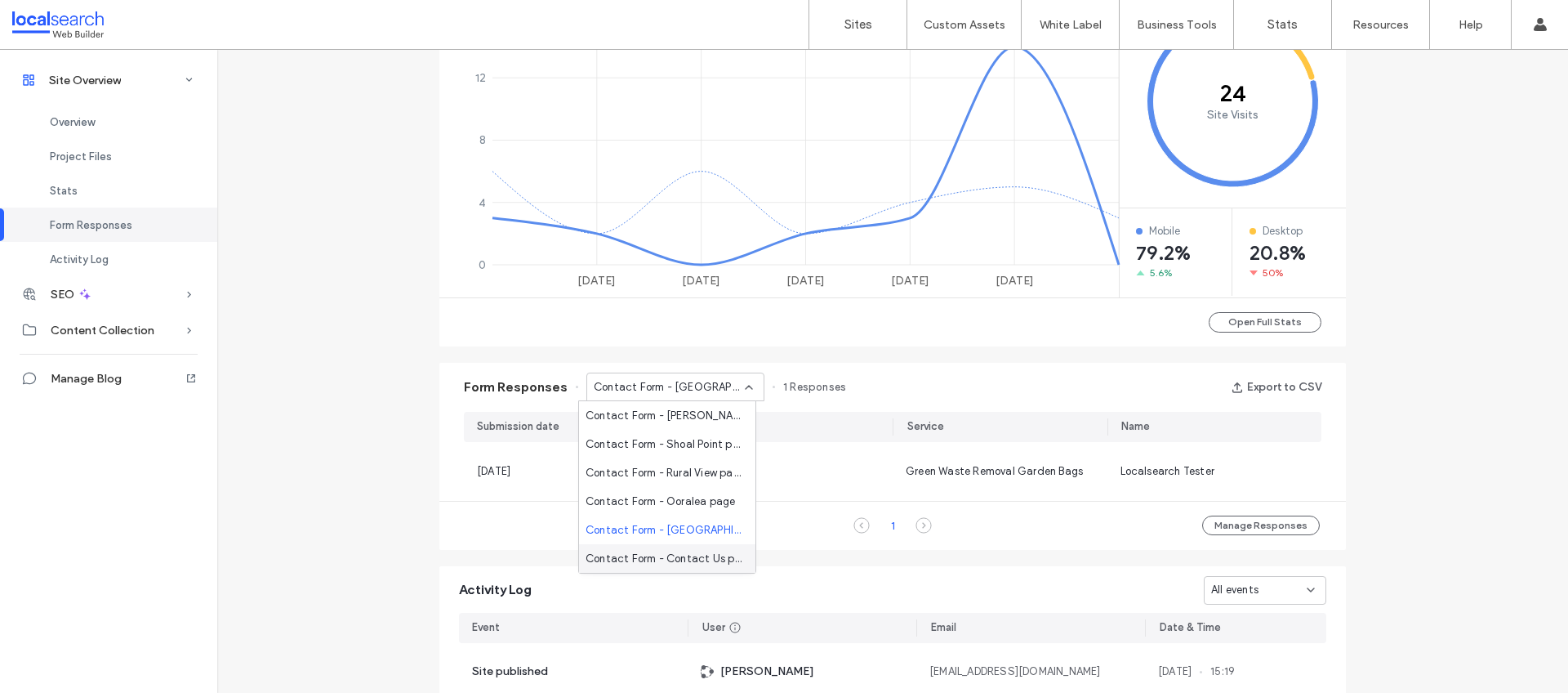
click at [686, 556] on span "Contact Form - Contact Us page" at bounding box center [664, 559] width 157 height 16
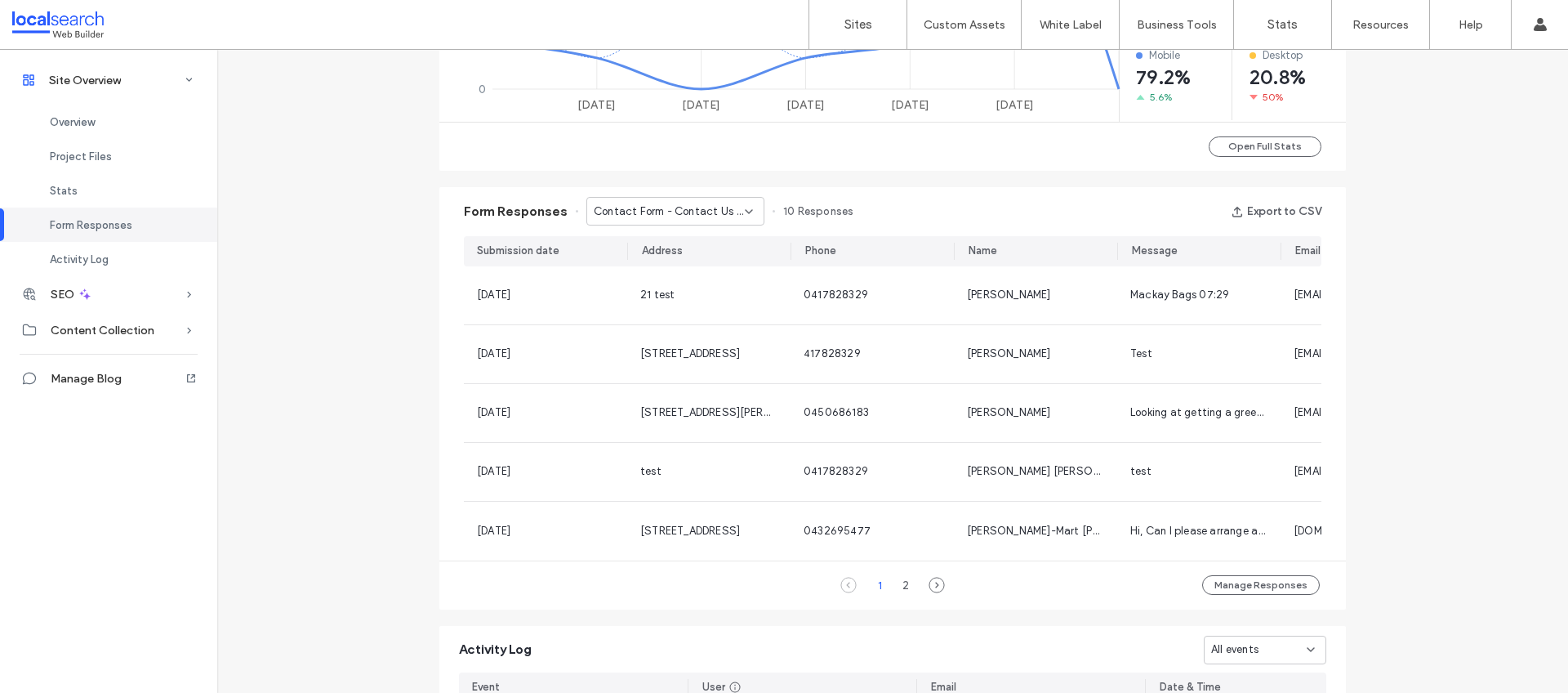
scroll to position [931, 0]
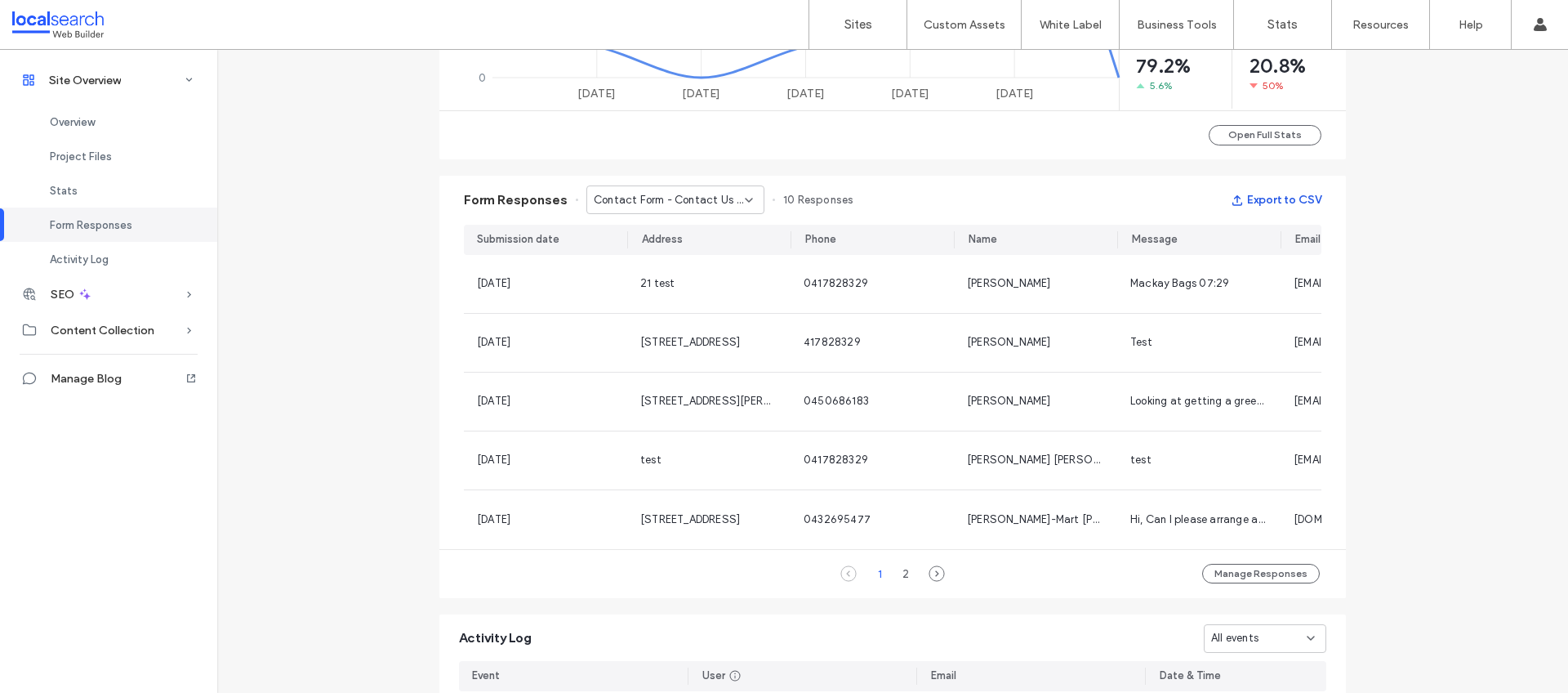
click at [1257, 199] on button "Export to CSV" at bounding box center [1277, 200] width 91 height 26
